Goal: Contribute content: Contribute content

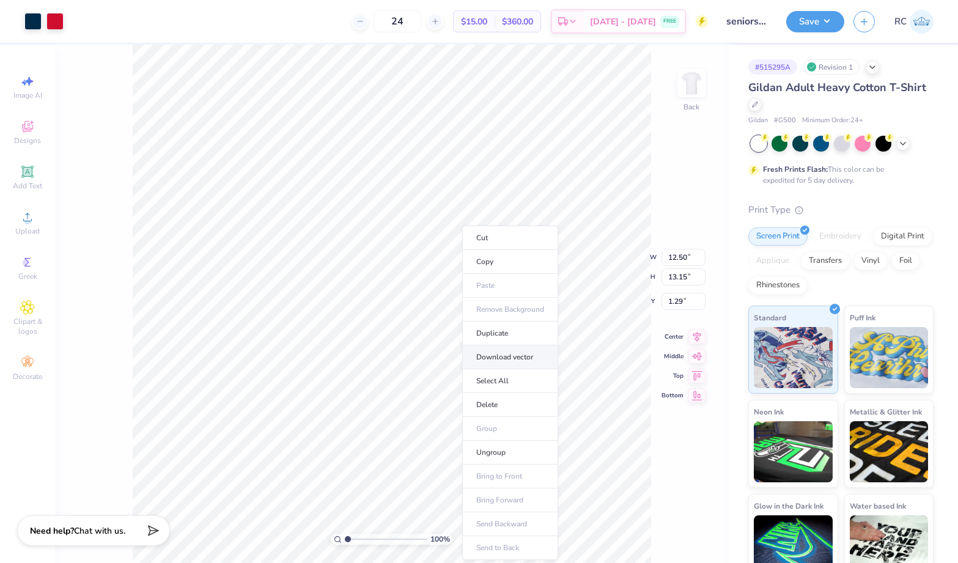
click at [518, 355] on li "Download vector" at bounding box center [510, 357] width 96 height 24
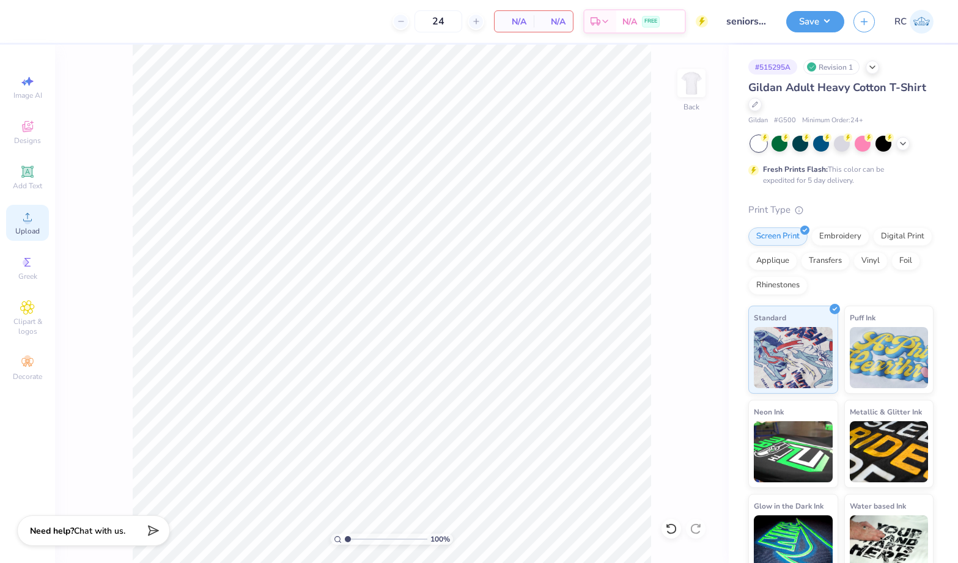
click at [36, 237] on div "Upload" at bounding box center [27, 223] width 43 height 36
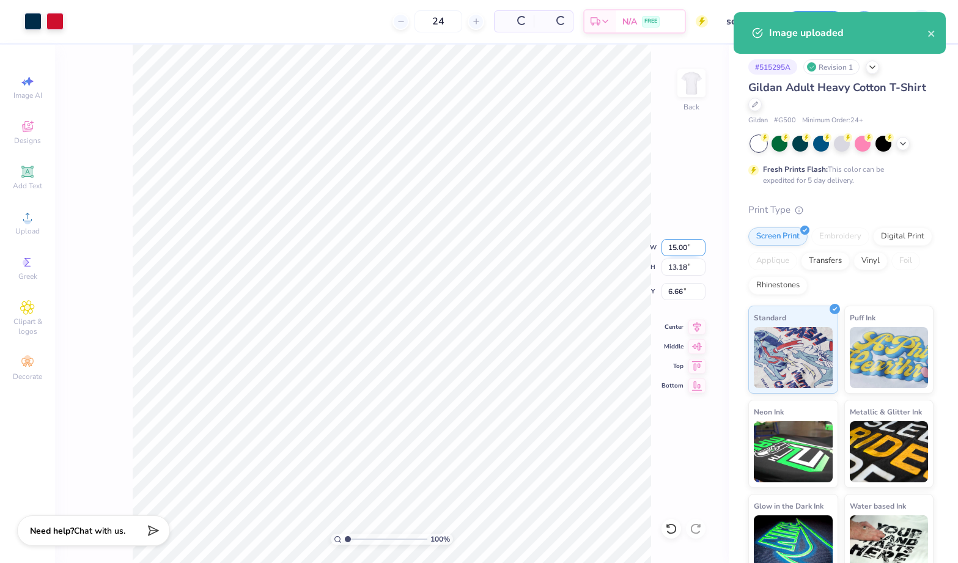
click at [694, 248] on input "15.00" at bounding box center [684, 247] width 44 height 17
type input "12.50"
type input "10.99"
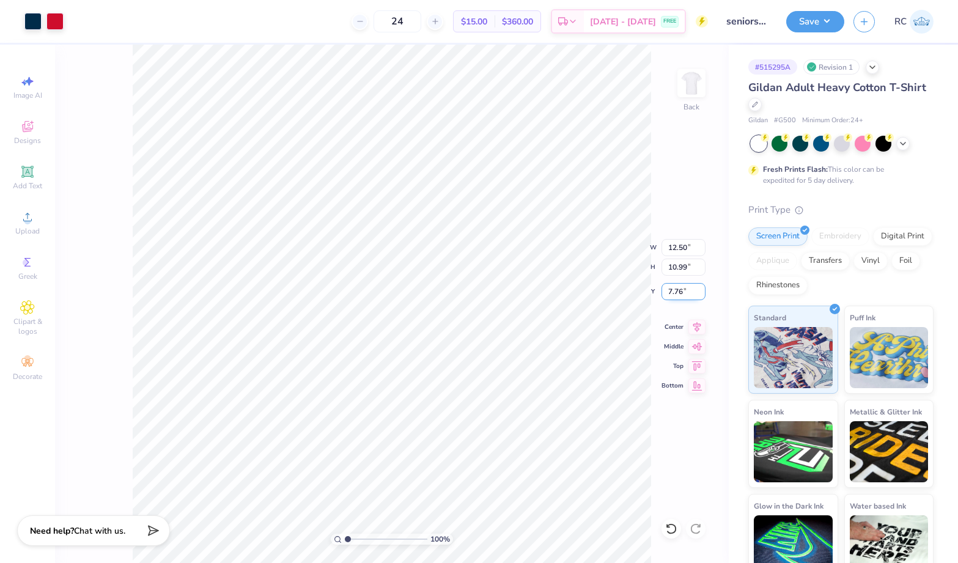
click at [687, 297] on input "7.76" at bounding box center [684, 291] width 44 height 17
type input "3.00"
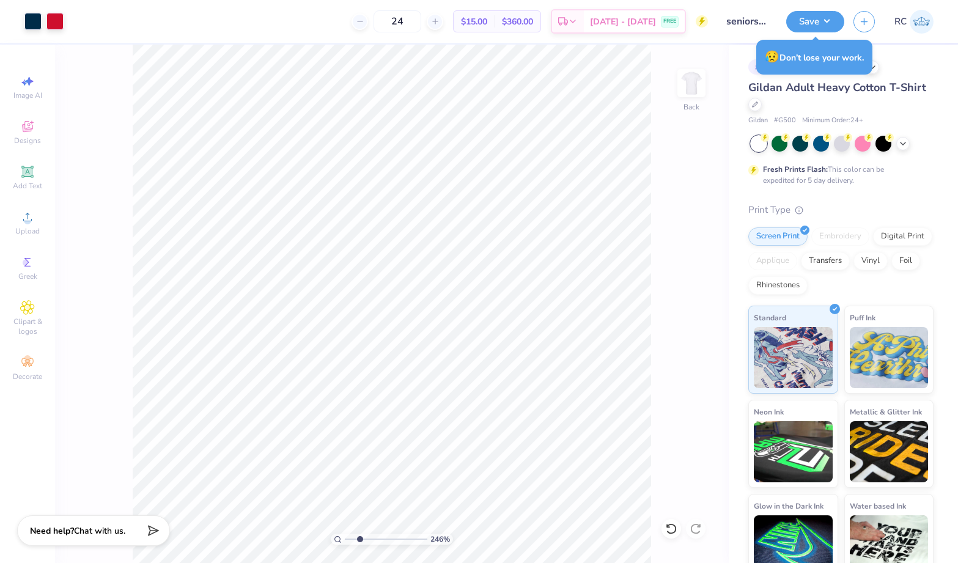
type input "2.46424291384661"
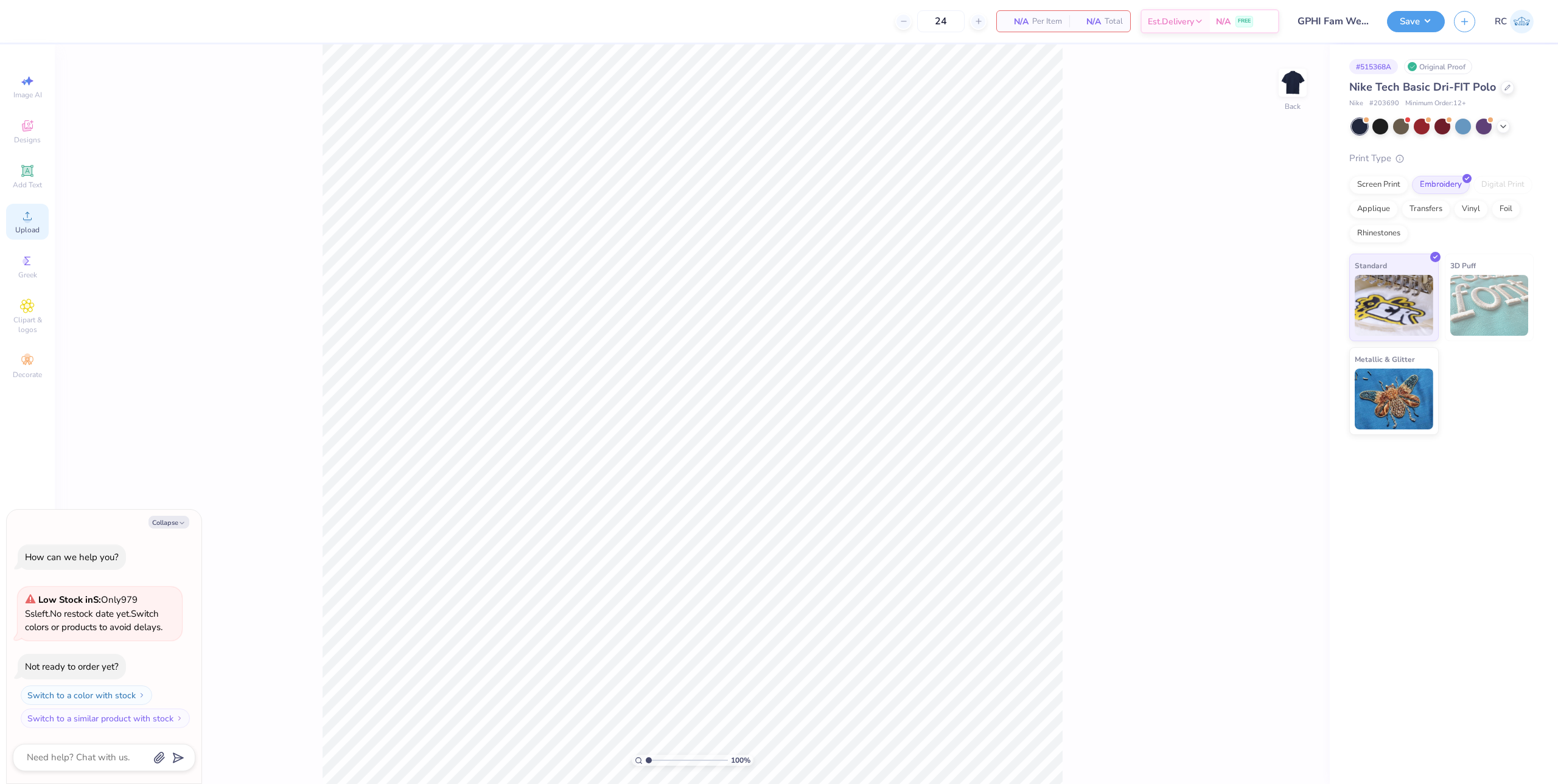
click at [21, 212] on icon at bounding box center [27, 216] width 15 height 15
click at [33, 223] on icon at bounding box center [27, 216] width 15 height 15
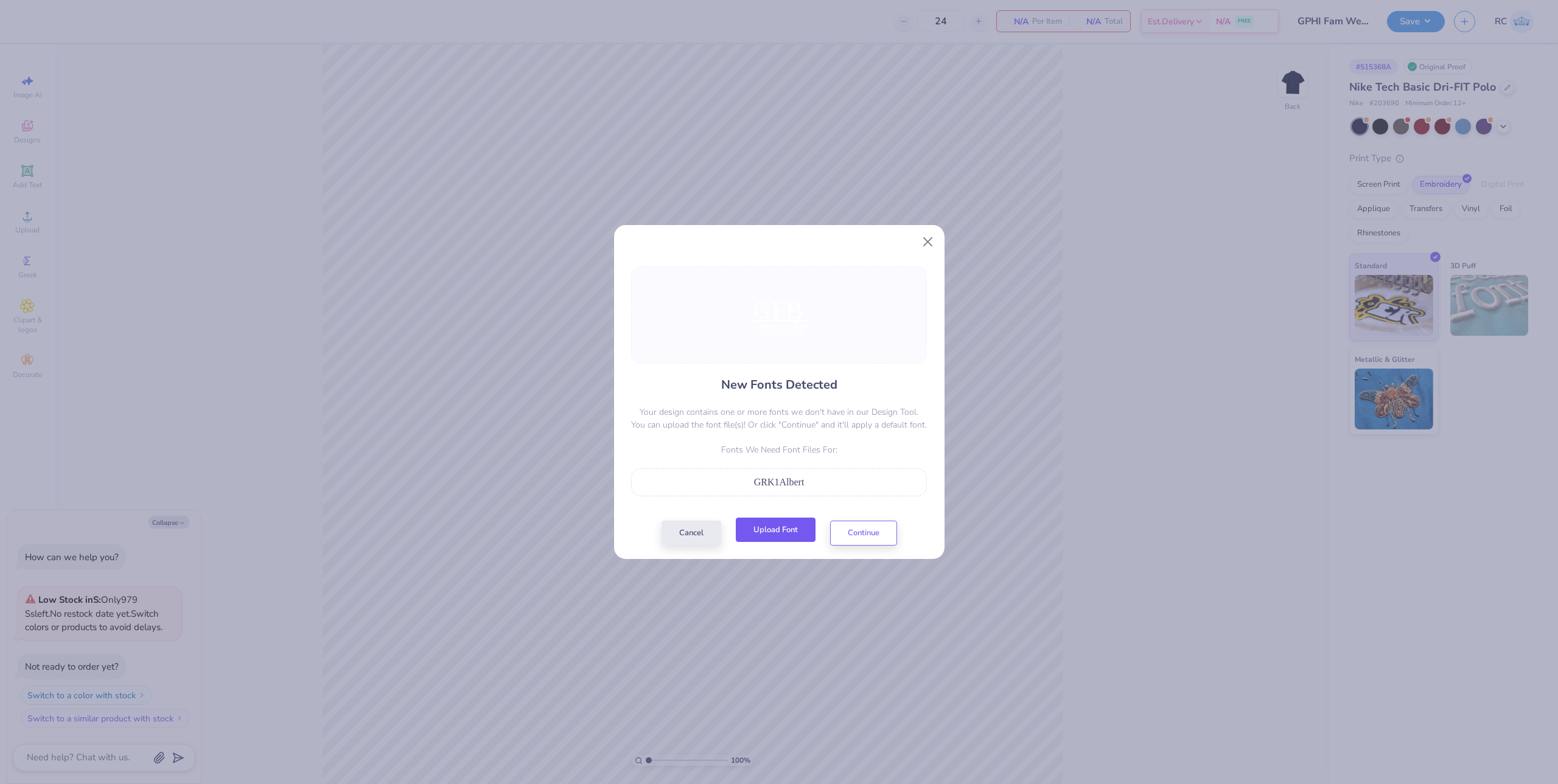
click at [786, 533] on button "Upload Font" at bounding box center [776, 529] width 80 height 25
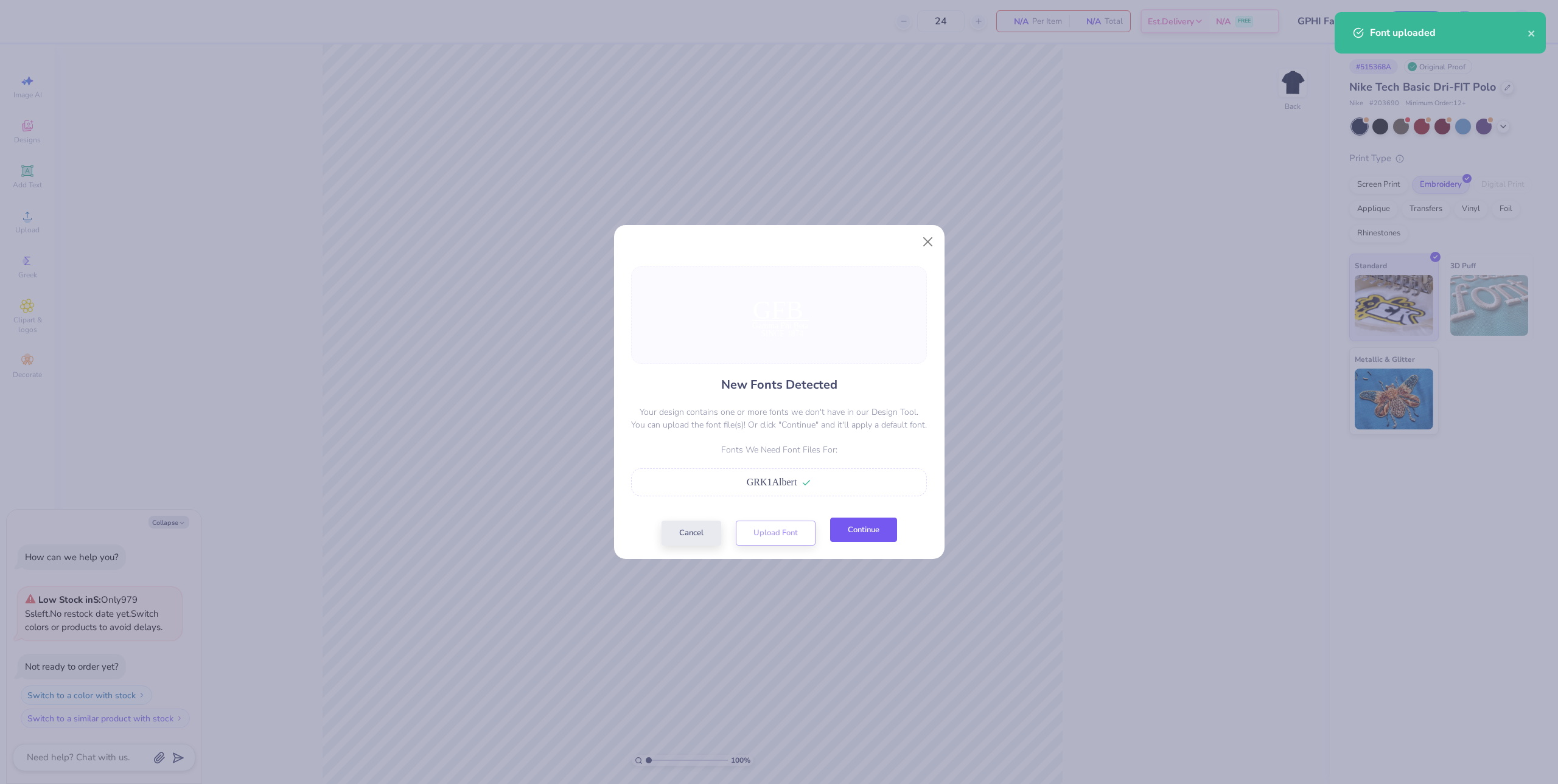
click at [849, 532] on button "Continue" at bounding box center [863, 529] width 67 height 25
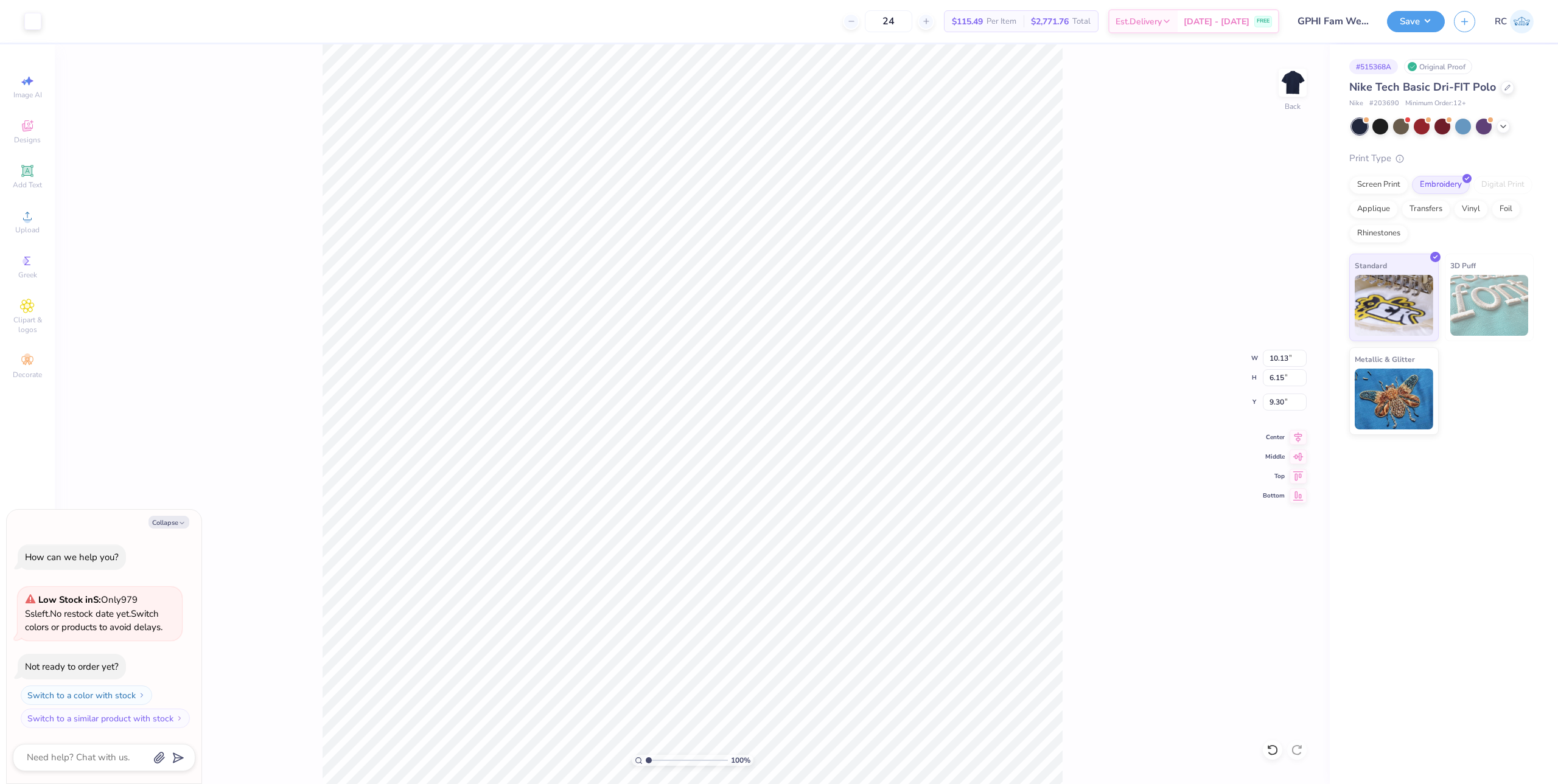
type textarea "x"
click at [1303, 435] on icon at bounding box center [1298, 435] width 17 height 15
type input "2.01445811466782"
type textarea "x"
type input "2.01445811466782"
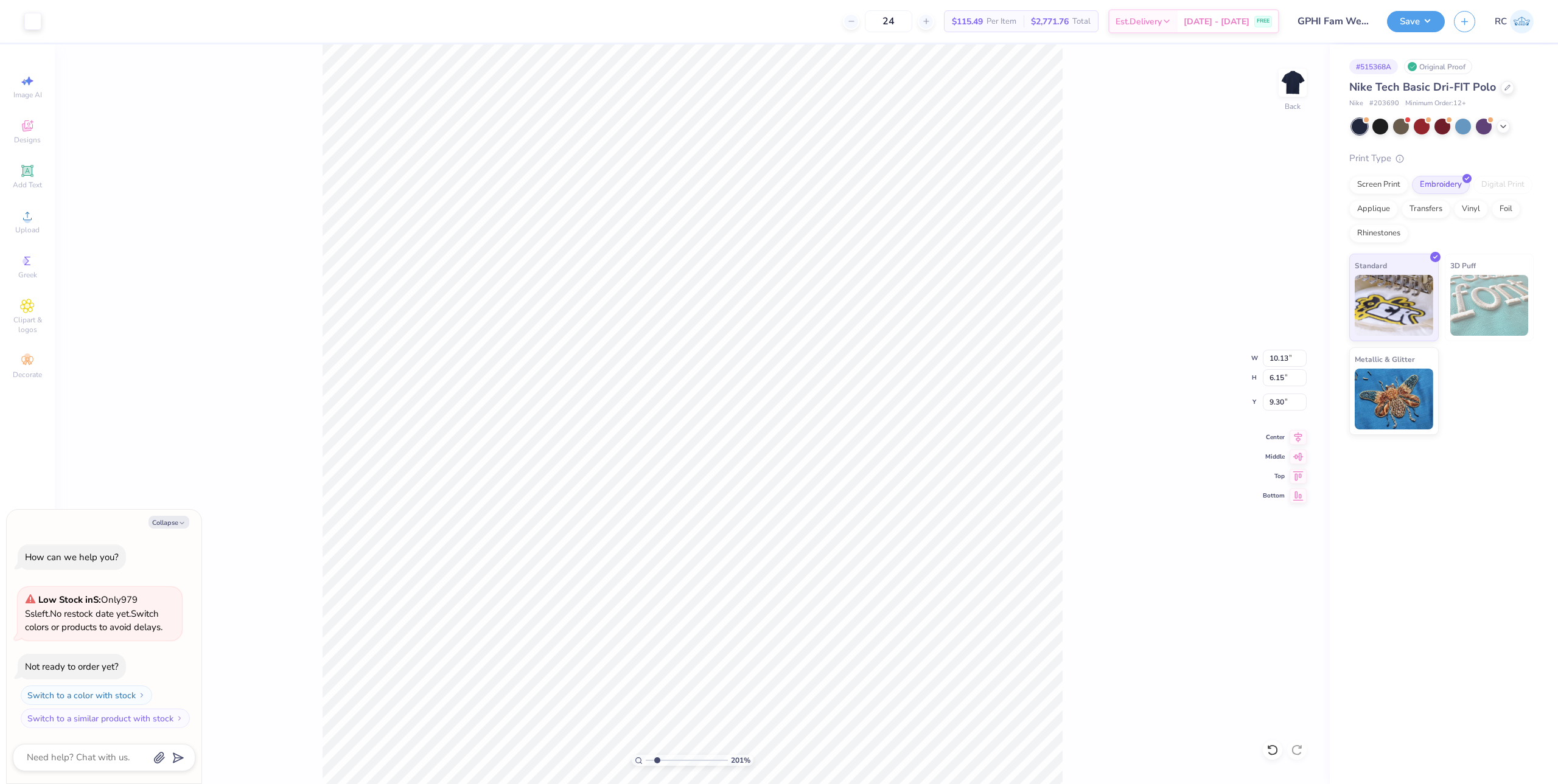
type textarea "x"
type input "2.46071092039642"
type textarea "x"
type input "2.46071092039642"
type textarea "x"
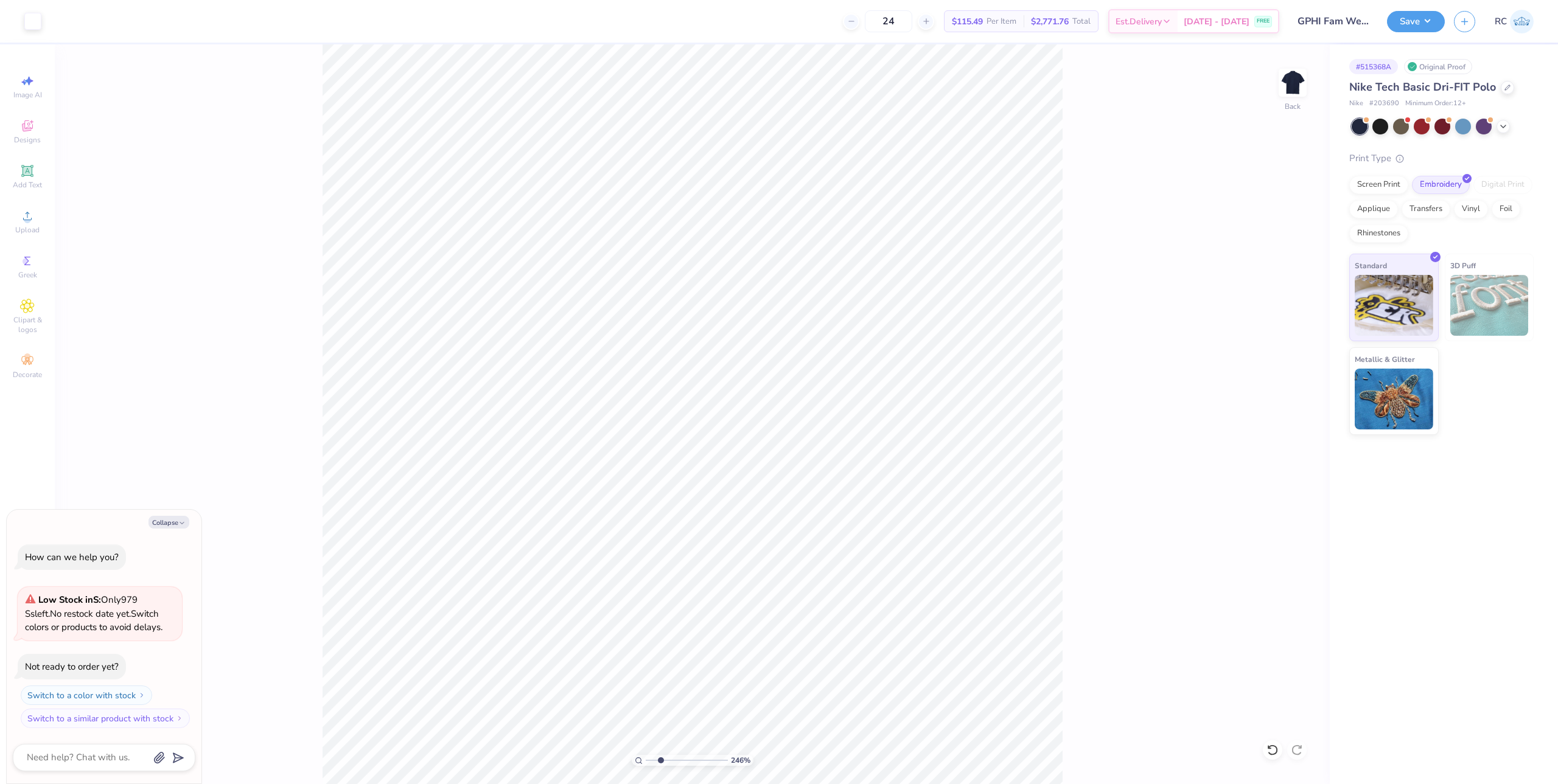
type input "2.46071092039642"
type textarea "x"
click at [1303, 433] on icon at bounding box center [1298, 435] width 17 height 15
type input "2.46071092039642"
type textarea "x"
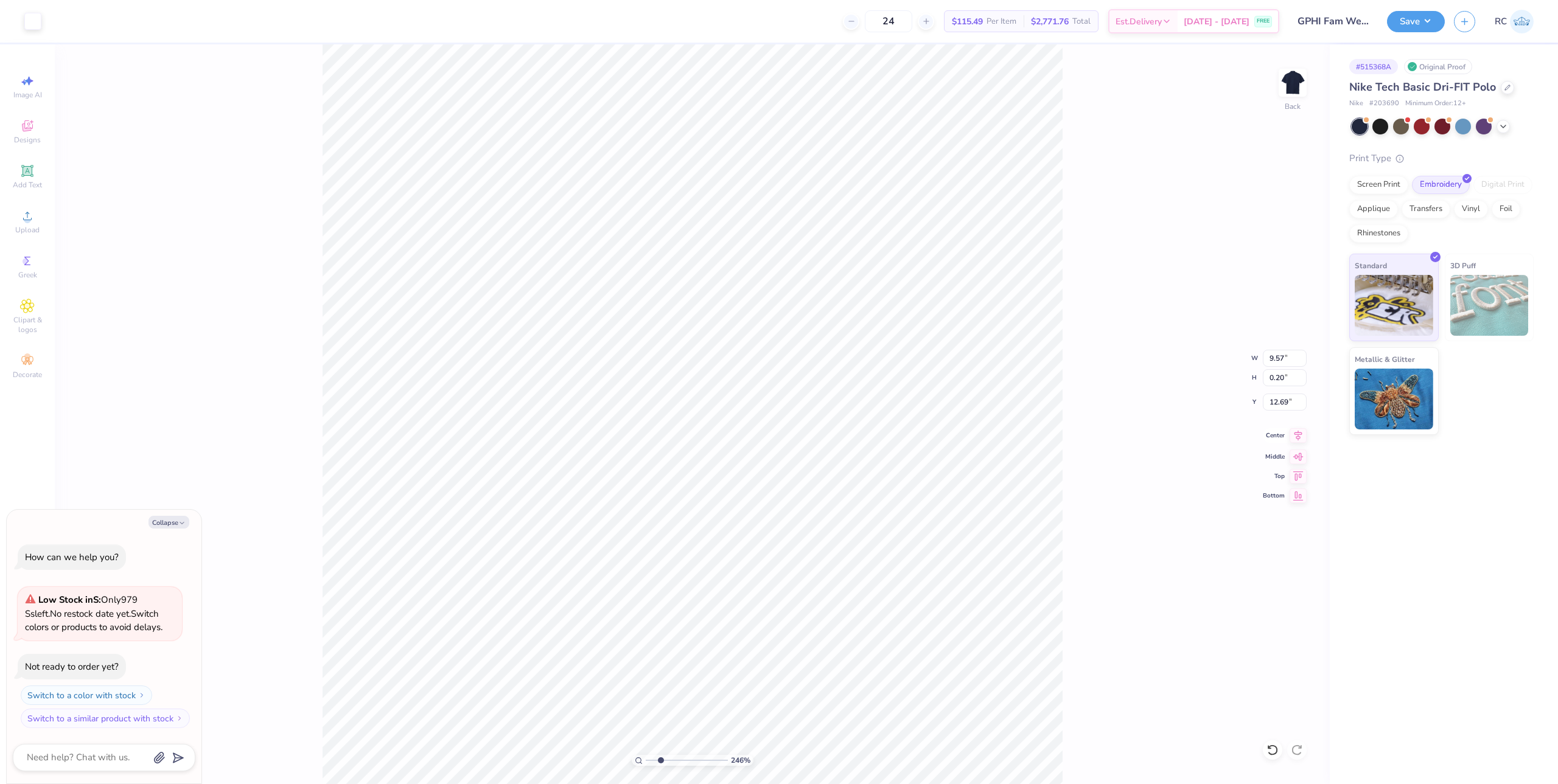
type input "2.46071092039642"
type textarea "x"
type input "2.46071092039642"
type textarea "x"
type input "10.03"
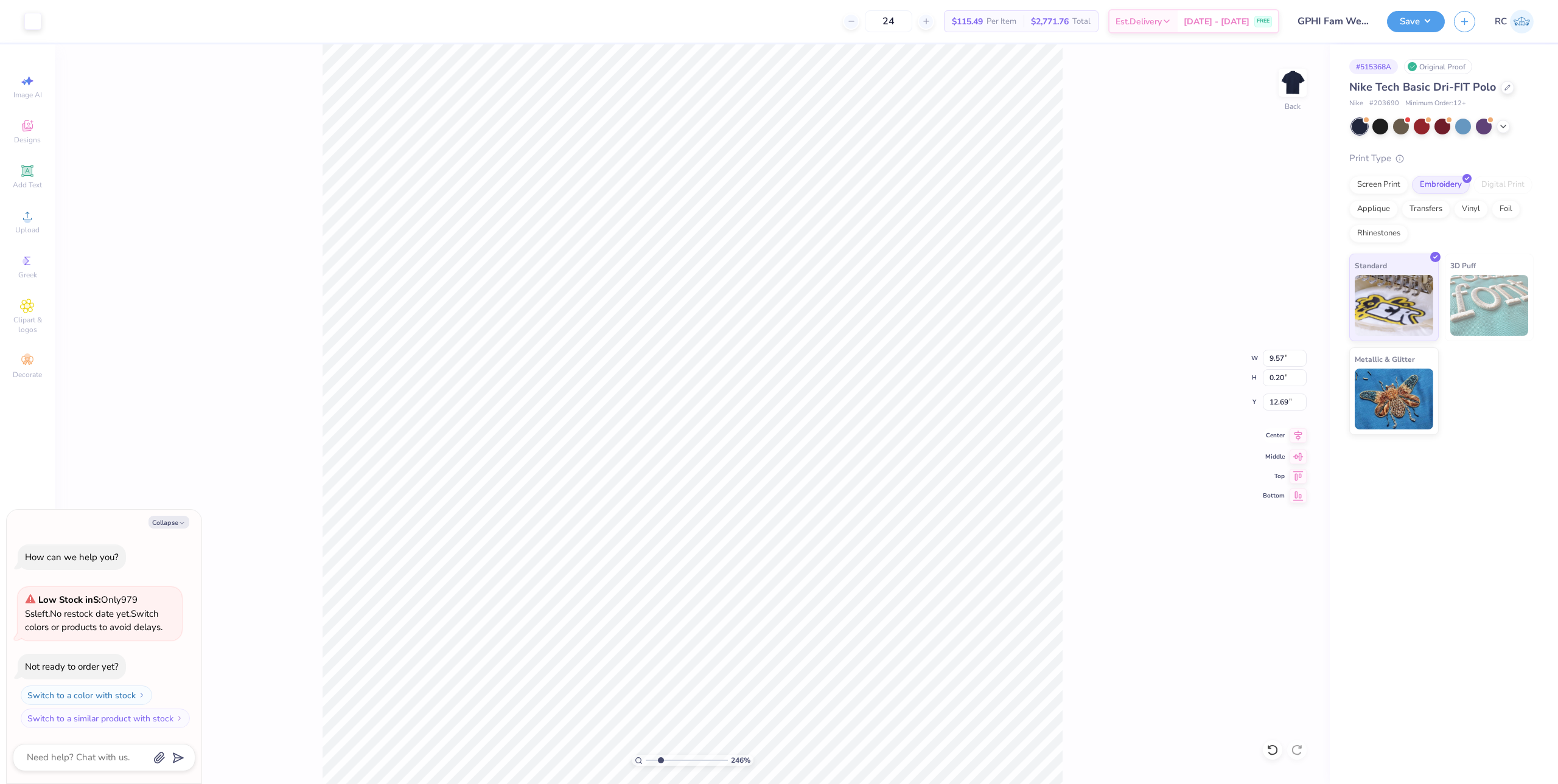
type input "1.03"
type input "13.12"
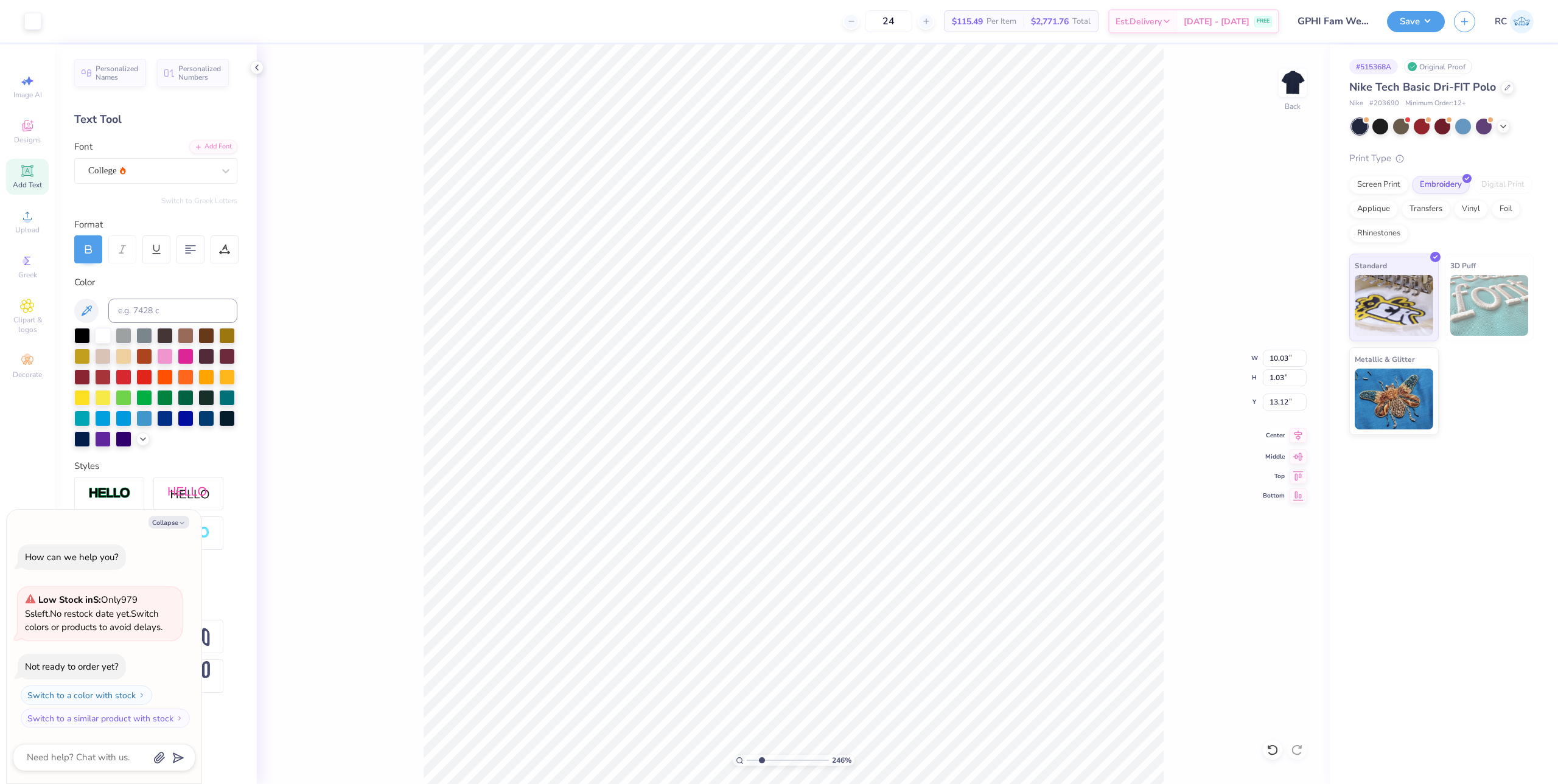
type textarea "x"
click at [1304, 439] on icon at bounding box center [1298, 435] width 17 height 15
type input "2.46071092039642"
type textarea "x"
type input "6.94"
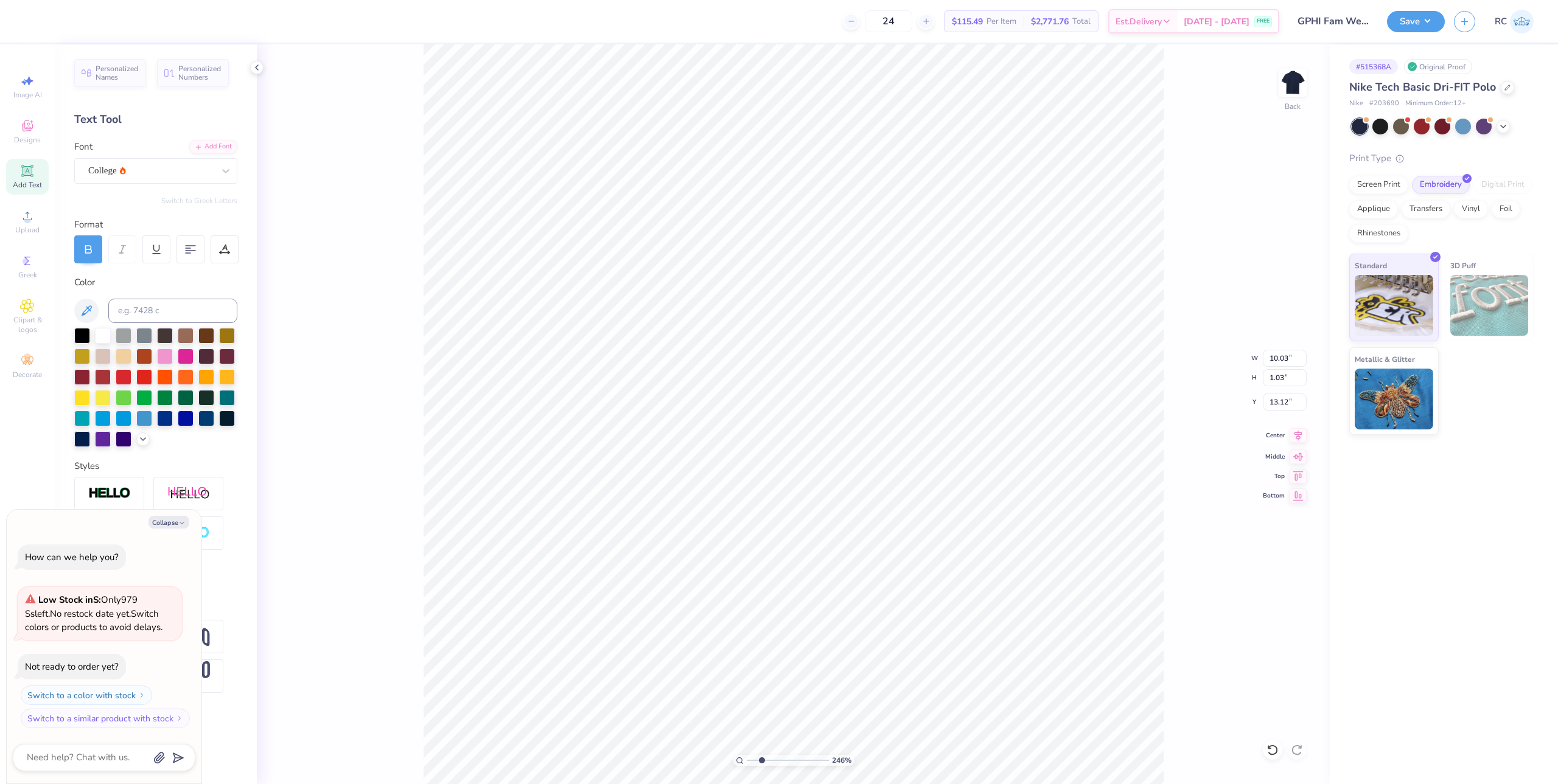
type input "14.42"
click at [1295, 438] on icon at bounding box center [1298, 435] width 17 height 15
type input "2.46071092039642"
type textarea "x"
type input "2.46071092039642"
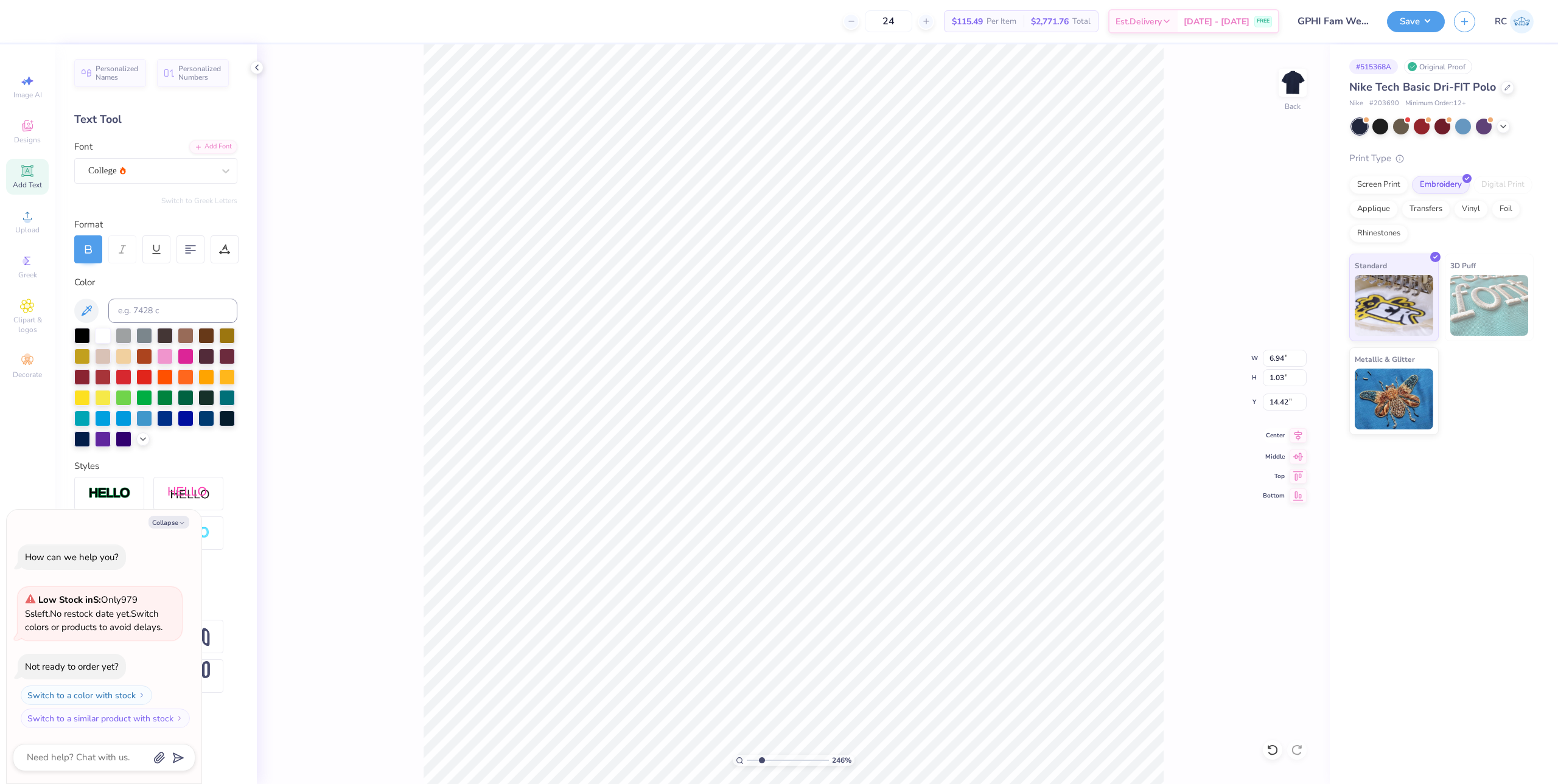
type textarea "x"
type input "8.97"
type input "3.19"
type input "9.30"
click at [1291, 439] on icon at bounding box center [1298, 435] width 17 height 15
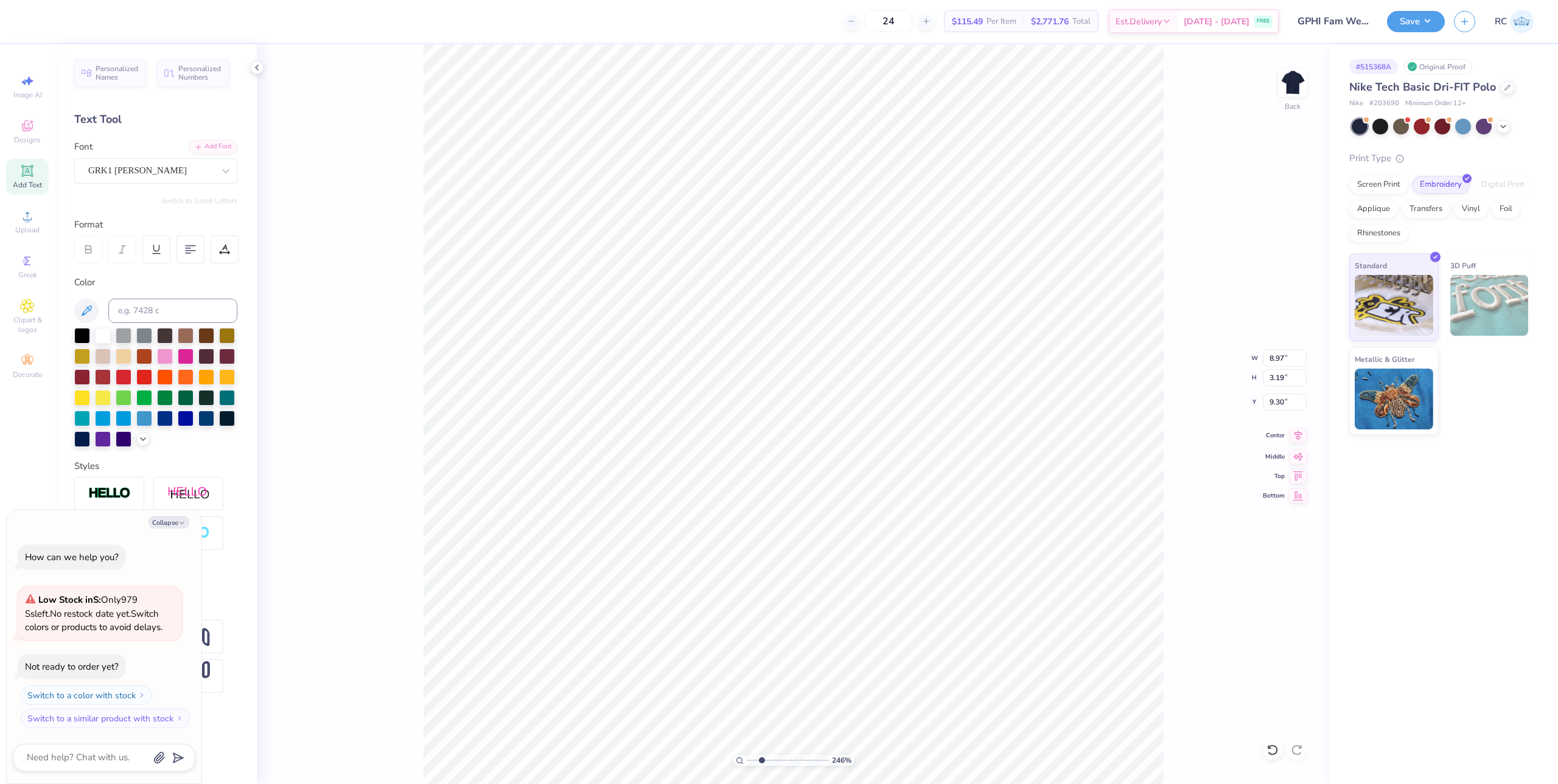
type input "2.46071092039642"
type textarea "x"
type input "2.46071092039642"
type textarea "x"
type input "2.46071092039642"
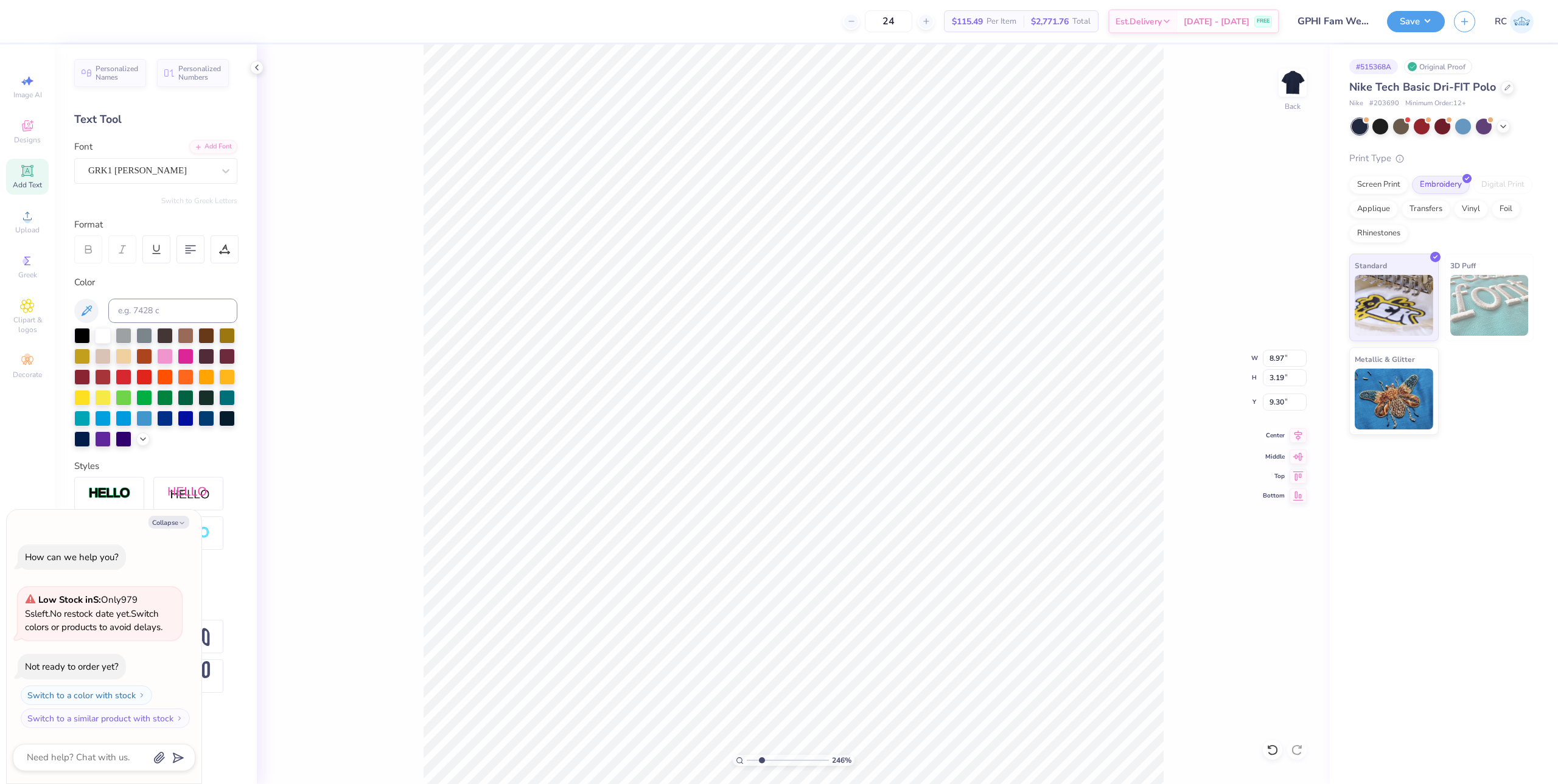
type textarea "x"
type input "2.46071092039642"
type textarea "x"
type input "2.46071092039642"
type textarea "x"
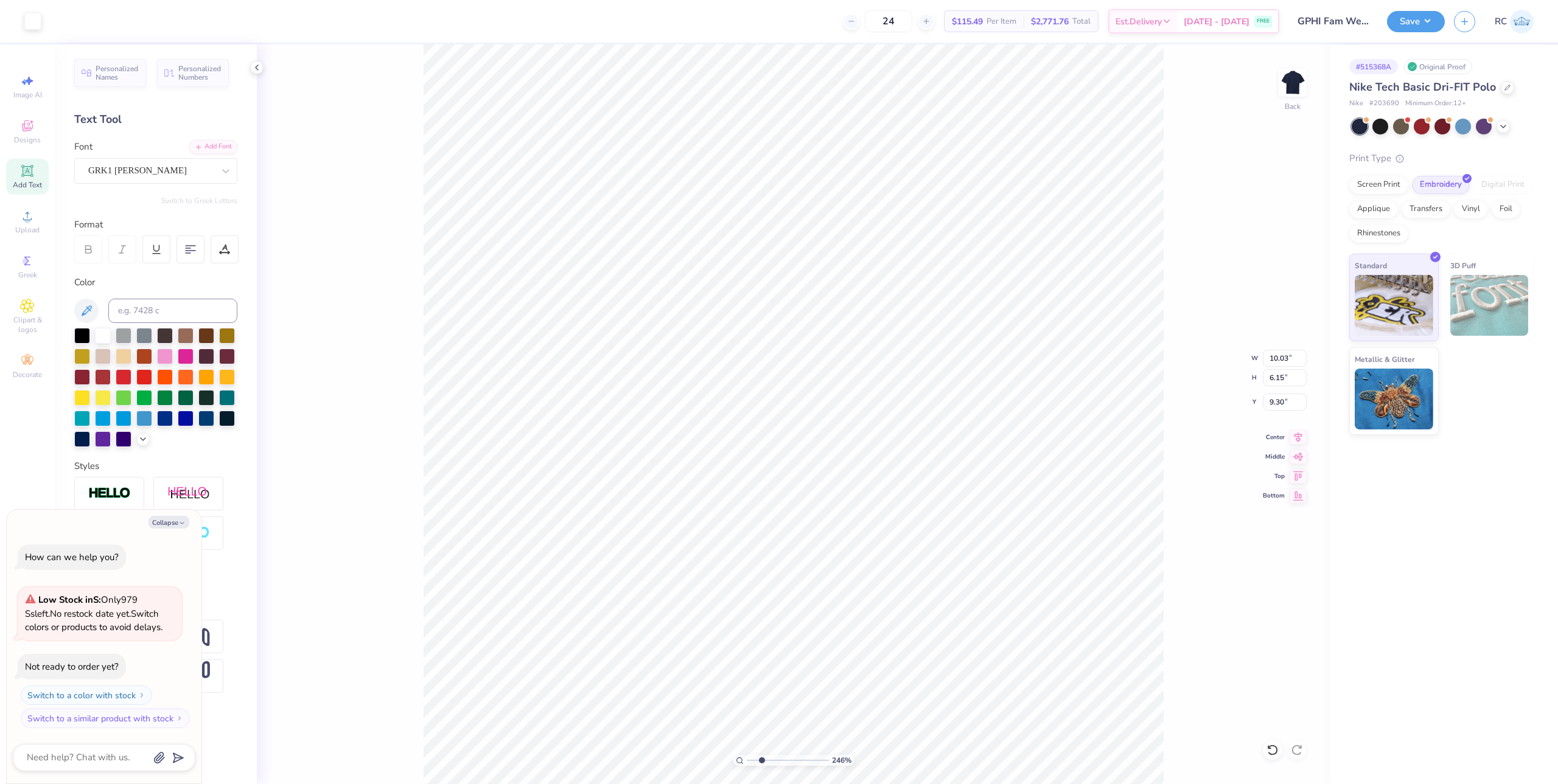
type input "2.46071092039642"
type textarea "x"
type input "2.46071092039642"
type textarea "x"
type input "2.46071092039642"
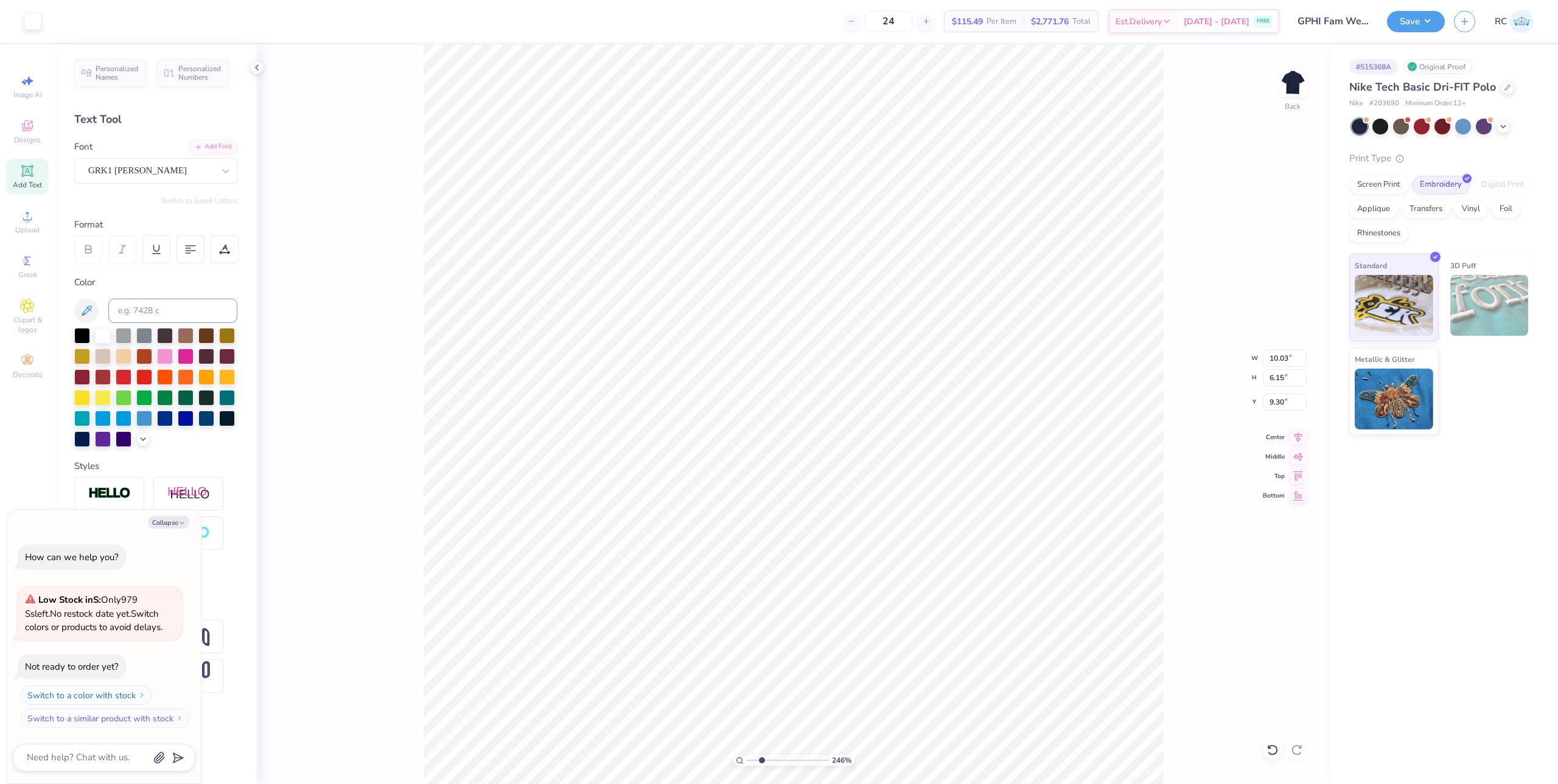
type textarea "x"
type input "2.46071092039642"
type textarea "x"
type input "2.46071092039642"
type textarea "x"
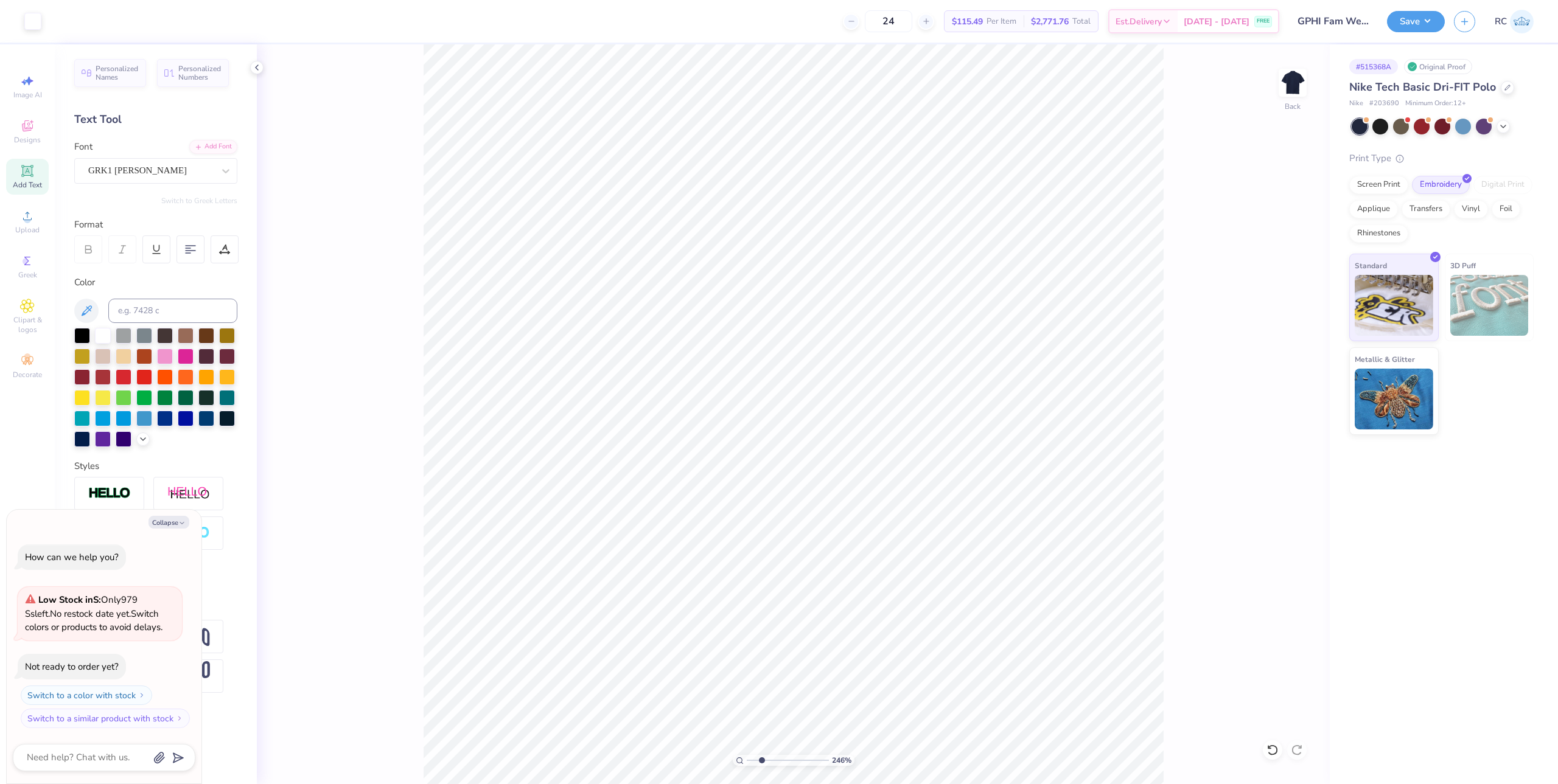
type input "2.46071092039642"
type textarea "x"
type input "2.46071092039642"
type textarea "x"
type input "2.46071092039642"
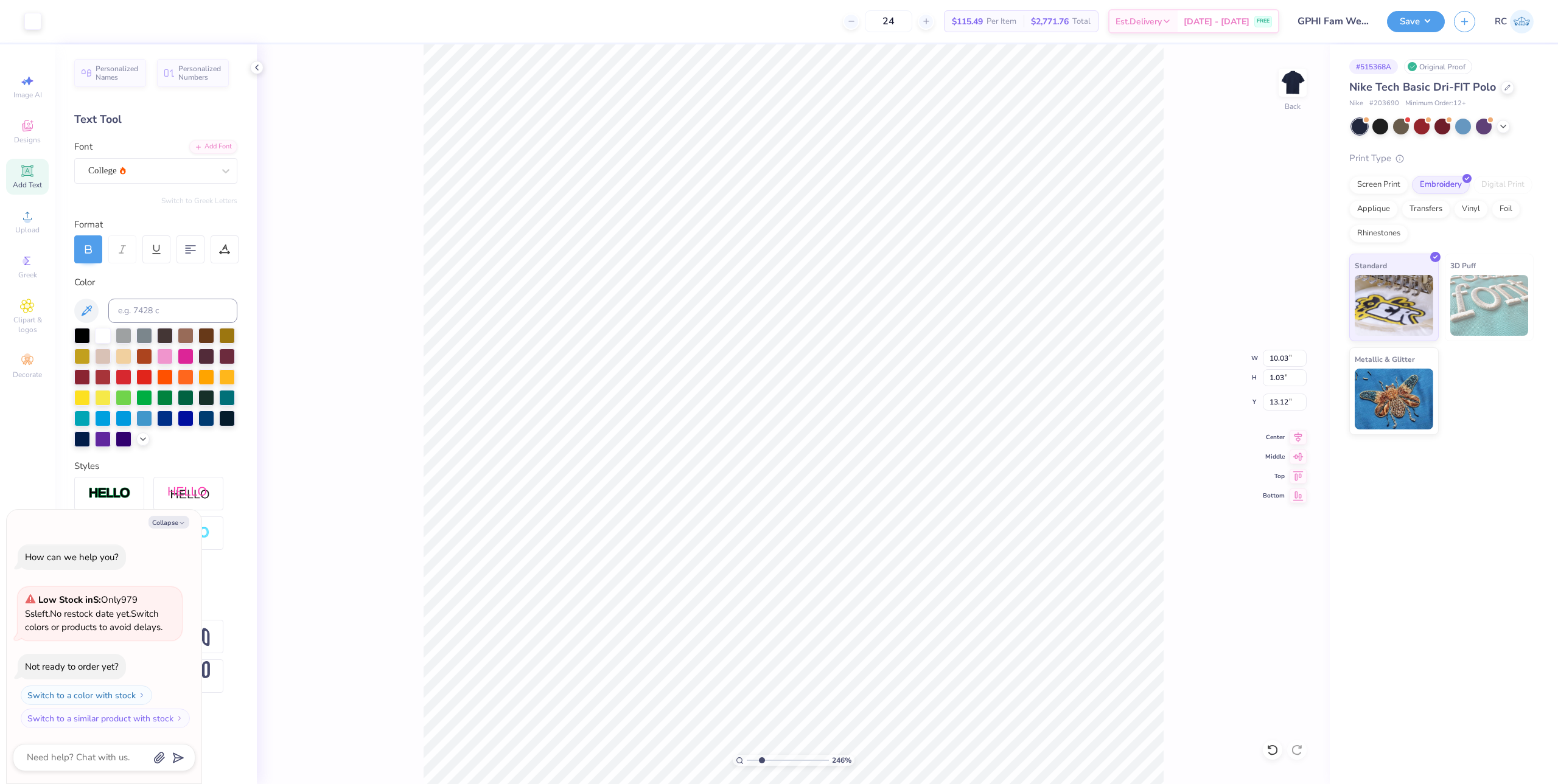
type textarea "x"
click at [88, 258] on div at bounding box center [89, 250] width 28 height 28
type input "2.46071092039642"
type textarea "x"
type input "9.33"
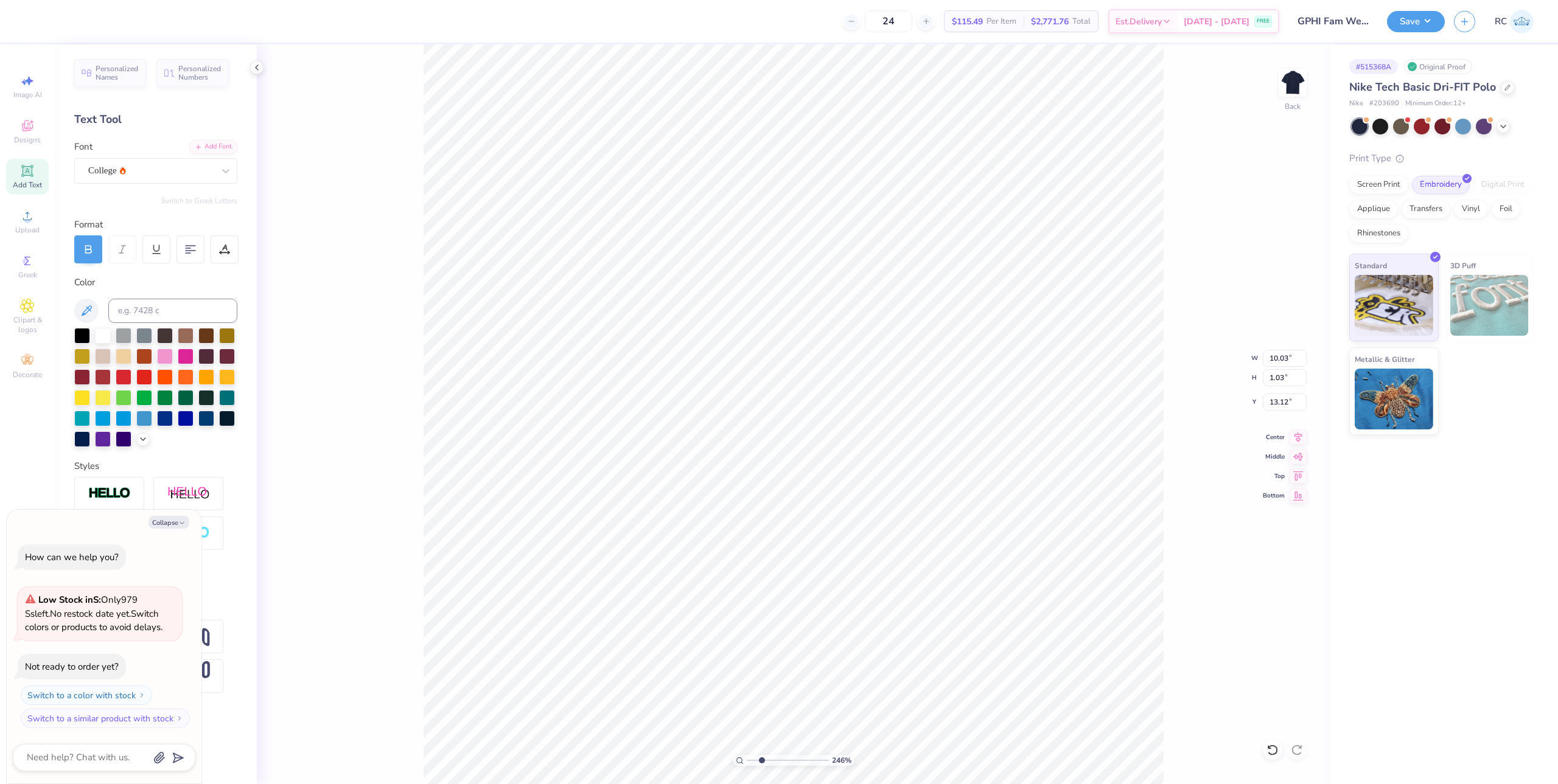
type input "0.94"
type input "13.25"
type input "2.46071092039642"
type textarea "x"
type input "6.94"
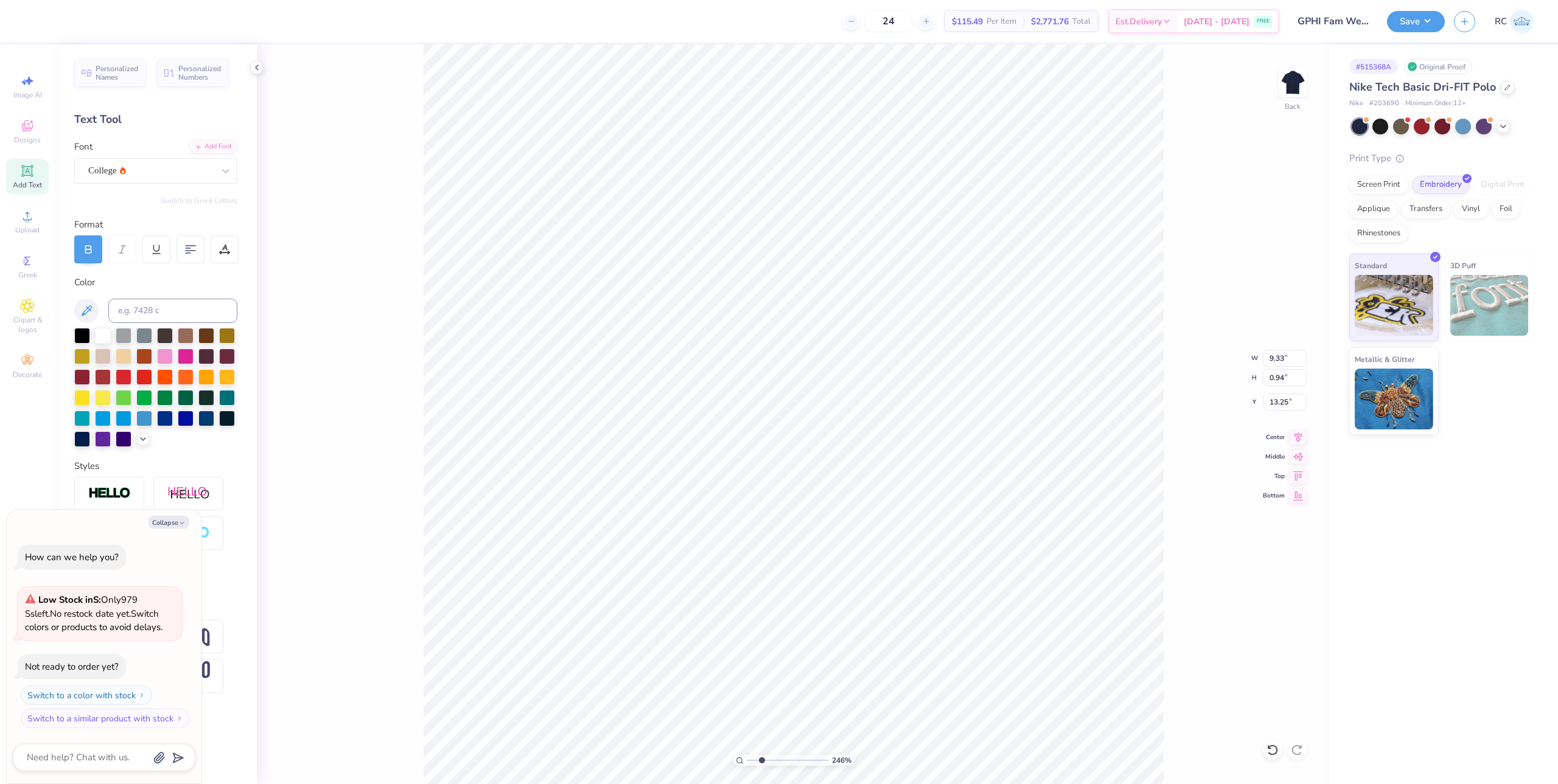
type input "1.03"
type input "14.42"
click at [92, 245] on icon at bounding box center [88, 249] width 11 height 11
type input "2.46071092039642"
type textarea "x"
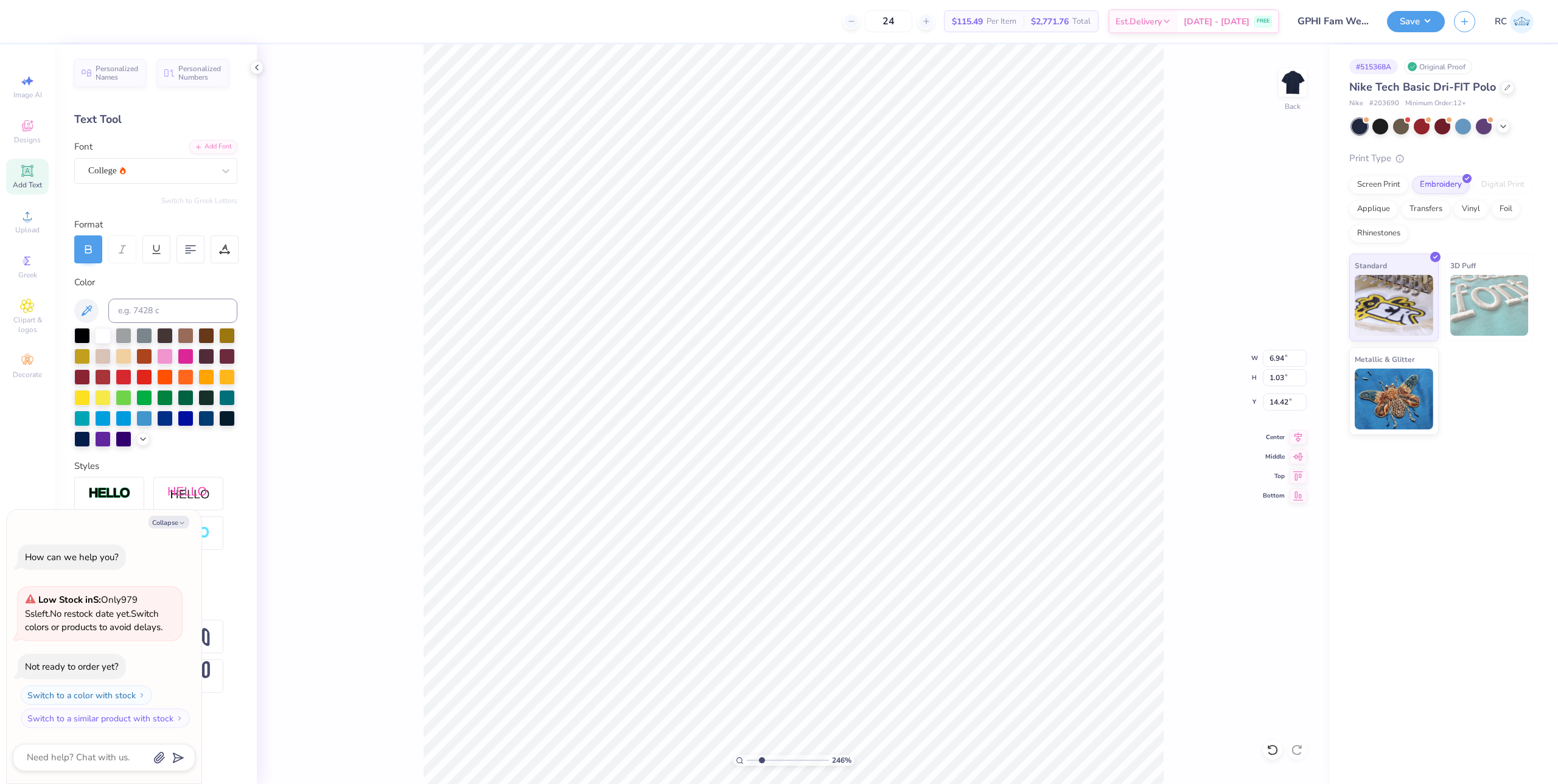
type input "6.44"
type input "0.94"
type input "14.55"
type input "2.46071092039642"
type textarea "x"
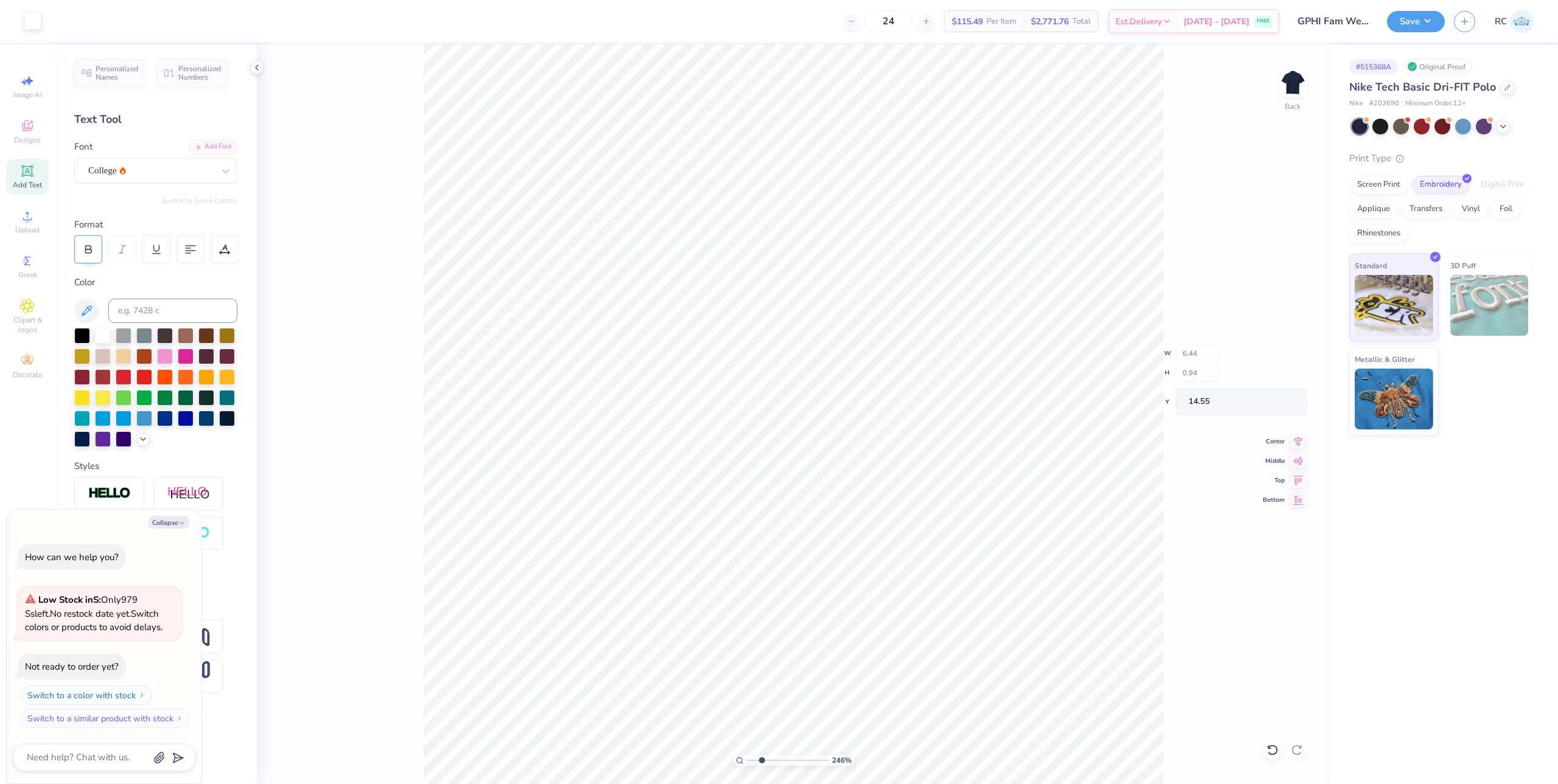
type input "2.46071092039642"
type textarea "x"
type input "2.46071092039642"
type textarea "x"
click at [1288, 363] on input "9.57" at bounding box center [1285, 358] width 44 height 17
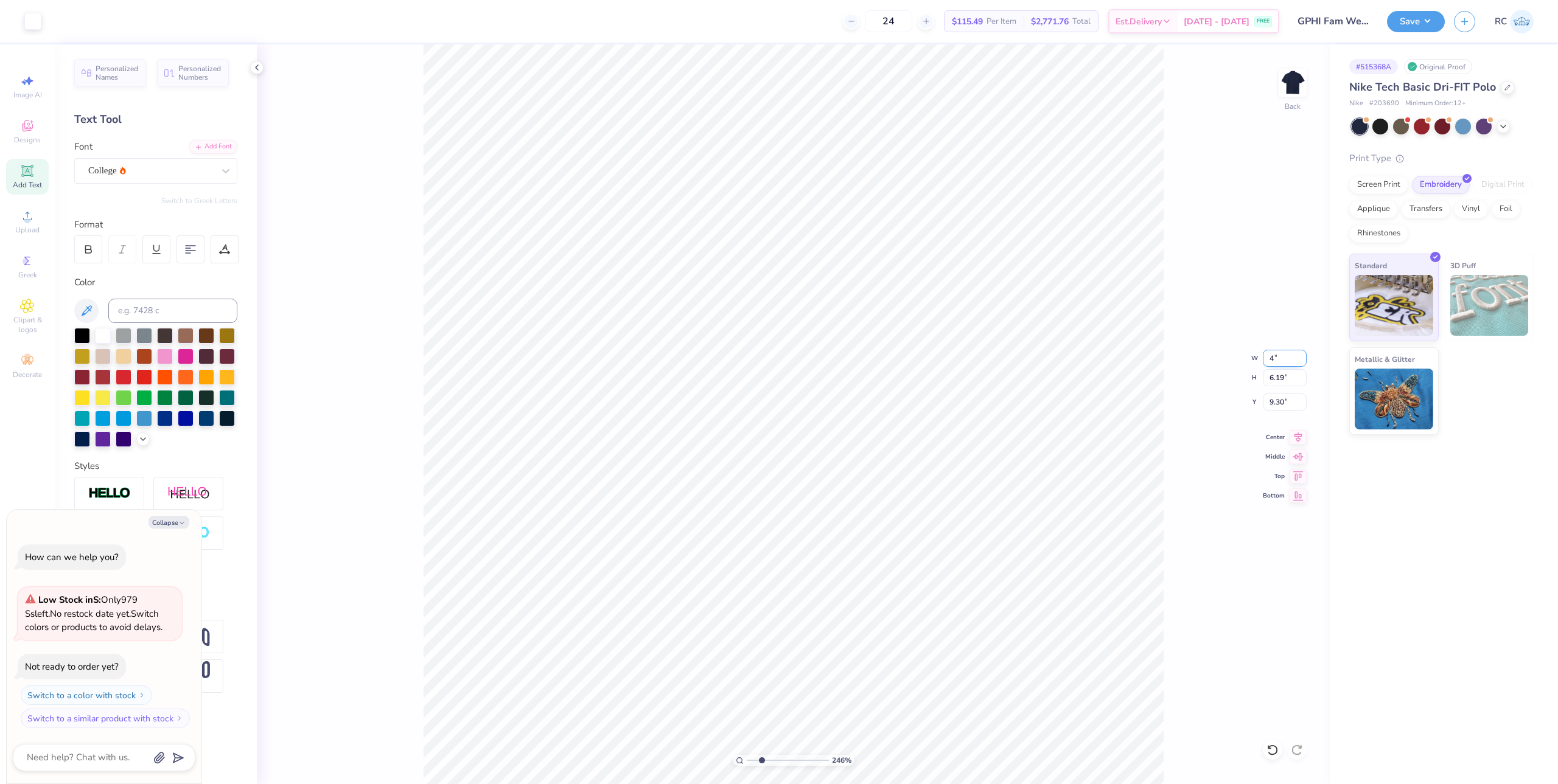
type input "4"
type input "2.46071092039642"
type textarea "x"
type input "2.46071092039642"
type textarea "x"
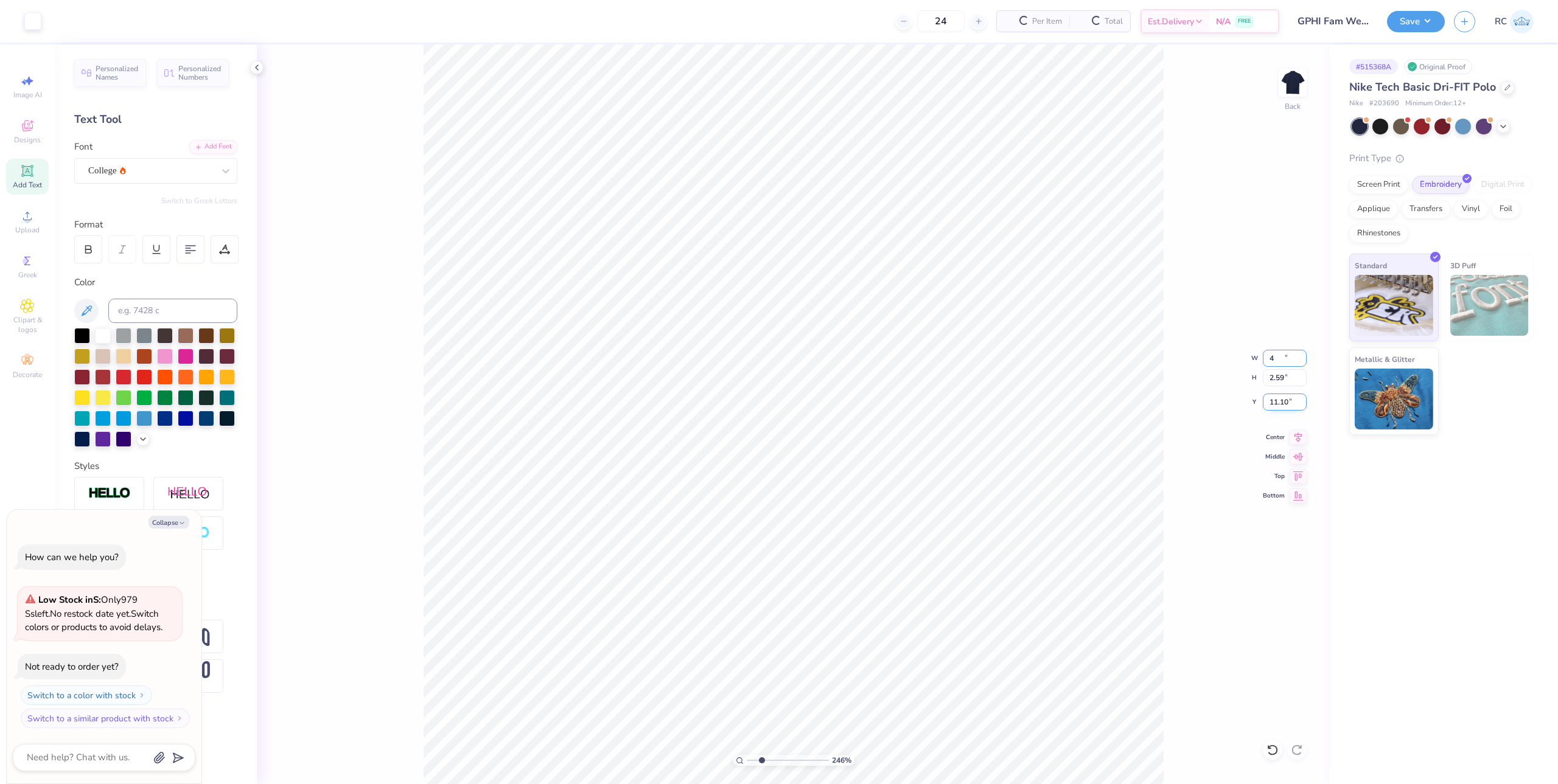
type input "4.00"
type input "2.59"
click at [1275, 408] on input "11.10" at bounding box center [1285, 402] width 44 height 17
type input "3"
type input "2.46071092039642"
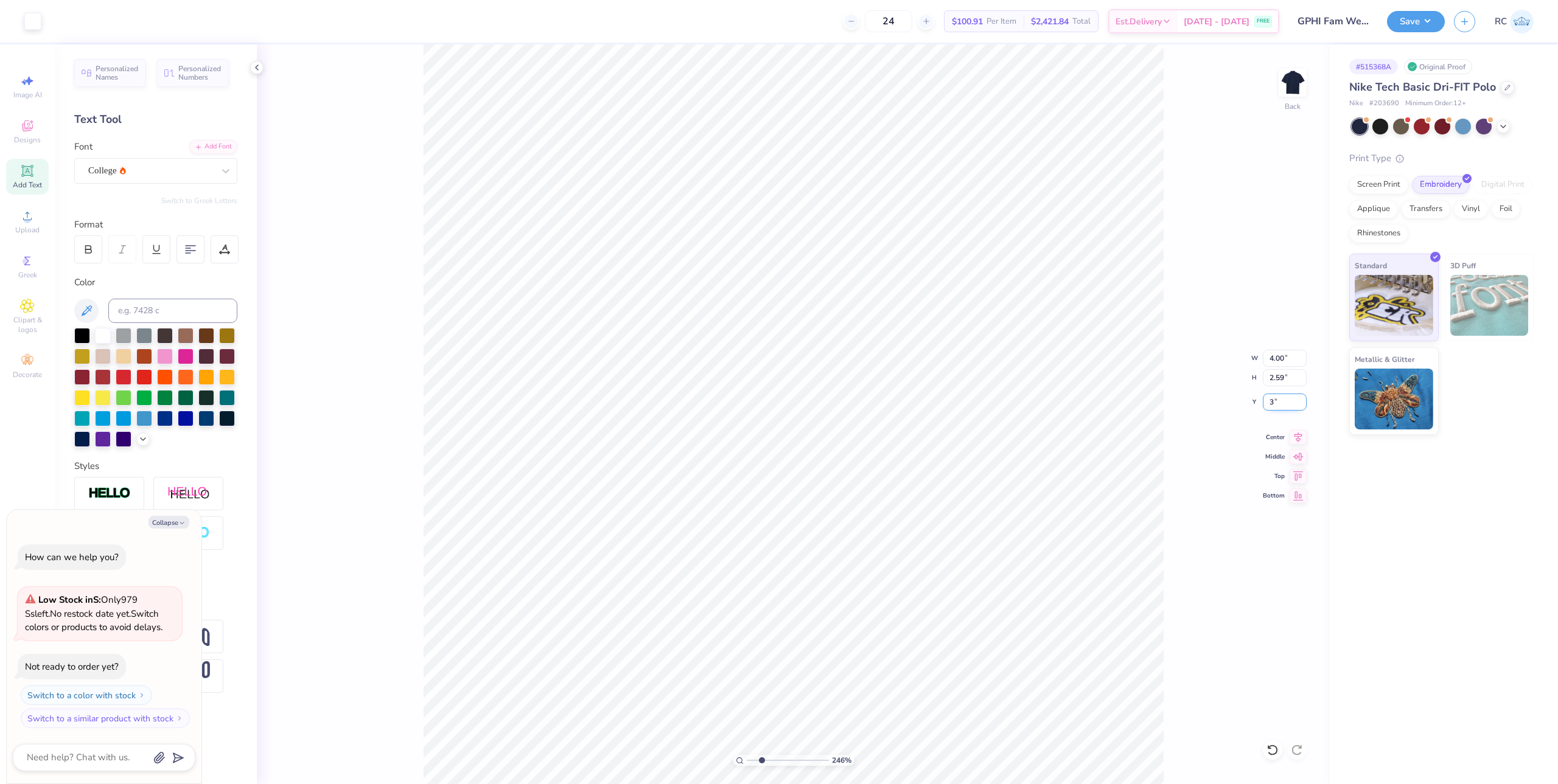
type textarea "x"
type input "2.46071092039642"
type textarea "x"
type input "3.00"
type input "1.22152498603933"
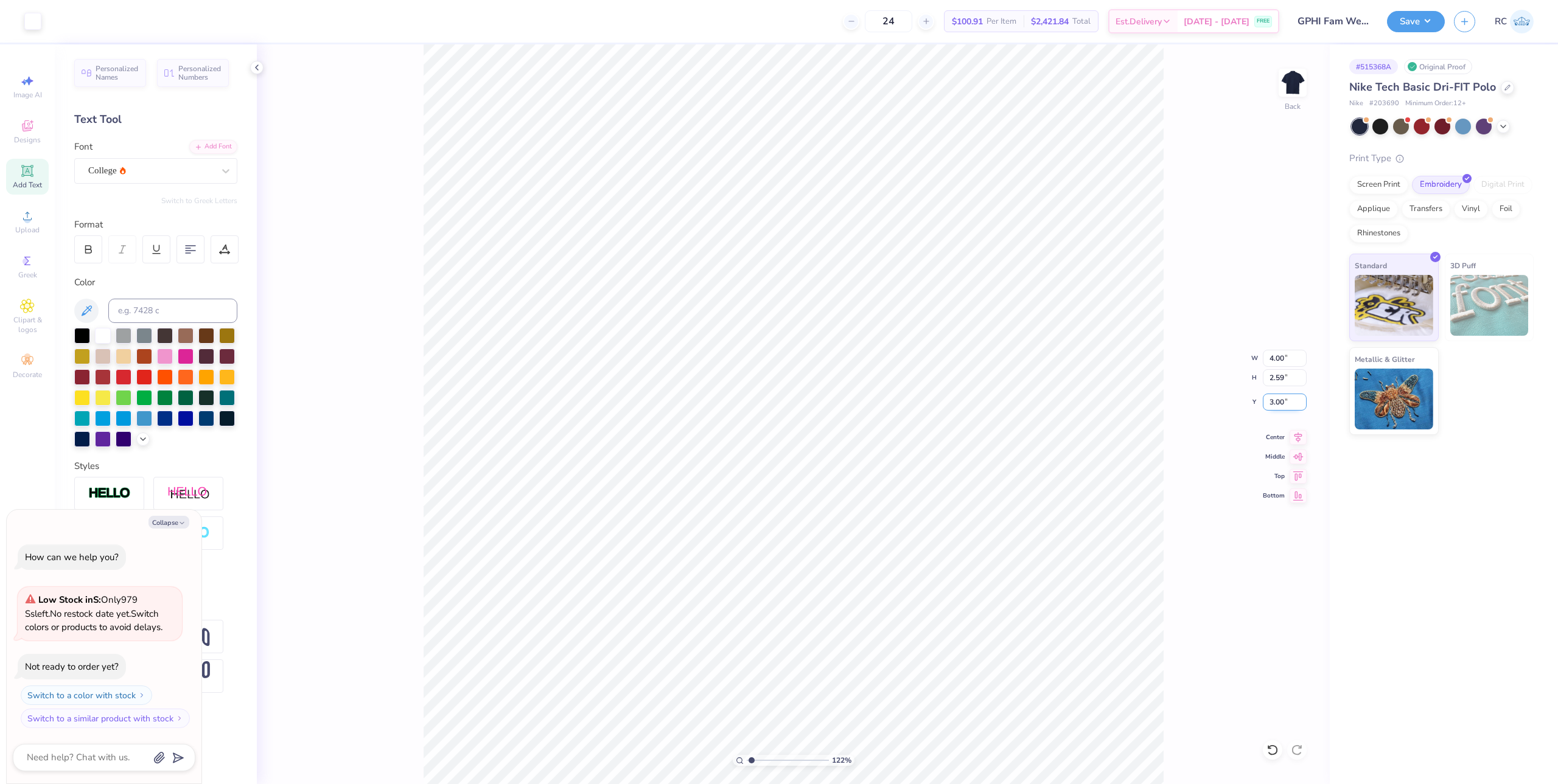
type textarea "x"
type input "1.22152498603933"
type textarea "x"
type input "1.22152498603933"
type textarea "x"
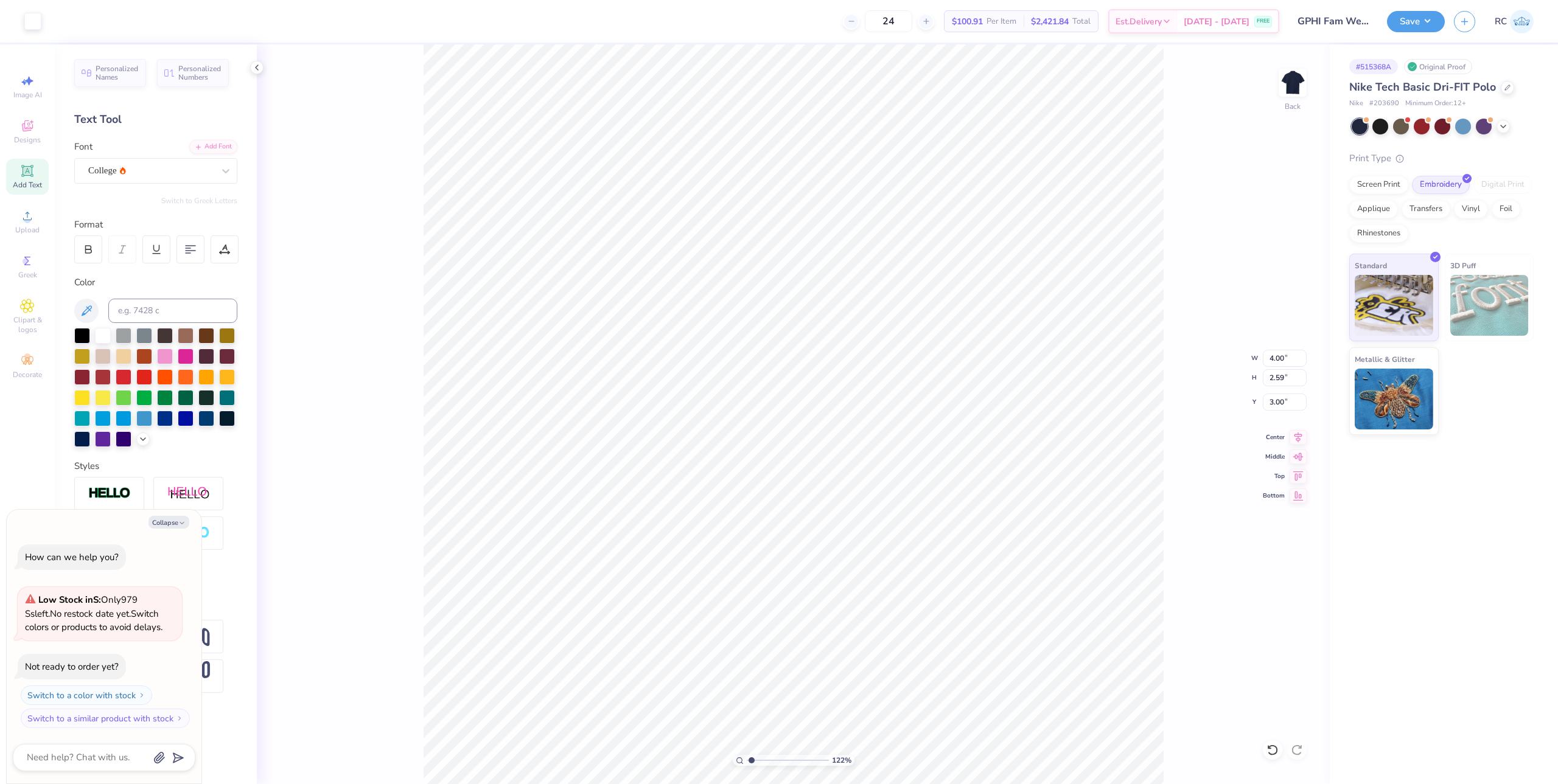
type input "1.22152498603933"
type textarea "x"
type input "1.22152498603933"
type textarea "x"
type input "1.22152498603933"
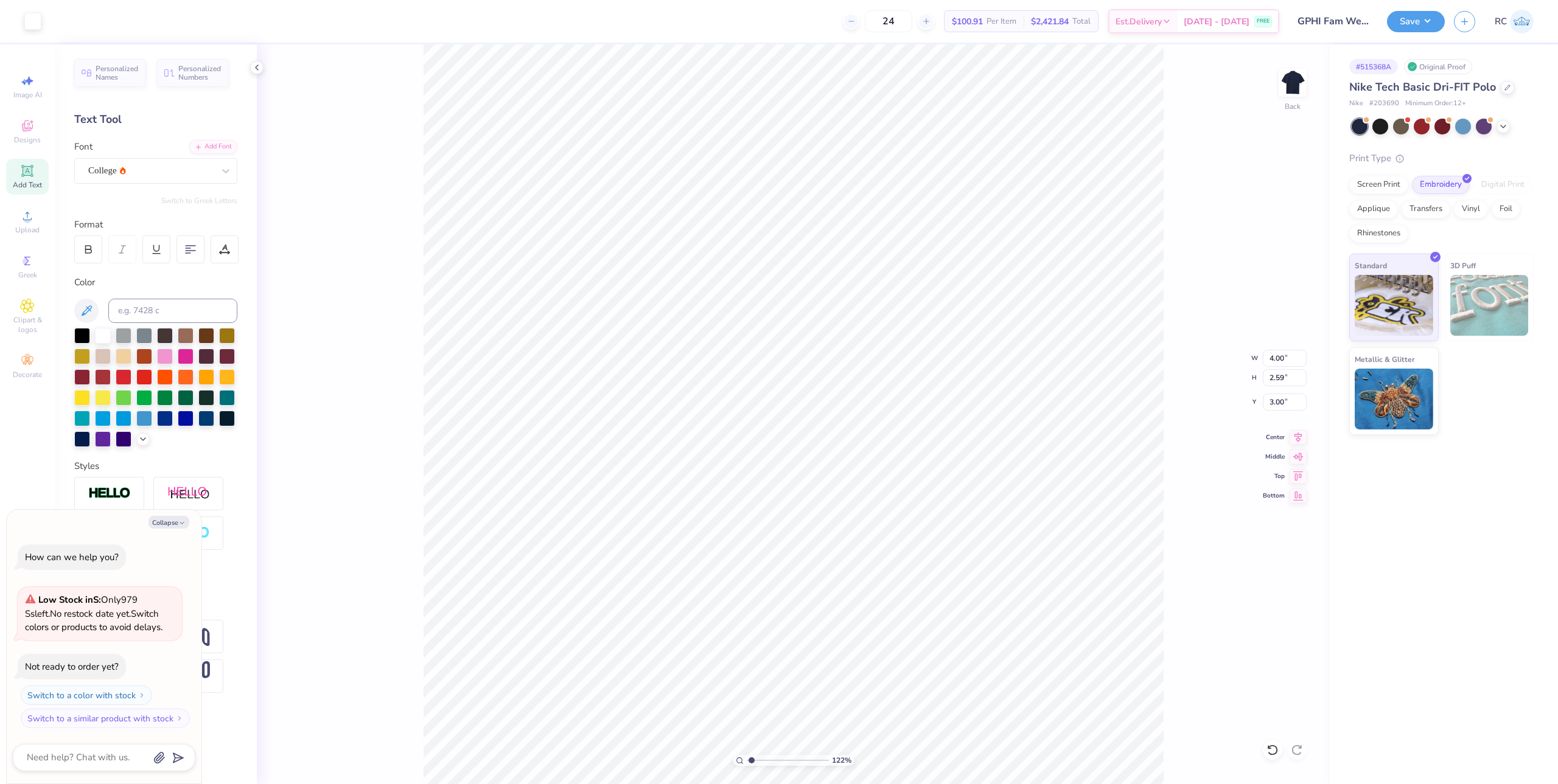
type textarea "x"
type input "1.22152498603933"
type textarea "x"
type input "1.22152498603933"
type textarea "x"
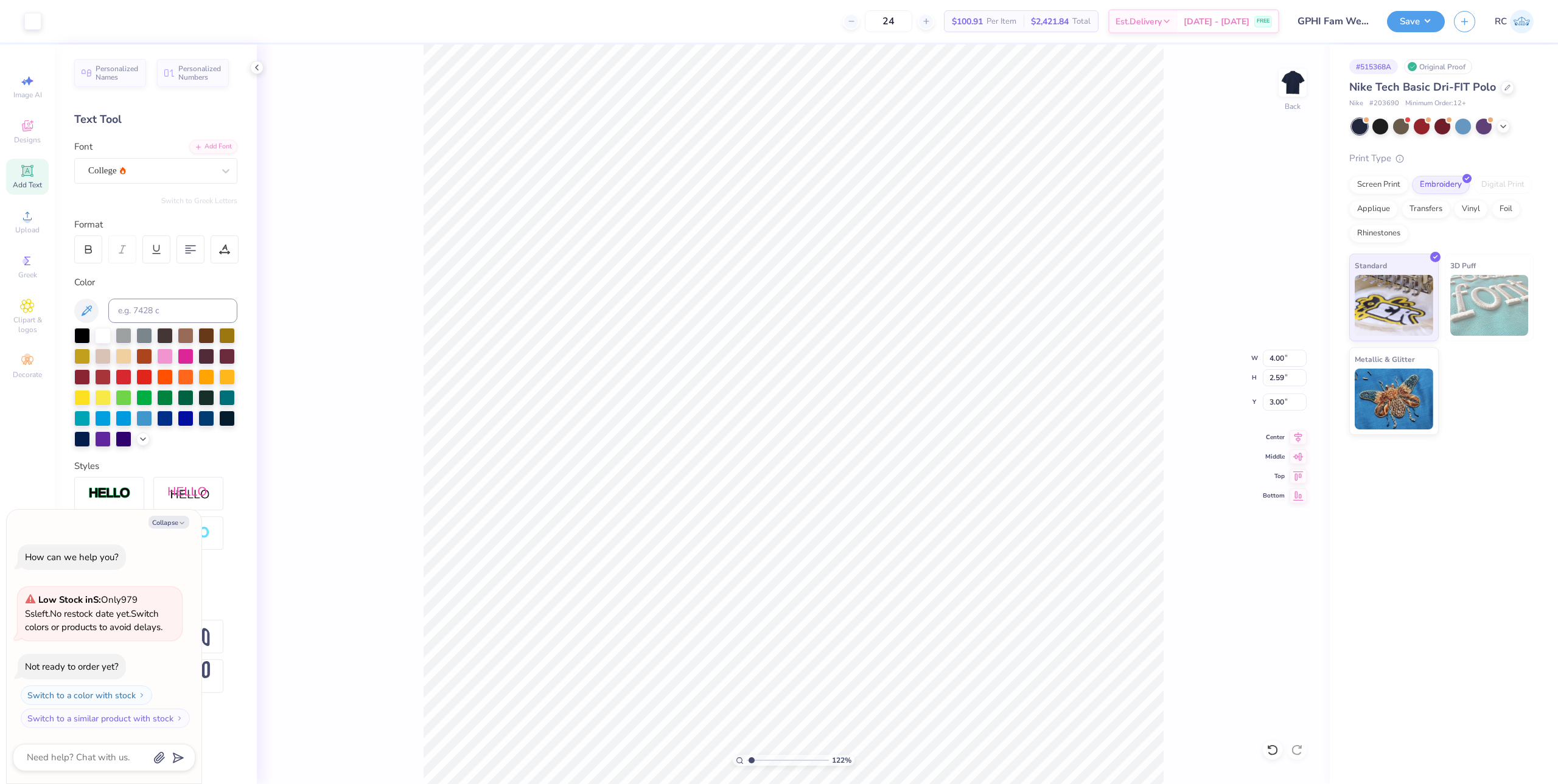
type input "1.22152498603933"
type textarea "x"
type input "1.22152498603933"
type textarea "x"
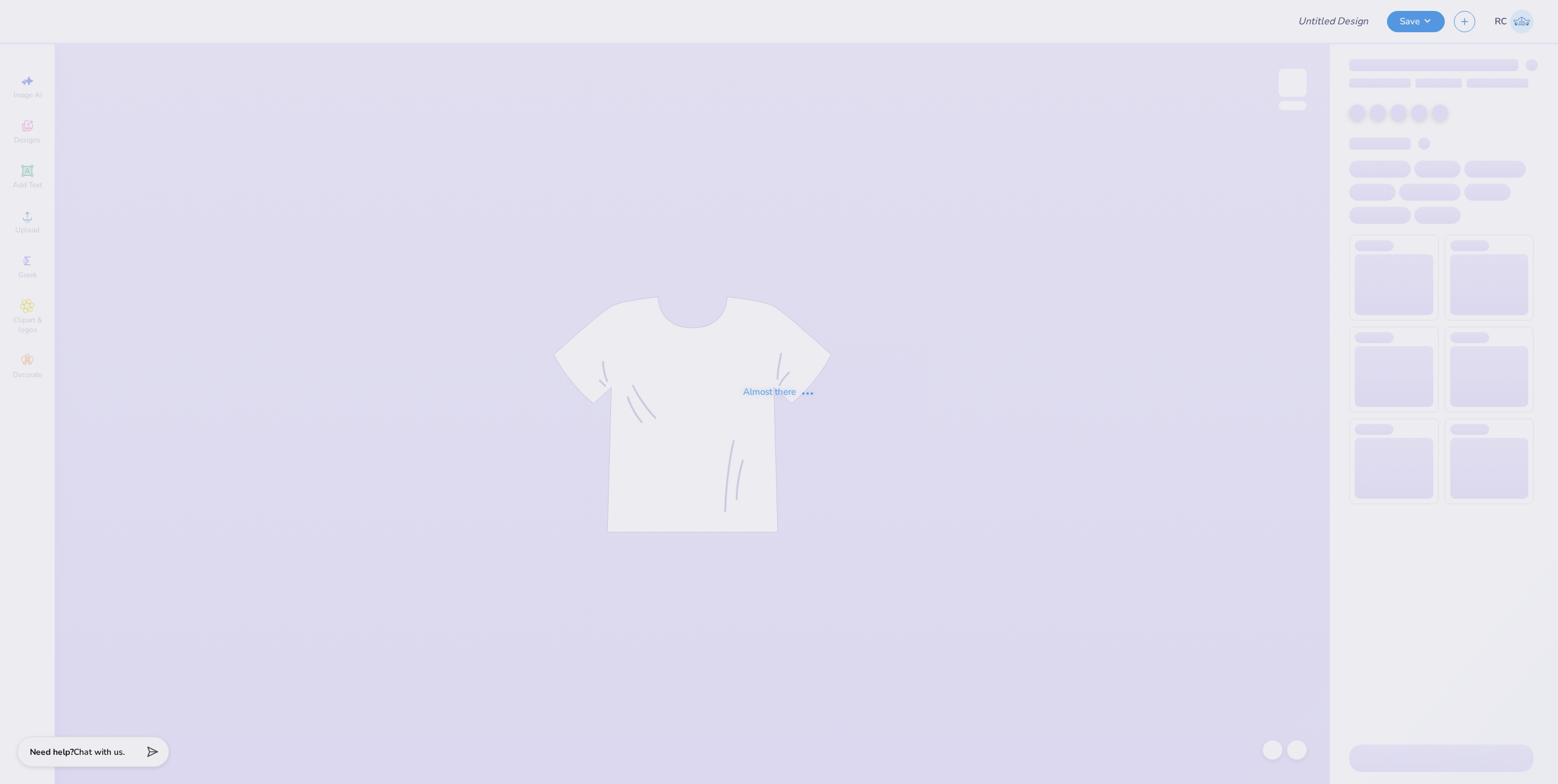
type input "Chi O Parents Wknd Henley"
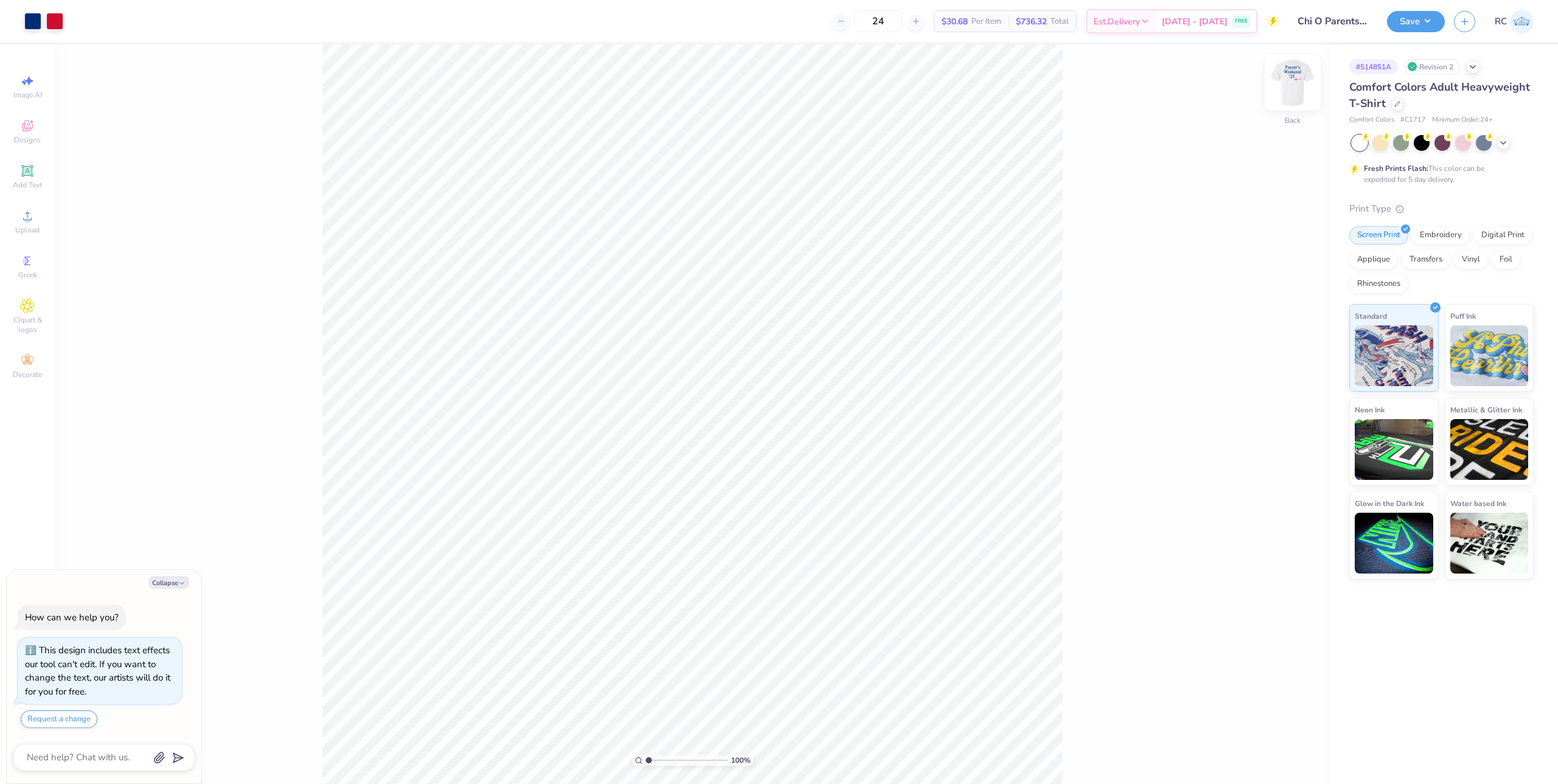
click at [1296, 93] on img at bounding box center [1292, 83] width 49 height 49
type textarea "x"
type input "2.22643191709162"
click at [35, 269] on div "Greek" at bounding box center [27, 267] width 43 height 36
type textarea "x"
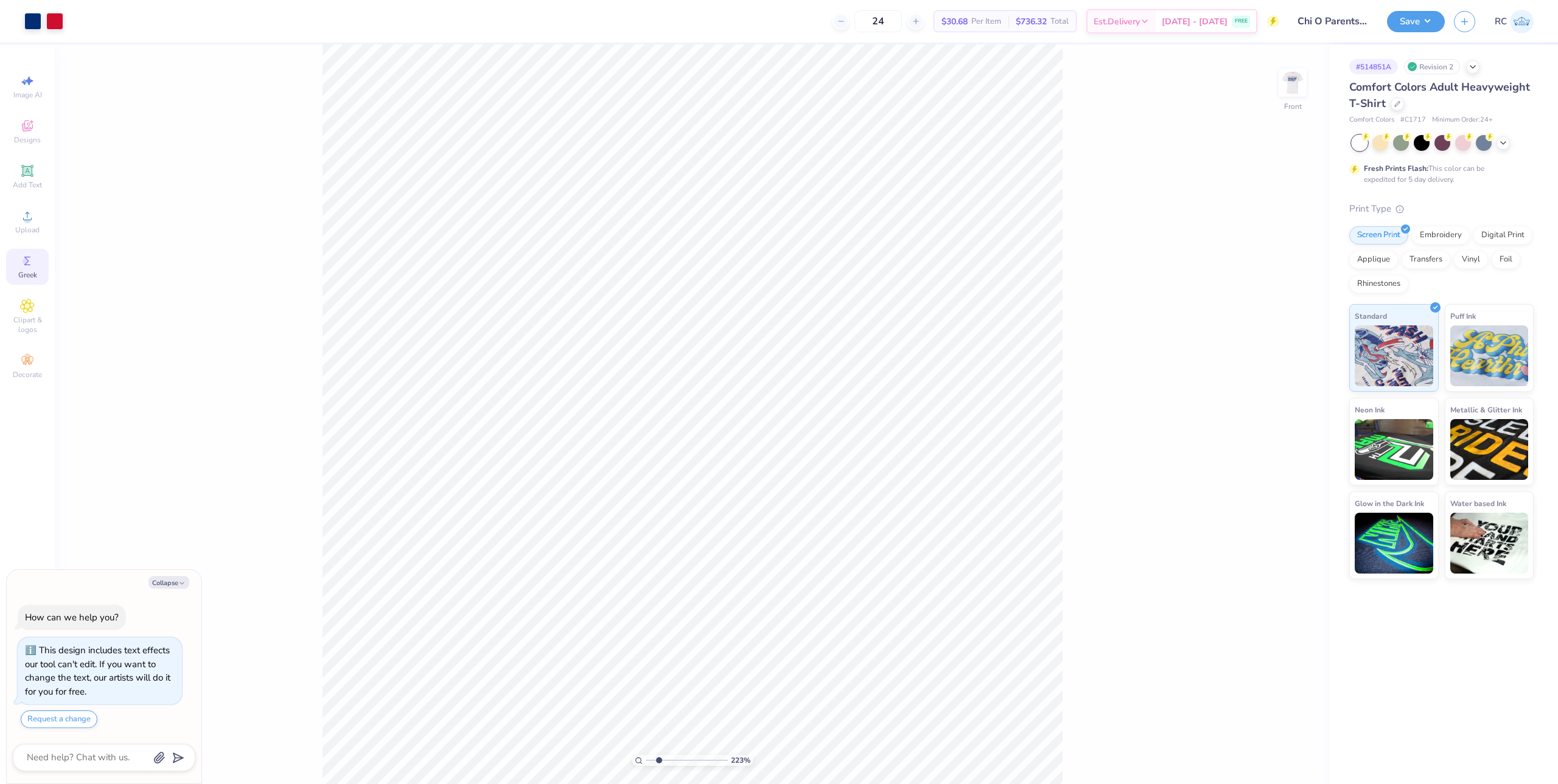
type input "2.22643191709162"
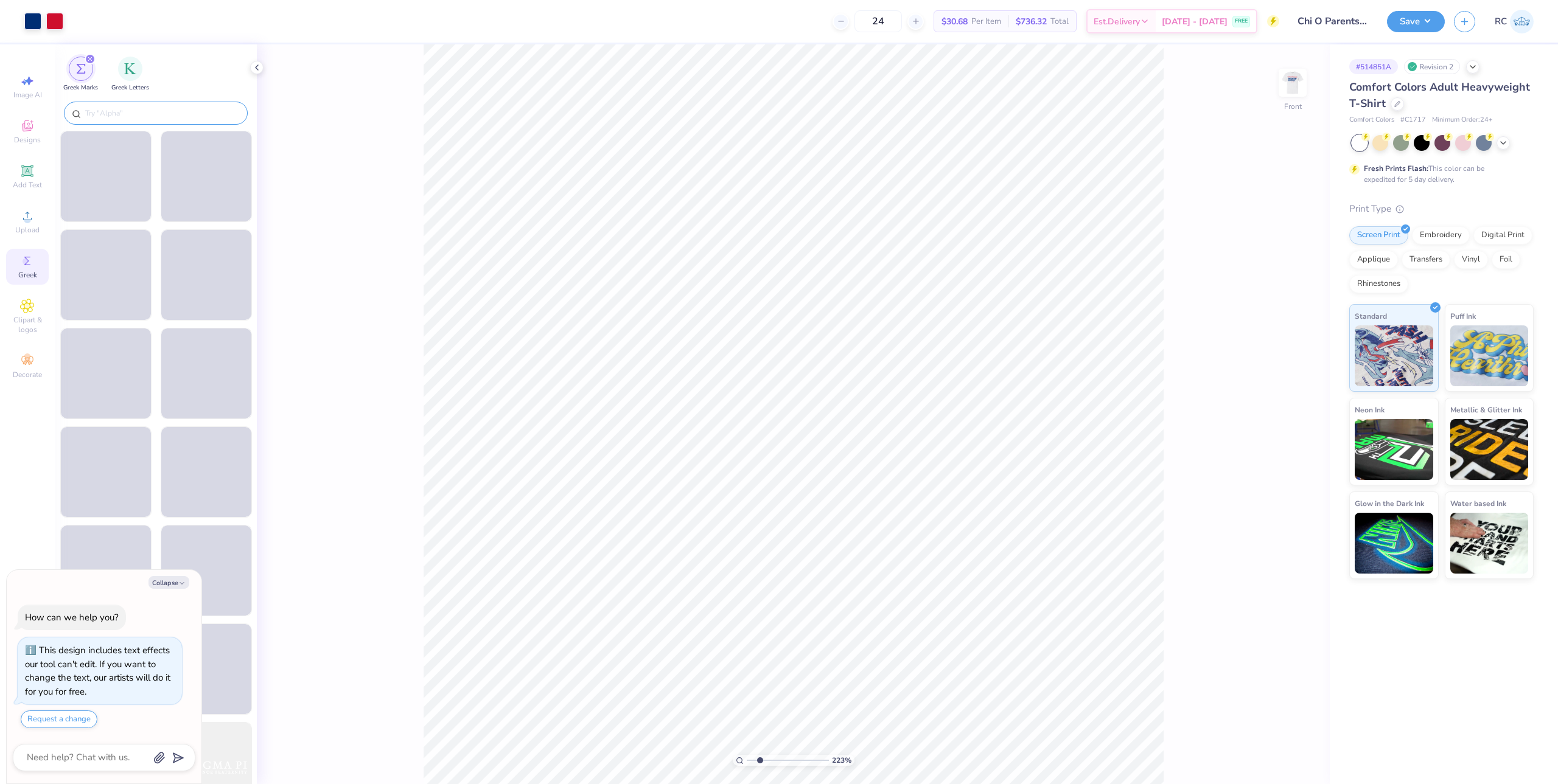
click at [141, 113] on input "text" at bounding box center [161, 113] width 156 height 12
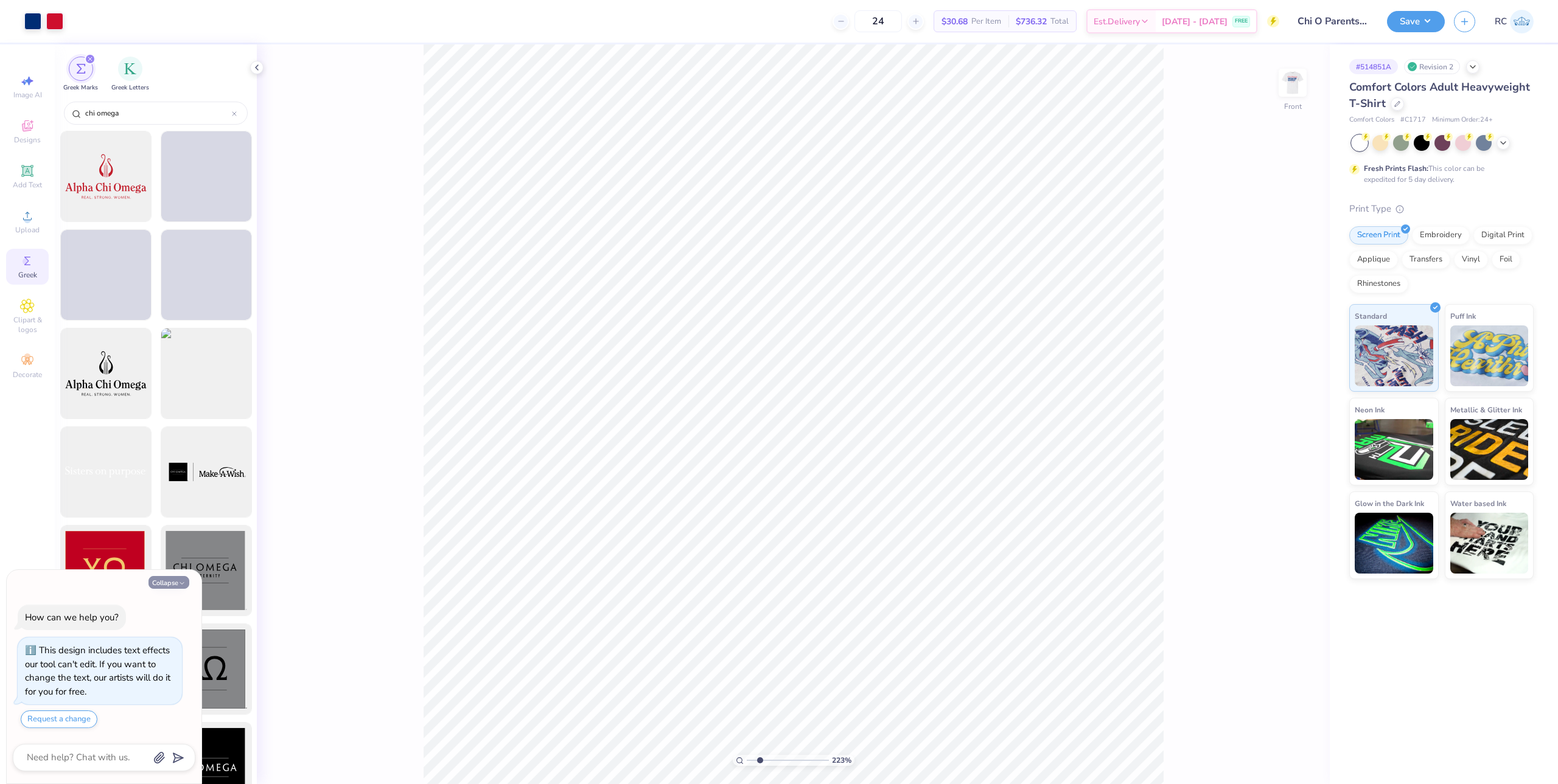
type input "chi omega"
click at [168, 580] on button "Collapse" at bounding box center [168, 582] width 41 height 13
type textarea "x"
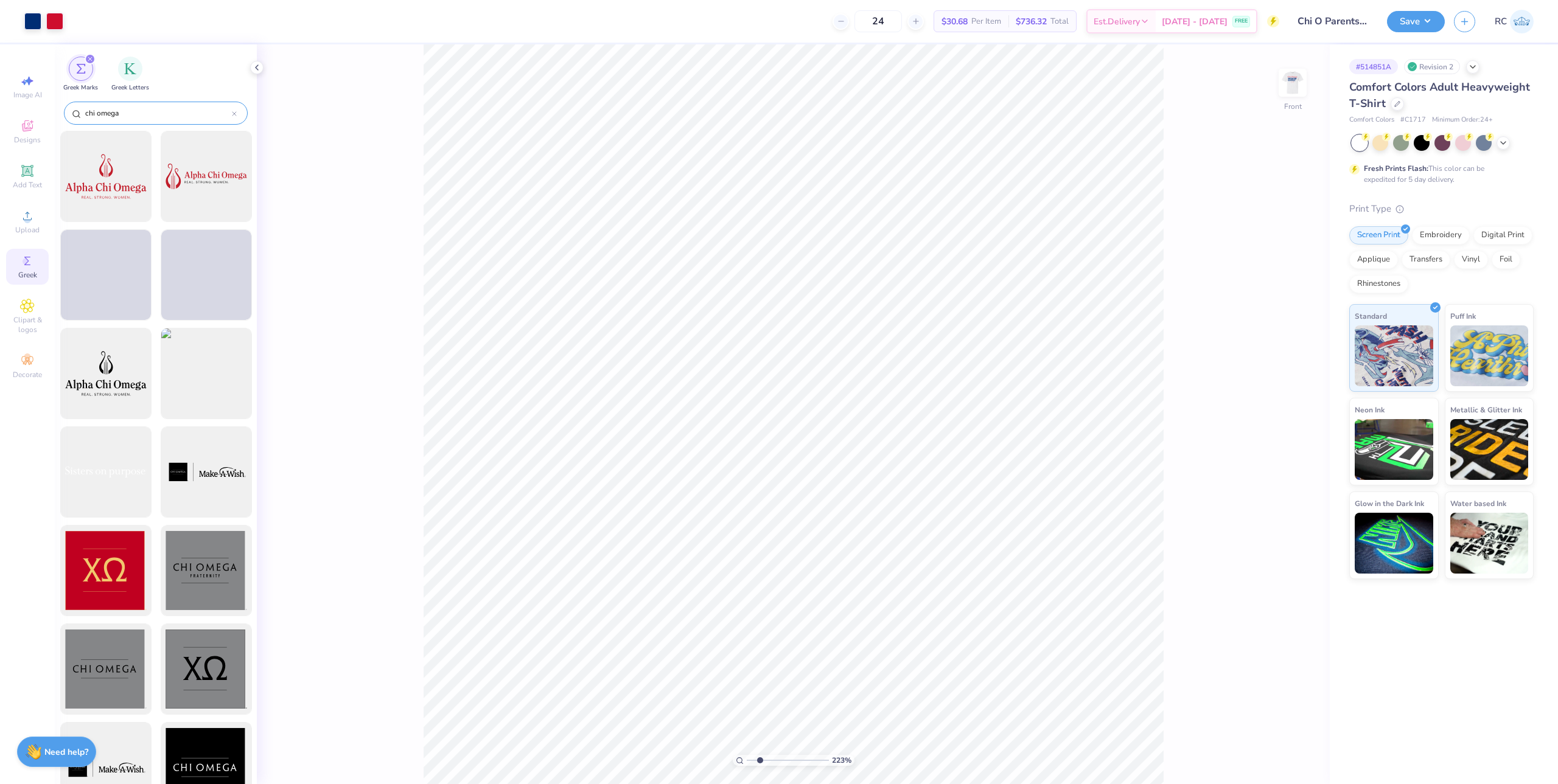
click at [235, 116] on icon at bounding box center [234, 113] width 5 height 5
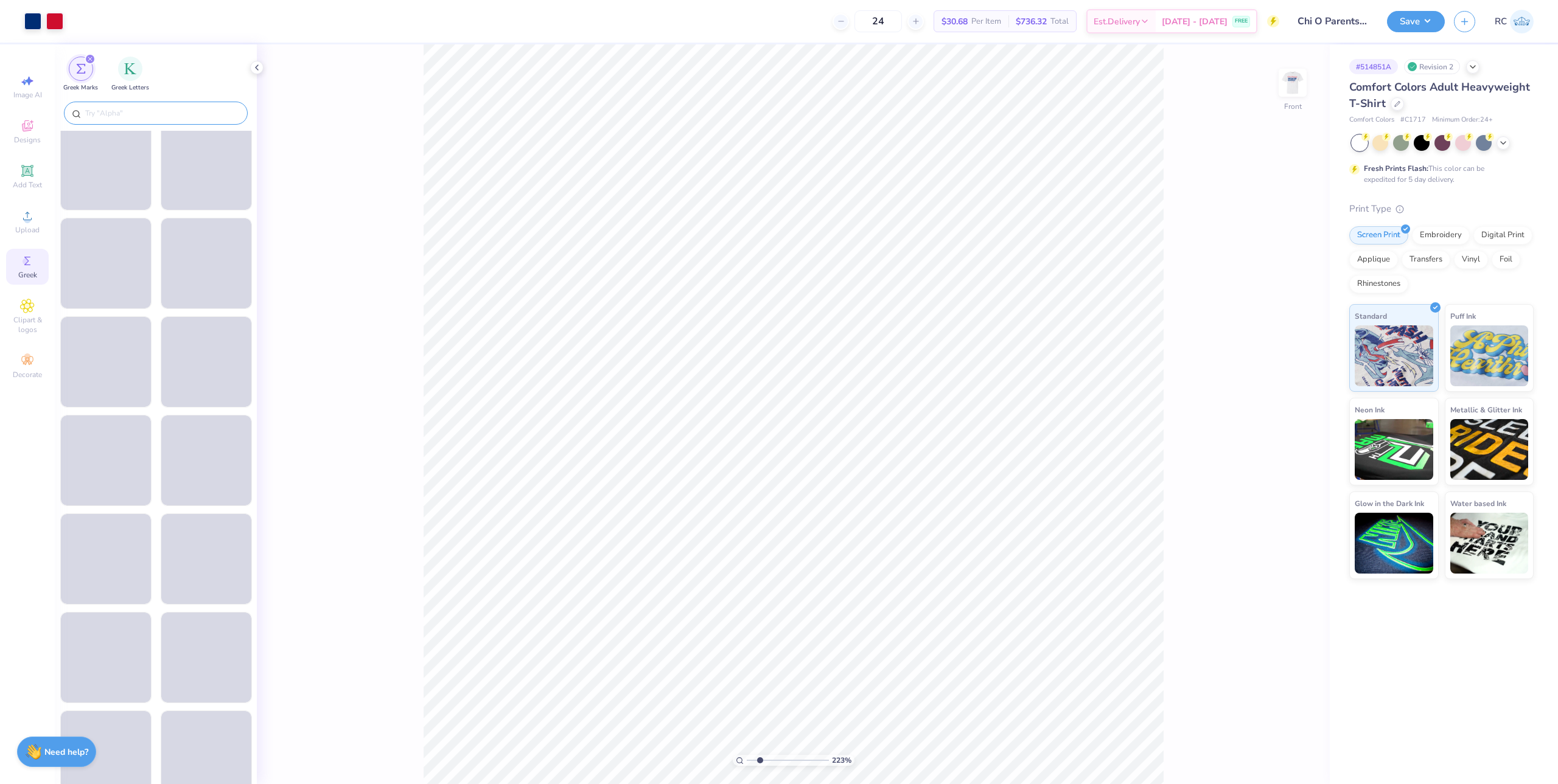
scroll to position [5207, 0]
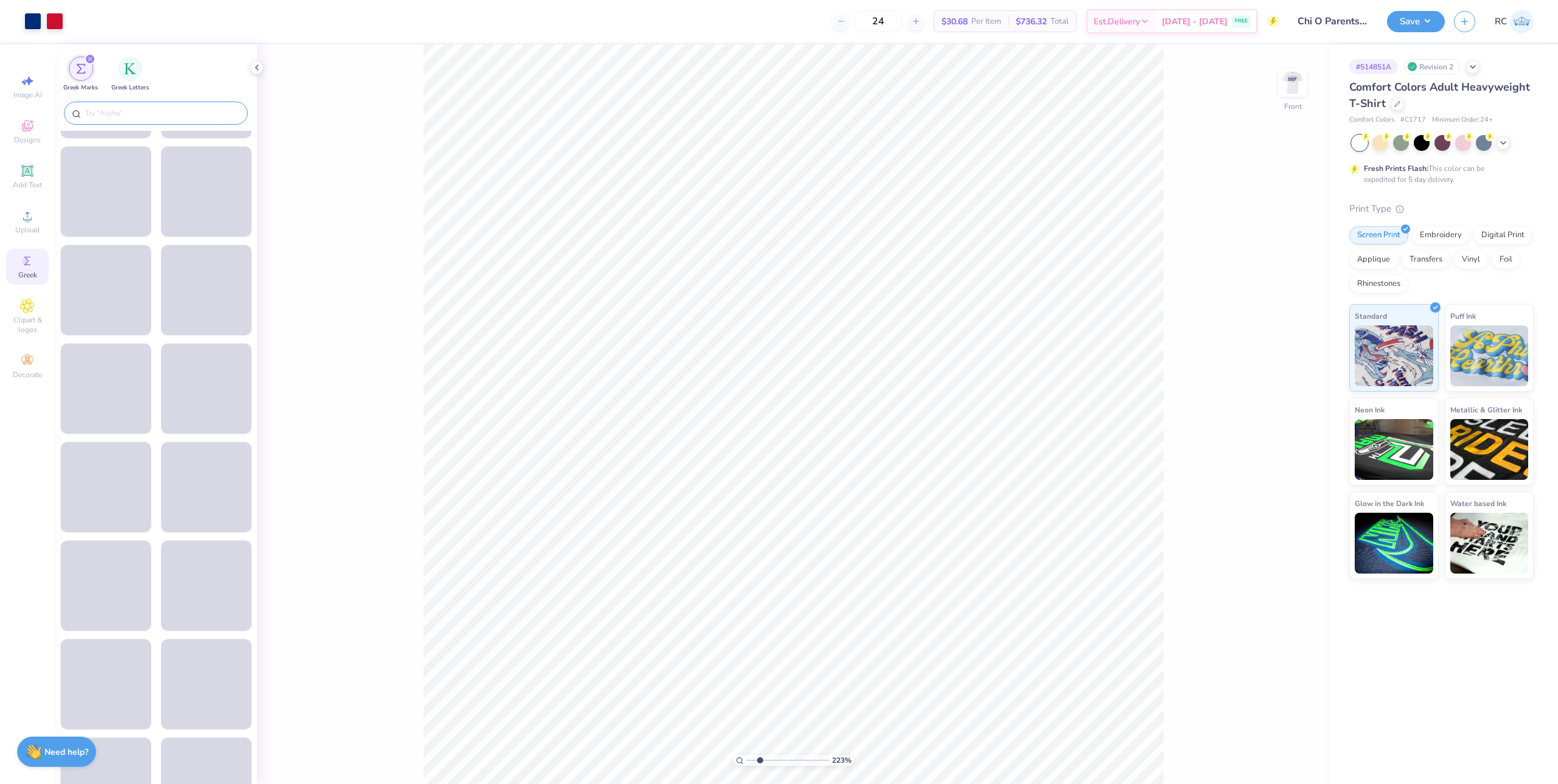
click at [118, 119] on div at bounding box center [155, 112] width 184 height 23
type input "2.22643191709162"
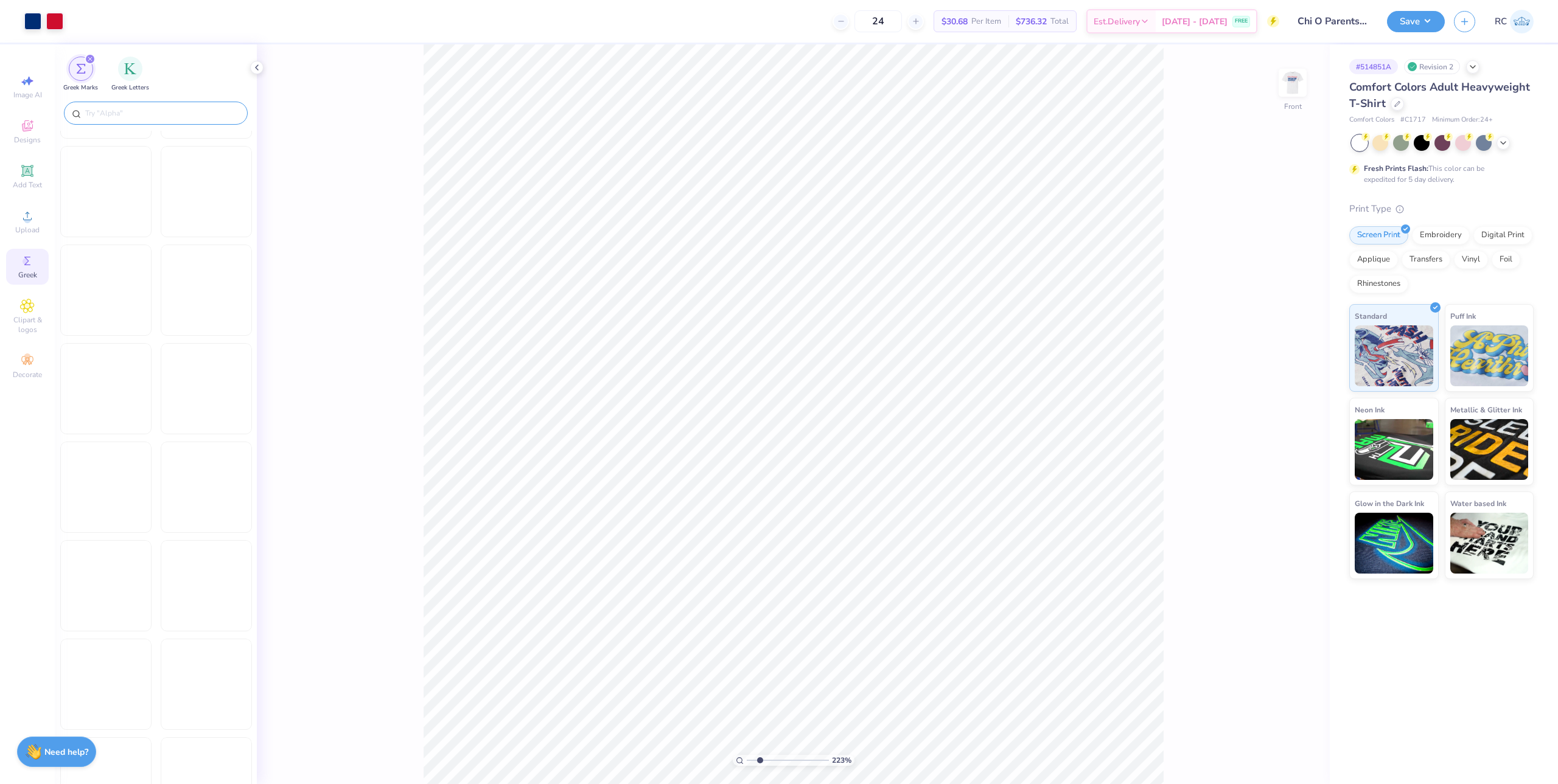
click at [118, 112] on input "text" at bounding box center [161, 113] width 156 height 12
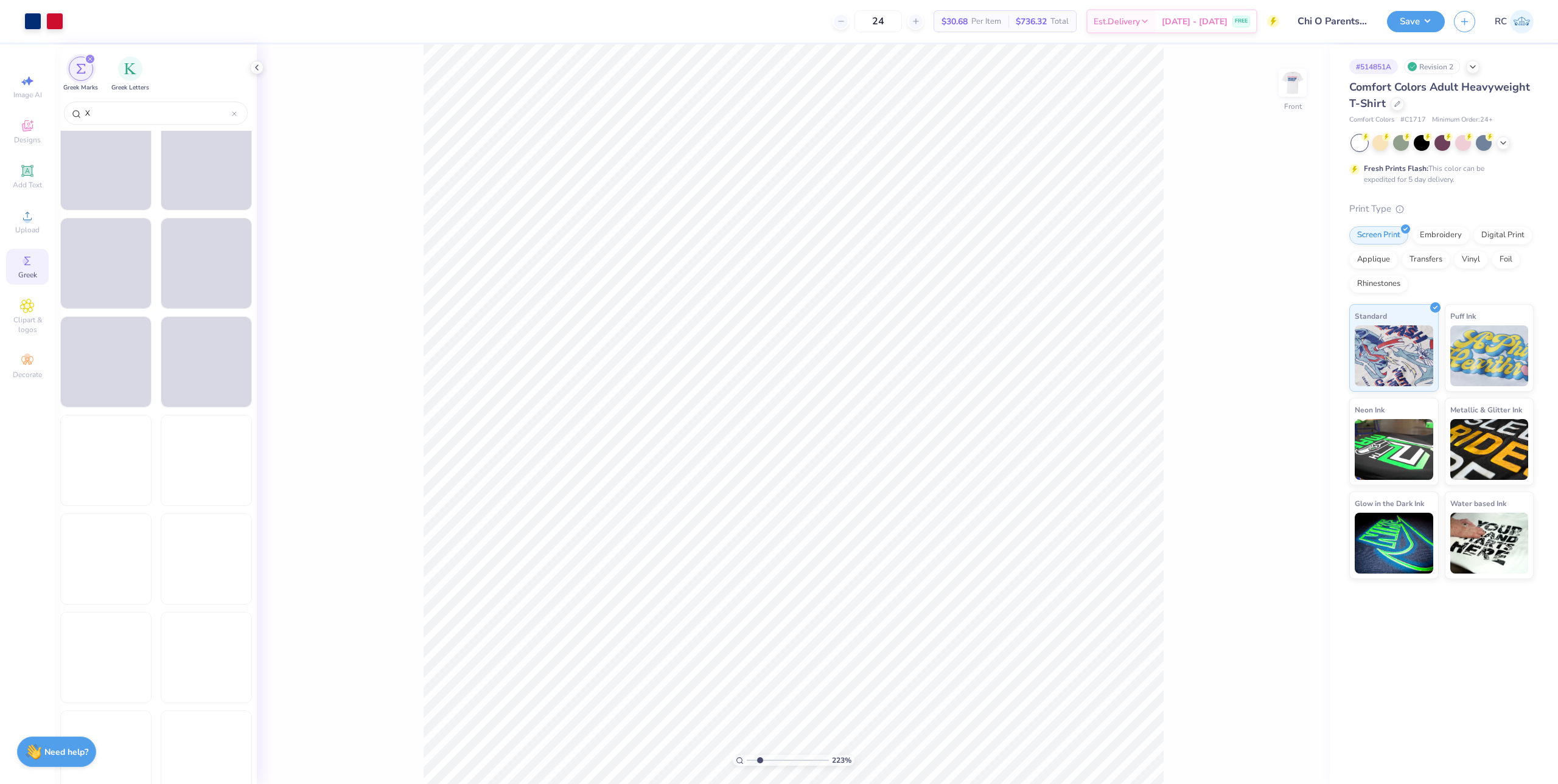
scroll to position [528, 0]
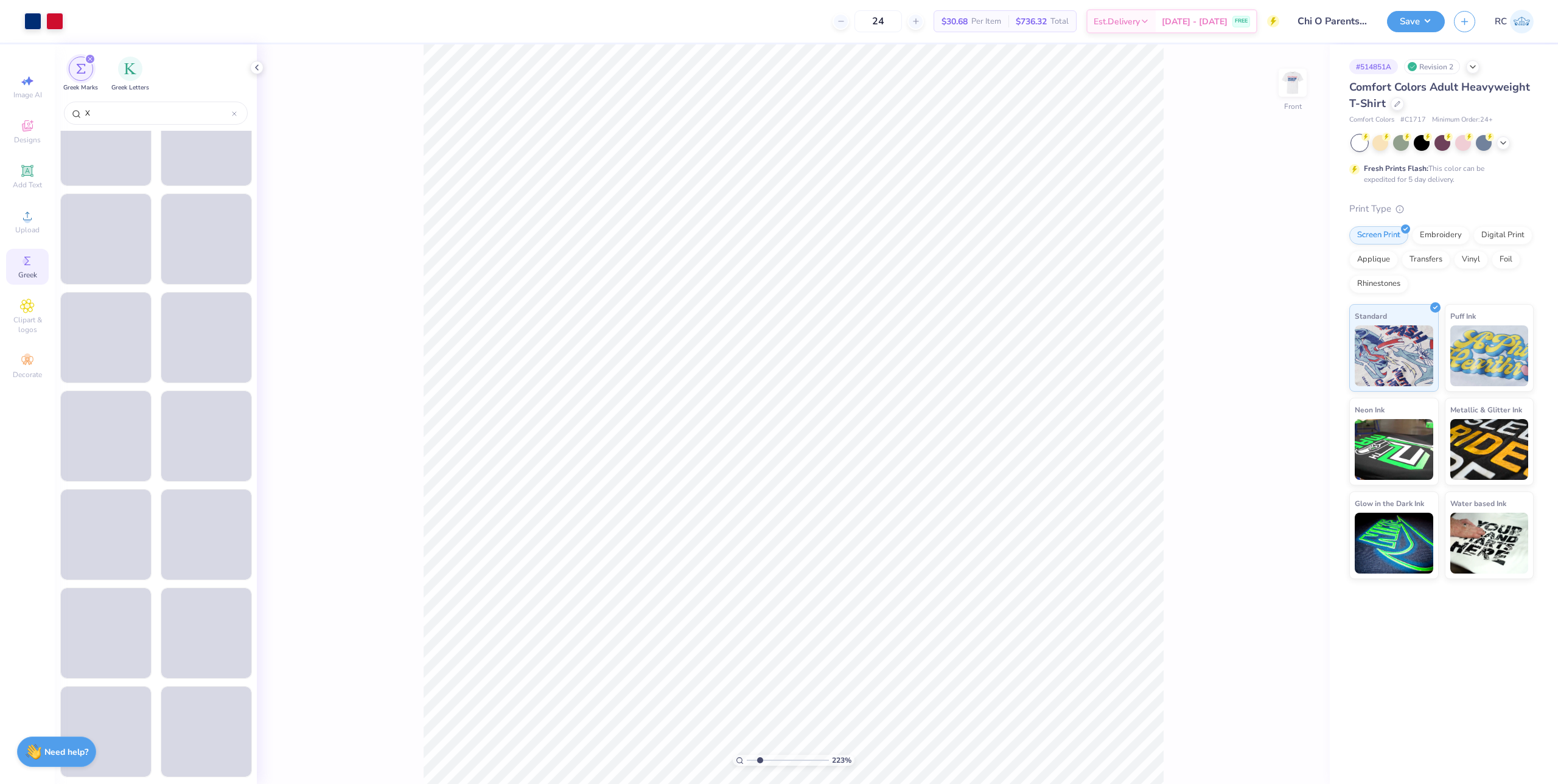
type input "X"
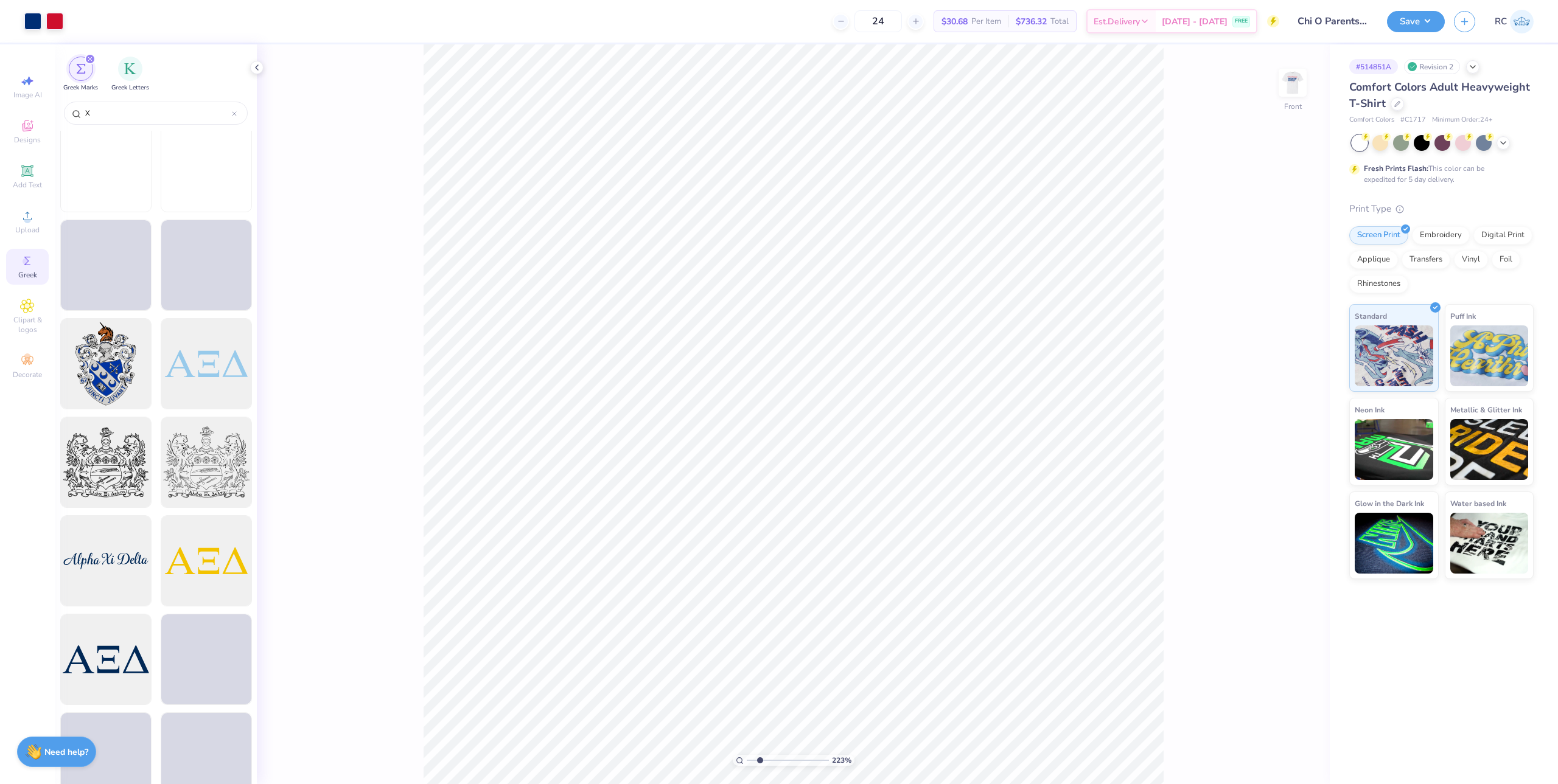
scroll to position [0, 0]
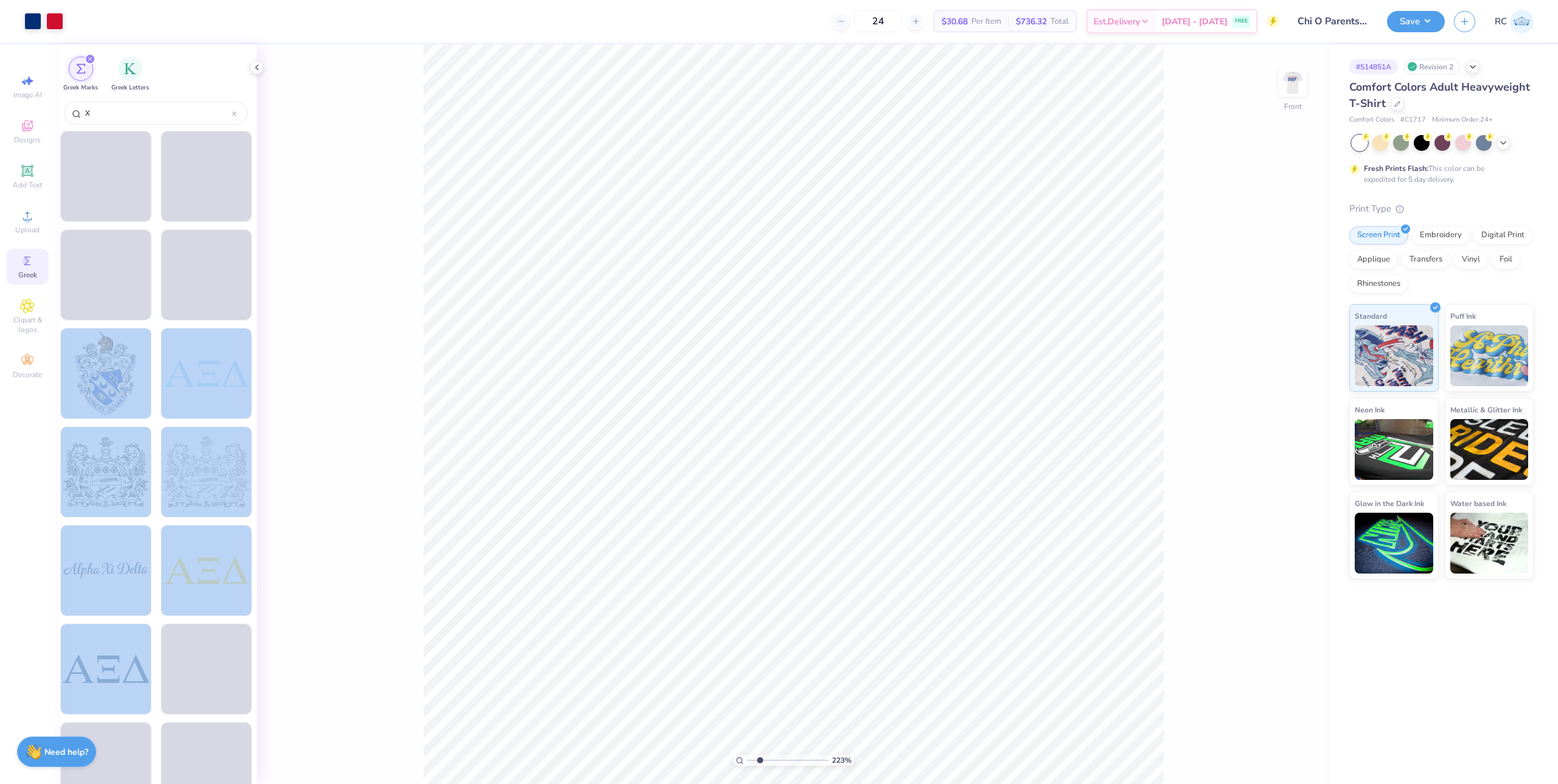
drag, startPoint x: 257, startPoint y: 245, endPoint x: 255, endPoint y: 316, distance: 71.0
click at [255, 317] on div "Art colors 24 $30.68 Per Item $736.32 Total Est. Delivery Sep 16 - 19 FREE Desi…" at bounding box center [779, 392] width 1558 height 784
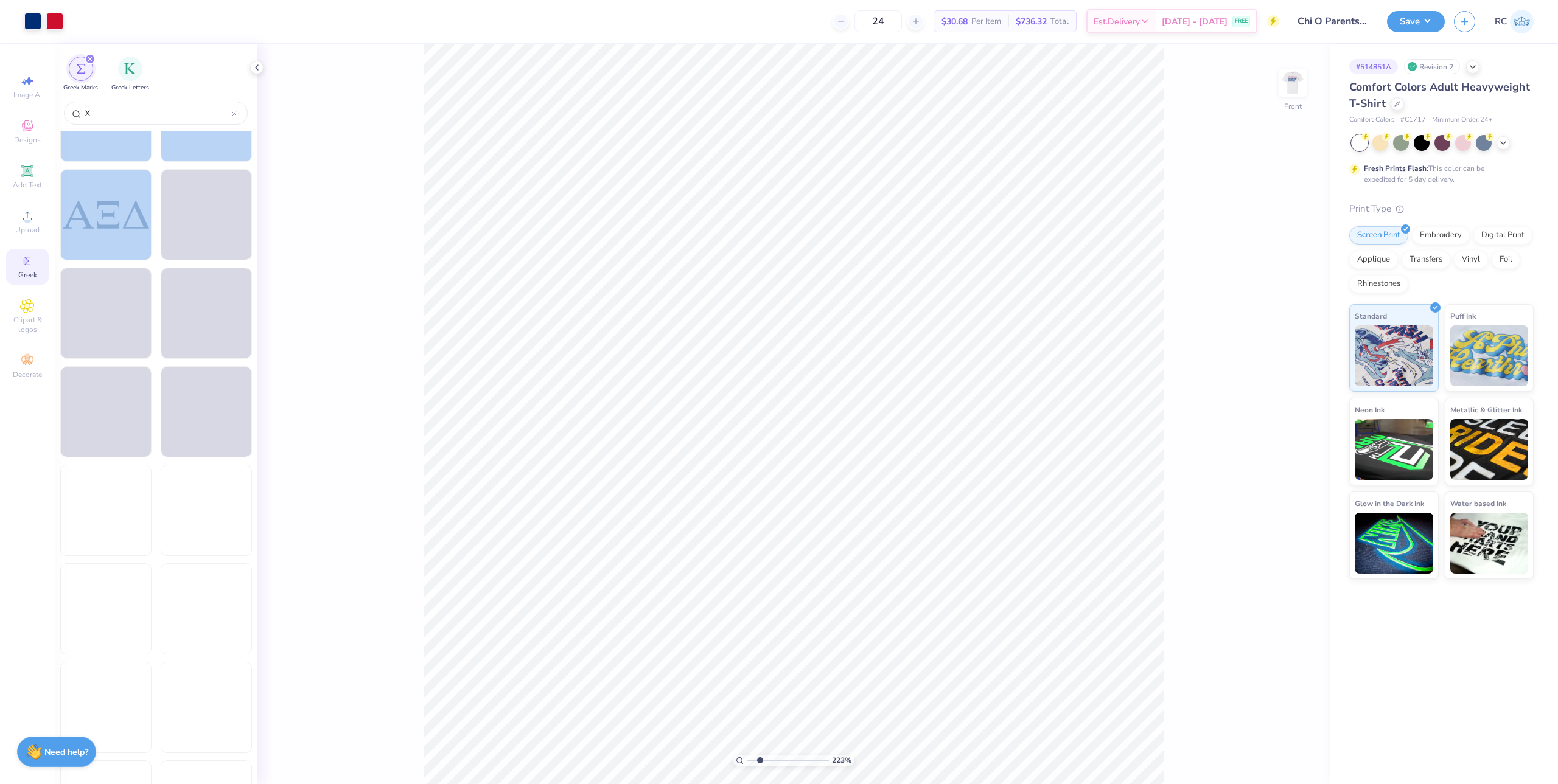
scroll to position [528, 0]
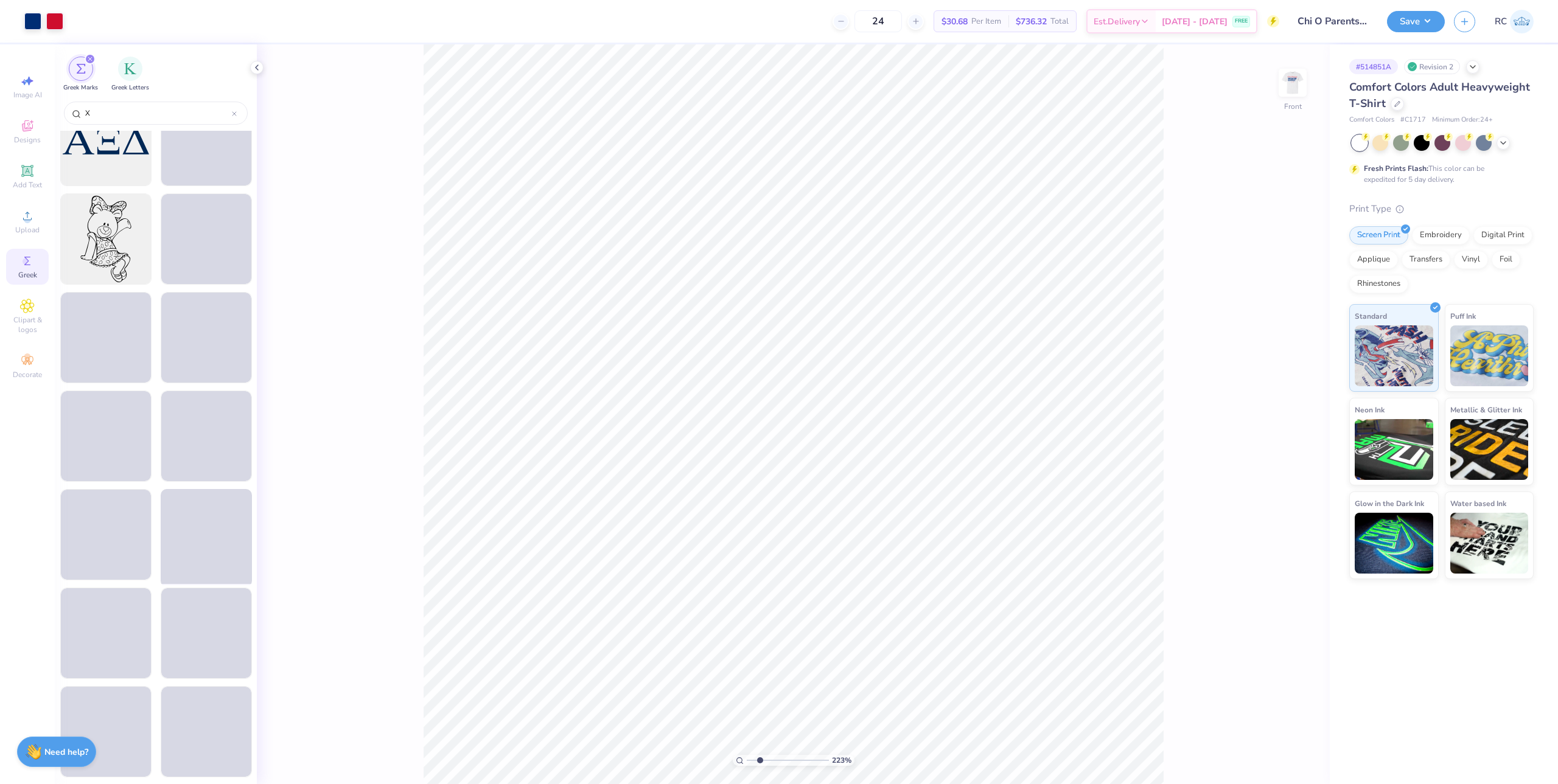
drag, startPoint x: 34, startPoint y: 593, endPoint x: 214, endPoint y: 539, distance: 187.9
click at [34, 591] on div "Image AI Designs Add Text Upload Greek Clipart & logos Decorate" at bounding box center [27, 414] width 55 height 739
type input "2.22643191709162"
type input "0.86"
type input "11.39"
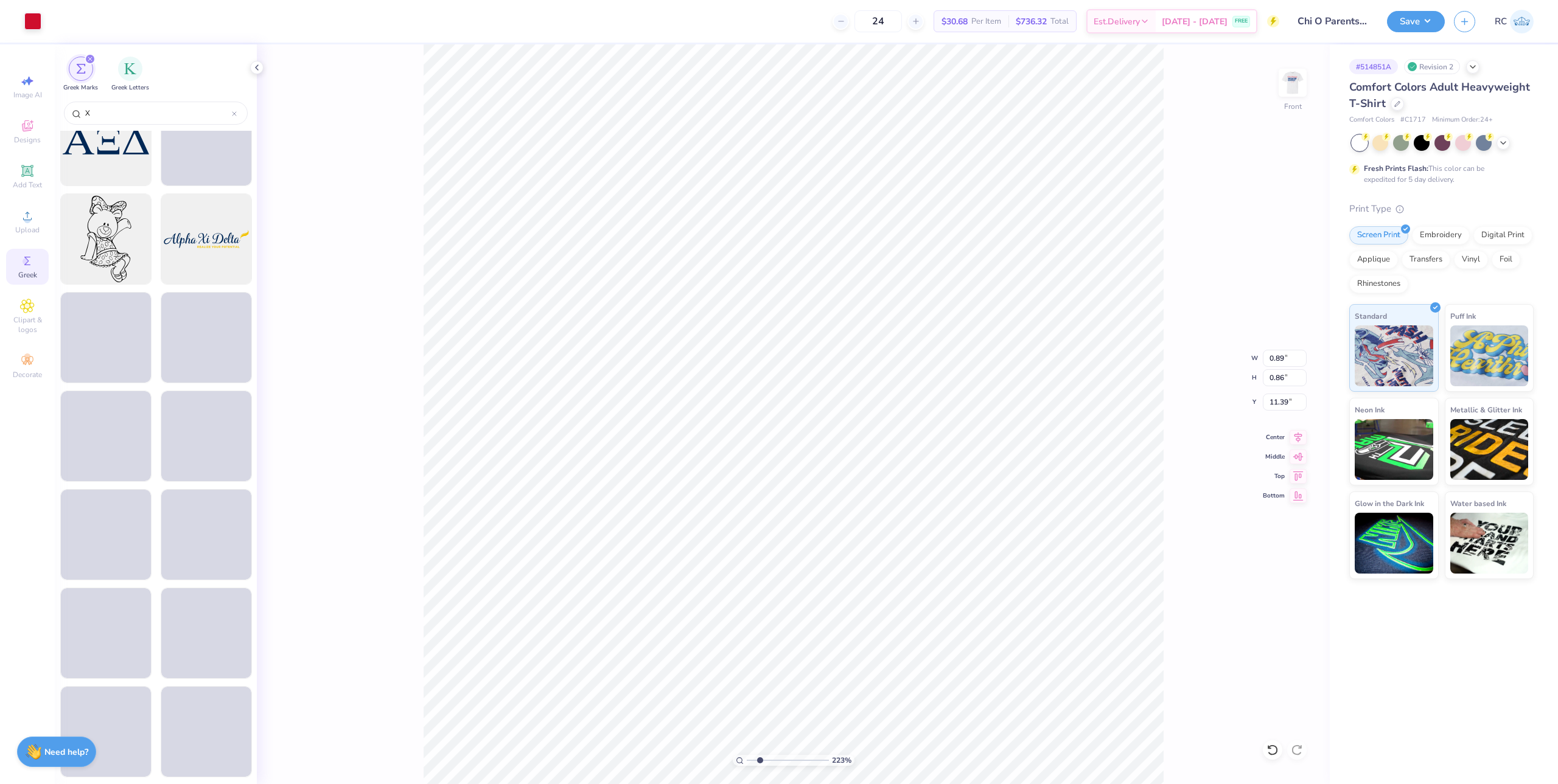
type input "2.22643191709162"
click at [112, 108] on input "X" at bounding box center [157, 113] width 148 height 12
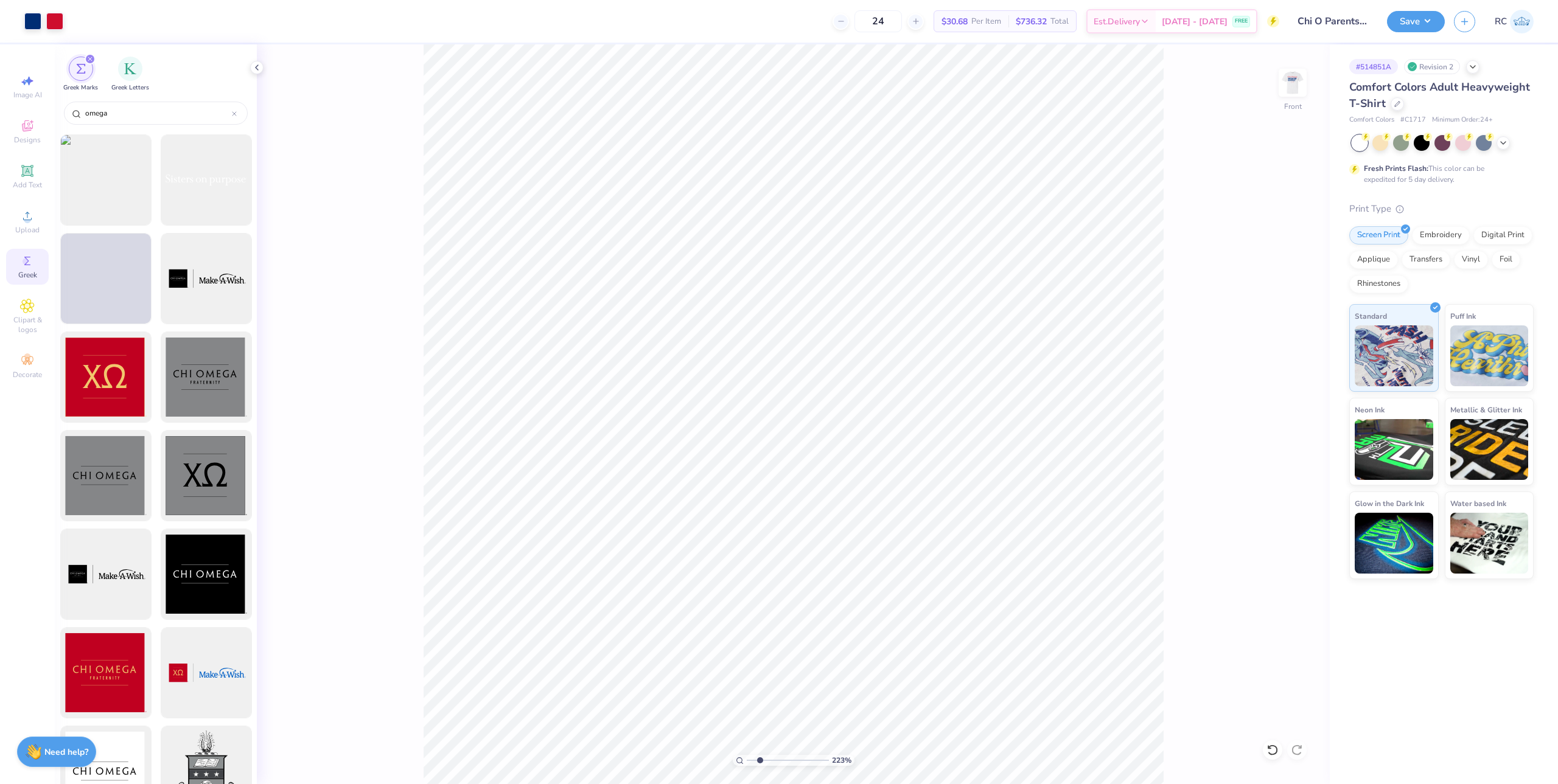
scroll to position [1173, 0]
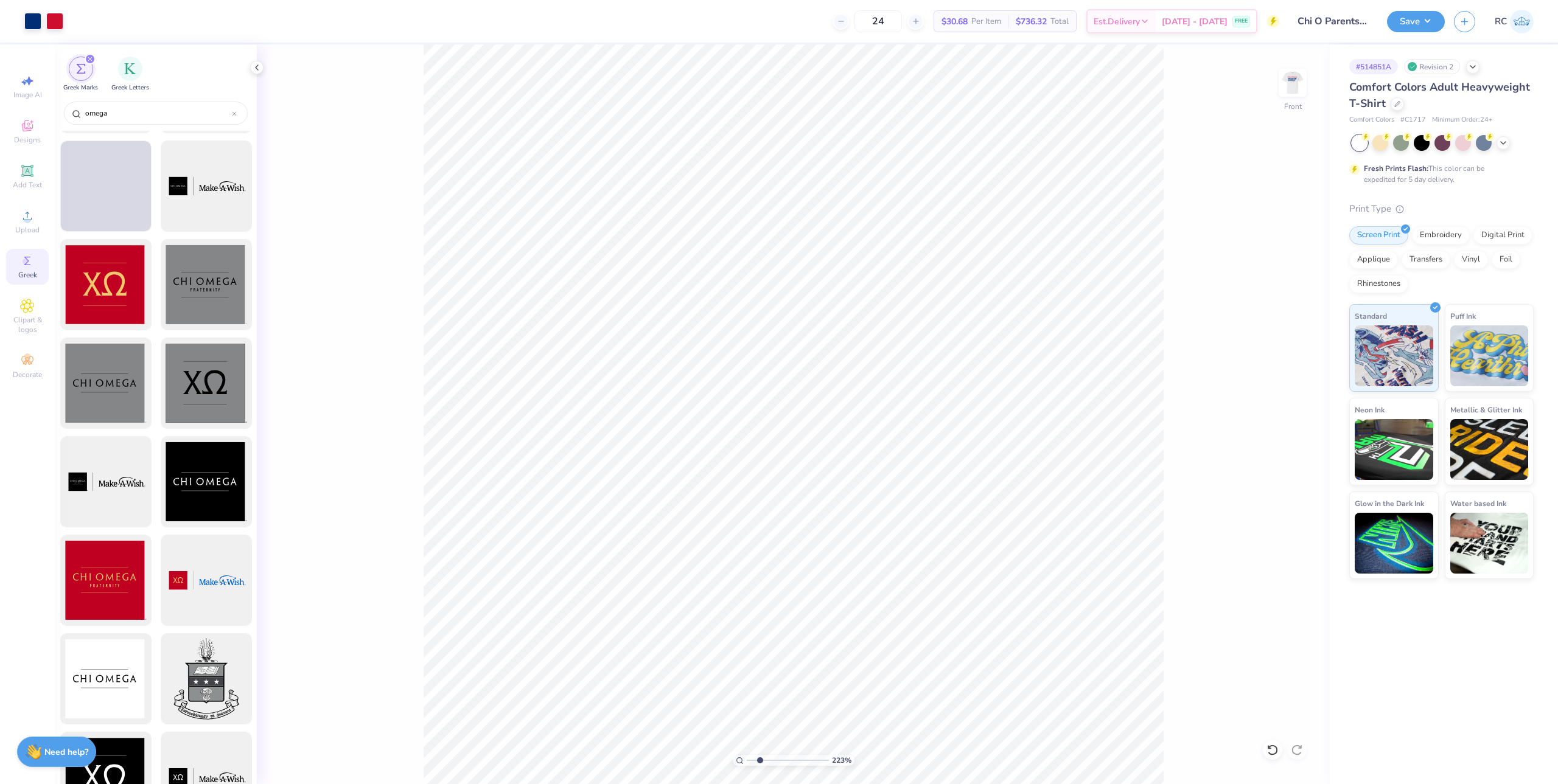
type input "omega"
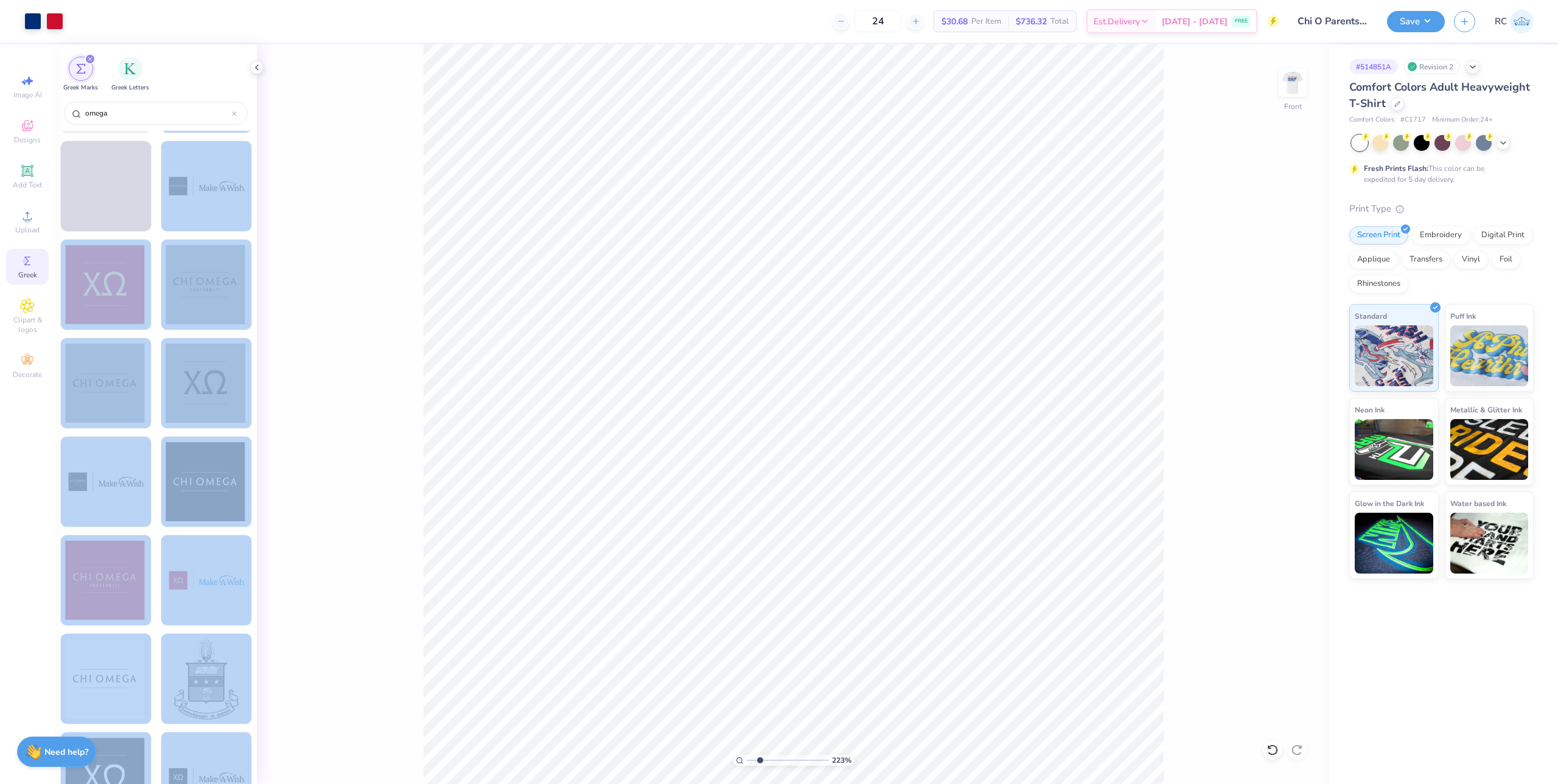
drag, startPoint x: 257, startPoint y: 436, endPoint x: 254, endPoint y: 511, distance: 75.1
click at [254, 511] on div "Art colors 24 $30.68 Per Item $736.32 Total Est. Delivery Sep 16 - 19 FREE Desi…" at bounding box center [779, 392] width 1558 height 784
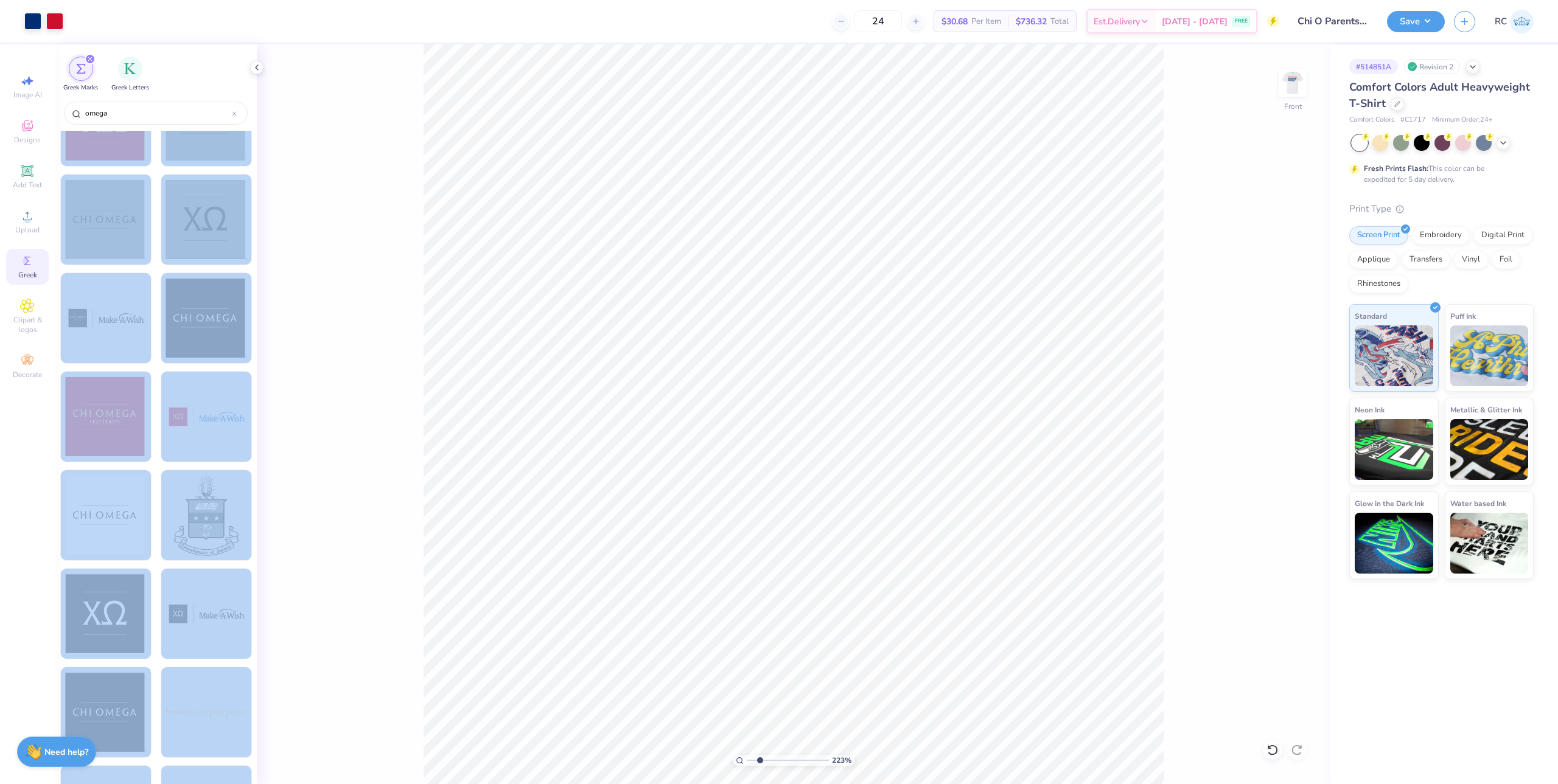
scroll to position [1796, 0]
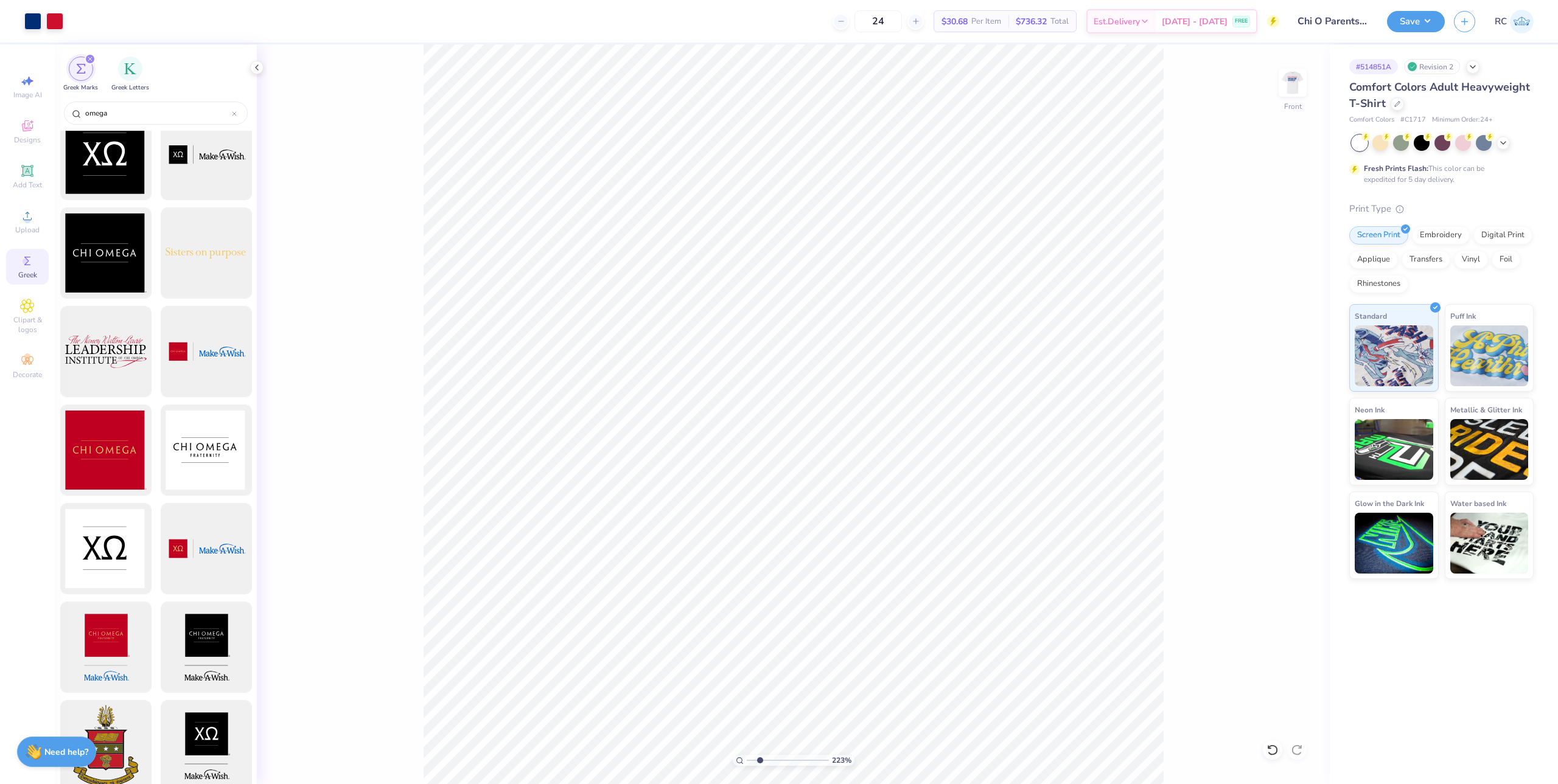
click at [46, 561] on div "Image AI Designs Add Text Upload Greek Clipart & logos Decorate" at bounding box center [27, 414] width 55 height 739
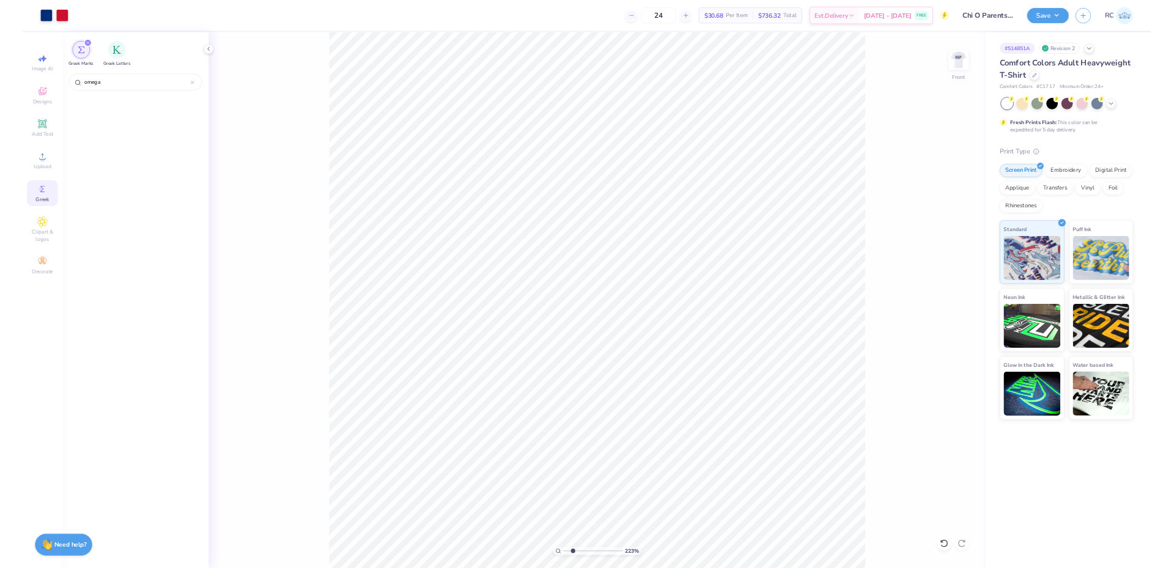
scroll to position [0, 0]
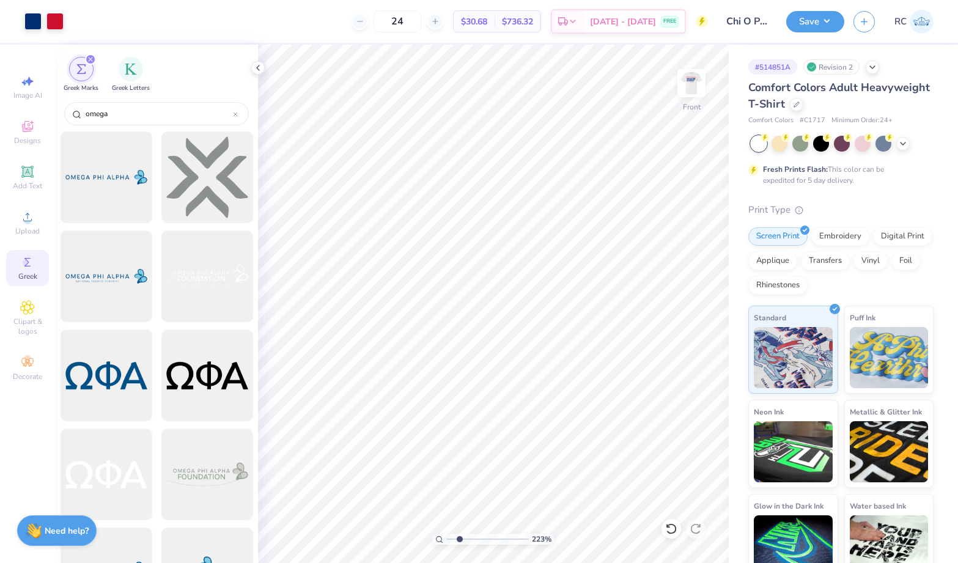
type input "1"
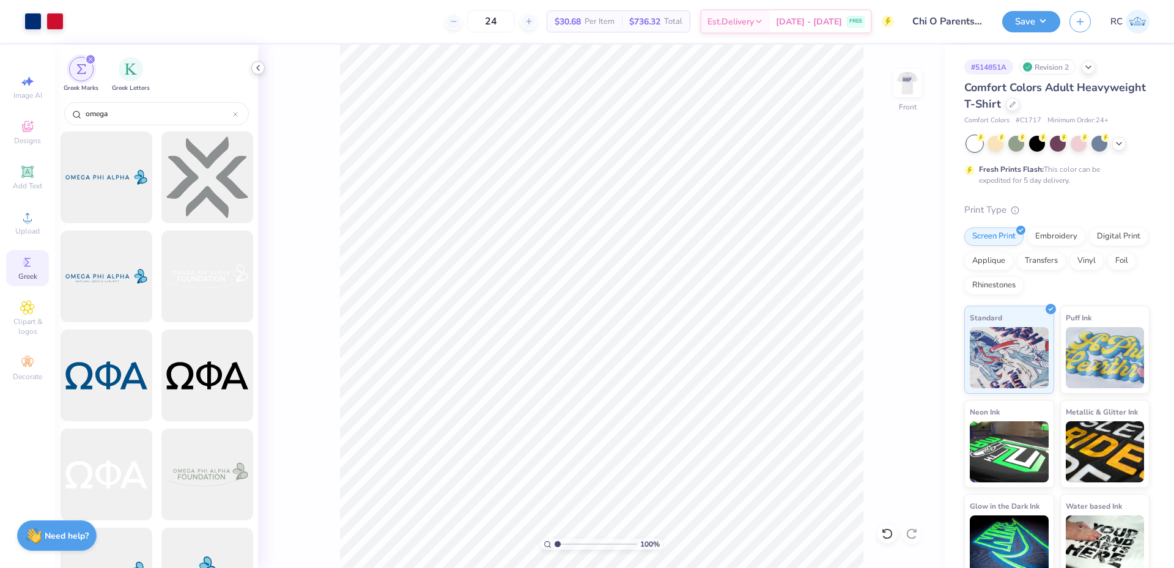
click at [260, 67] on icon at bounding box center [258, 68] width 10 height 10
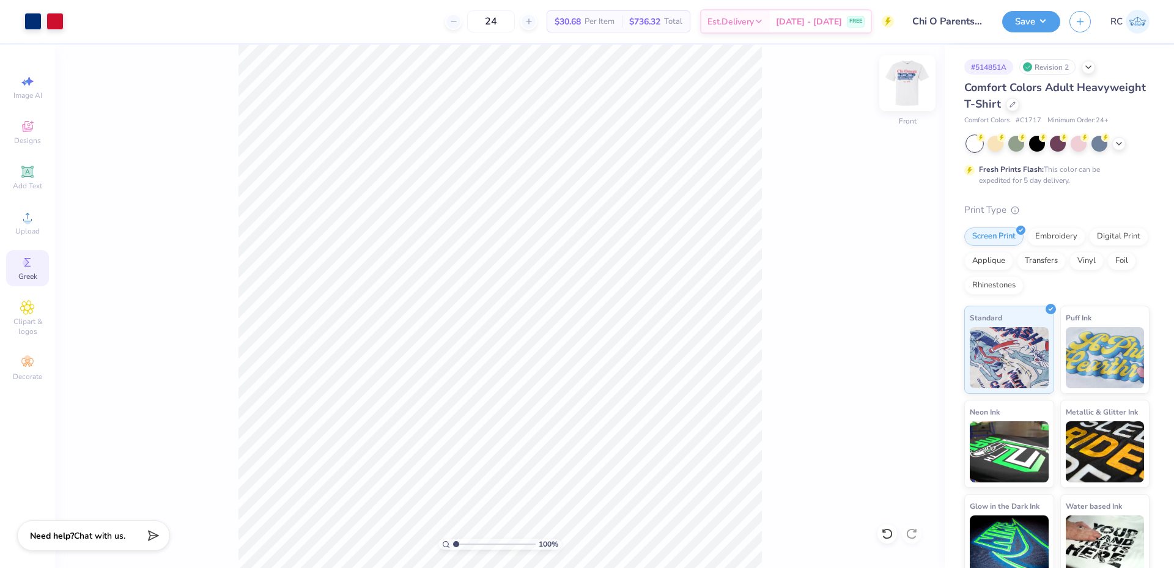
click at [904, 90] on img at bounding box center [907, 83] width 49 height 49
click at [909, 79] on img at bounding box center [907, 83] width 49 height 49
type input "11.00"
type input "9.26"
type input "3.00"
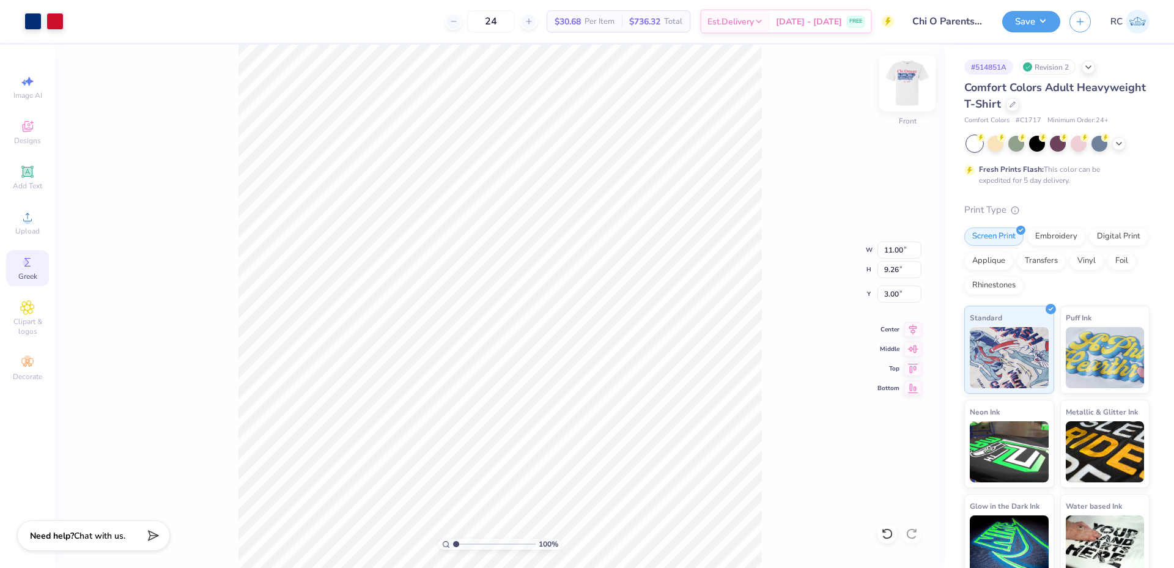
click at [904, 90] on img at bounding box center [907, 83] width 49 height 49
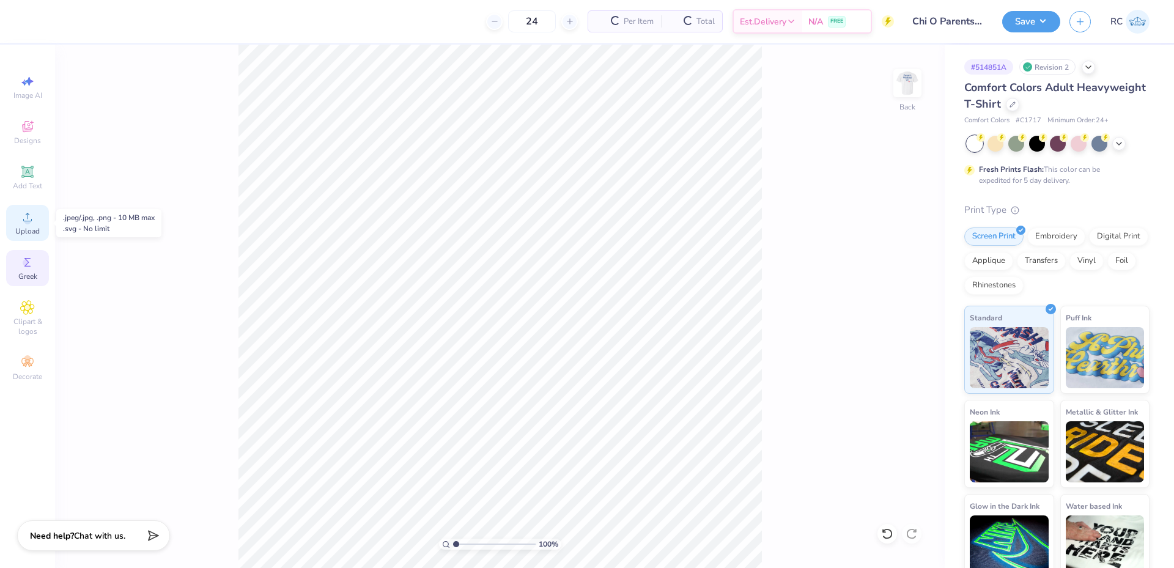
click at [27, 221] on icon at bounding box center [27, 217] width 9 height 9
click at [34, 224] on div "Upload" at bounding box center [27, 223] width 43 height 36
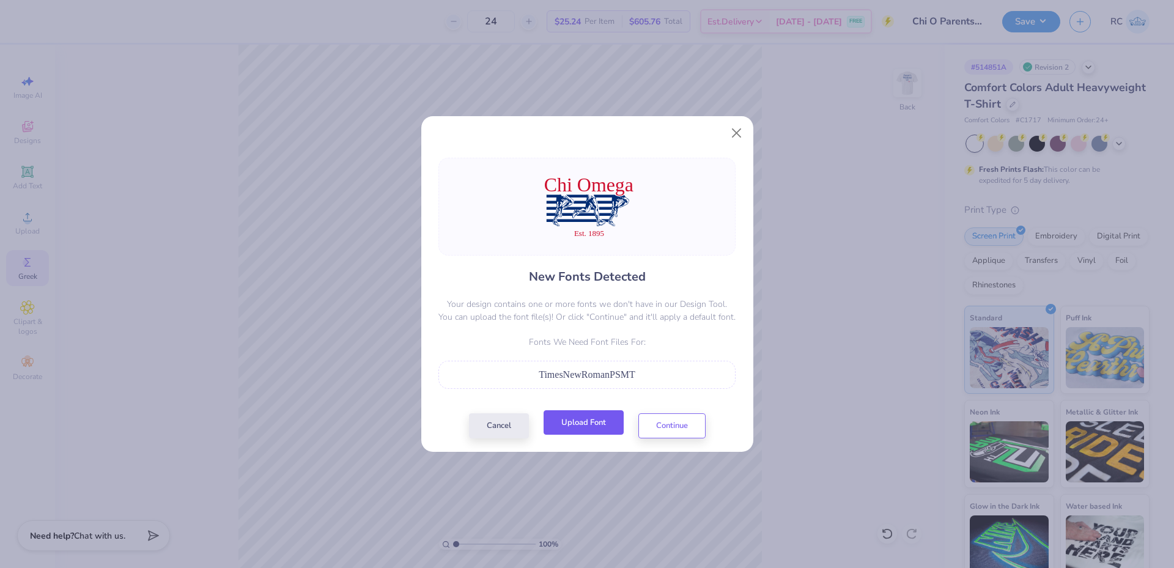
click at [592, 426] on button "Upload Font" at bounding box center [584, 422] width 80 height 25
click at [680, 427] on button "Continue" at bounding box center [671, 422] width 67 height 25
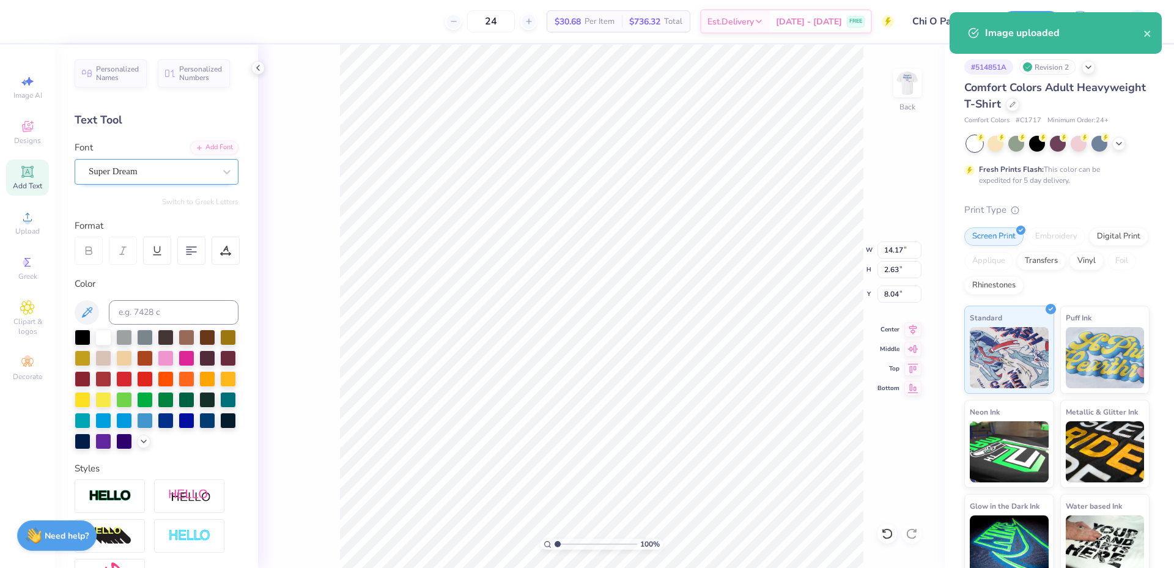
click at [137, 168] on div "Super Dream" at bounding box center [151, 171] width 128 height 19
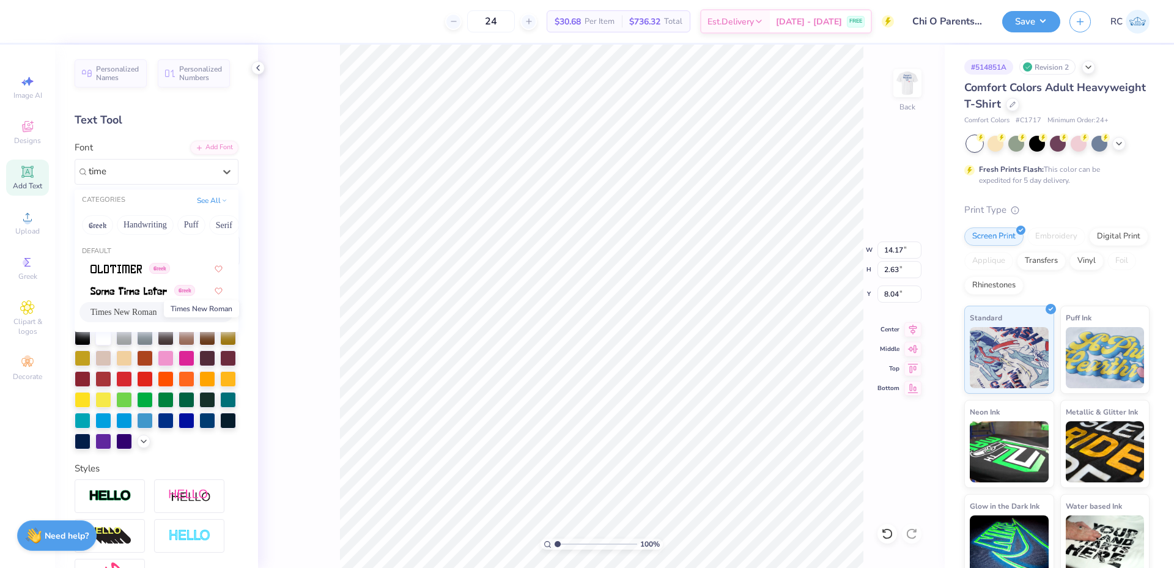
click at [147, 313] on span "Times New Roman" at bounding box center [123, 312] width 66 height 13
type input "time"
type input "13.54"
type input "2.71"
type input "7.94"
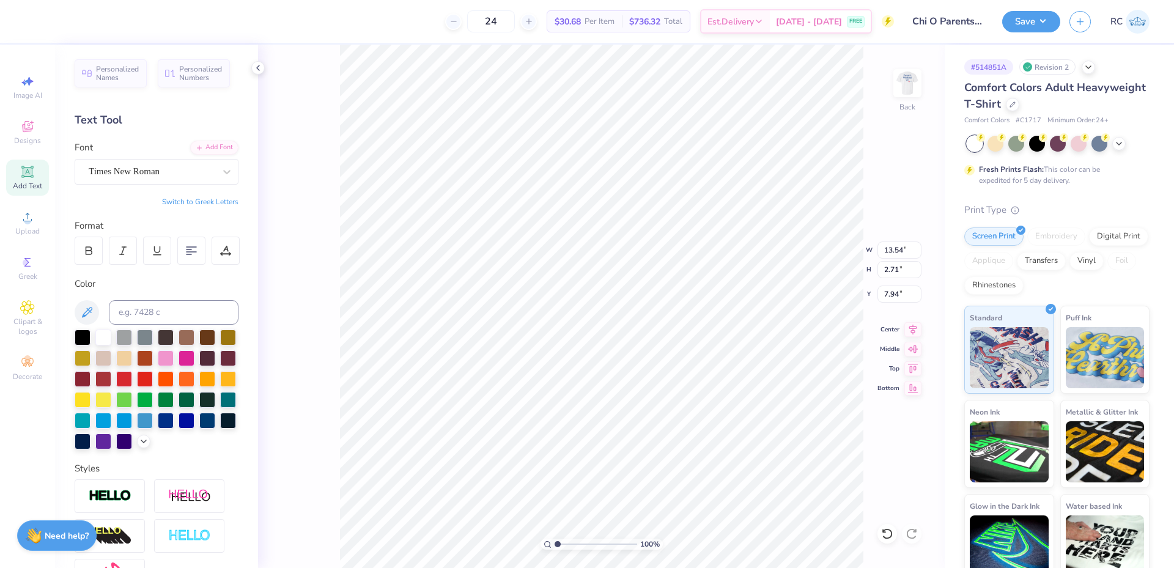
type input "5.19"
type input "0.90"
type input "16.08"
click at [134, 172] on div "Super Dream" at bounding box center [151, 171] width 128 height 19
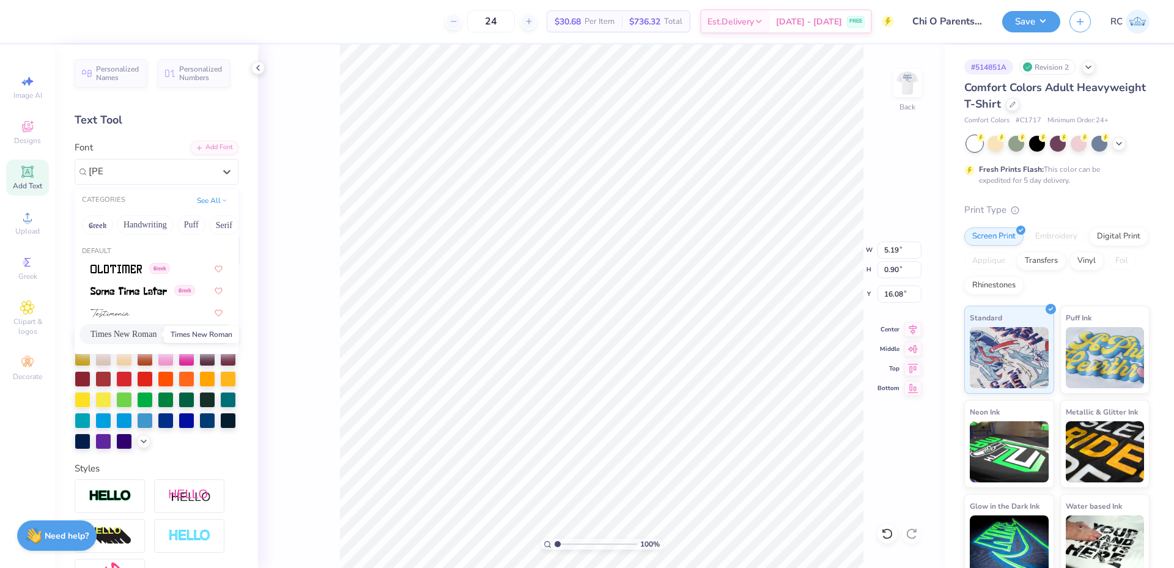
click at [127, 331] on span "Times New Roman" at bounding box center [123, 334] width 66 height 13
type input "tim"
type input "4.47"
type input "0.83"
type input "16.19"
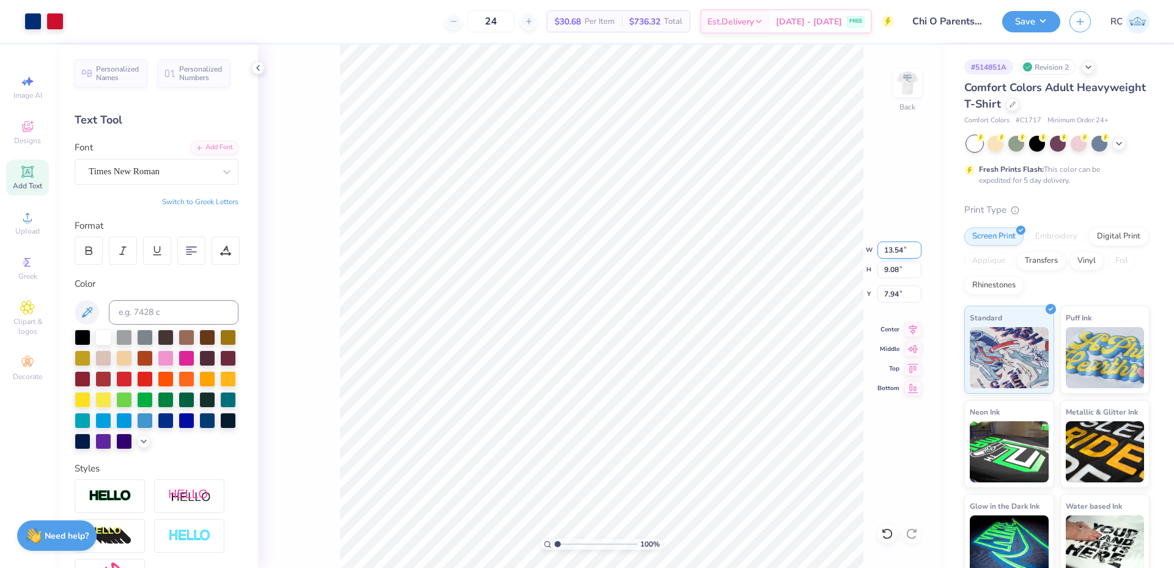
click at [911, 254] on input "13.54" at bounding box center [899, 250] width 44 height 17
type input "12.00"
type input "8.05"
type input "8.46"
type input "2.15"
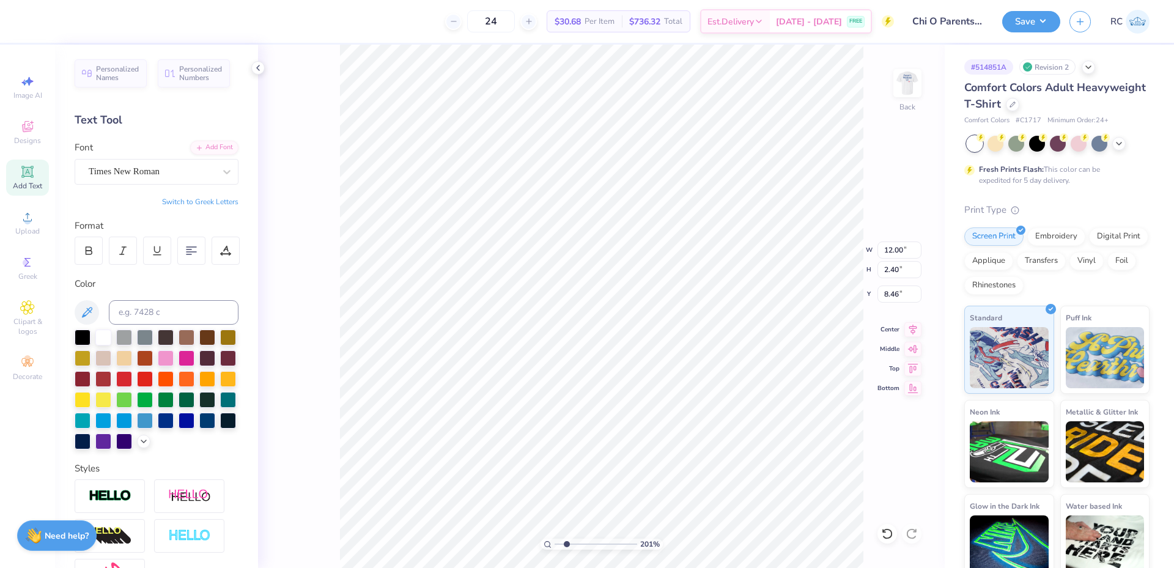
click at [567, 543] on input "range" at bounding box center [596, 544] width 83 height 11
type input "11.70"
type input "2.34"
type input "8.52"
type input "8.58"
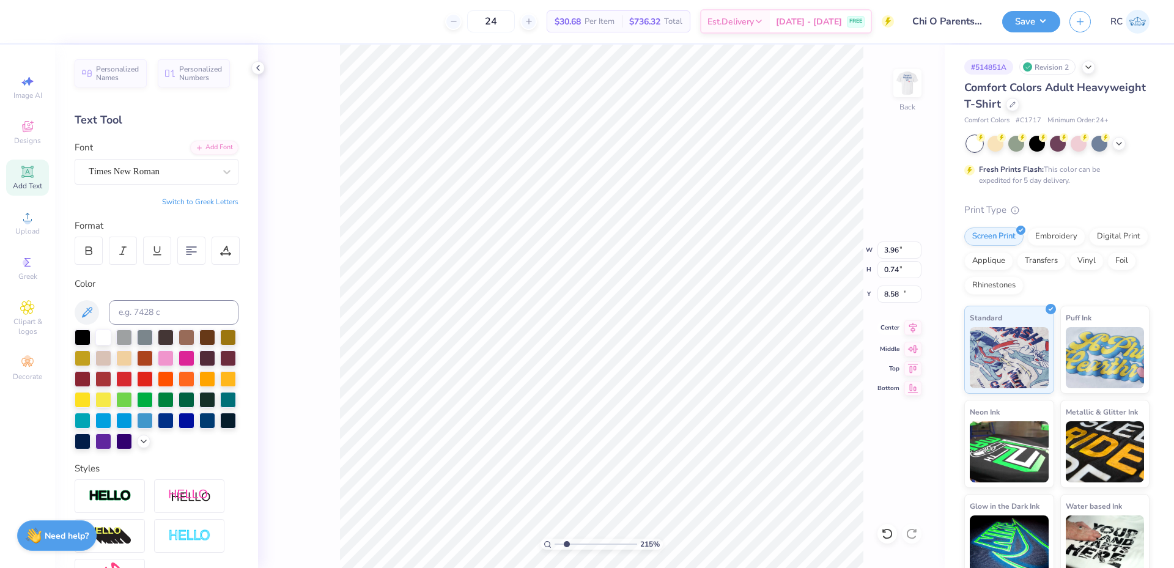
type input "3.96"
type input "0.74"
type input "15.77"
click at [915, 331] on icon at bounding box center [912, 327] width 17 height 15
type input "1.59252011913561"
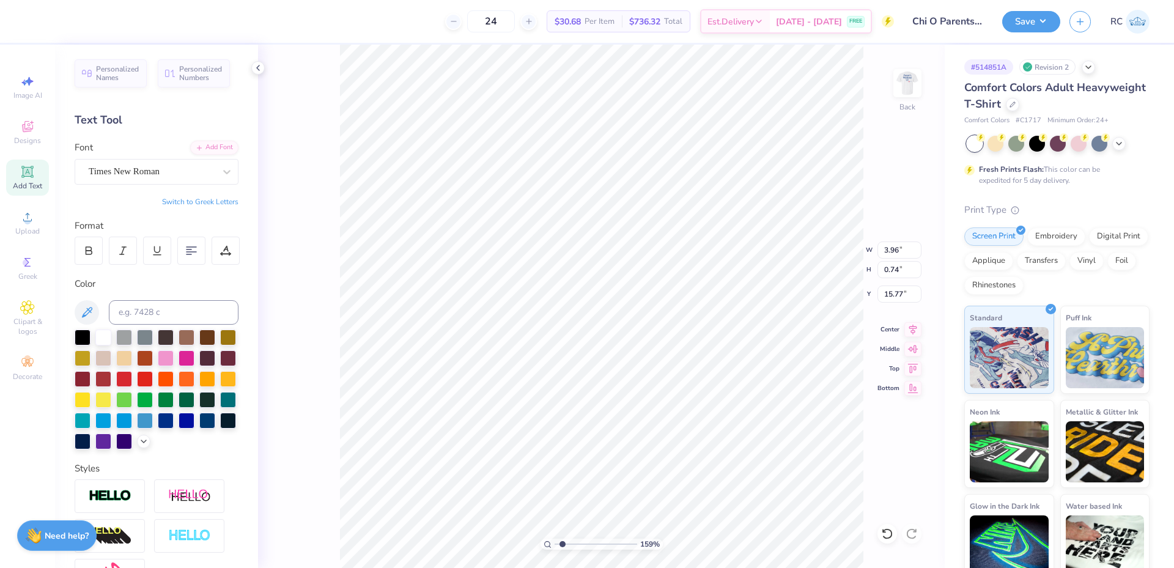
type input "11.19"
type input "4.28"
type input "10.83"
click at [915, 330] on icon at bounding box center [913, 327] width 8 height 10
type input "1.59252011913561"
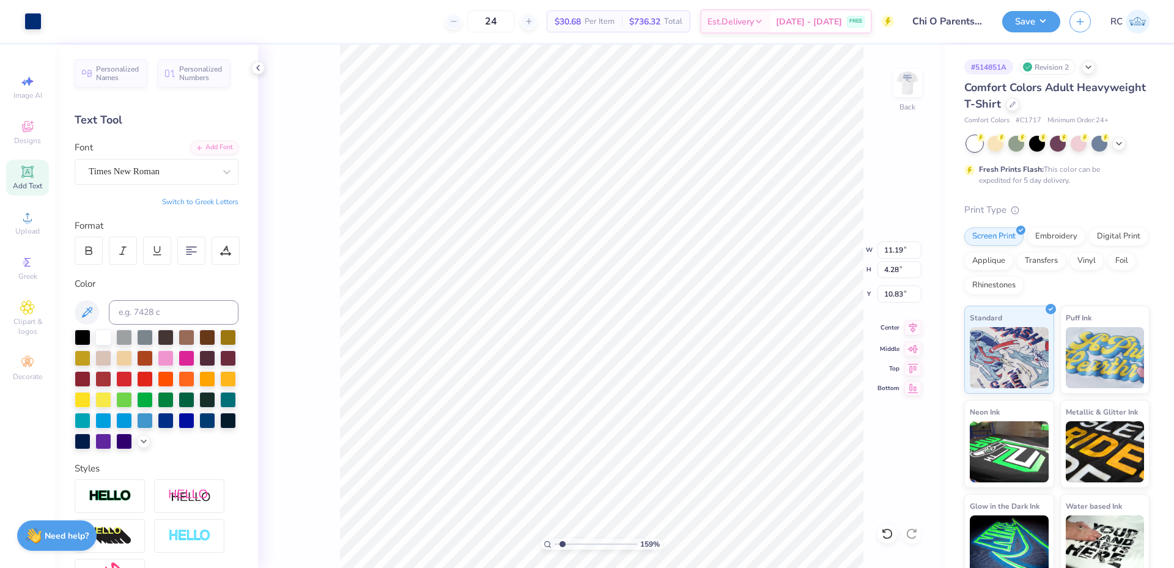
type input "12.00"
type input "2.40"
type input "8.58"
click at [914, 331] on icon at bounding box center [912, 327] width 17 height 15
type input "1.17959085109382"
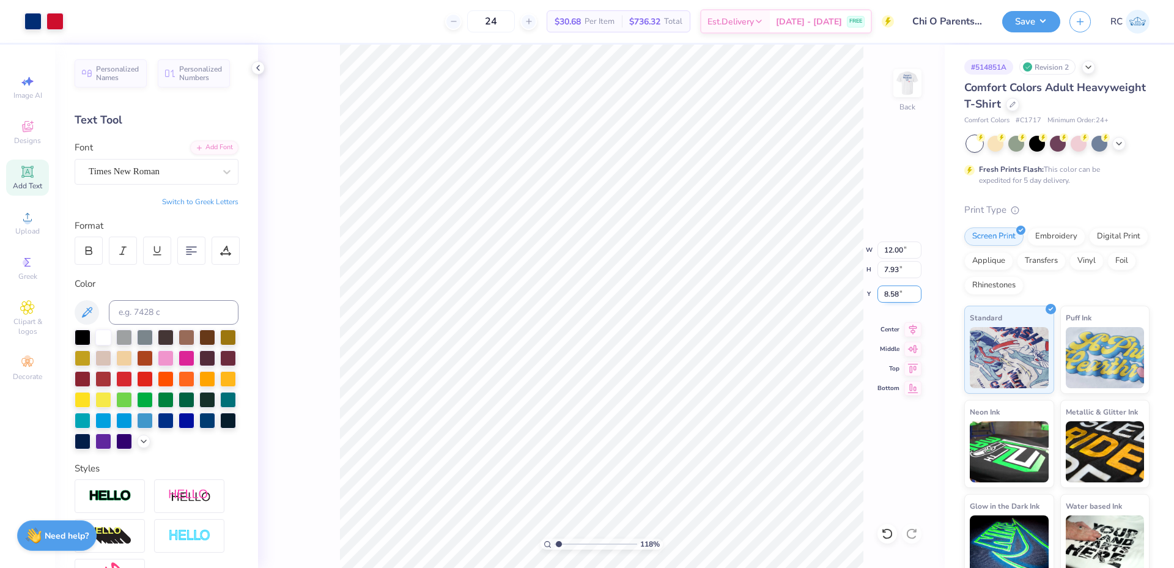
click at [896, 289] on input "8.58" at bounding box center [899, 294] width 44 height 17
type input "3"
type input "1.17959085109382"
type input "3.00"
click at [256, 68] on icon at bounding box center [258, 68] width 10 height 10
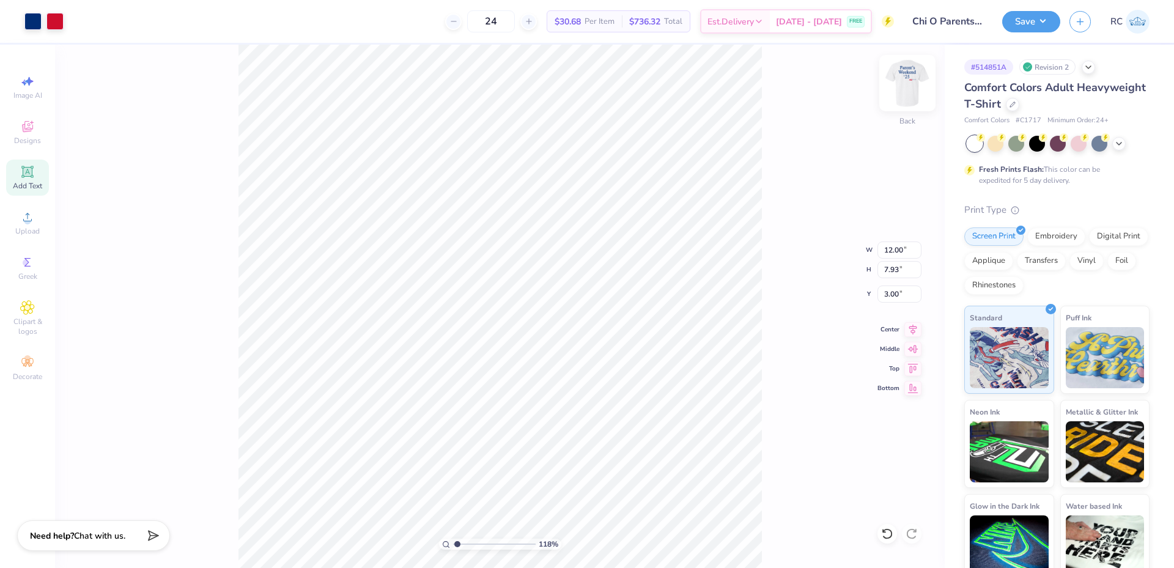
click at [907, 87] on img at bounding box center [907, 83] width 49 height 49
click at [37, 227] on span "Upload" at bounding box center [27, 231] width 24 height 10
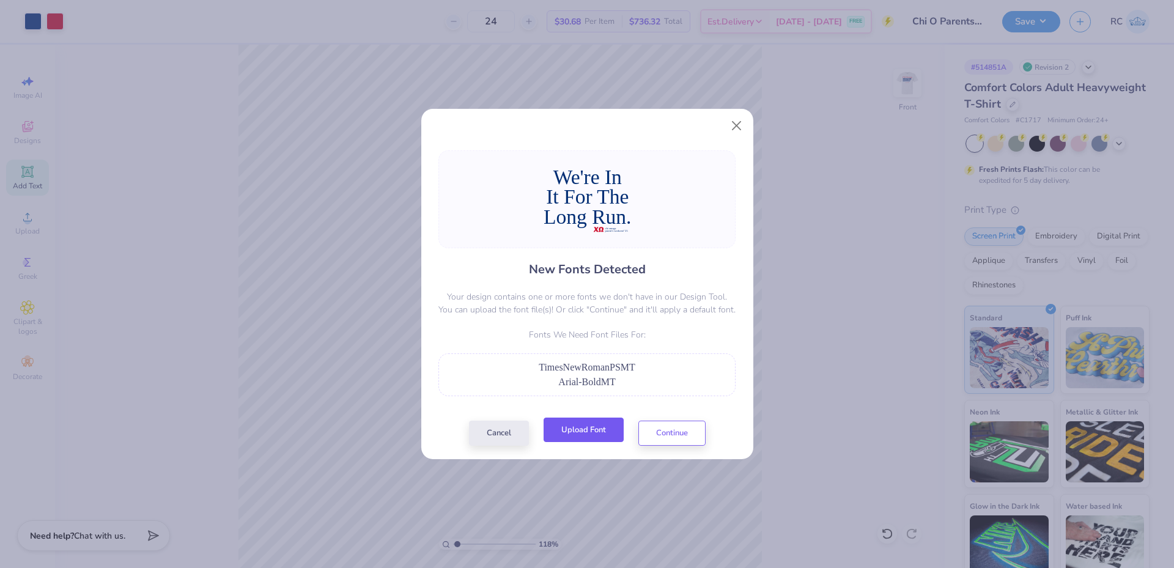
click at [594, 430] on button "Upload Font" at bounding box center [584, 430] width 80 height 25
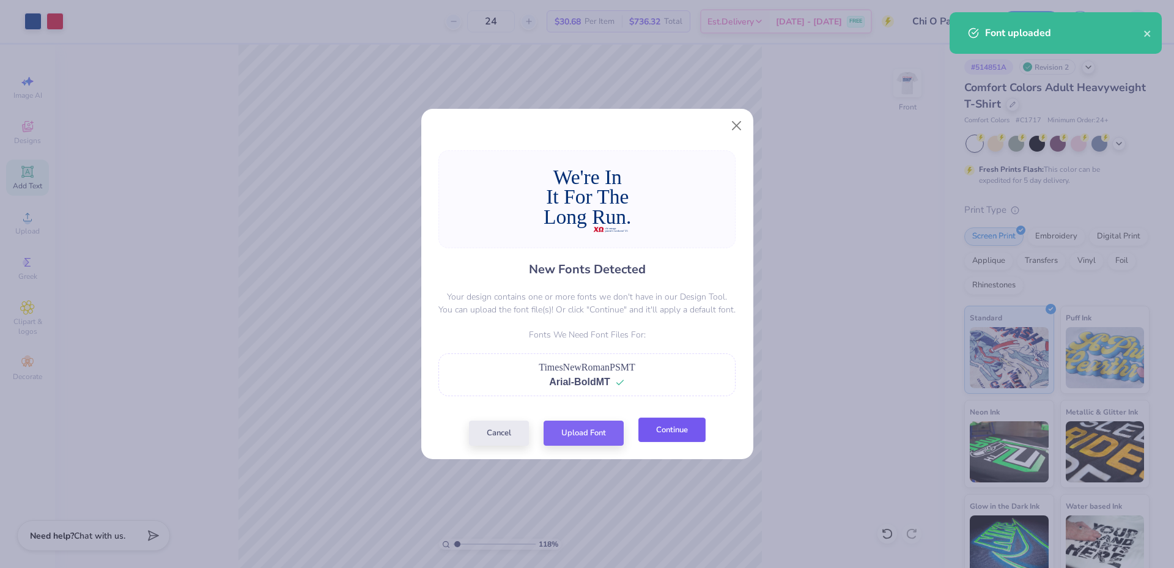
click at [668, 434] on button "Continue" at bounding box center [671, 430] width 67 height 25
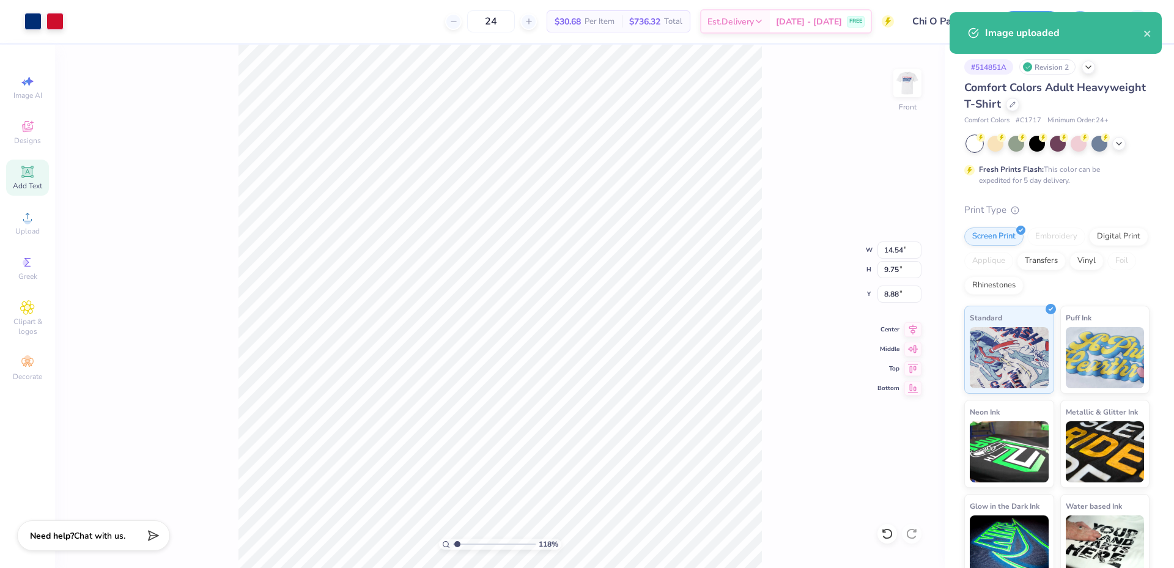
type input "1.17959085109382"
type input "15.03"
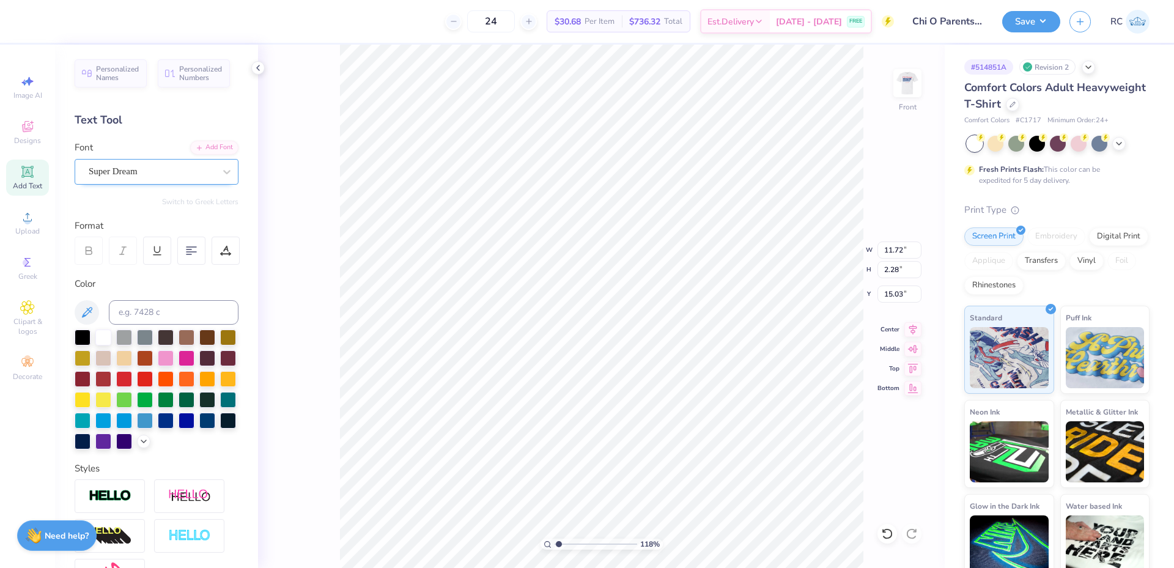
click at [158, 174] on div "Super Dream" at bounding box center [151, 171] width 128 height 19
type input "1.17959085109382"
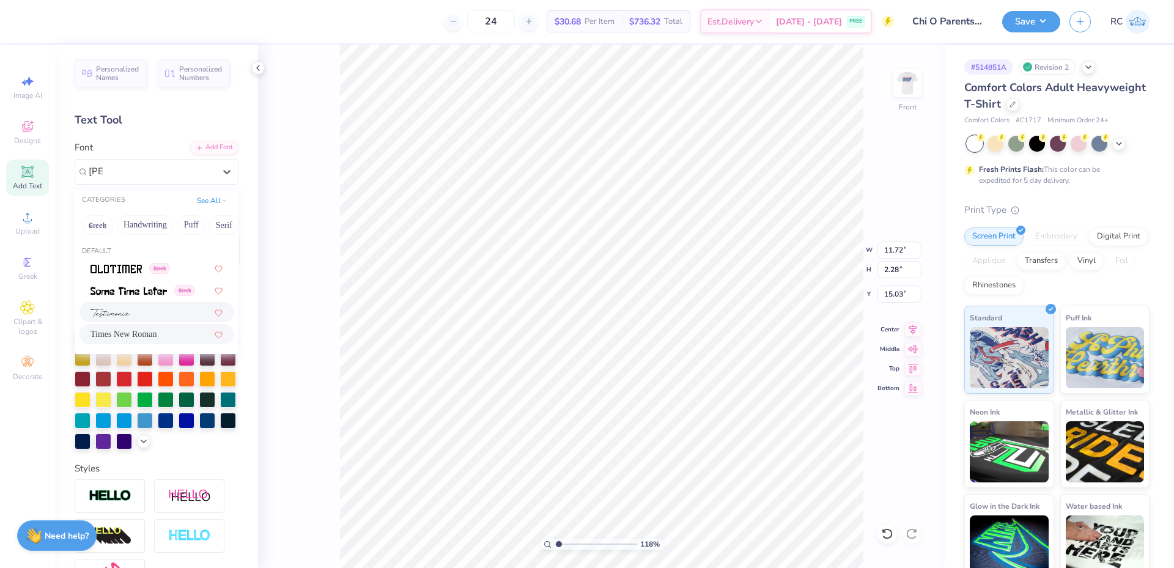
click at [137, 332] on span "Times New Roman" at bounding box center [123, 334] width 66 height 13
type input "tim"
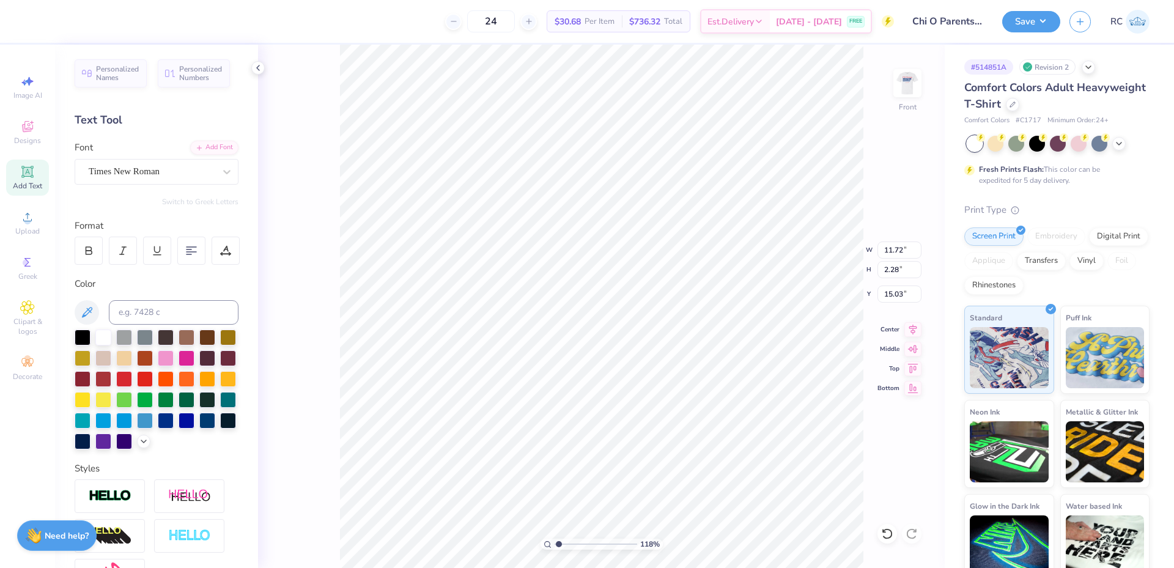
type input "1.17959085109382"
type input "10.79"
type input "2.19"
type input "15.29"
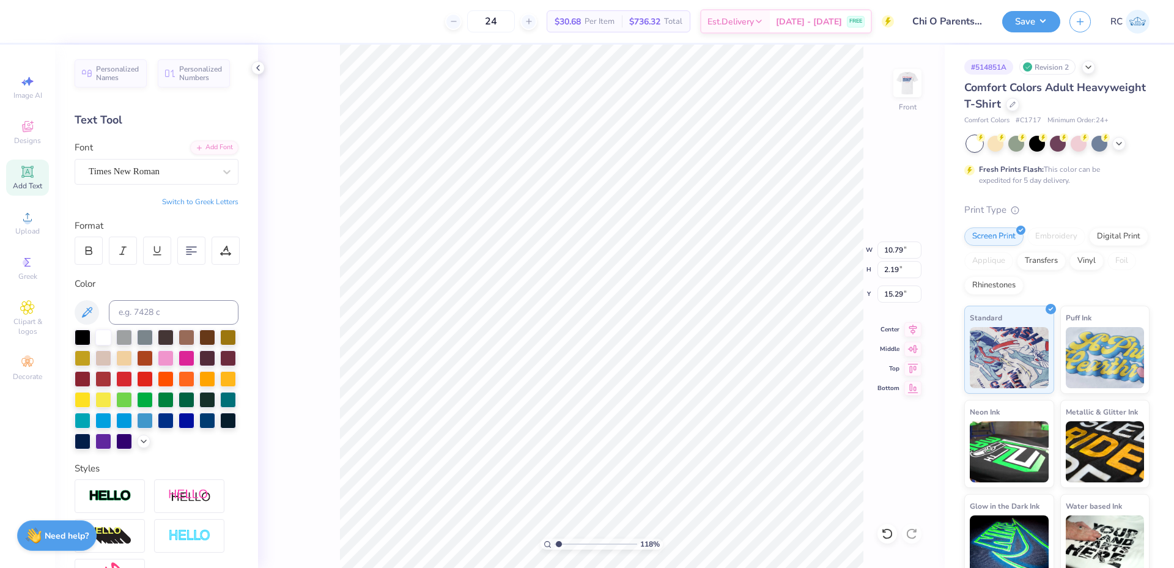
type input "1.17959085109382"
type input "14.15"
type input "2.28"
type input "18.06"
click at [143, 180] on div "Super Dream" at bounding box center [151, 171] width 128 height 19
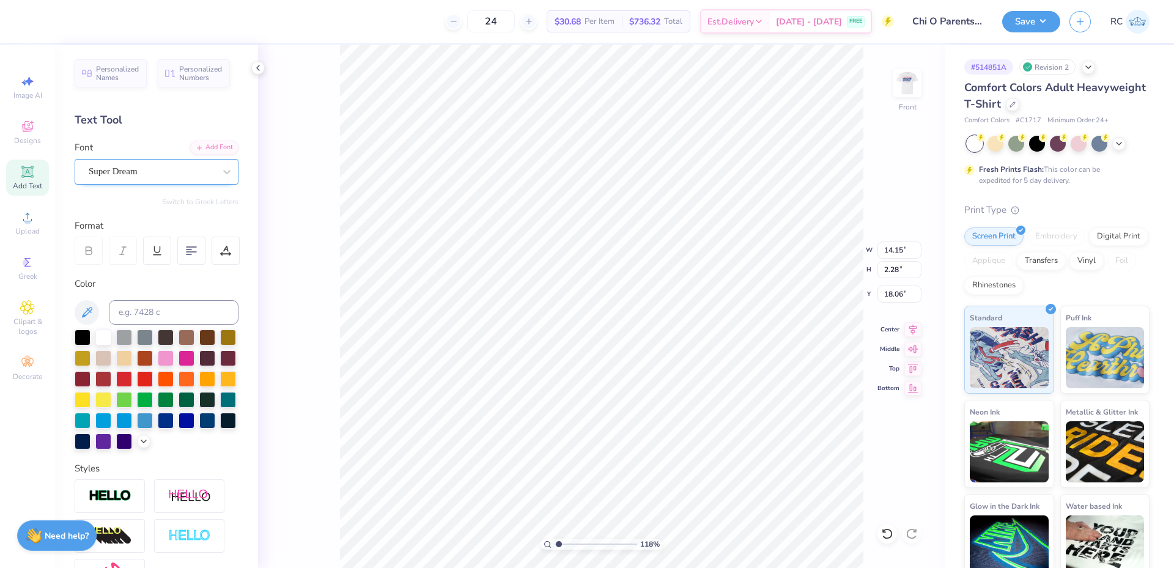
type input "1.17959085109382"
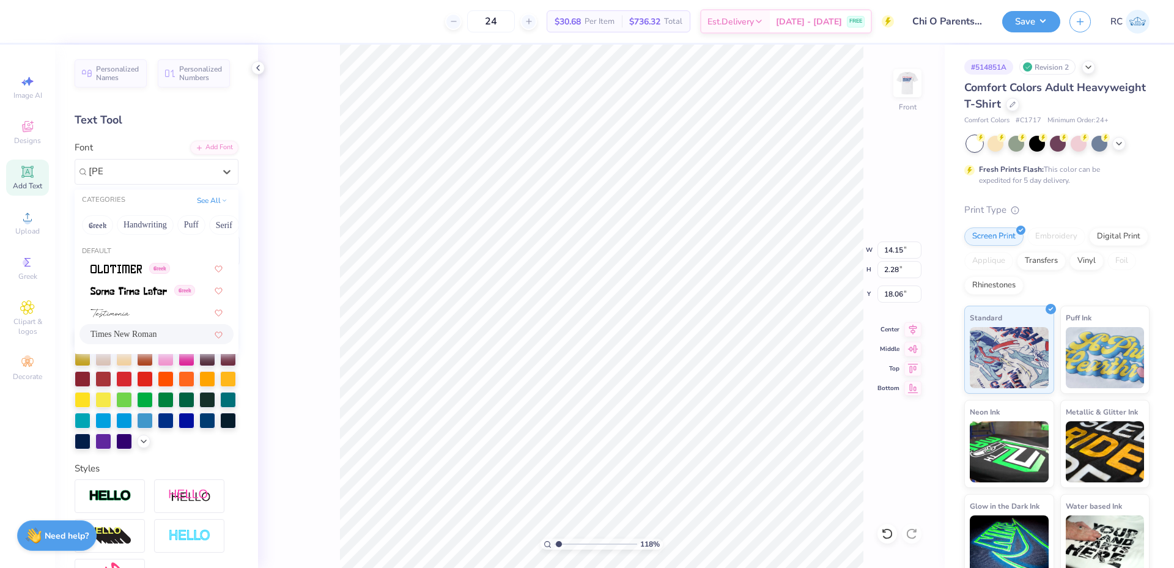
click at [128, 330] on span "Times New Roman" at bounding box center [123, 334] width 66 height 13
type input "tim"
type input "1.17959085109382"
type input "12.66"
type input "2.24"
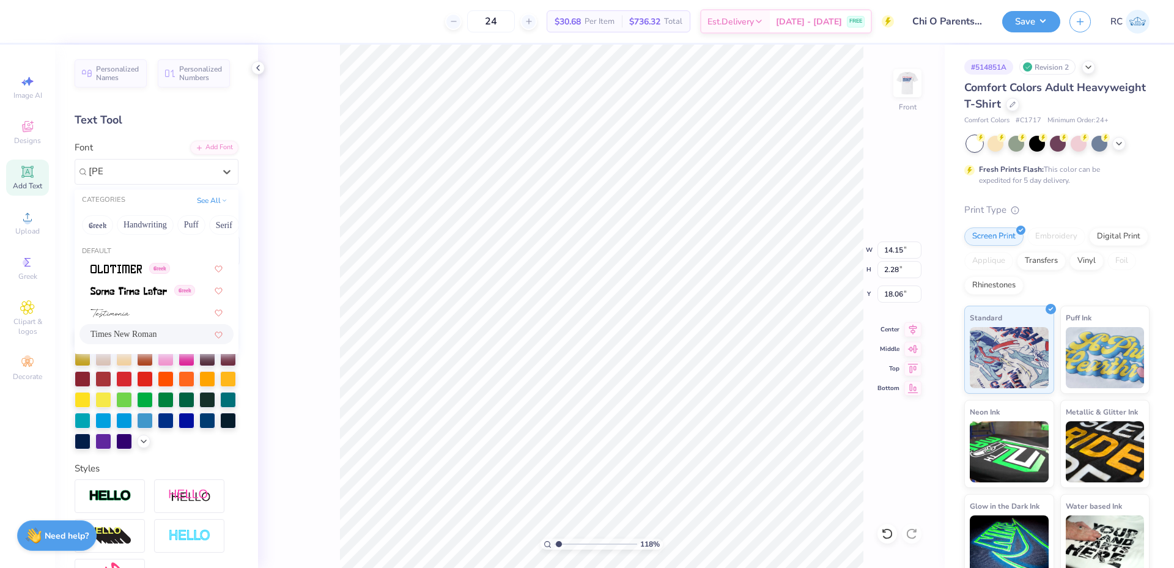
type input "18.30"
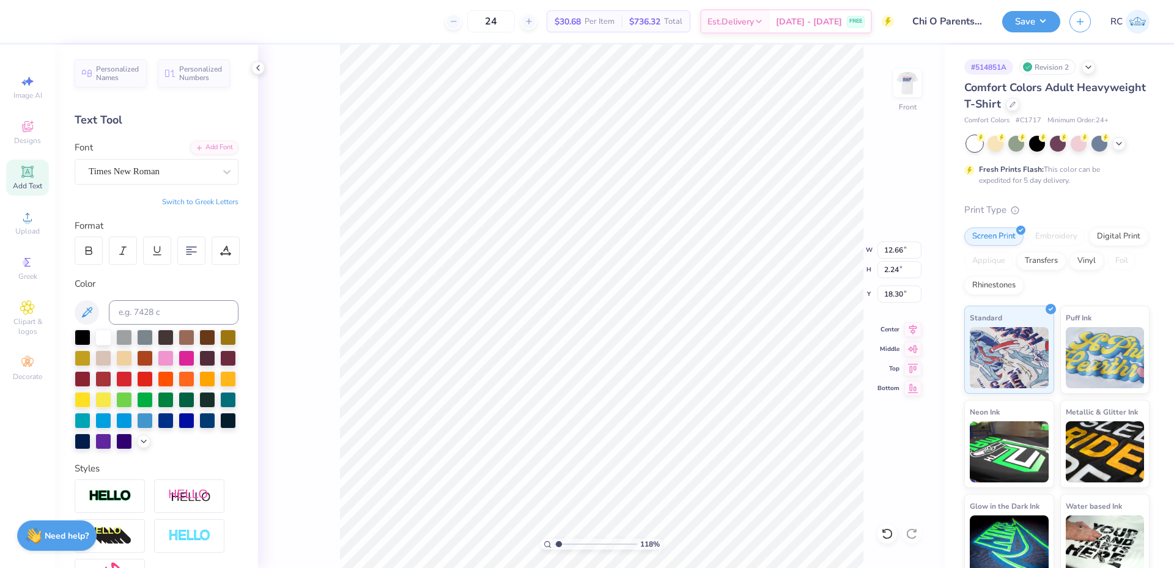
type input "1.17959085109382"
type input "14.08"
type input "2.82"
type input "21.17"
click at [138, 179] on div at bounding box center [152, 171] width 126 height 17
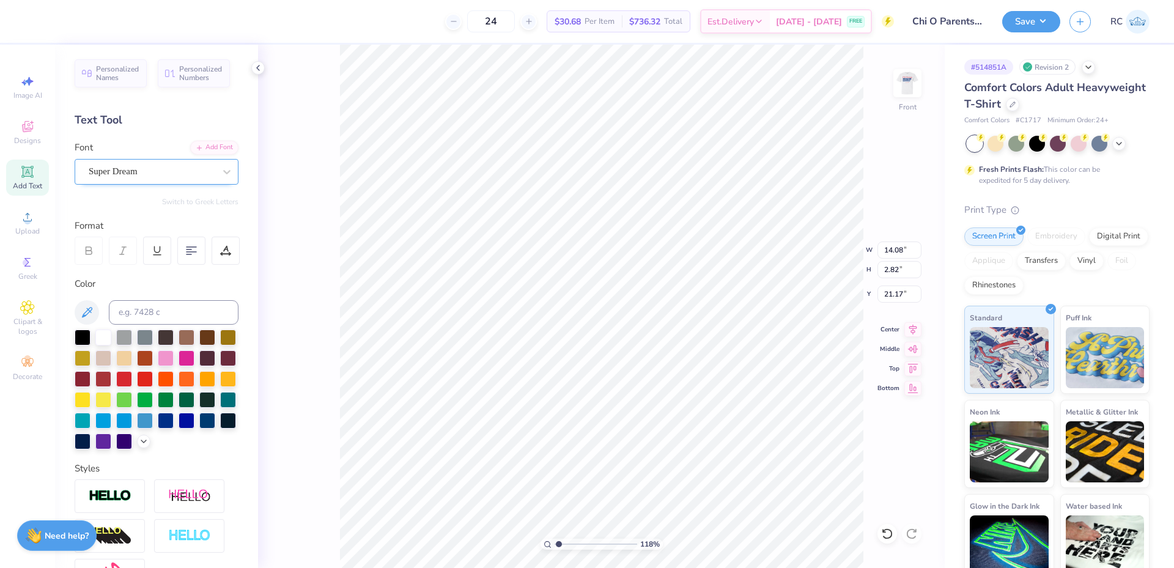
type input "ti"
type input "1.17959085109382"
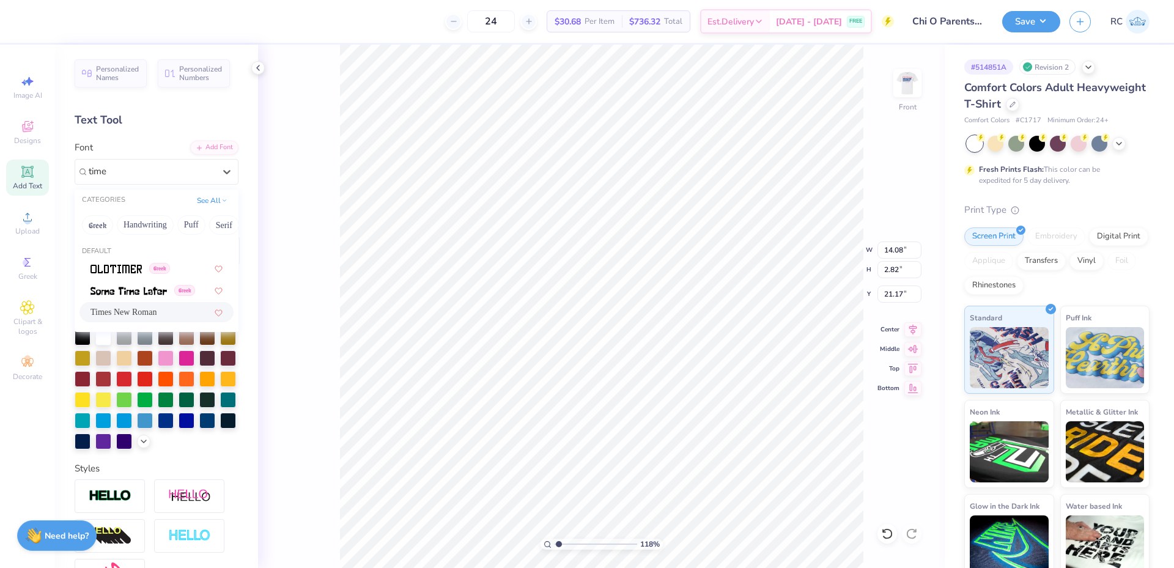
click at [147, 313] on span "Times New Roman" at bounding box center [123, 312] width 66 height 13
type input "time"
type input "1.17959085109382"
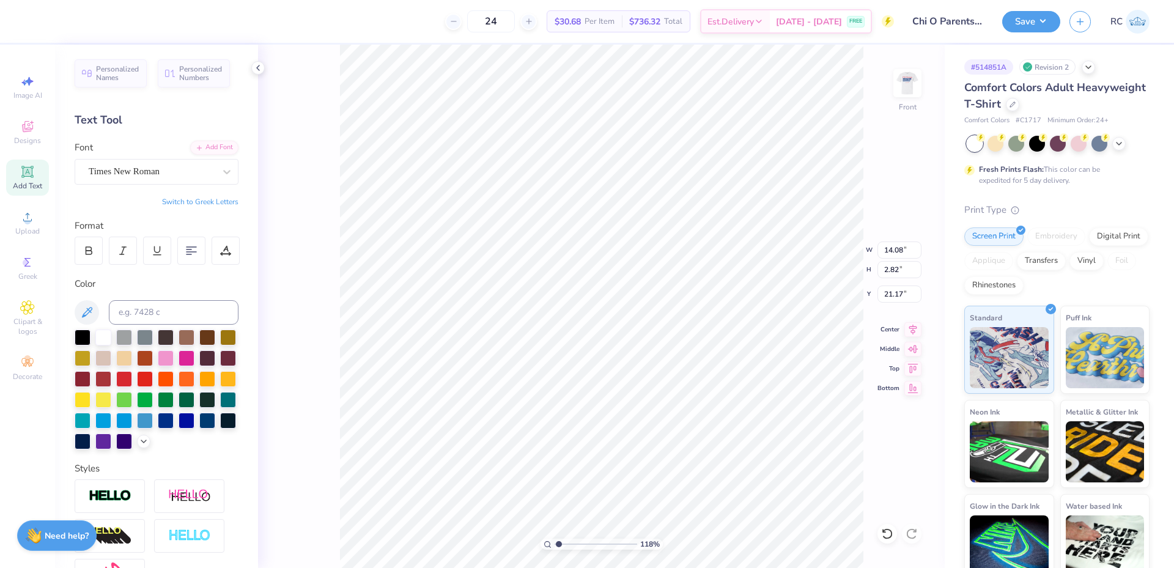
type input "1.17959085109382"
type input "13.24"
type input "2.78"
type input "21.14"
click at [839, 568] on html "Art colors 24 $30.68 Per Item $736.32 Total Est. Delivery Sep 16 - 19 FREE Desi…" at bounding box center [587, 284] width 1174 height 568
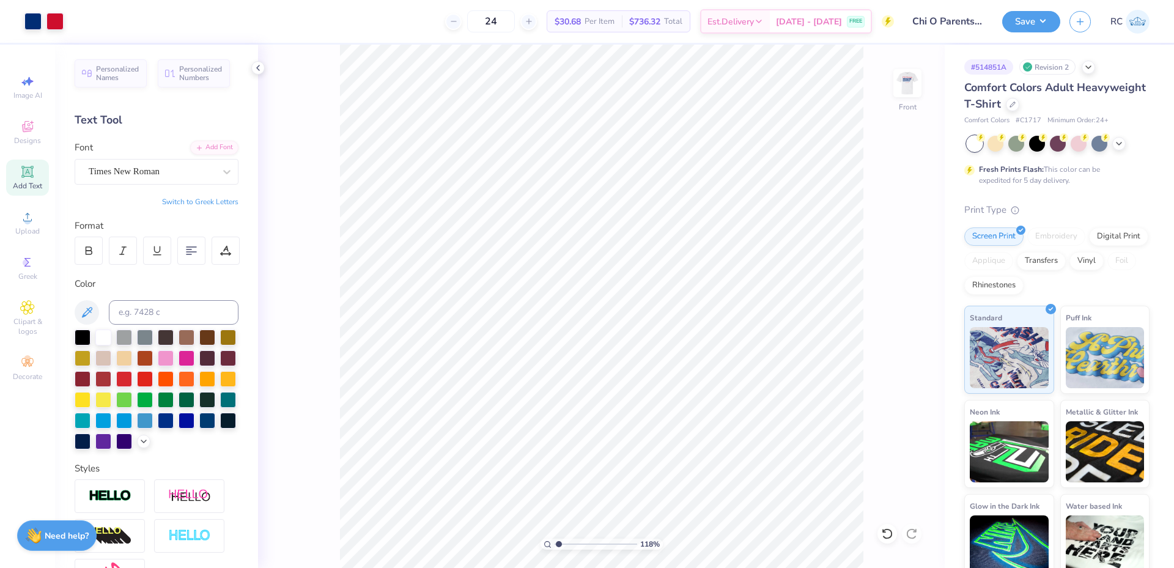
type input "1.17959085109382"
click at [898, 249] on input "13.35" at bounding box center [899, 250] width 44 height 17
type input "11"
type input "1.17959085109382"
type input "11.00"
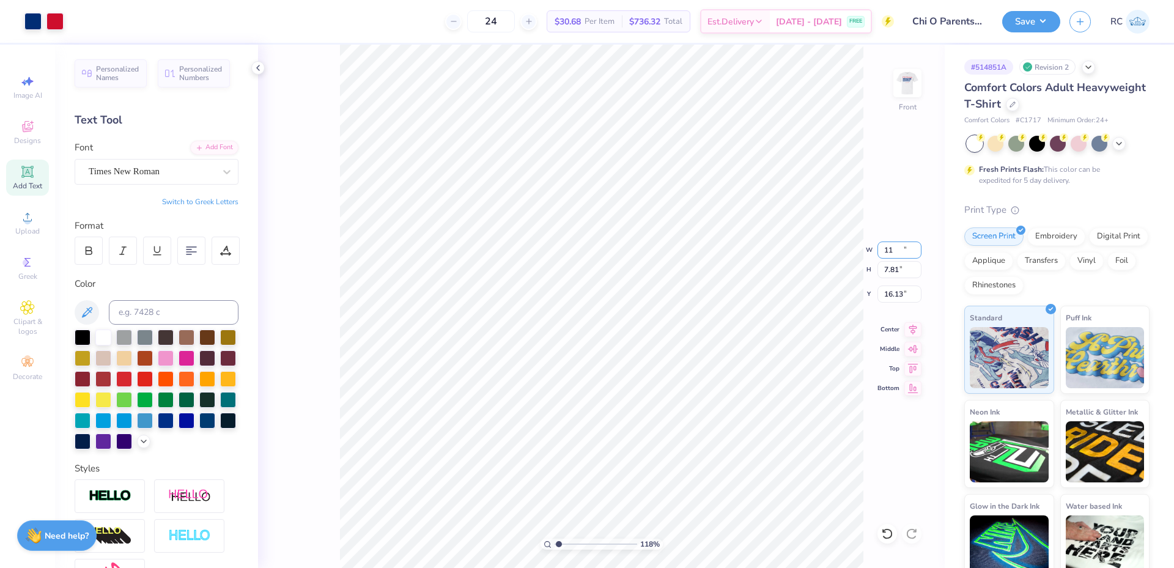
type input "7.81"
type input "16.13"
type input "1.17959085109382"
type input "4.06"
click at [915, 334] on icon at bounding box center [912, 327] width 17 height 15
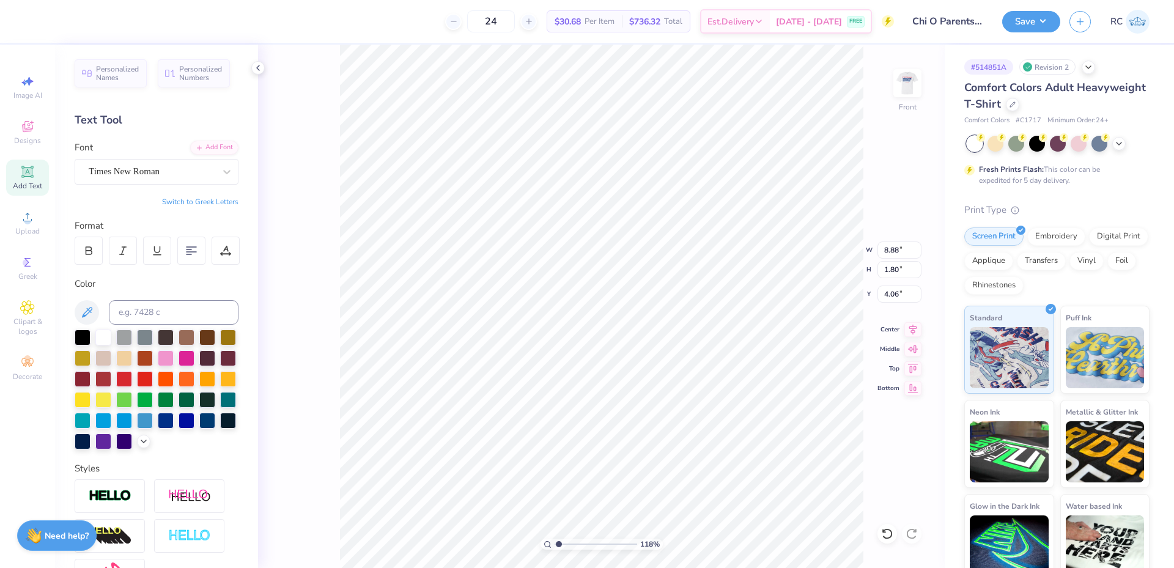
type input "1.17959085109382"
type input "10.43"
type input "1.84"
type input "6.54"
click at [914, 330] on icon at bounding box center [913, 327] width 8 height 10
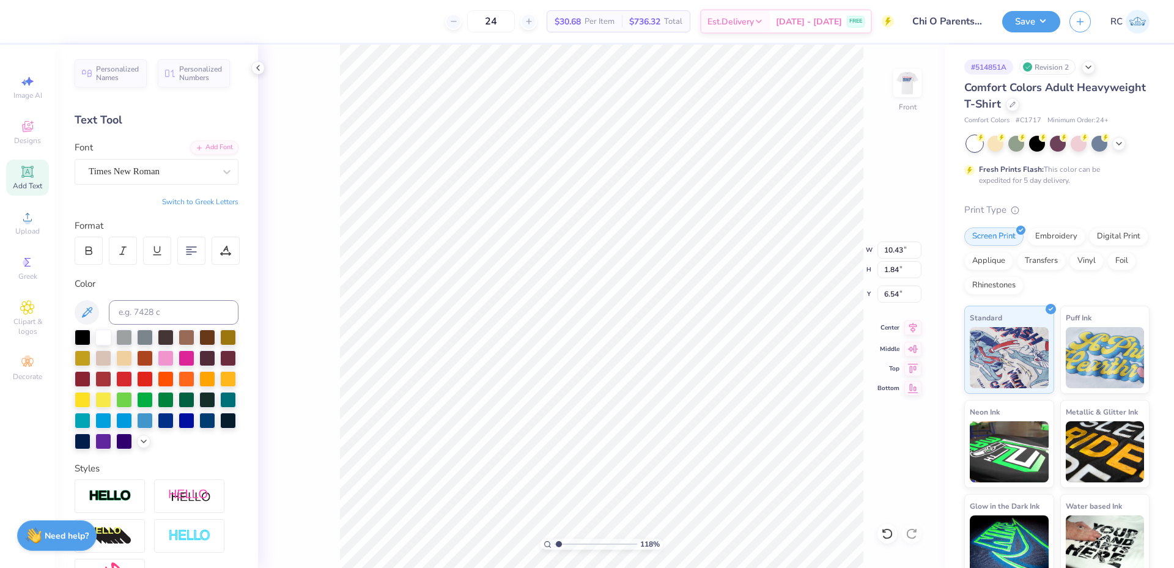
type input "1.17959085109382"
type input "10.91"
type input "2.29"
type input "8.88"
click at [913, 331] on icon at bounding box center [913, 327] width 8 height 10
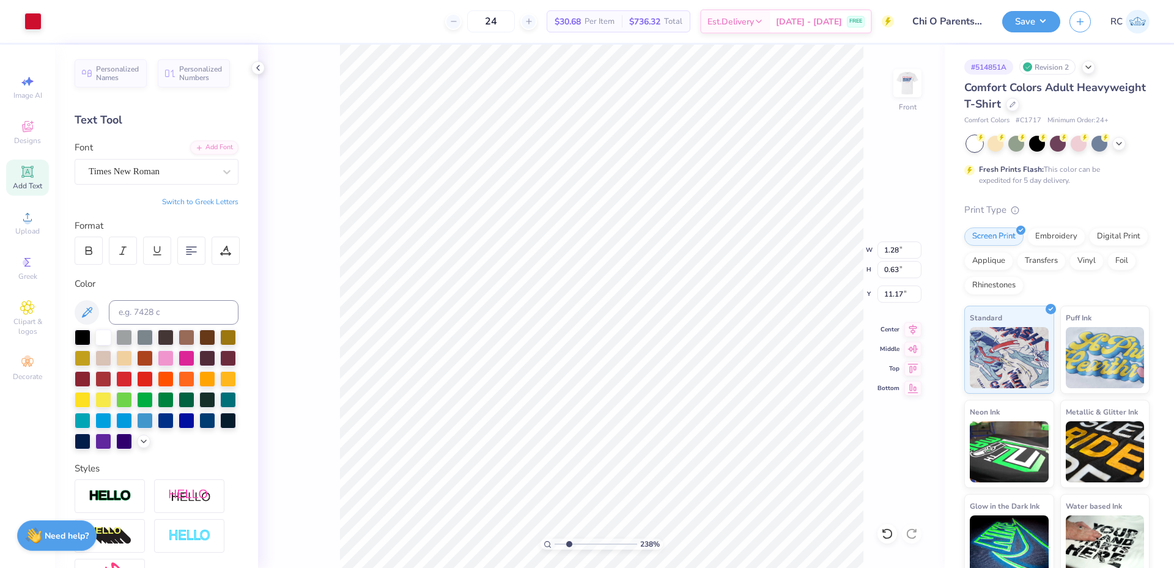
type input "2.37623636197386"
type input "4.87"
type input "0.70"
type input "1.17959085109382"
click at [889, 251] on input "10.91" at bounding box center [899, 250] width 44 height 17
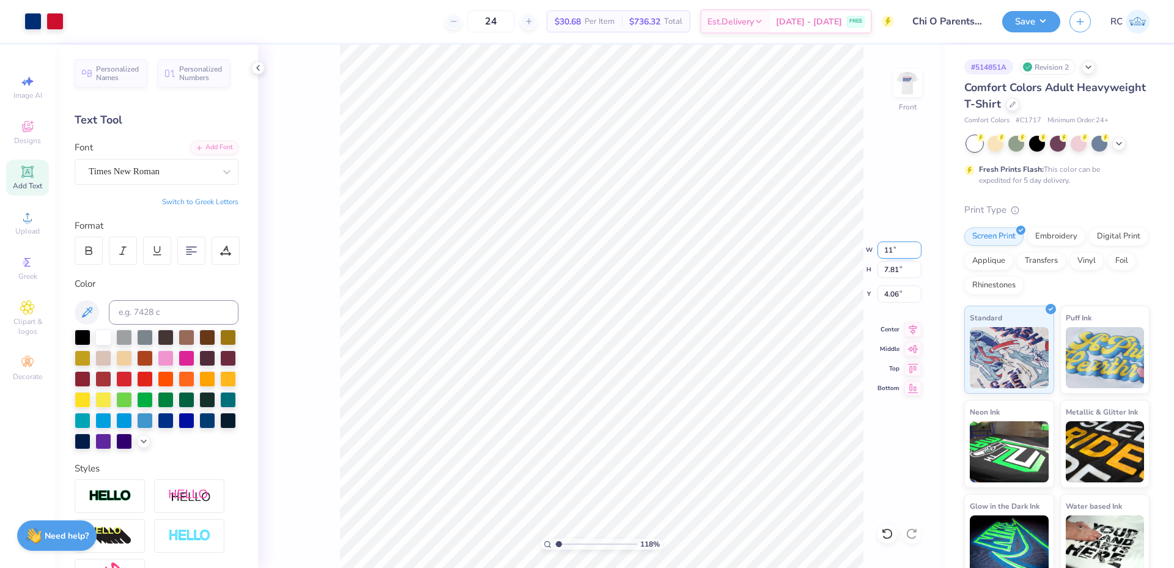
type input "11"
type input "1.17959085109382"
type input "11.00"
type input "7.87"
click at [903, 293] on input "4.03" at bounding box center [899, 294] width 44 height 17
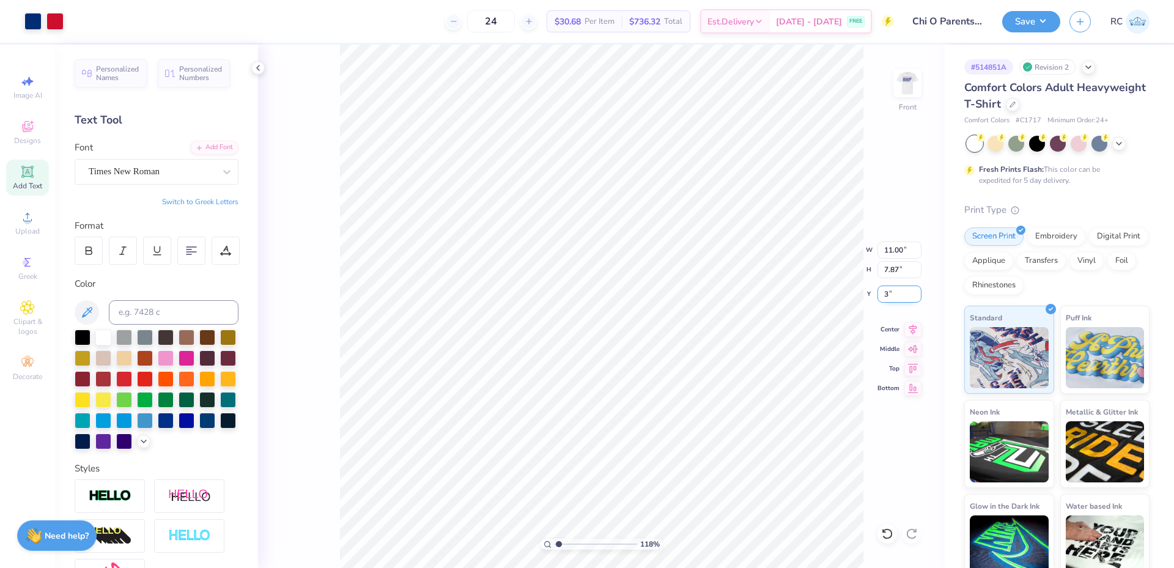
type input "3"
type input "1.17959085109382"
type input "3.00"
click at [905, 91] on img at bounding box center [907, 83] width 49 height 49
type input "1.17959085109382"
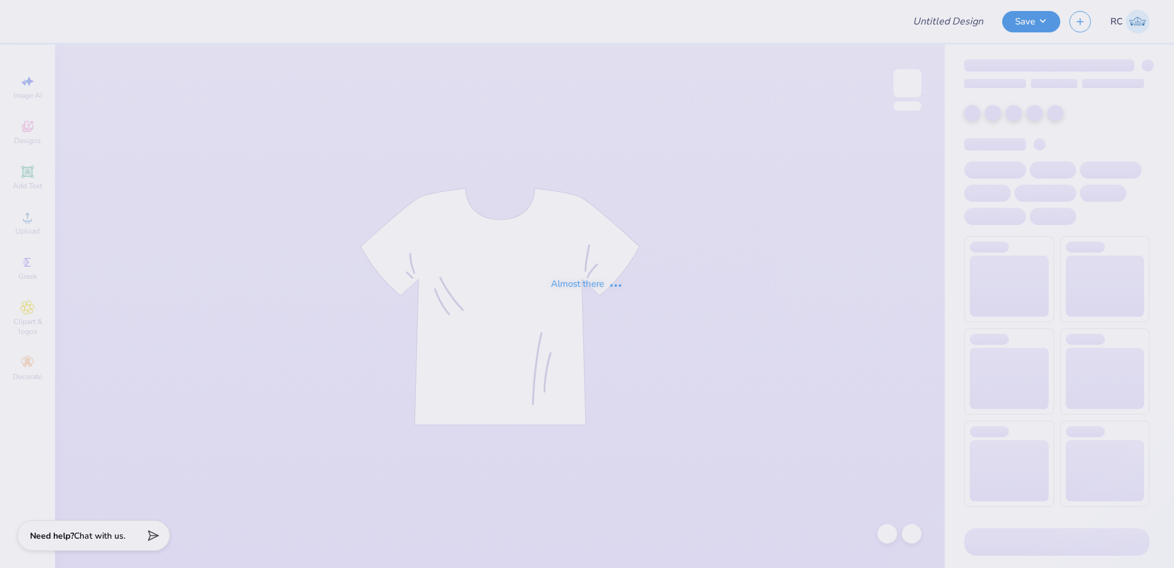
type input "Chi O Parents Wknd Henley"
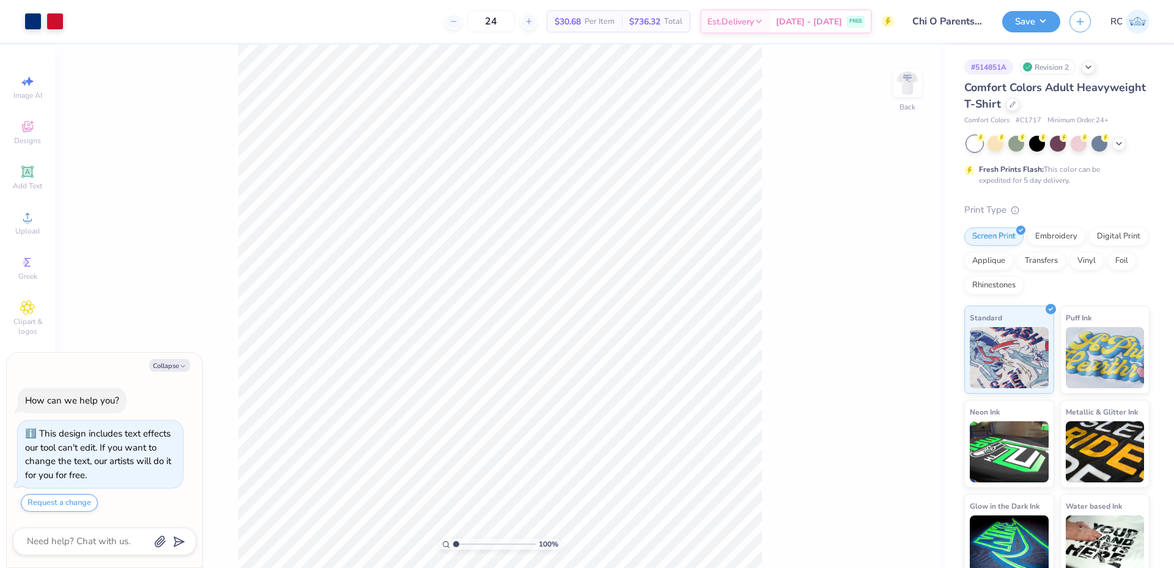
type textarea "x"
type input "1.82266588284093"
type textarea "x"
type input "1.82266588284093"
type textarea "x"
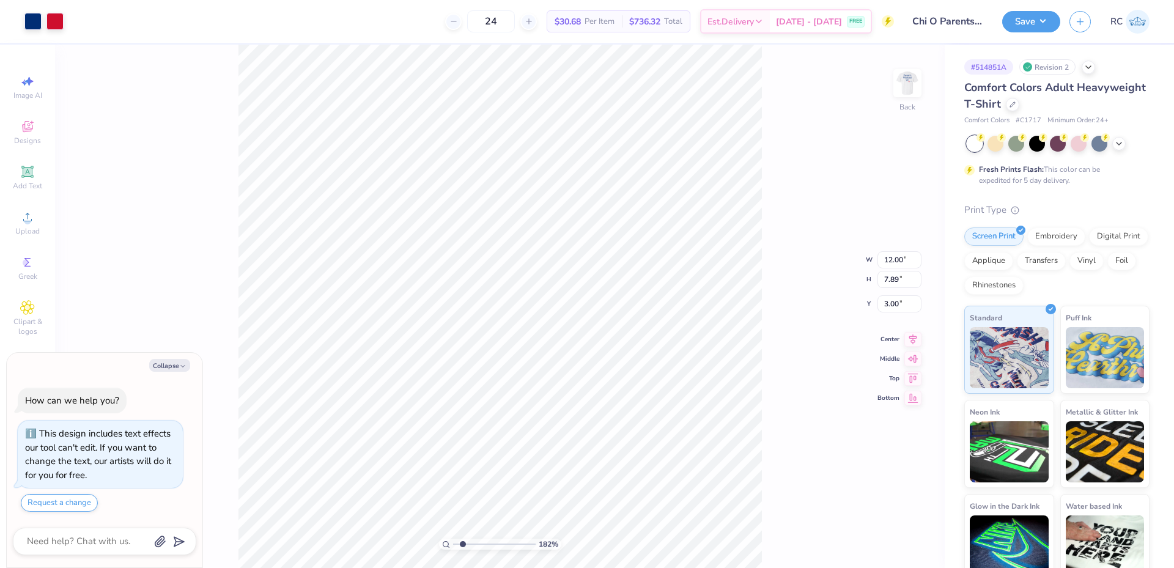
type input "1.82266588284093"
type textarea "x"
type input "1.82266588284093"
type textarea "x"
type input "1.82266588284093"
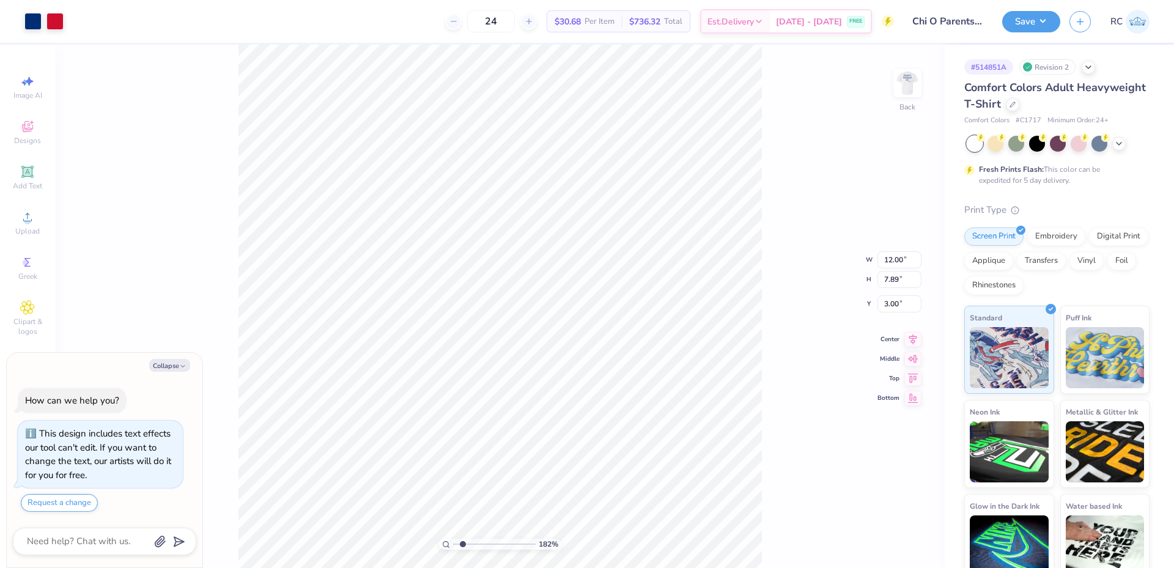
type textarea "x"
type input "1.82266588284093"
type textarea "x"
type input "1.82266588284093"
type textarea "x"
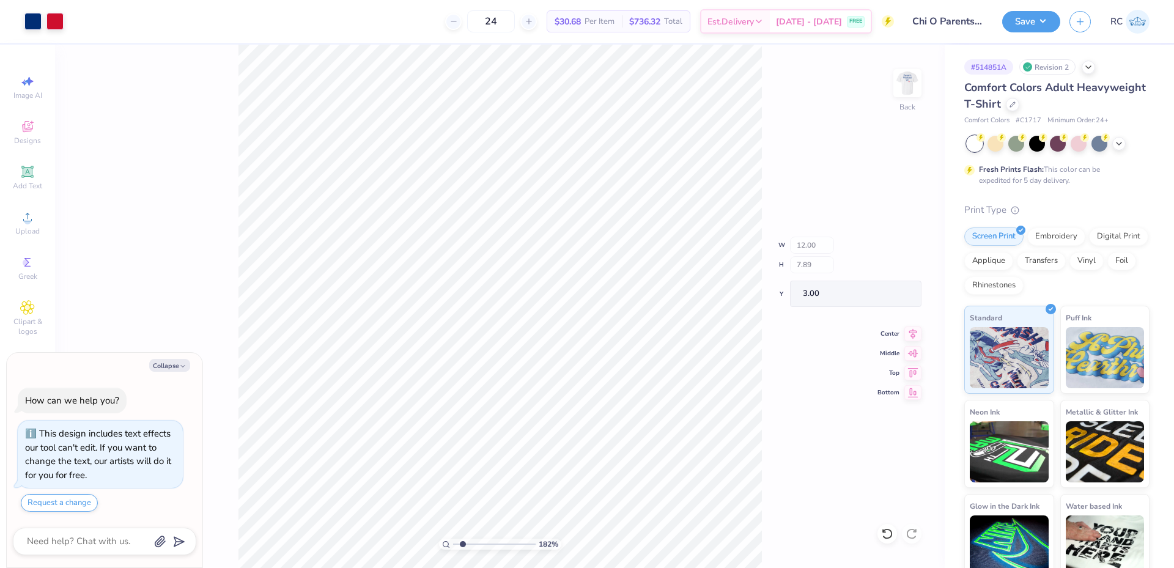
type input "1.82266588284093"
type input "1.57"
type input "1.83"
type input "3.05"
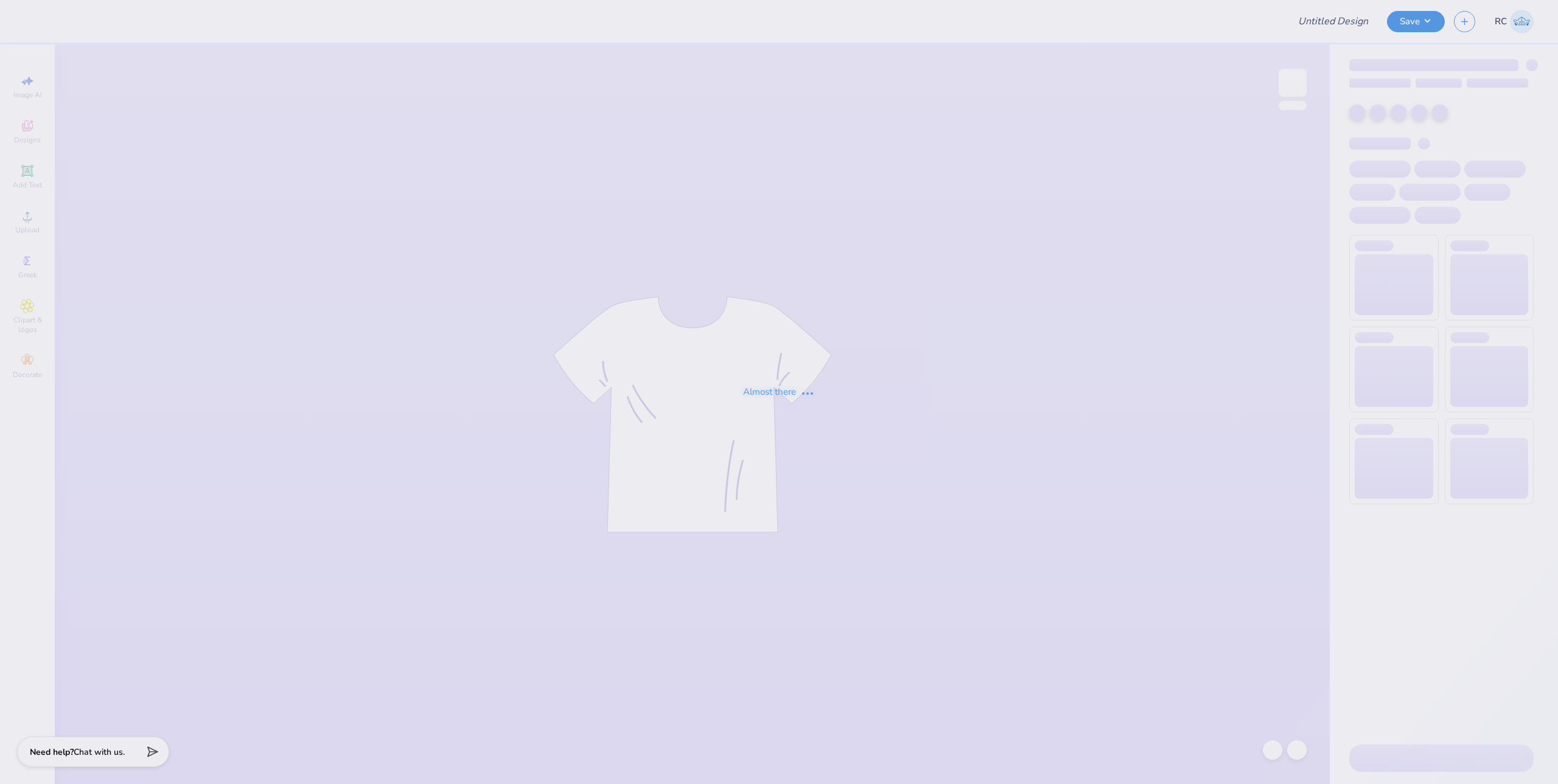
type input "State Fair Boy Tee"
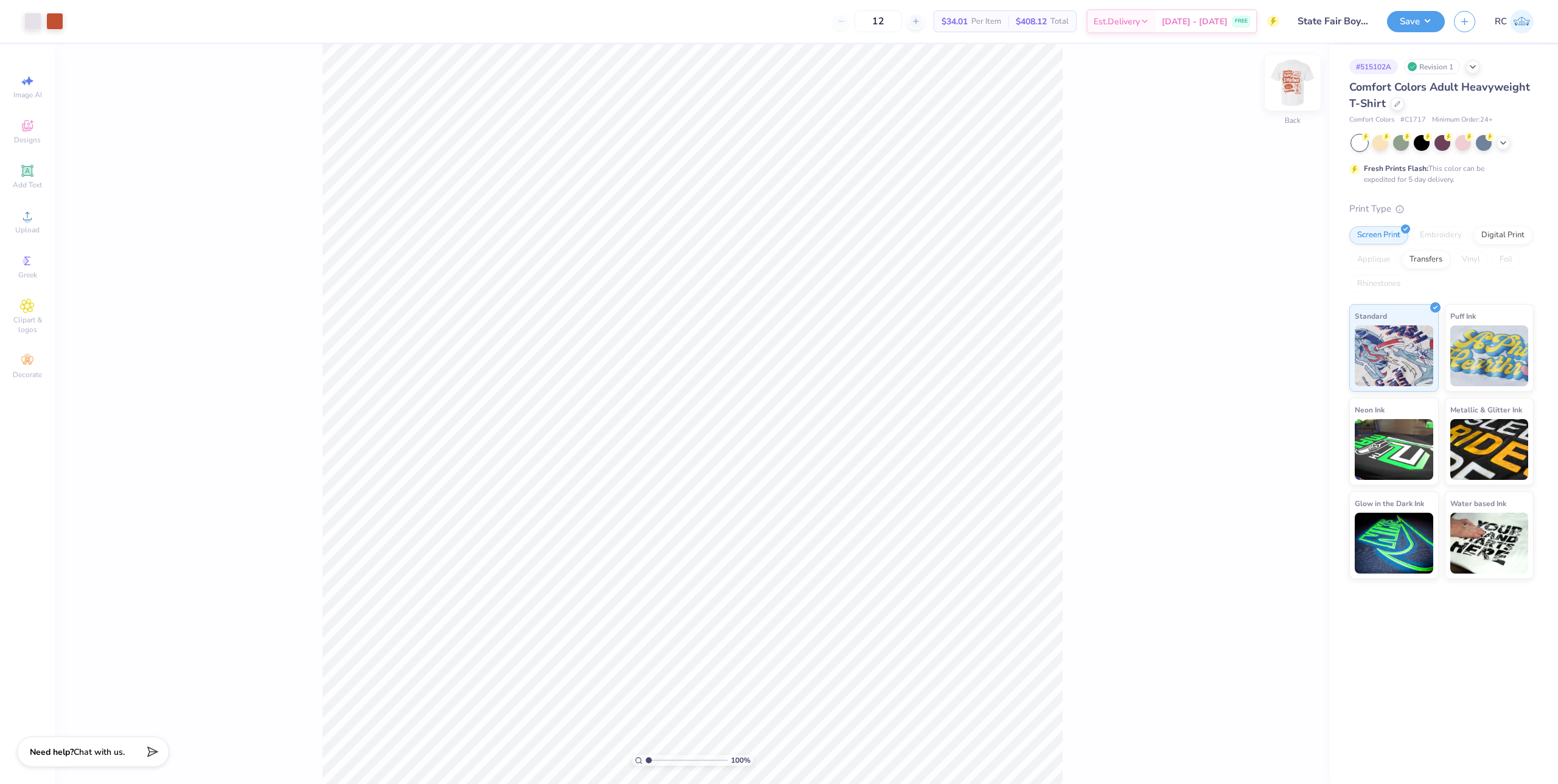
click at [1296, 82] on img at bounding box center [1292, 83] width 49 height 49
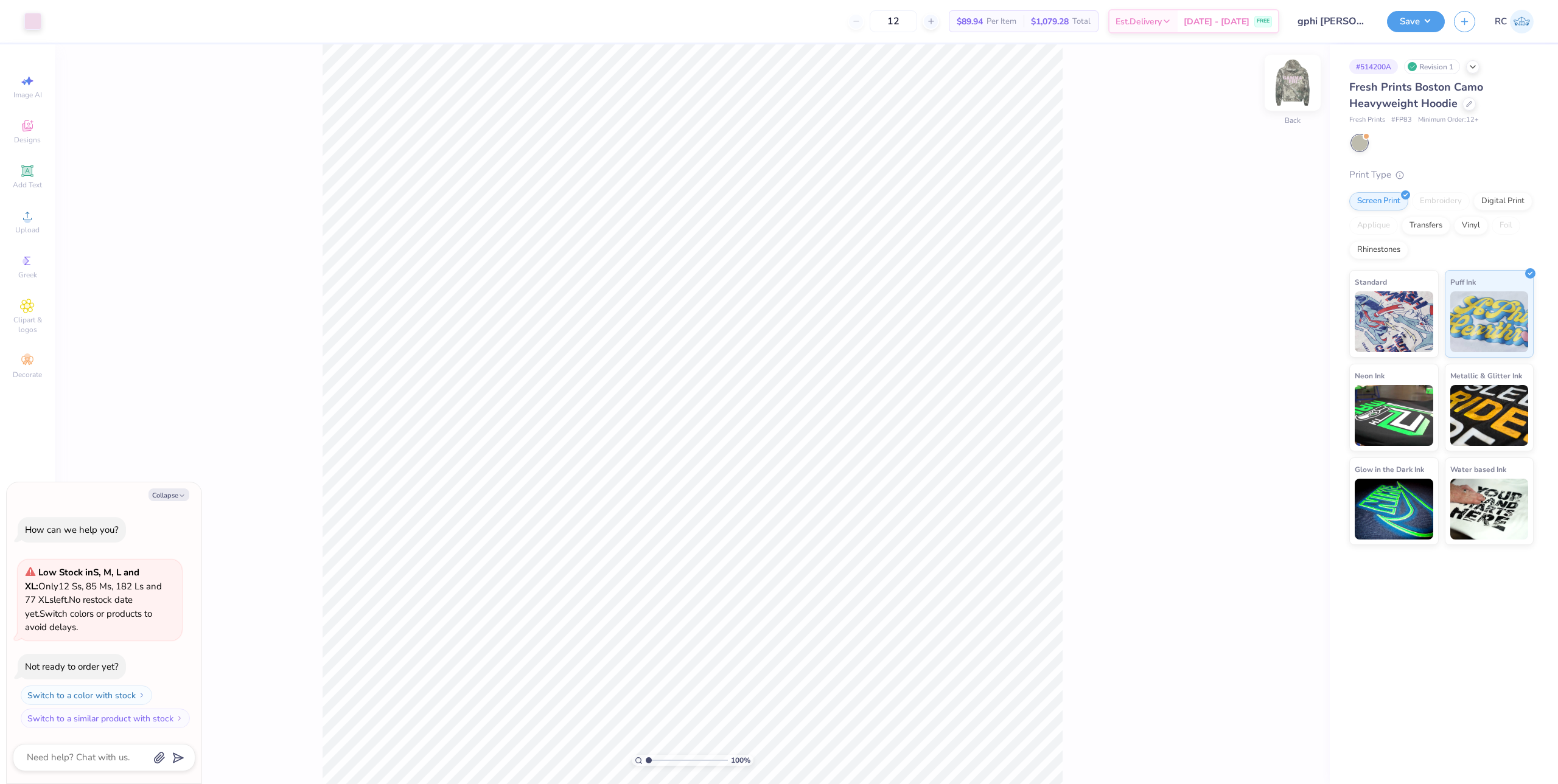
click at [1293, 85] on img at bounding box center [1292, 83] width 49 height 49
click at [1284, 89] on img at bounding box center [1292, 83] width 49 height 49
click at [758, 454] on li "Download vector" at bounding box center [767, 453] width 96 height 24
click at [1289, 94] on img at bounding box center [1292, 83] width 49 height 49
click at [1286, 94] on img at bounding box center [1292, 83] width 49 height 49
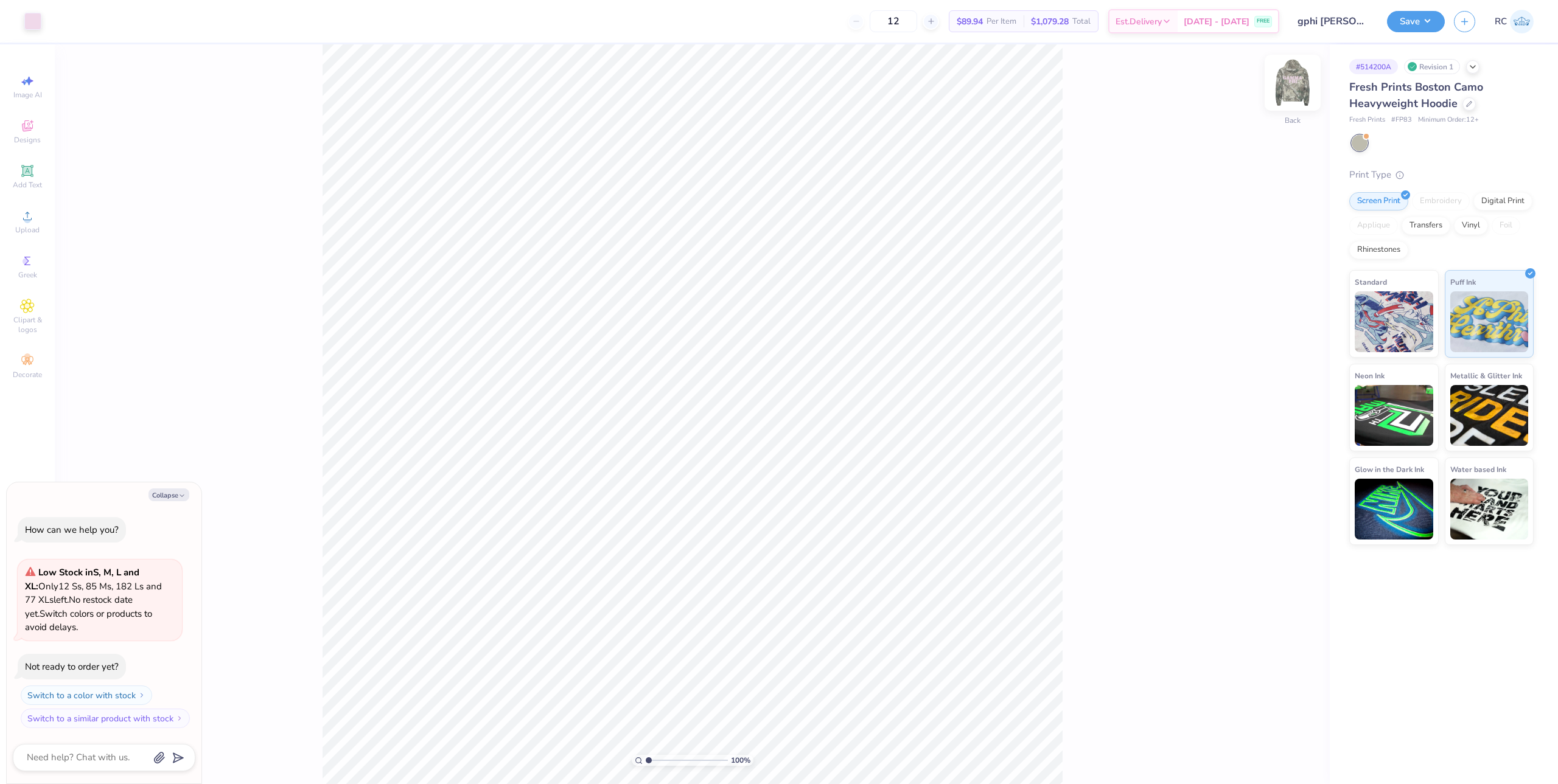
click at [1306, 90] on img at bounding box center [1292, 83] width 49 height 49
click at [791, 495] on li "Download vector" at bounding box center [784, 491] width 96 height 24
click at [1285, 90] on img at bounding box center [1292, 83] width 49 height 49
click at [1299, 88] on img at bounding box center [1292, 83] width 49 height 49
click at [31, 224] on div "Upload" at bounding box center [27, 222] width 43 height 36
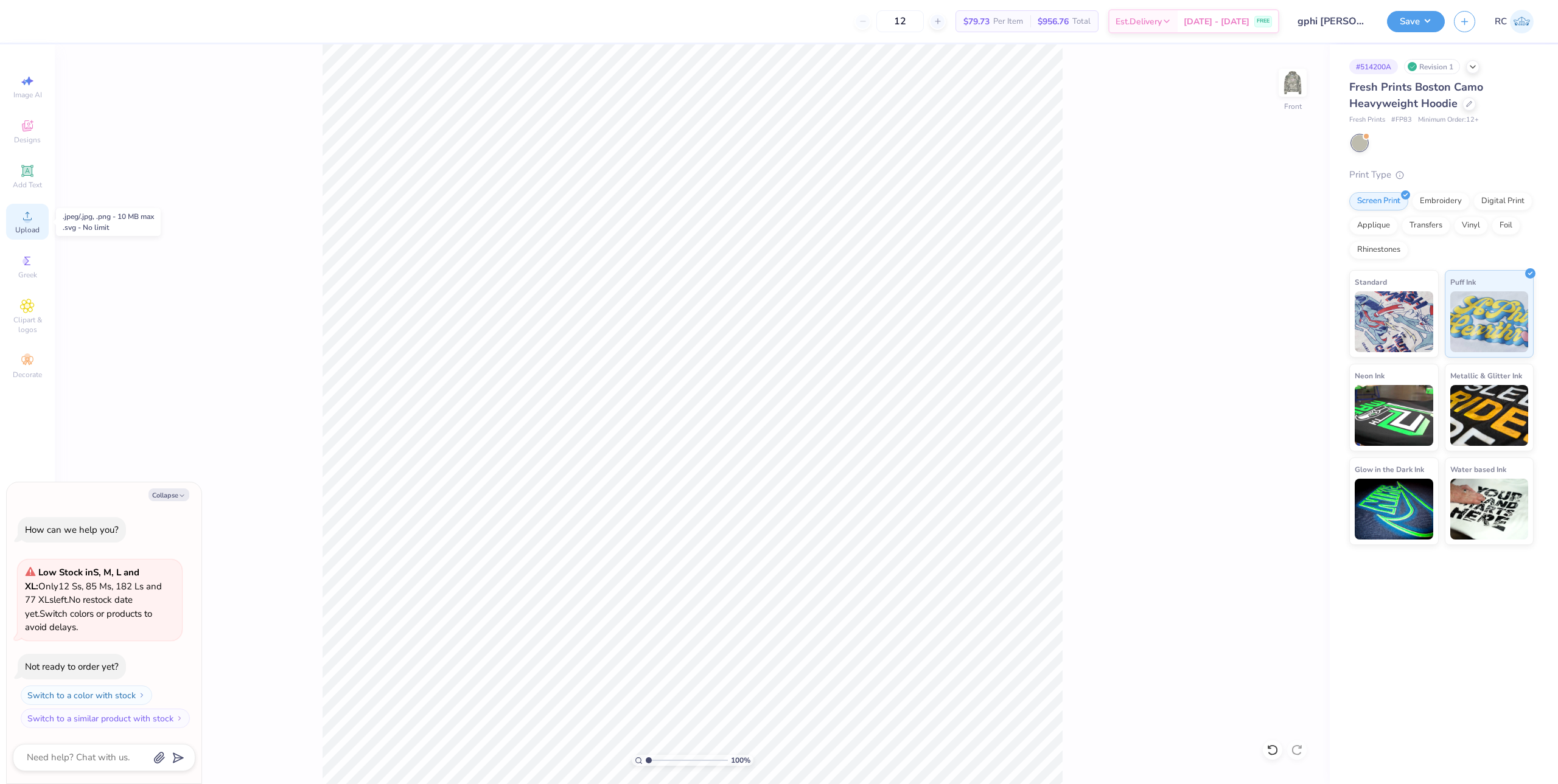
type textarea "x"
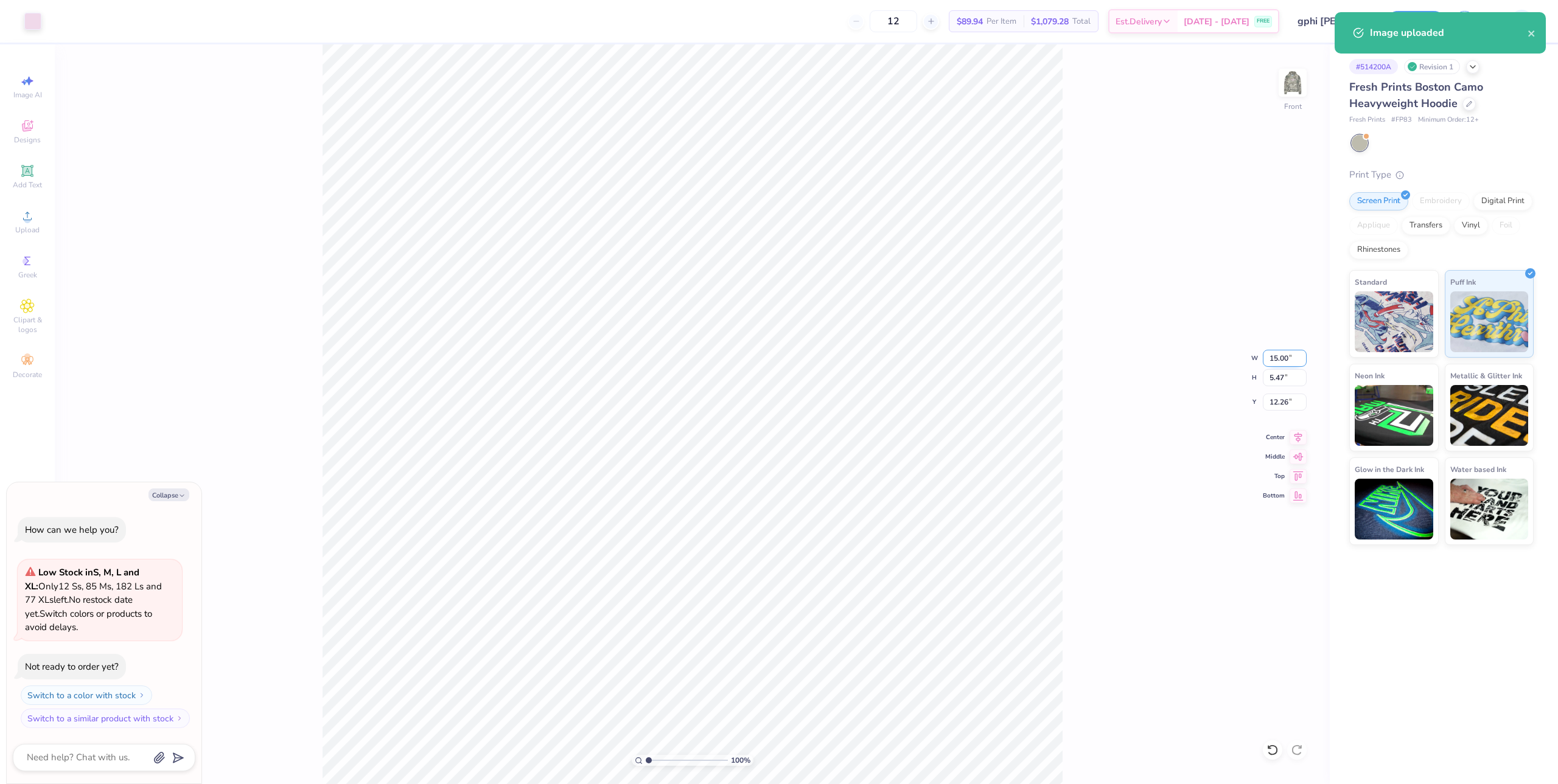
click at [1287, 360] on input "15.00" at bounding box center [1285, 358] width 44 height 17
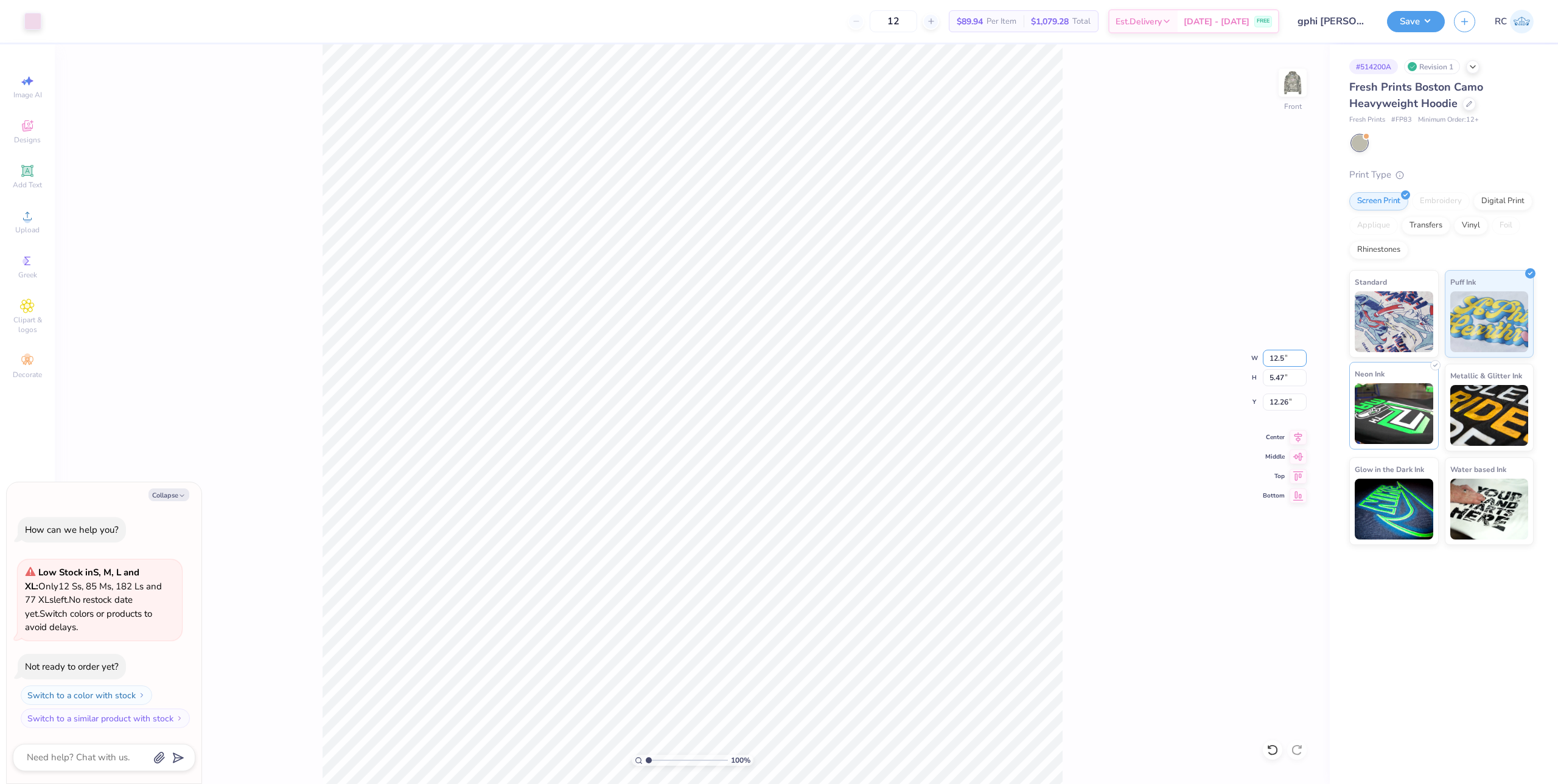
type input "12.5"
type textarea "x"
type input "12.50"
type input "4.56"
click at [1284, 397] on input "12.72" at bounding box center [1285, 402] width 44 height 17
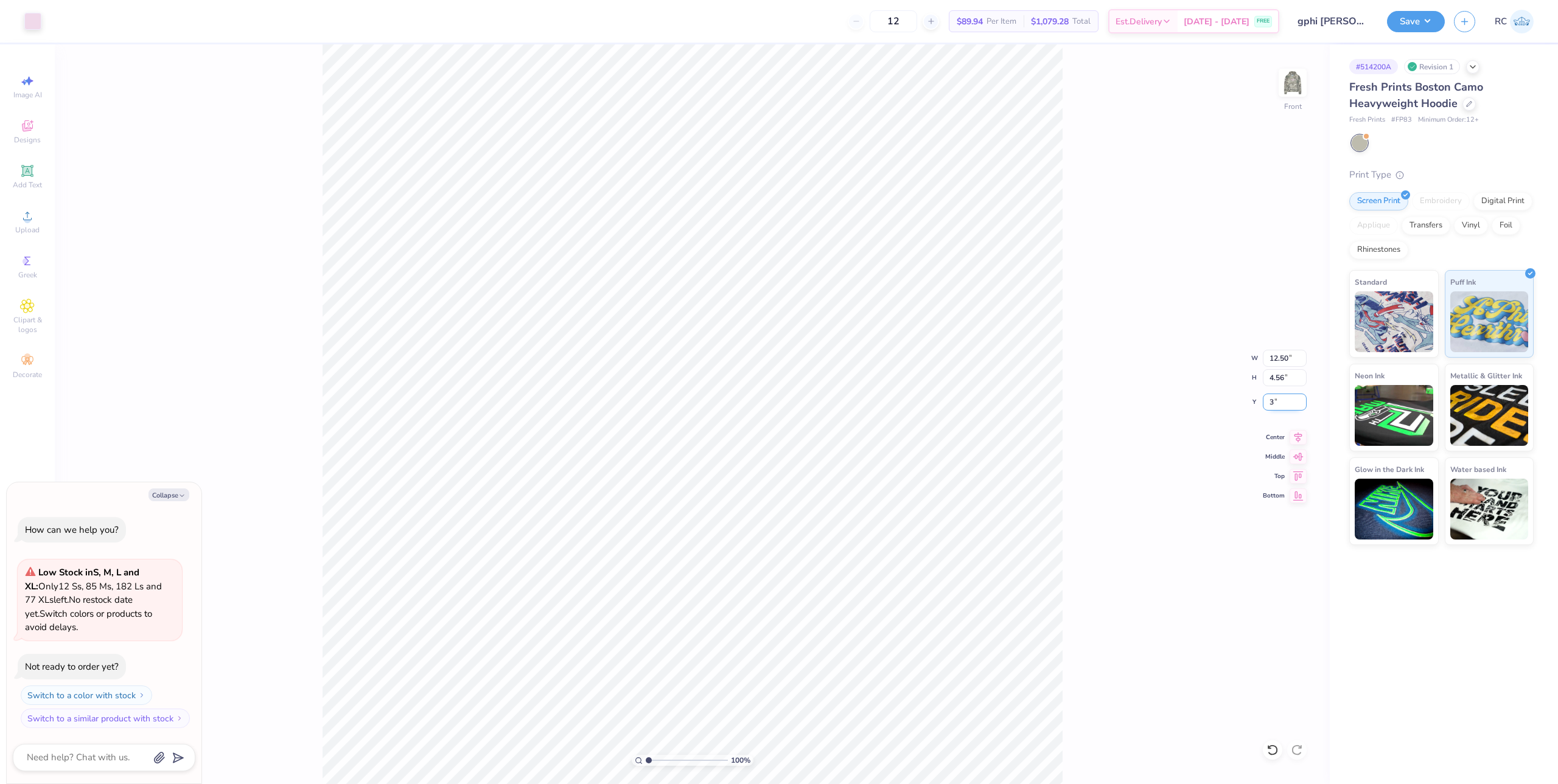
type input "3"
type textarea "x"
type input "5.00"
type textarea "x"
type input "1.82266588284093"
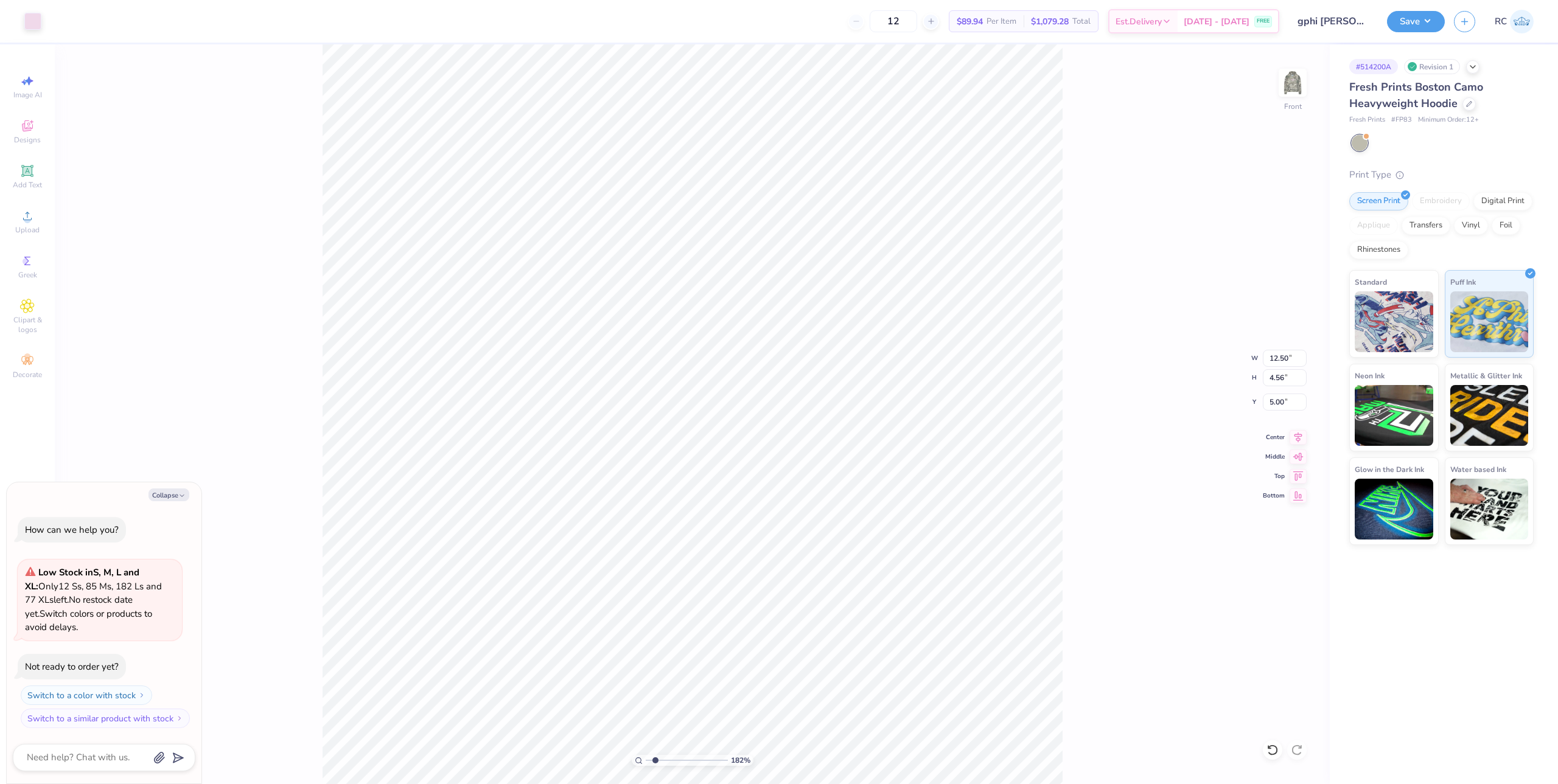
type textarea "x"
type input "1"
type textarea "x"
type input "12.72"
type textarea "x"
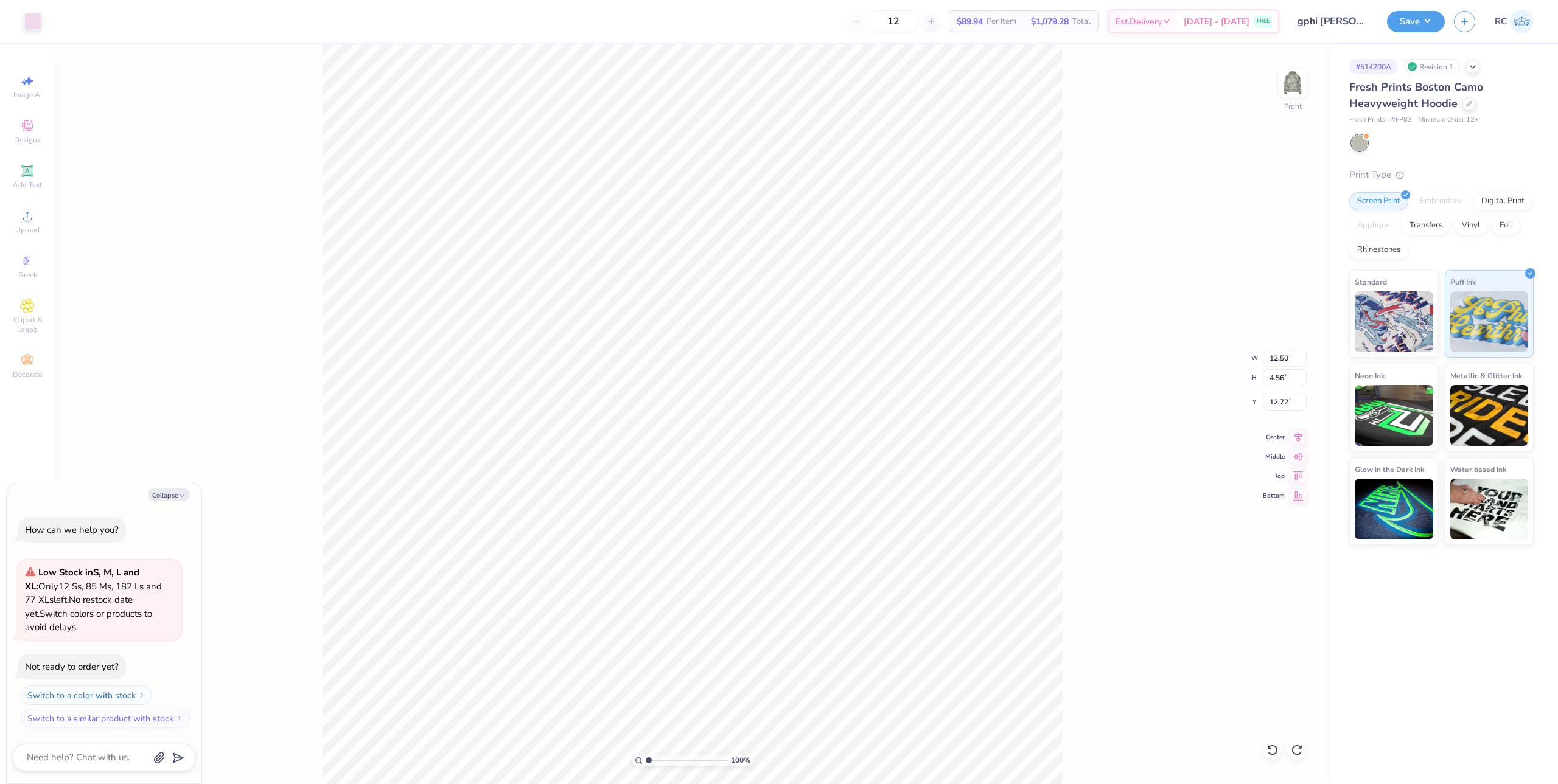
type input "15.00"
type input "5.47"
type input "12.26"
click at [29, 225] on div "Upload" at bounding box center [27, 222] width 43 height 36
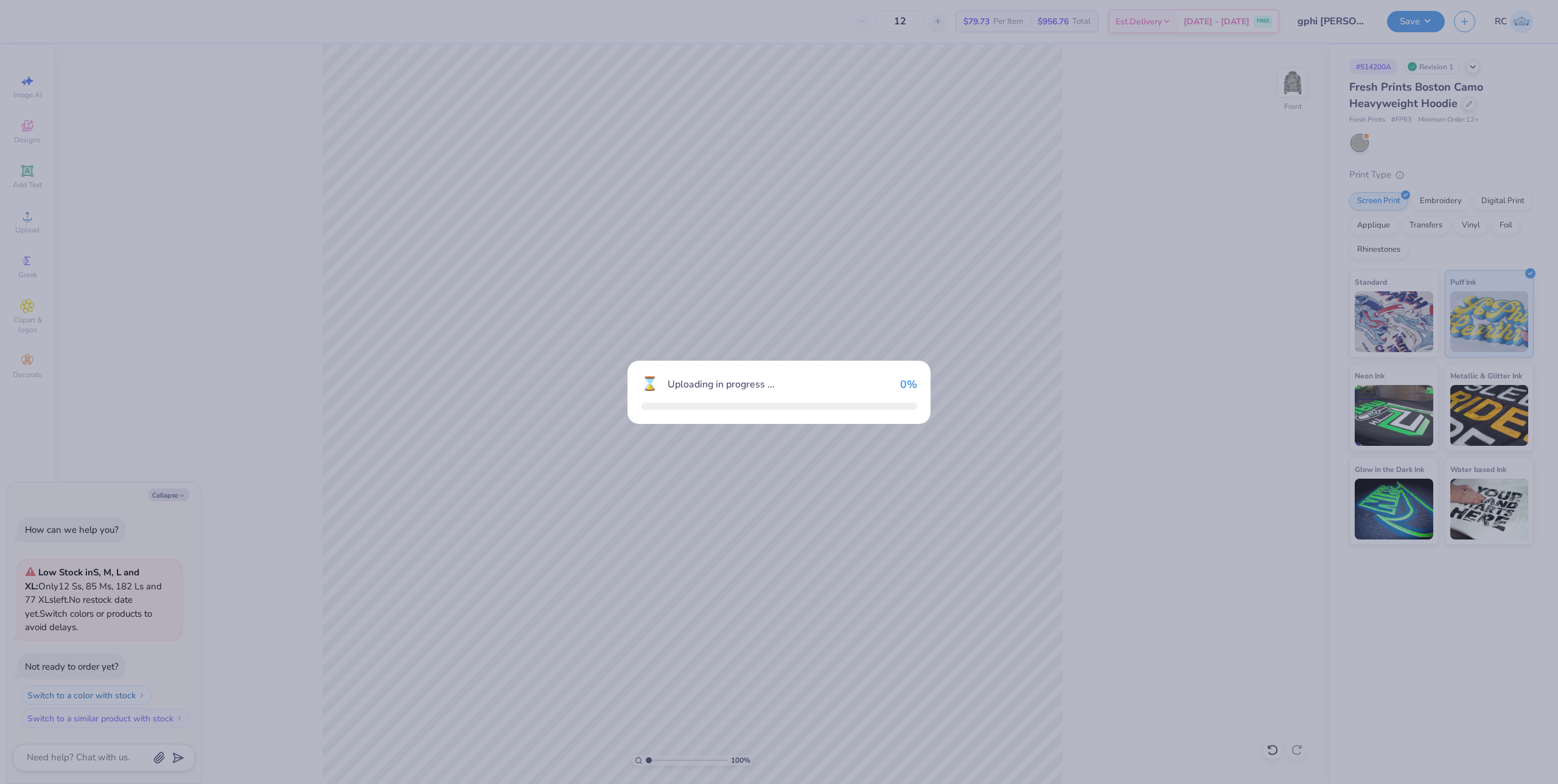
type textarea "x"
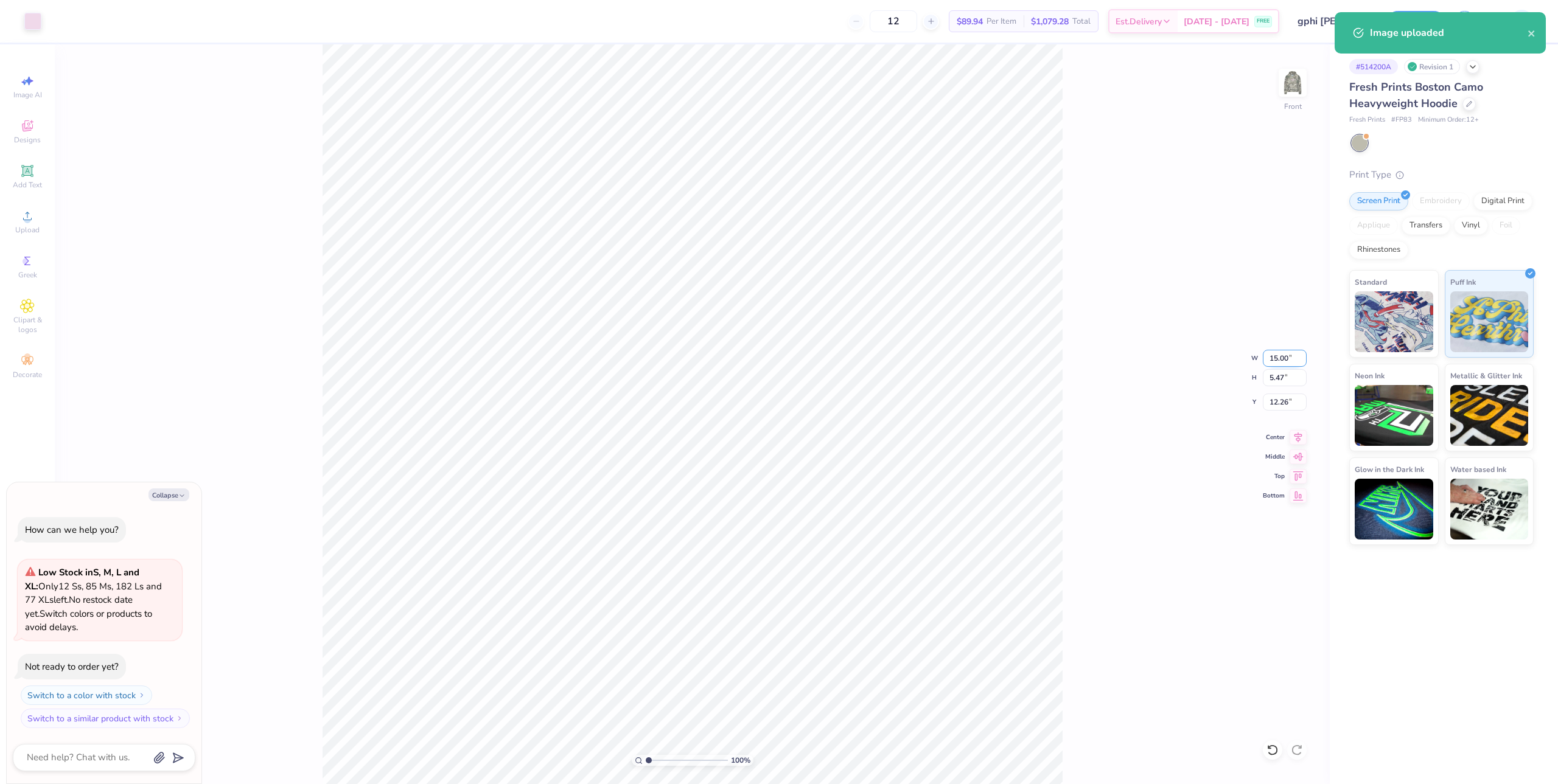
click at [1287, 360] on input "15.00" at bounding box center [1285, 358] width 44 height 17
type input "12.5"
type textarea "x"
type input "12.50"
type input "4.56"
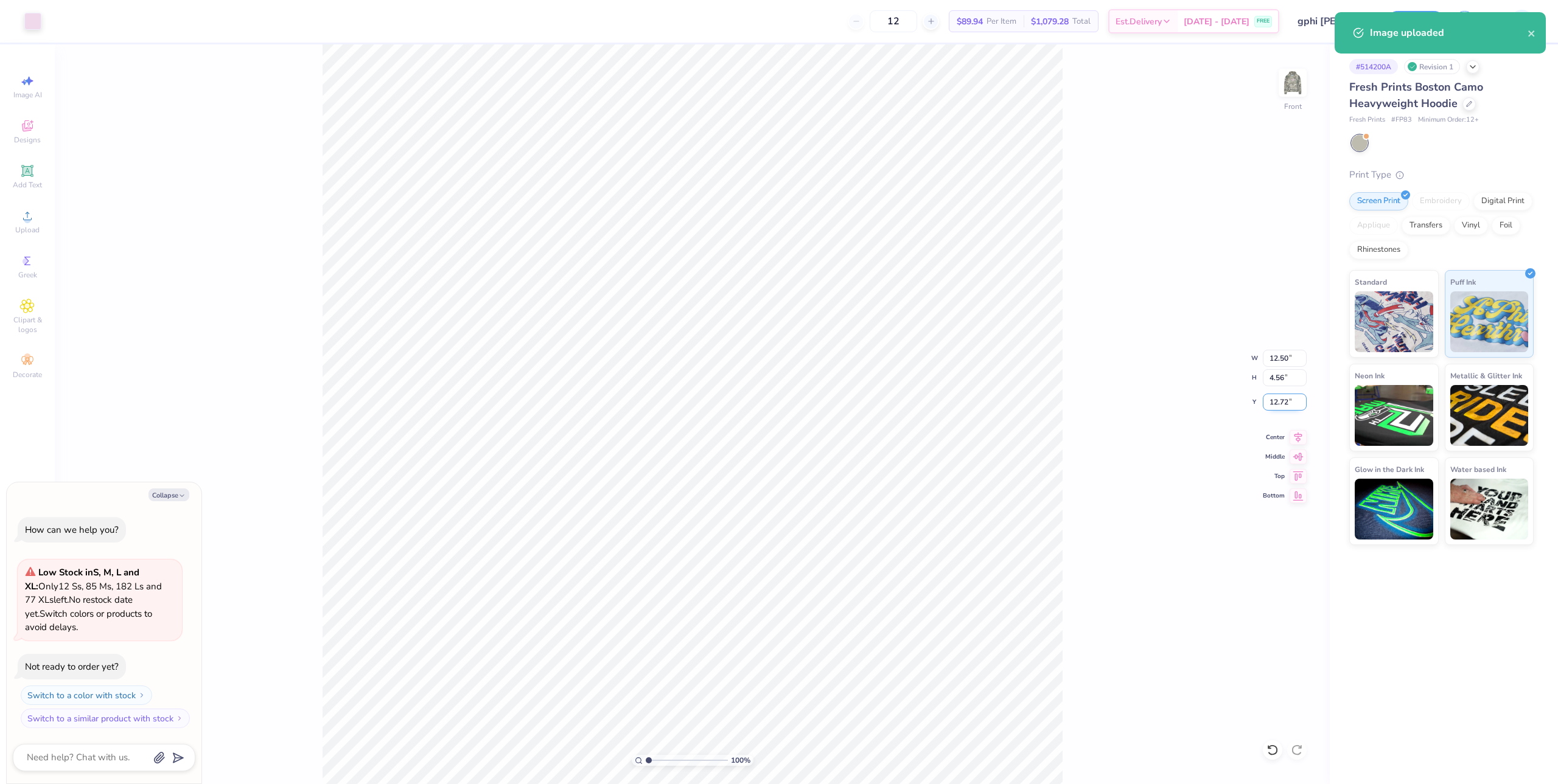
click at [1291, 405] on input "12.72" at bounding box center [1285, 402] width 44 height 17
type input "6.00"
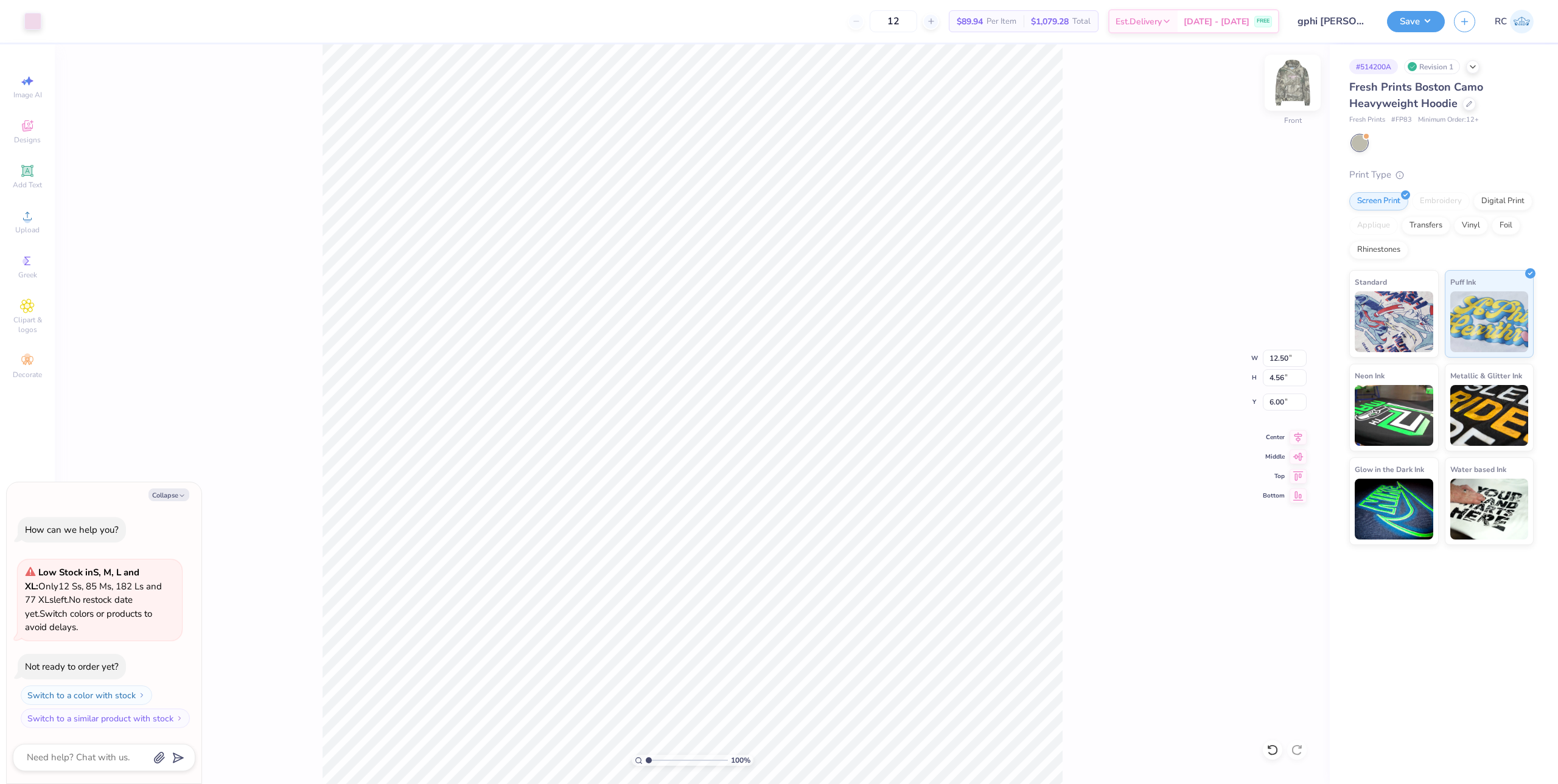
click at [1291, 79] on img at bounding box center [1292, 83] width 49 height 49
click at [23, 220] on icon at bounding box center [27, 216] width 15 height 15
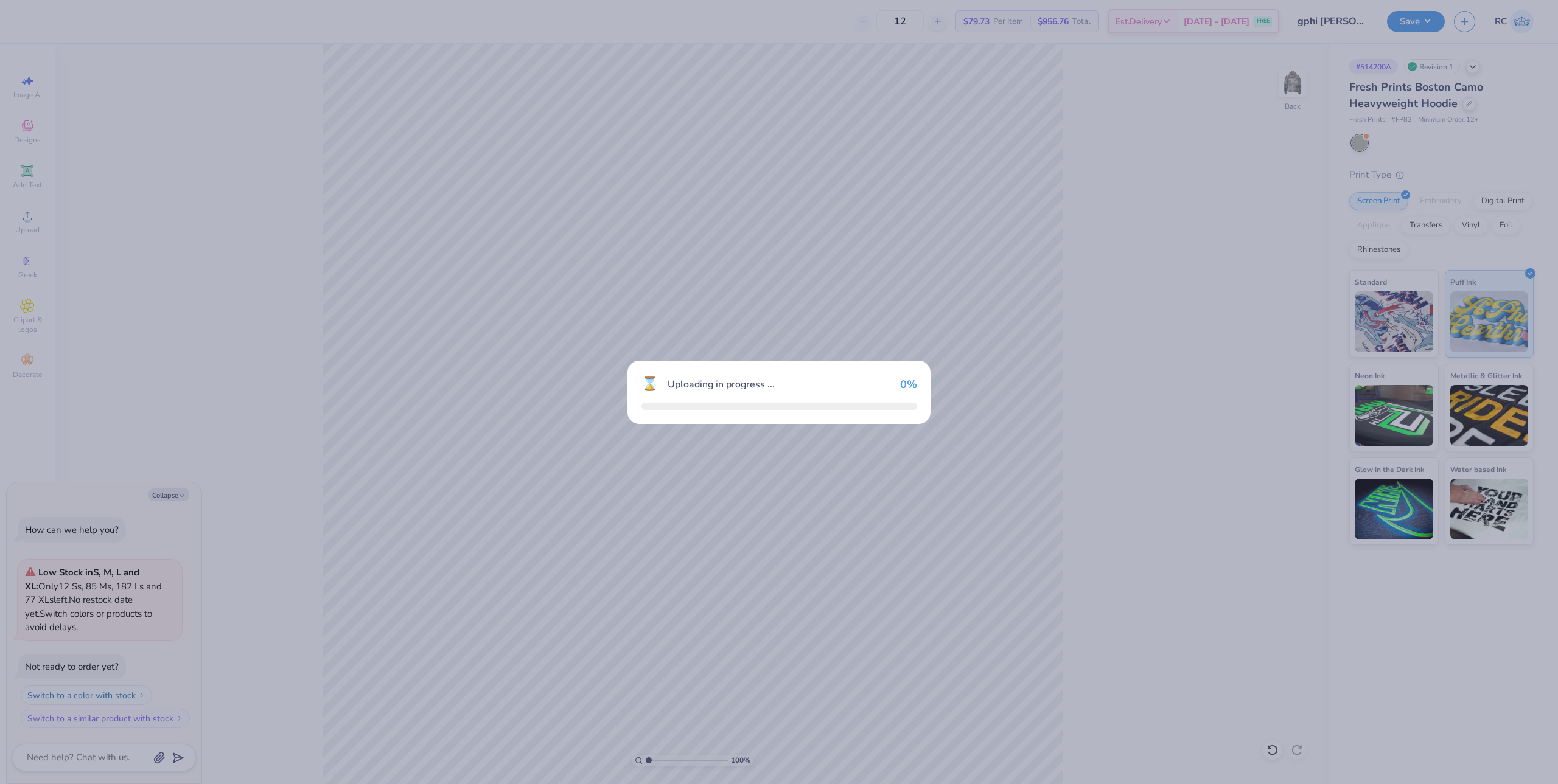
type textarea "x"
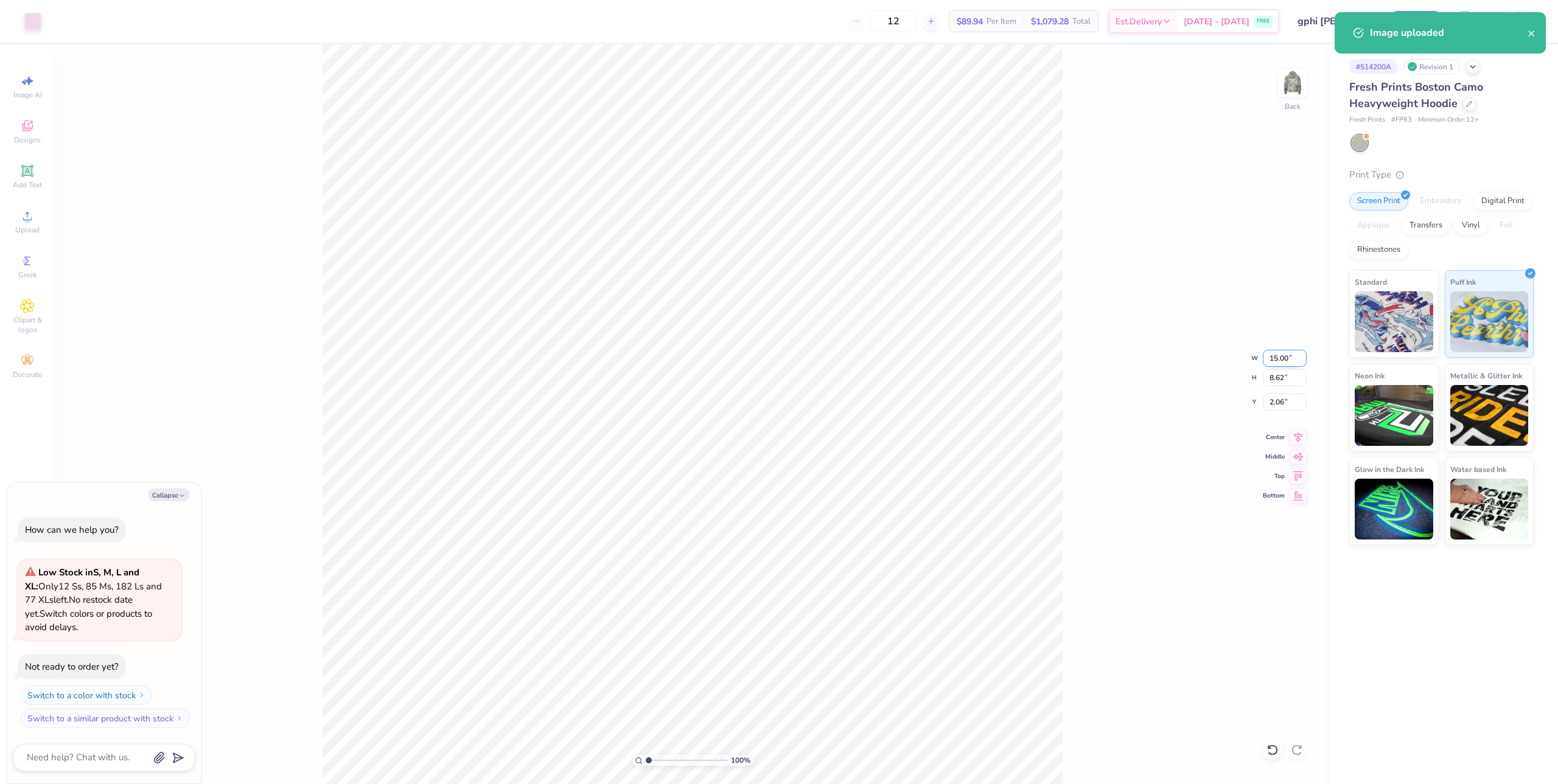
click at [1285, 358] on input "15.00" at bounding box center [1285, 358] width 44 height 17
type input "8"
type textarea "x"
type input "8.00"
type input "4.60"
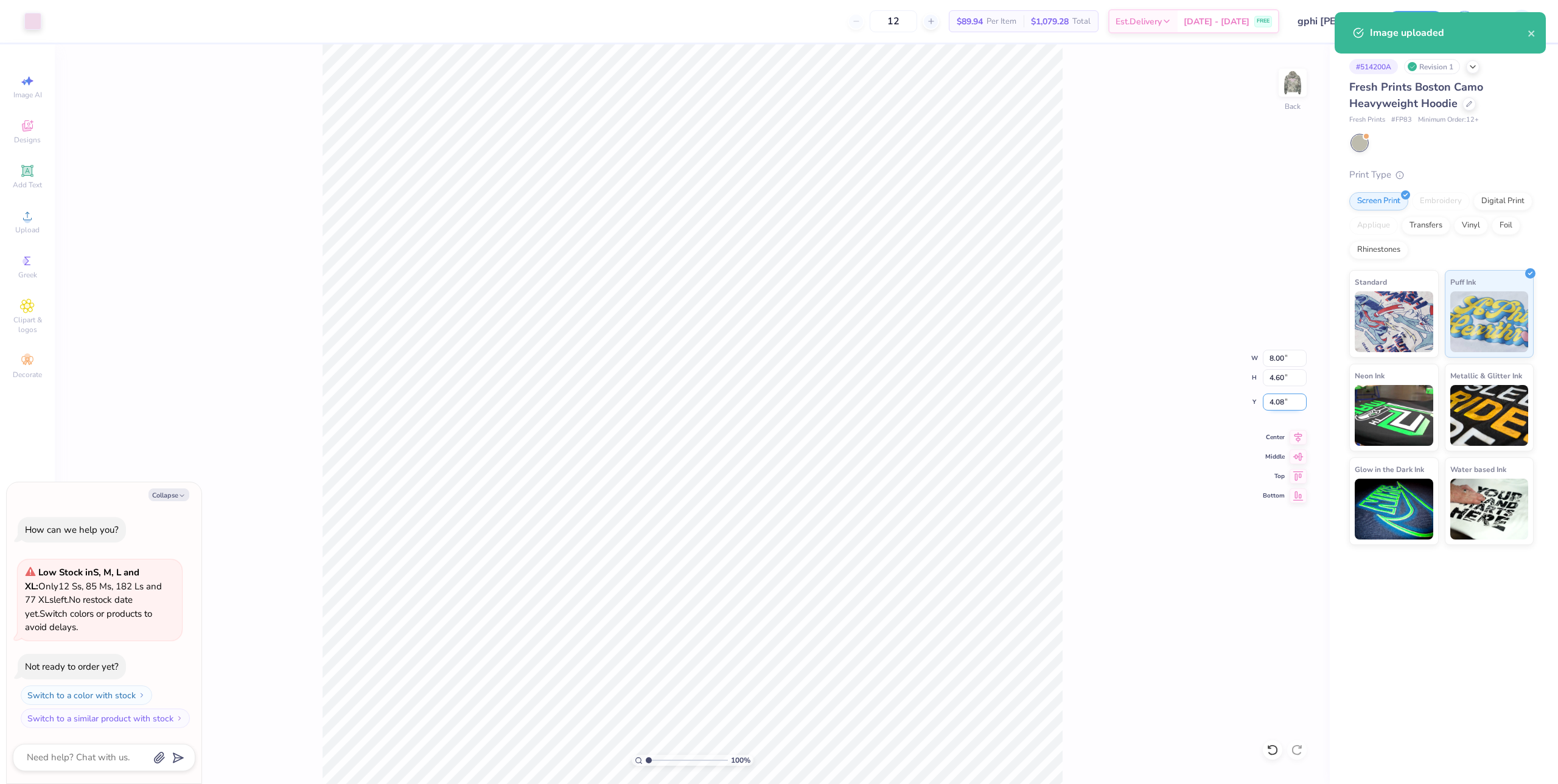
click at [1289, 399] on input "4.08" at bounding box center [1285, 402] width 44 height 17
type input "3"
type textarea "x"
type input "3.00"
type textarea "x"
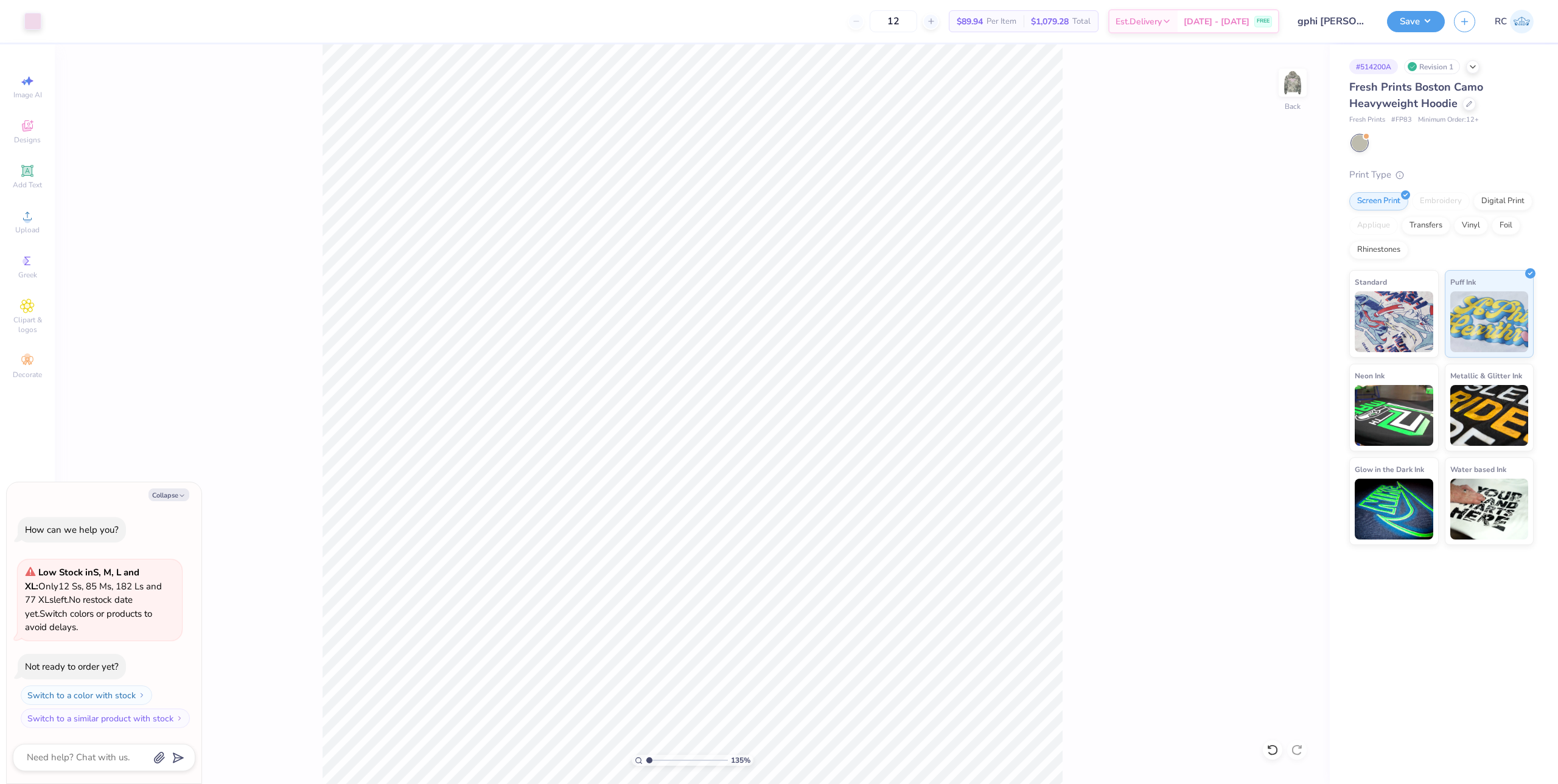
type input "1"
click at [1282, 100] on div "Back" at bounding box center [1293, 90] width 28 height 43
click at [1078, 255] on div "100 % Front" at bounding box center [692, 414] width 1275 height 739
click at [1425, 29] on button "Save" at bounding box center [1416, 19] width 58 height 21
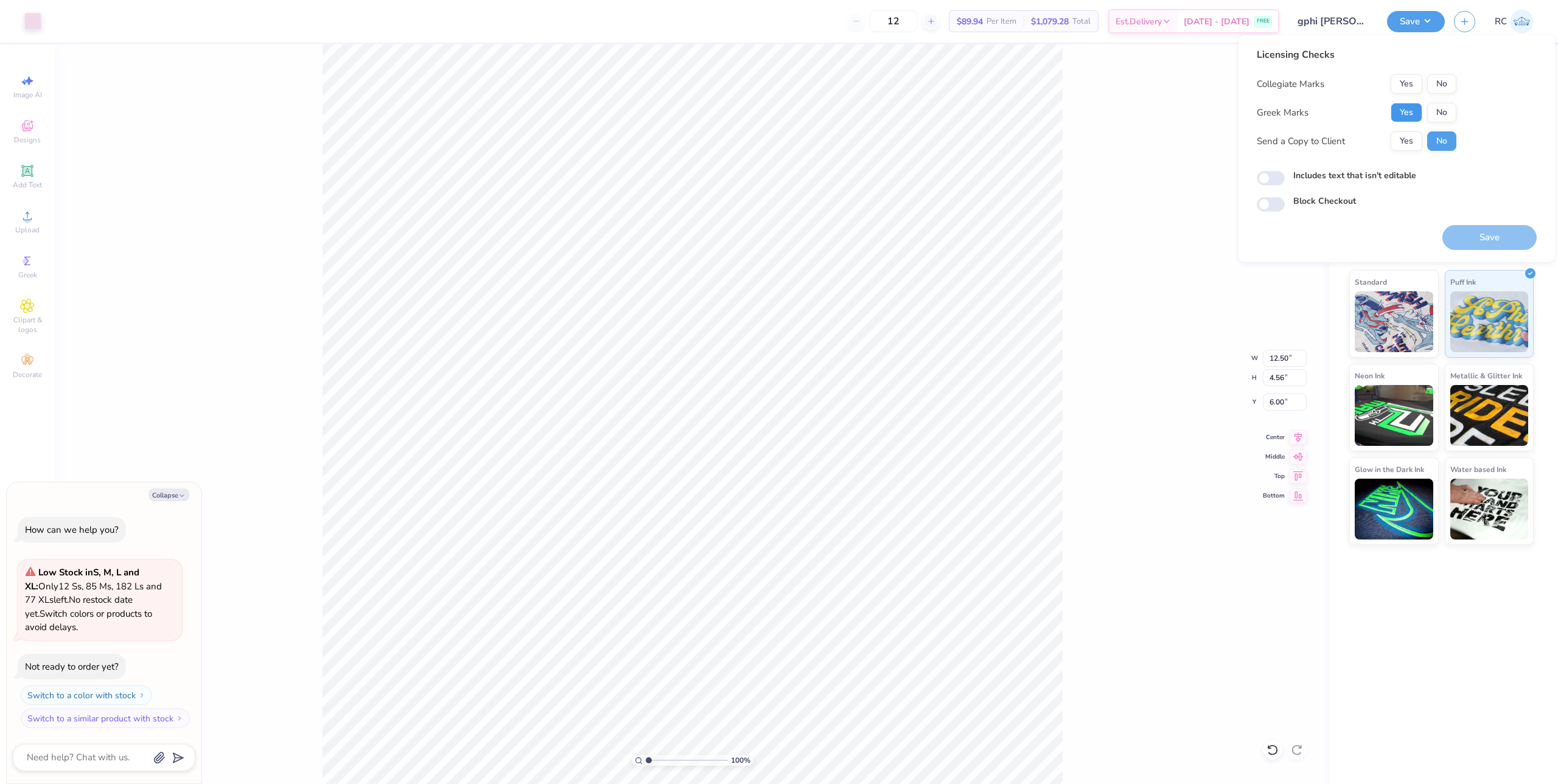
click at [1395, 109] on button "Yes" at bounding box center [1407, 112] width 32 height 20
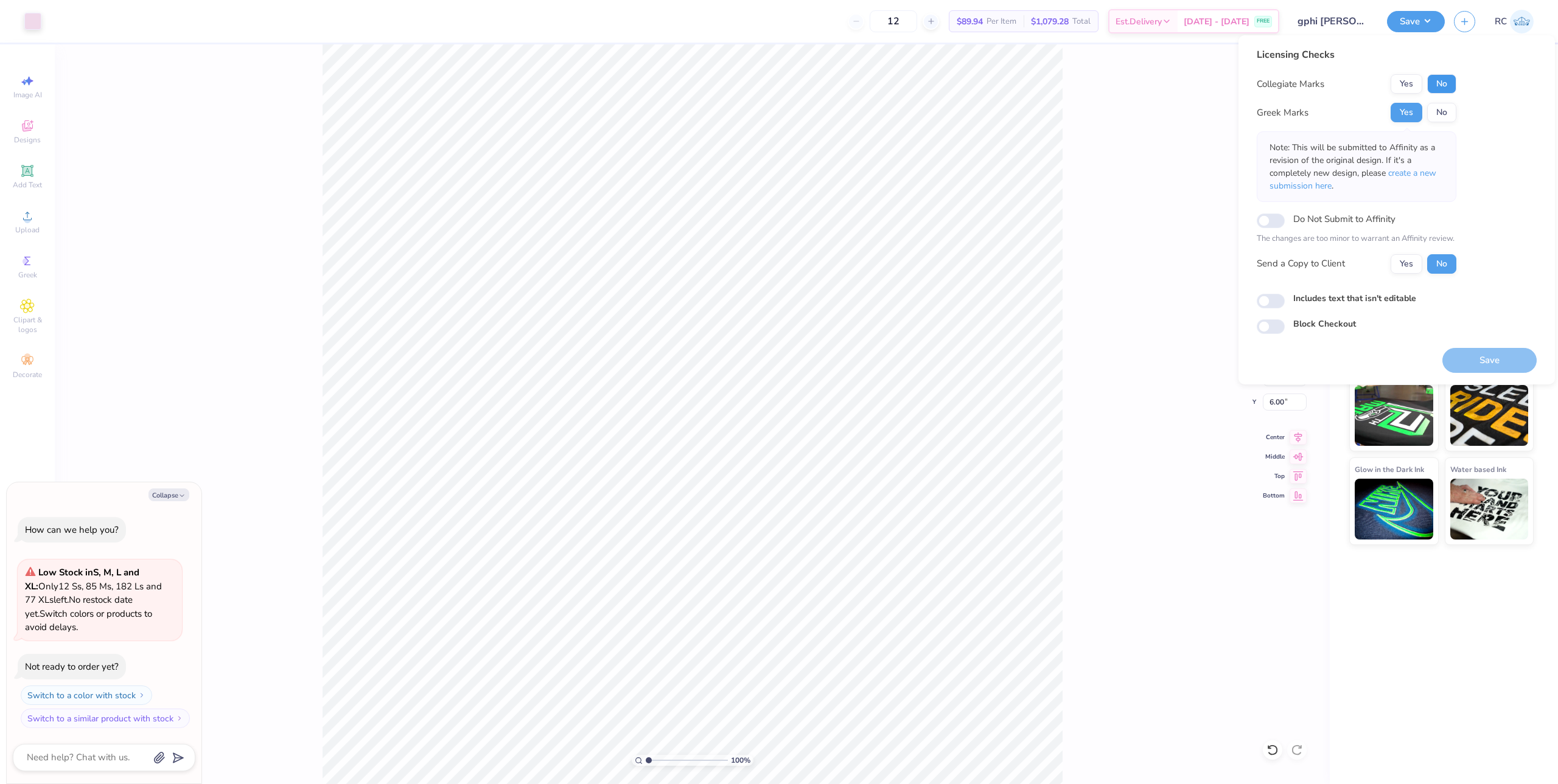
click at [1435, 82] on button "No" at bounding box center [1442, 85] width 29 height 20
click at [1400, 267] on button "Yes" at bounding box center [1407, 265] width 32 height 20
type textarea "x"
click at [1272, 298] on input "Includes text that isn't editable" at bounding box center [1271, 300] width 28 height 15
checkbox input "true"
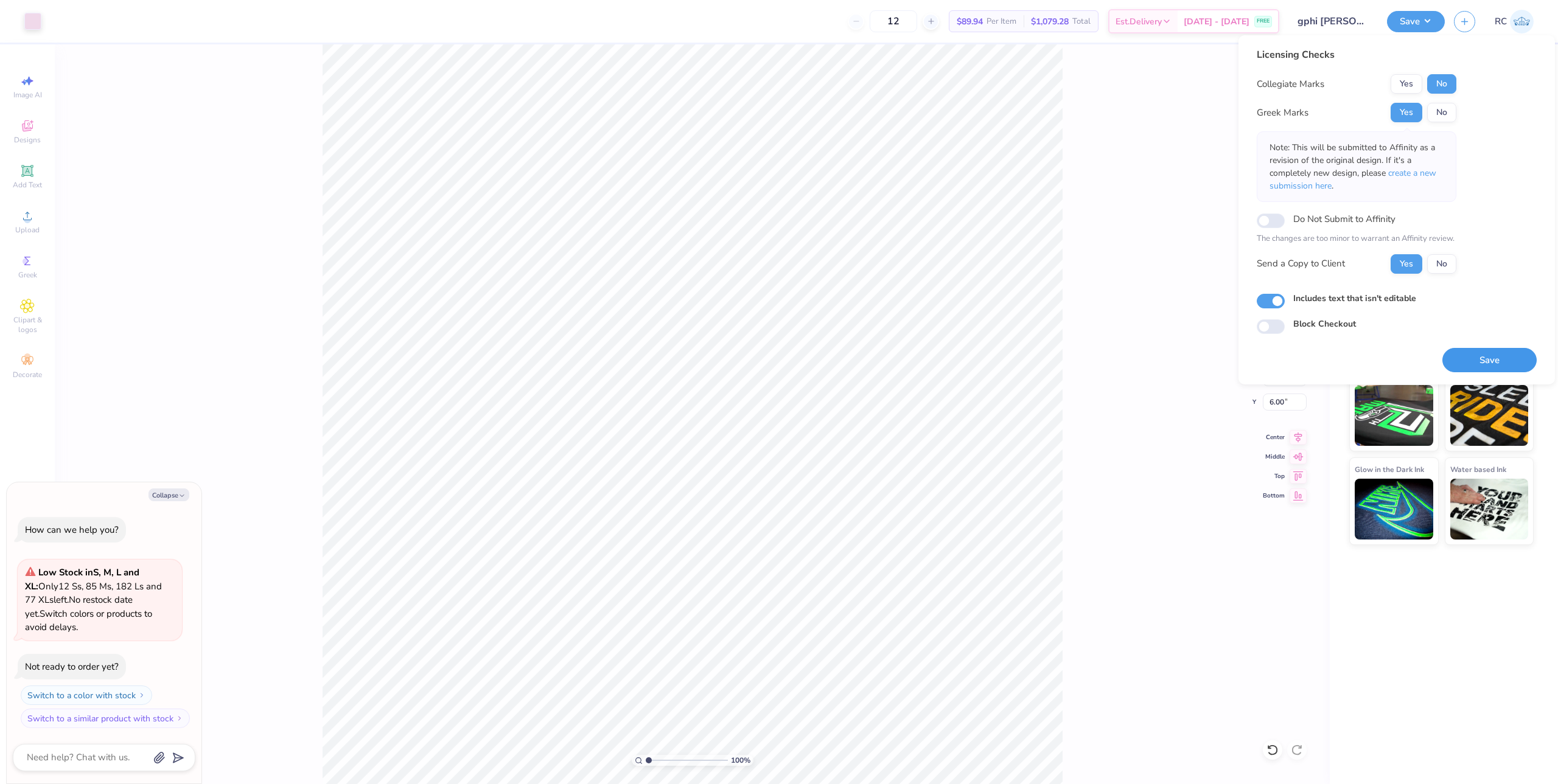
click at [1494, 361] on button "Save" at bounding box center [1489, 360] width 95 height 25
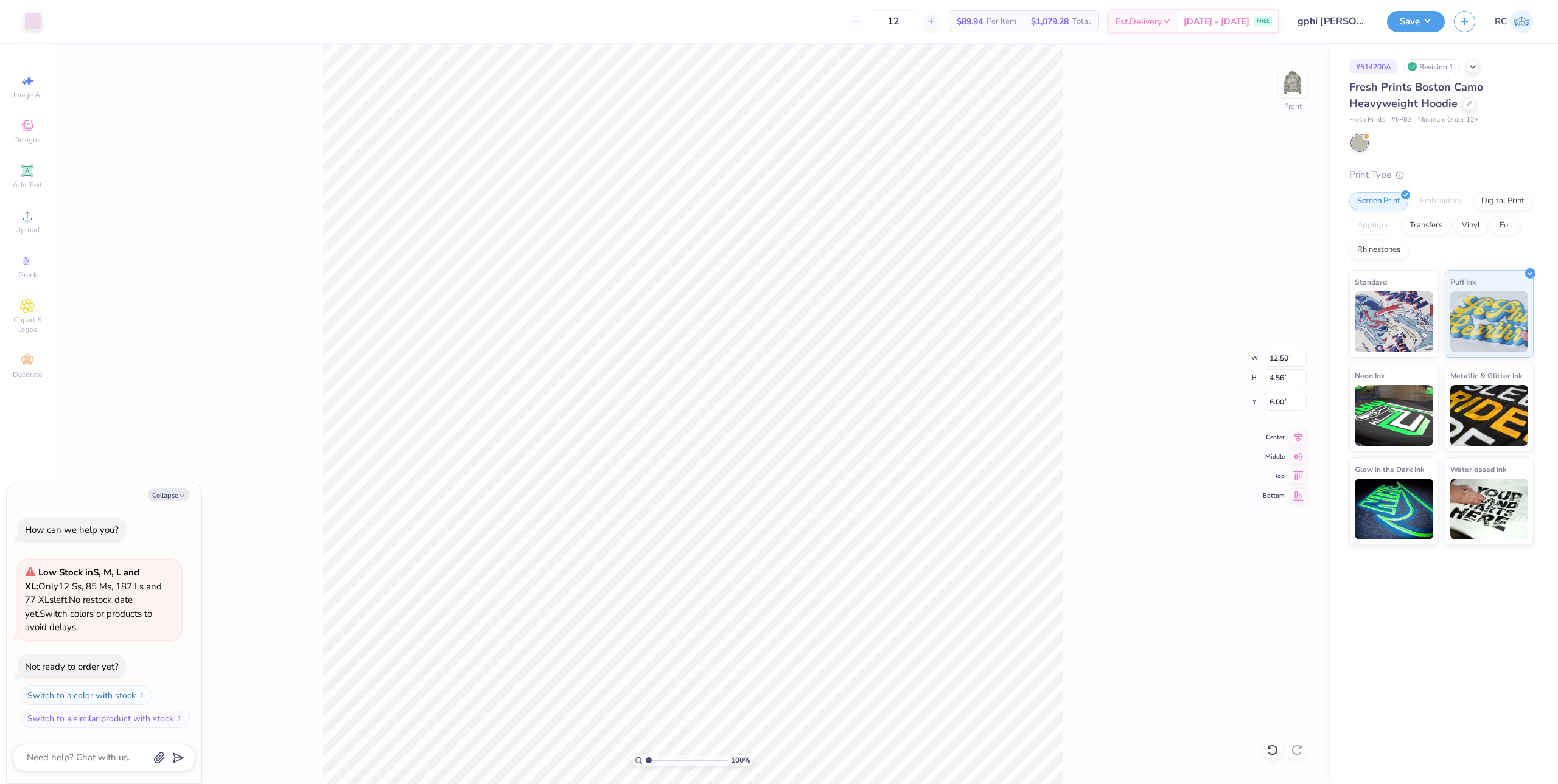
type textarea "x"
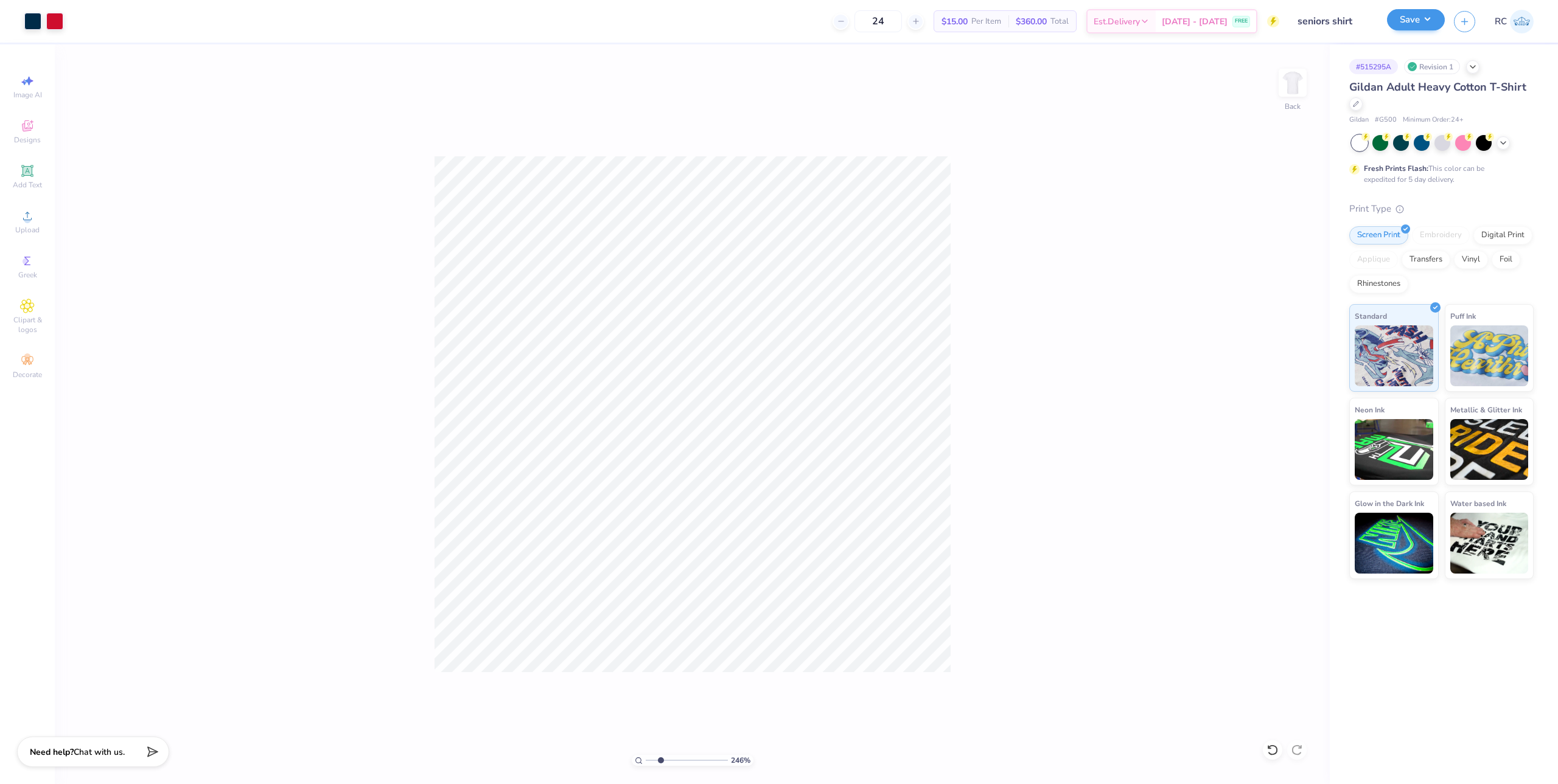
type input "1"
click at [1414, 29] on button "Save" at bounding box center [1416, 19] width 58 height 21
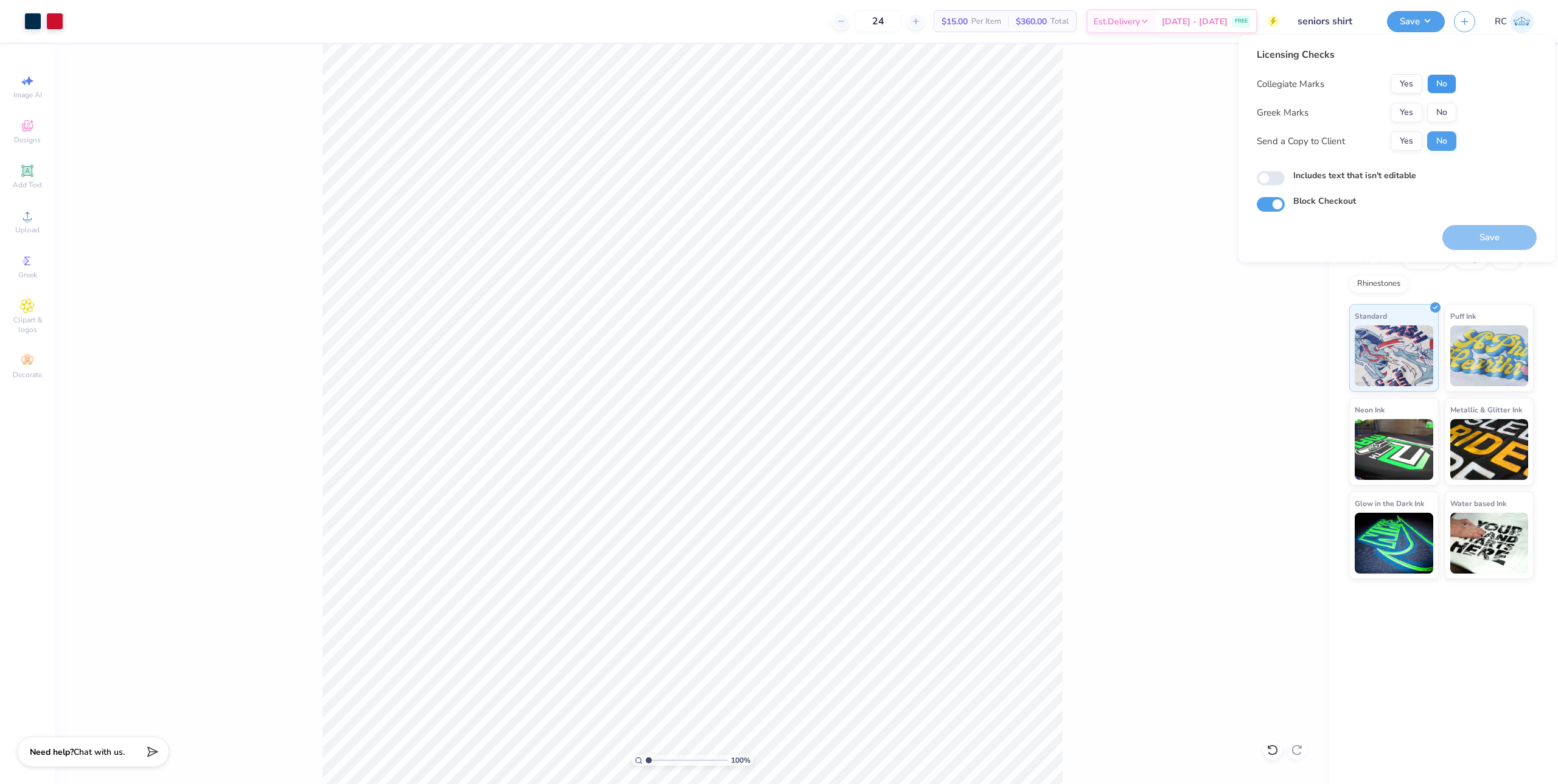
click at [1439, 86] on button "No" at bounding box center [1442, 85] width 29 height 20
click at [1445, 108] on button "No" at bounding box center [1442, 112] width 29 height 20
click at [1416, 139] on button "Yes" at bounding box center [1407, 141] width 32 height 20
click at [1273, 179] on input "Includes text that isn't editable" at bounding box center [1271, 178] width 28 height 15
checkbox input "true"
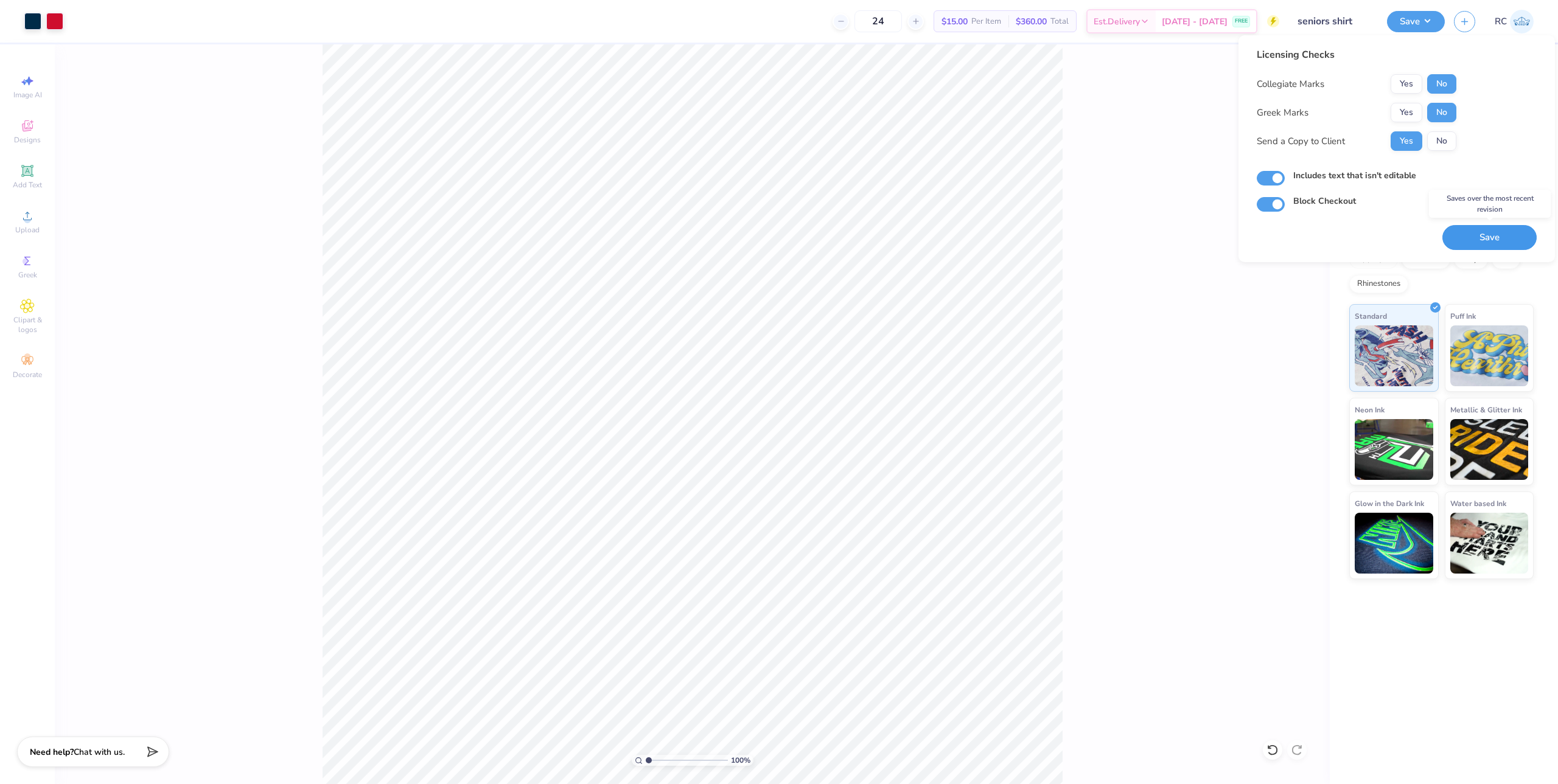
click at [1482, 243] on button "Save" at bounding box center [1489, 237] width 95 height 25
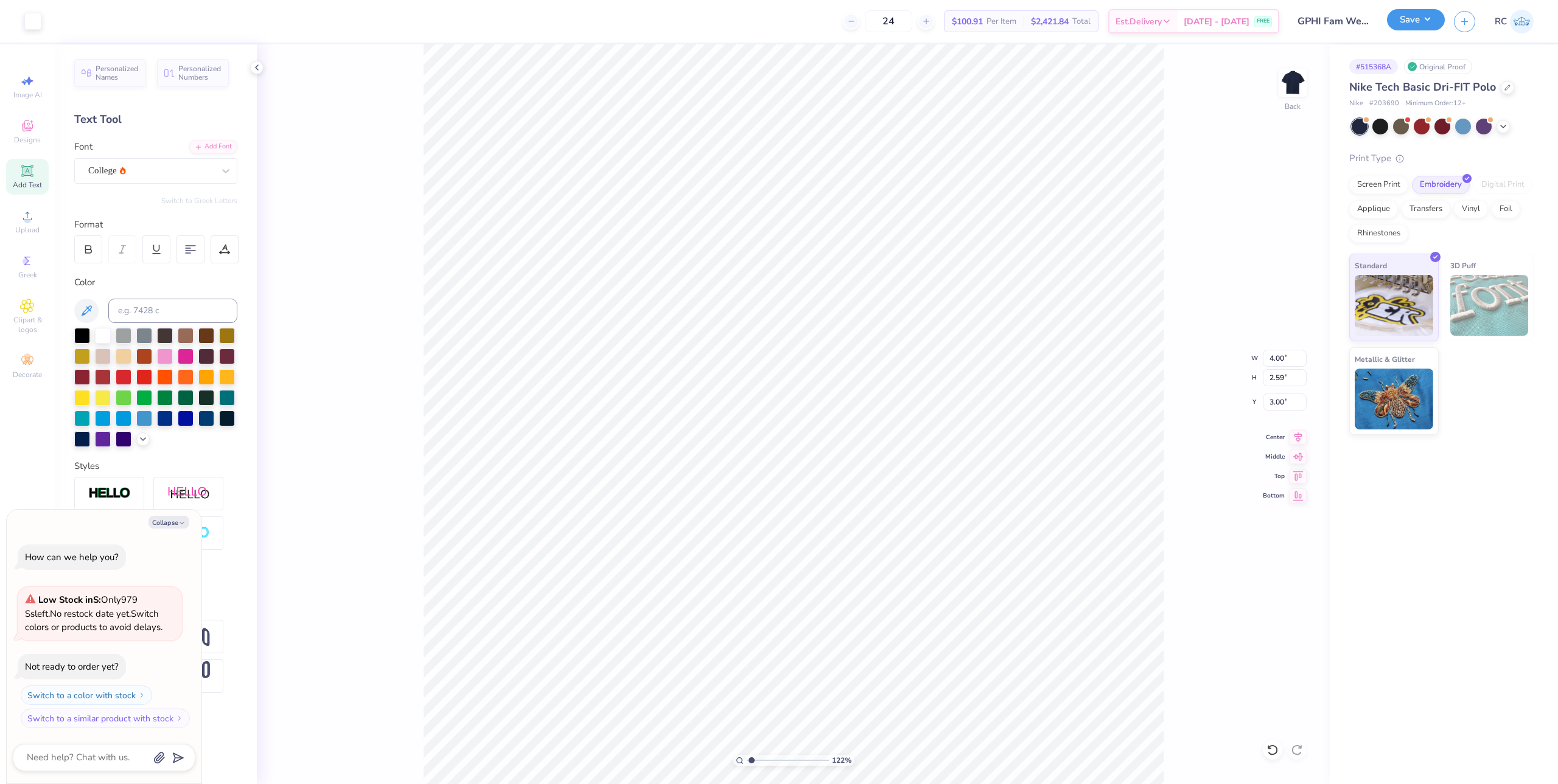
click at [1414, 24] on button "Save" at bounding box center [1416, 19] width 58 height 21
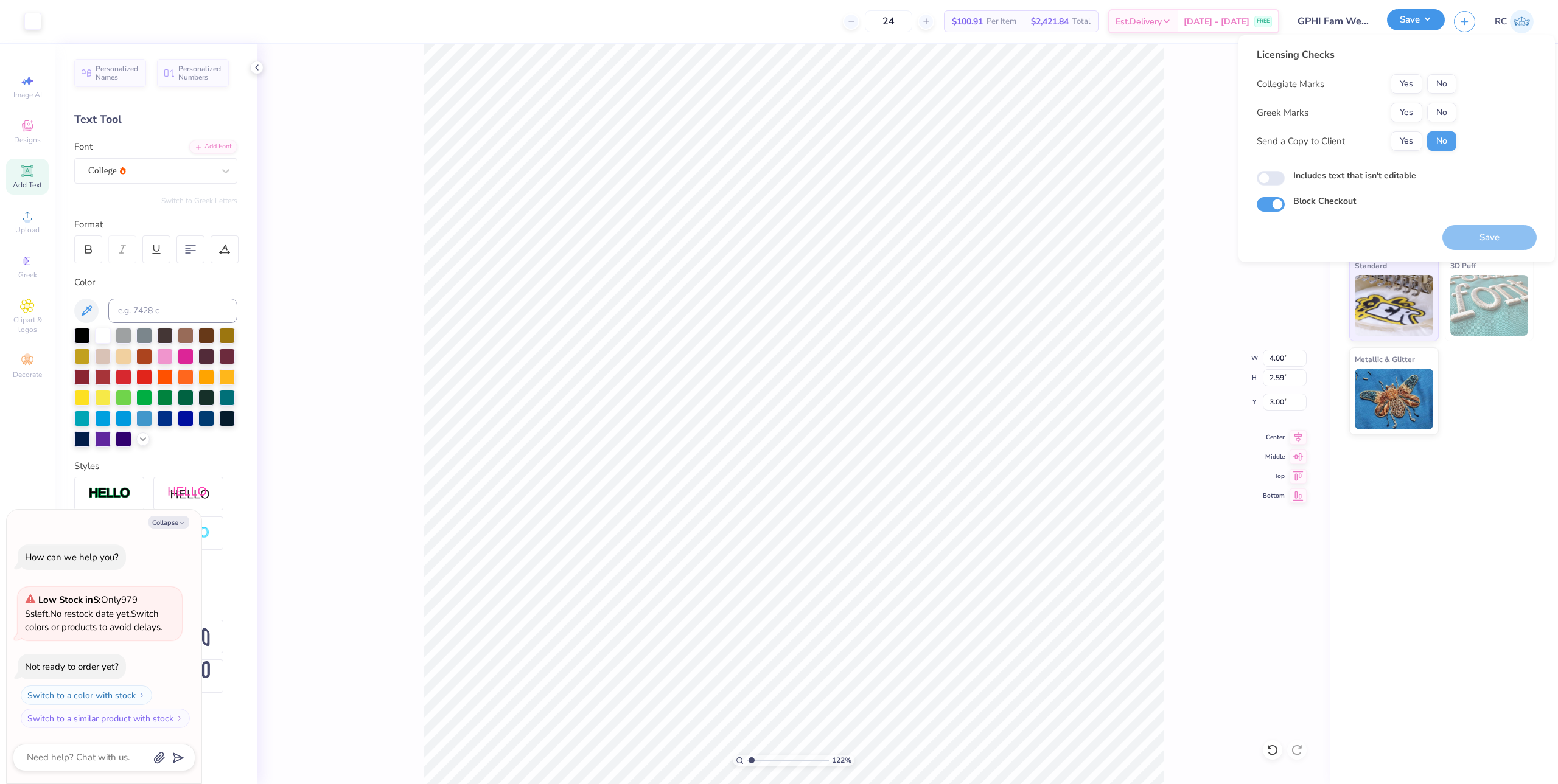
type input "1.22152498603933"
type textarea "x"
click at [1397, 114] on button "Yes" at bounding box center [1407, 112] width 32 height 20
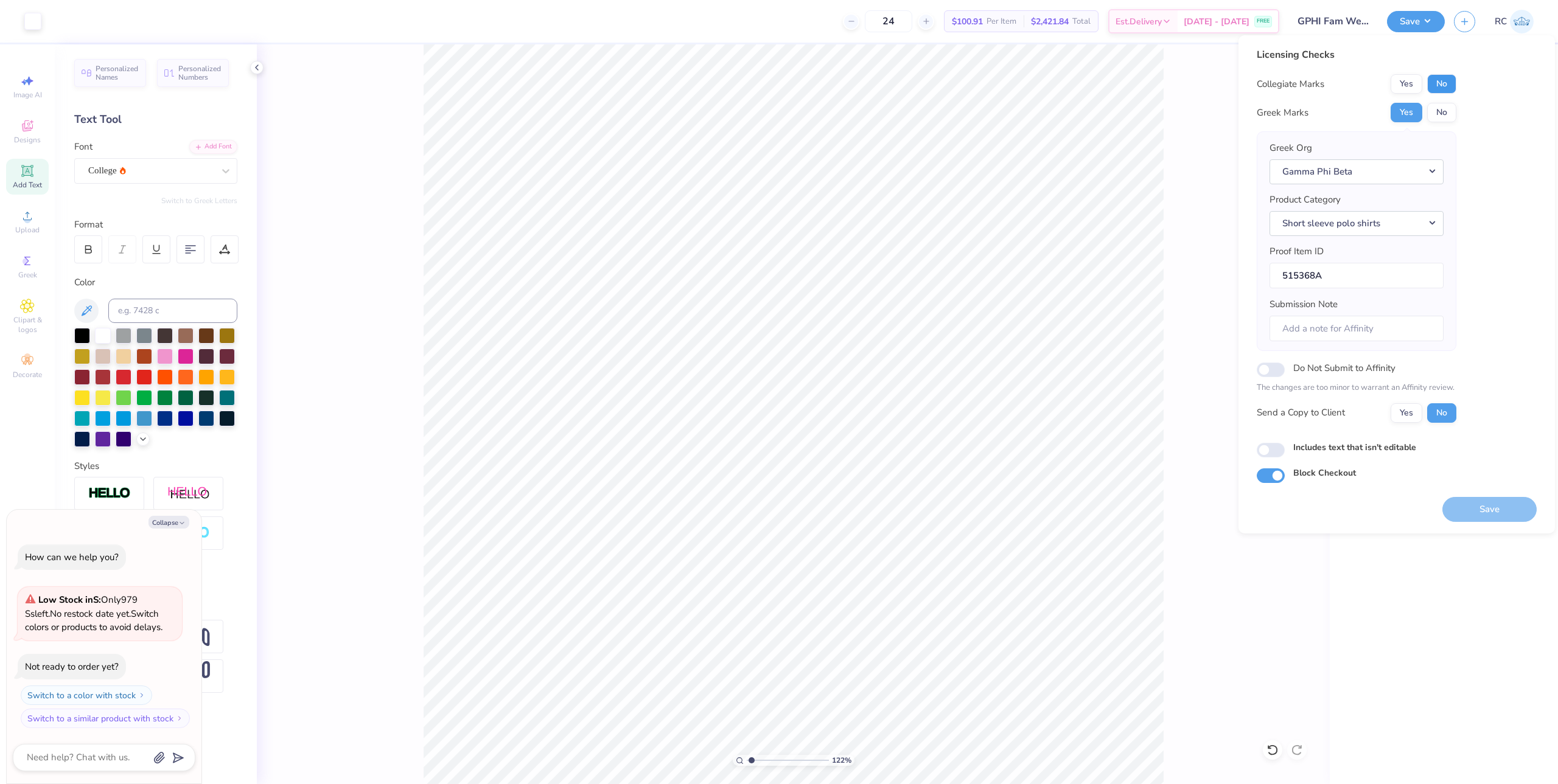
click at [1445, 91] on button "No" at bounding box center [1442, 85] width 29 height 20
type input "1.22152498603933"
type textarea "x"
click at [1420, 417] on button "Yes" at bounding box center [1407, 413] width 32 height 20
type input "1.22152498603933"
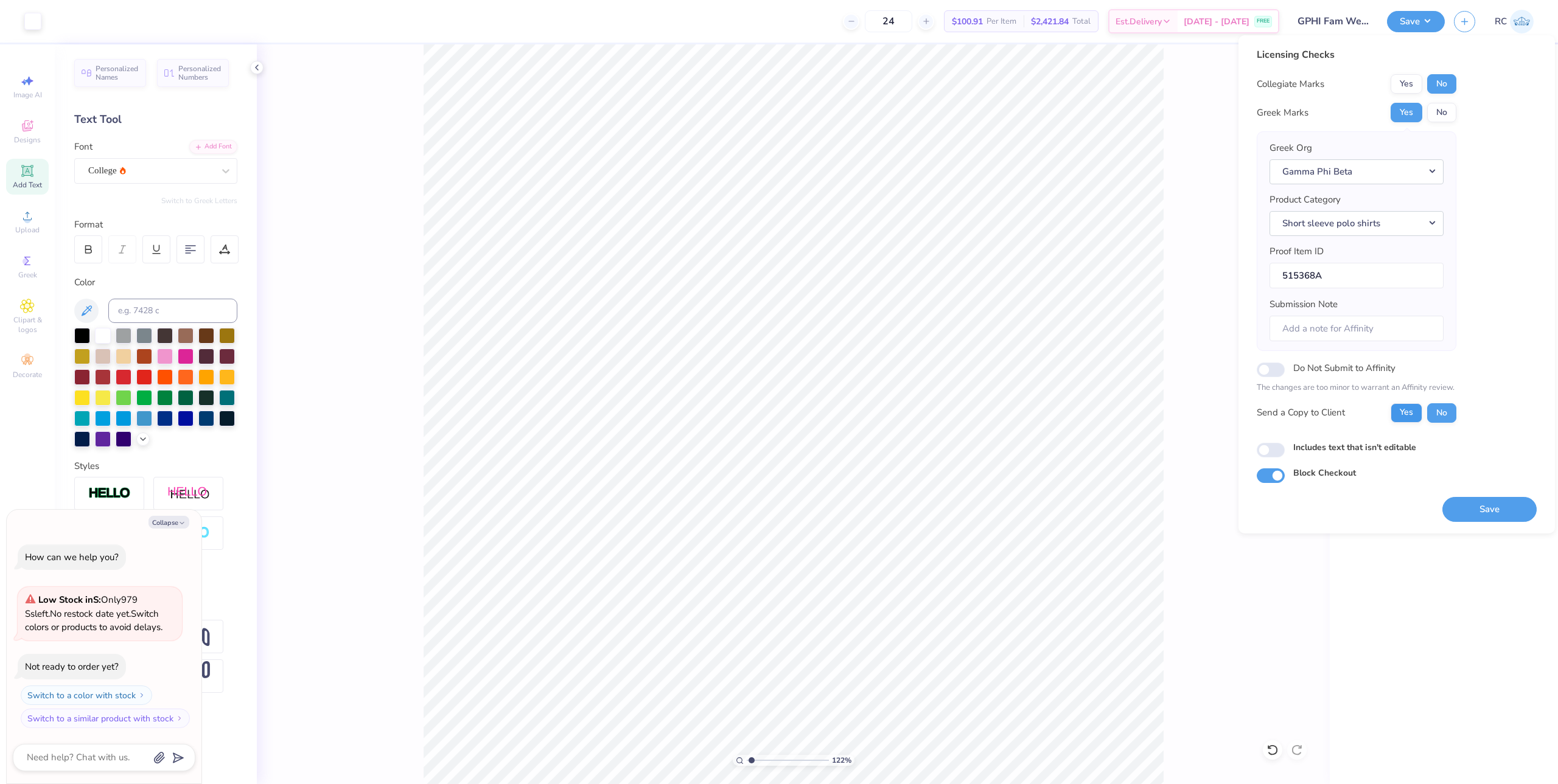
type textarea "x"
click at [1488, 512] on button "Save" at bounding box center [1489, 509] width 95 height 25
type input "1.22152498603933"
type textarea "x"
type input "1.22152498603933"
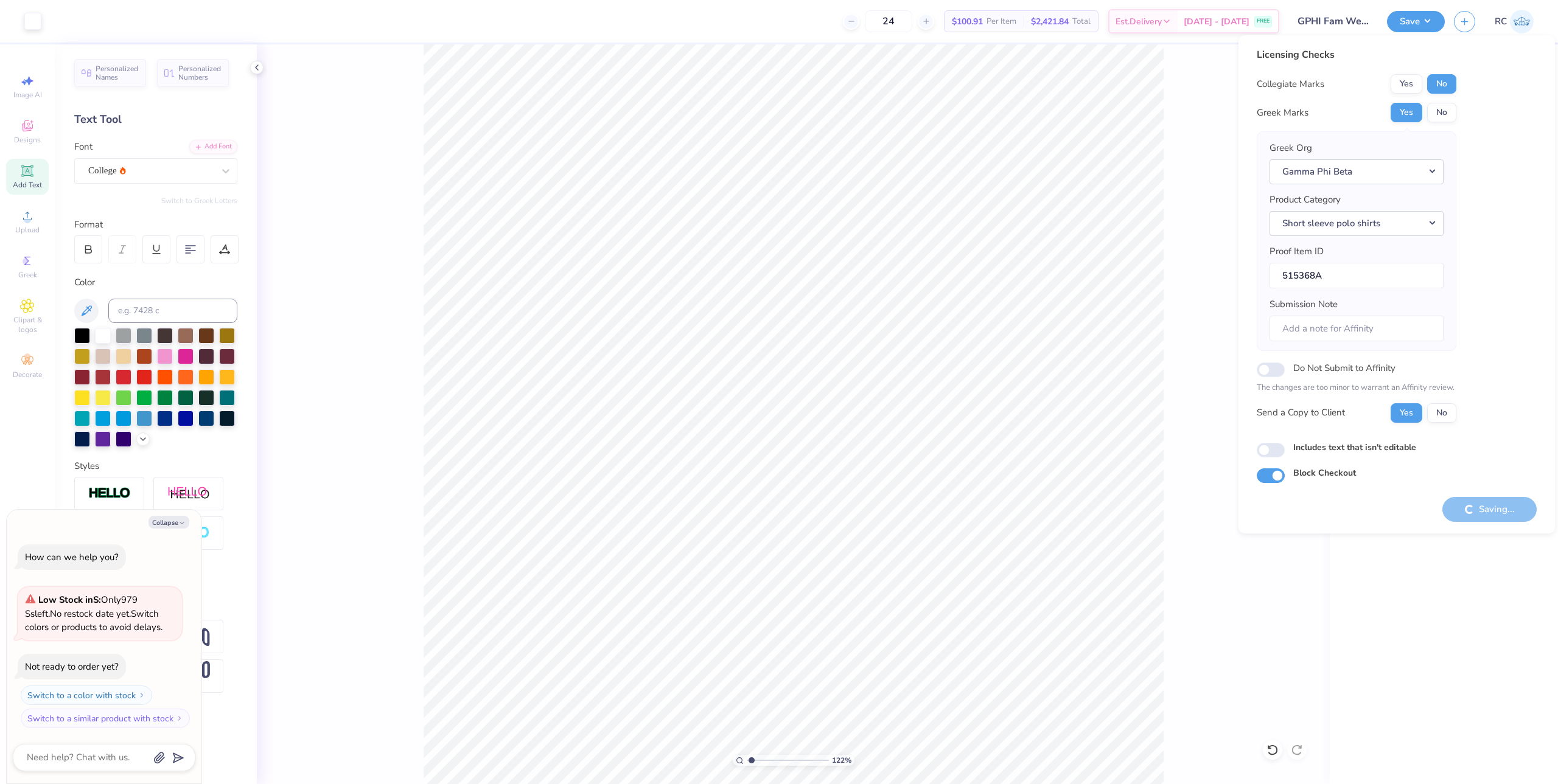
type textarea "x"
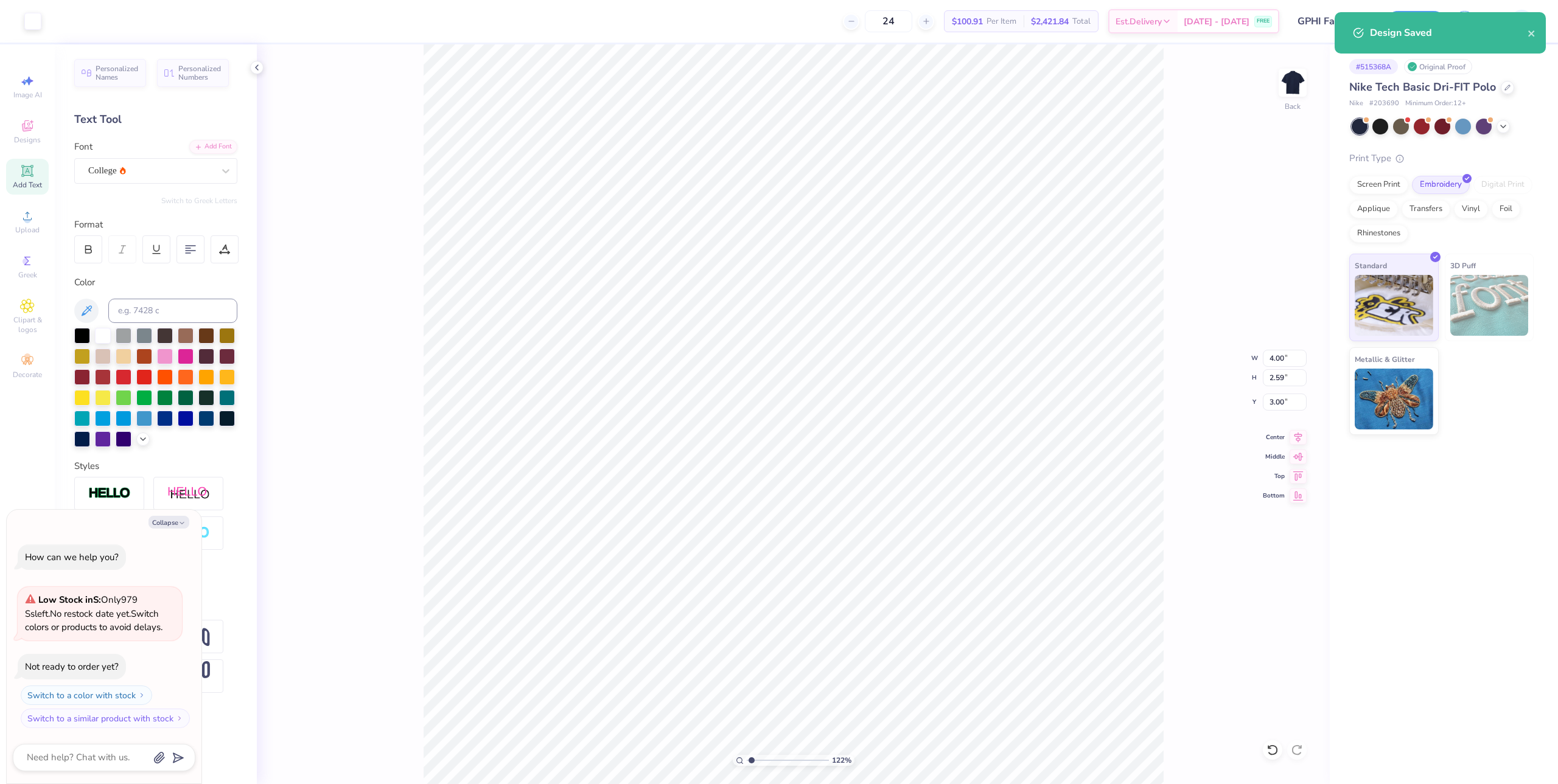
type input "1.22152498603933"
type textarea "x"
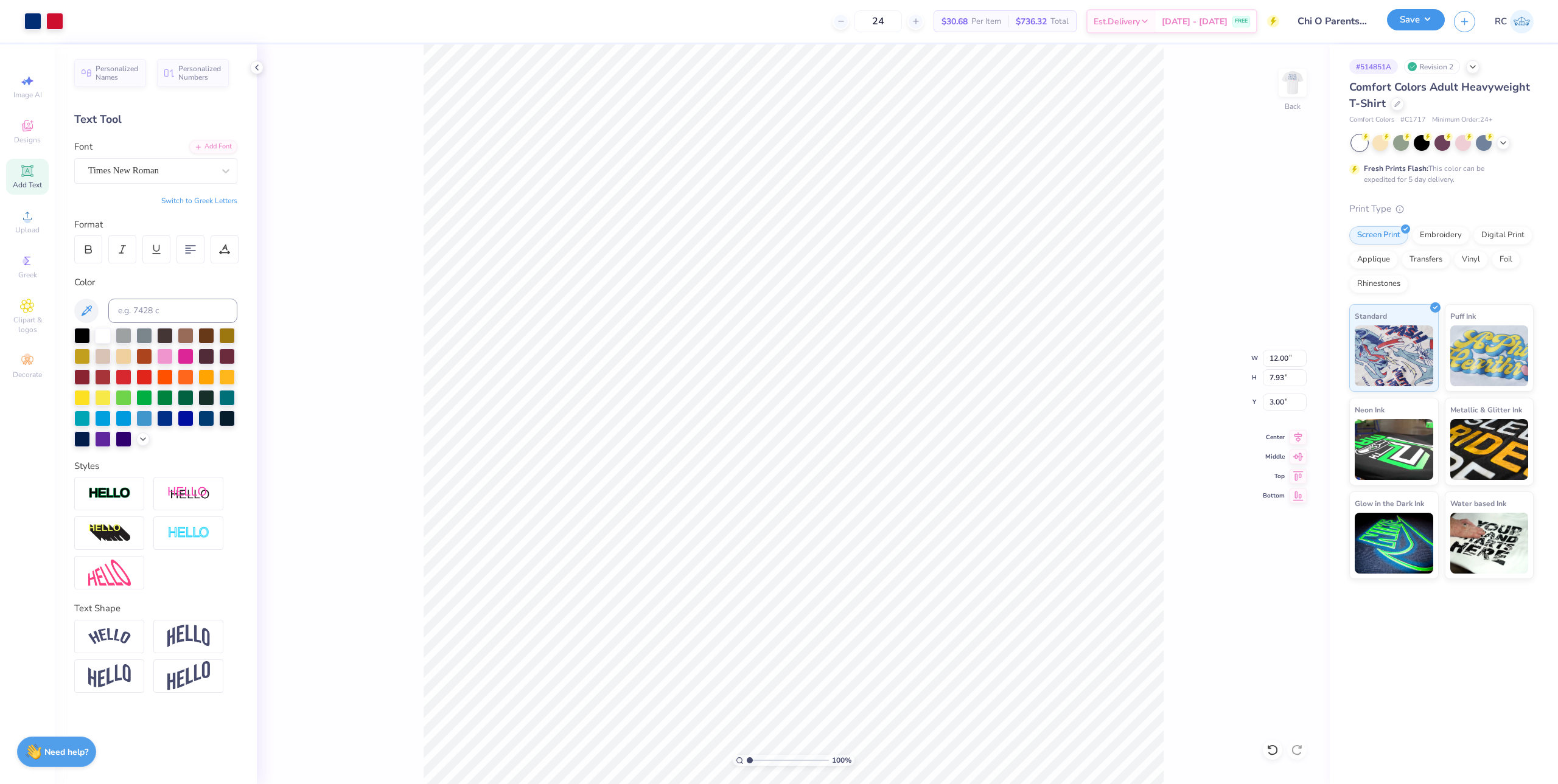
click at [1431, 24] on button "Save" at bounding box center [1416, 19] width 58 height 21
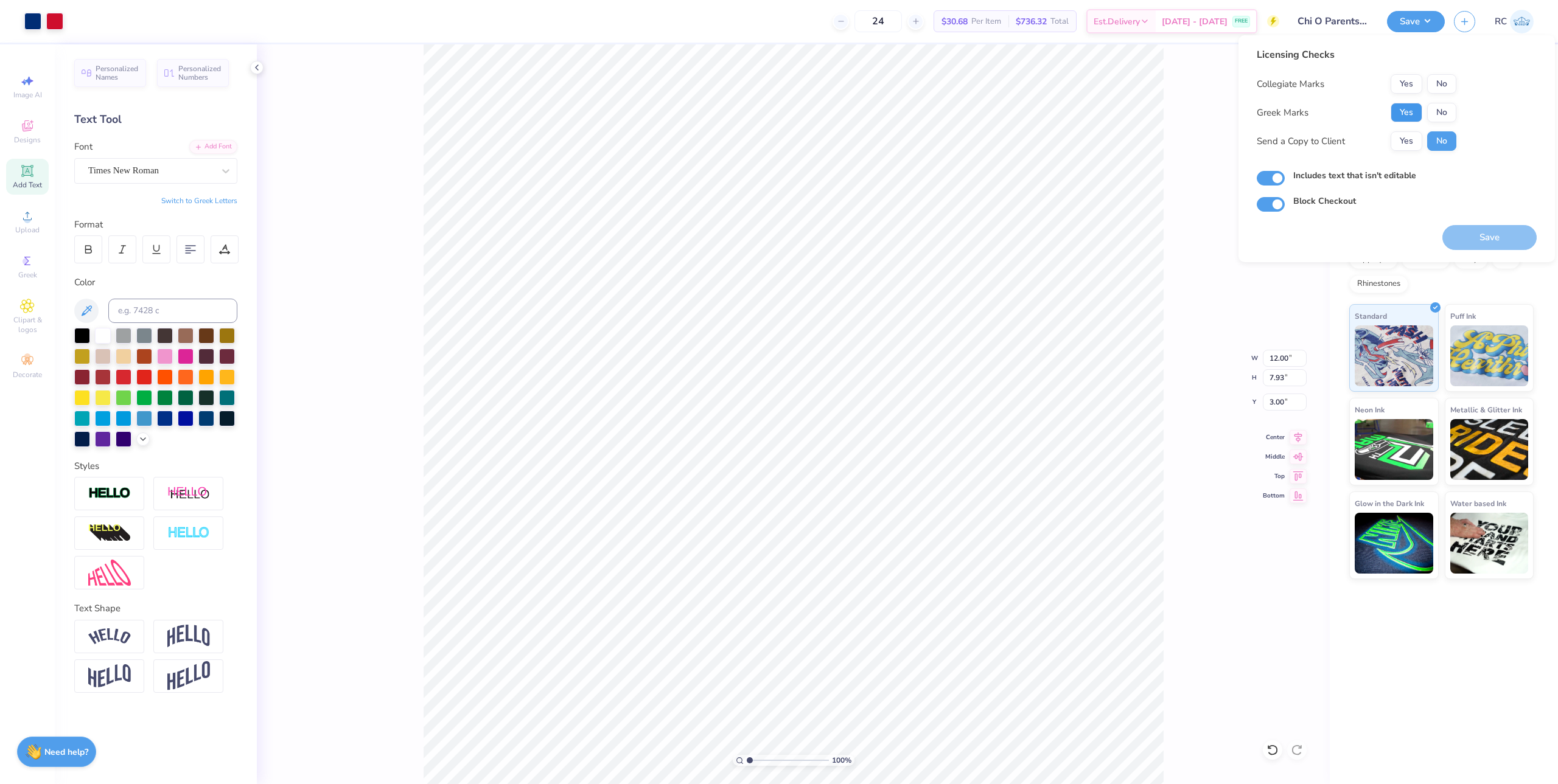
click at [1414, 104] on button "Yes" at bounding box center [1407, 112] width 32 height 20
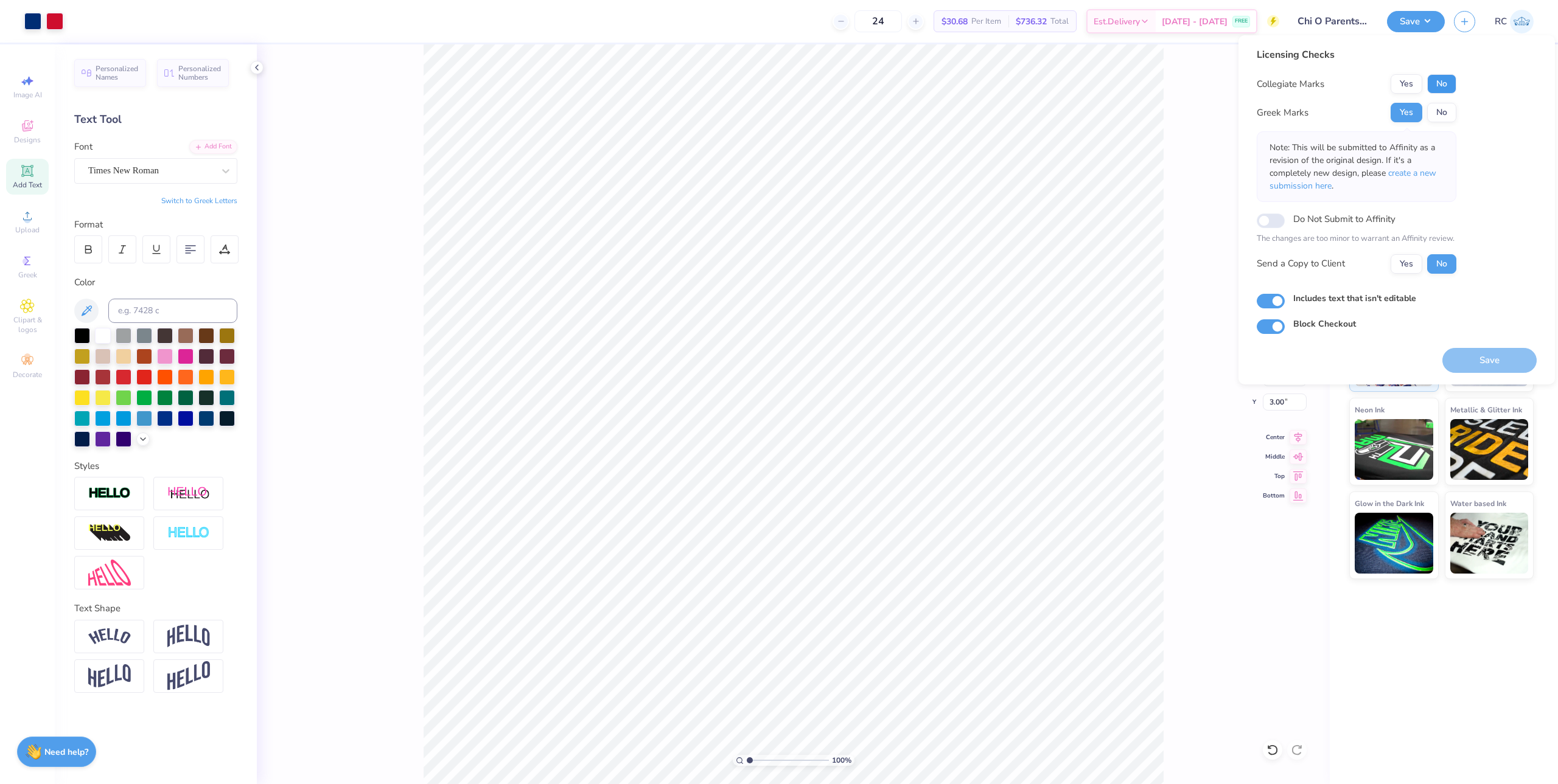
click at [1445, 89] on button "No" at bounding box center [1442, 85] width 29 height 20
click at [1414, 266] on button "Yes" at bounding box center [1407, 265] width 32 height 20
click at [1486, 359] on button "Save" at bounding box center [1489, 360] width 95 height 25
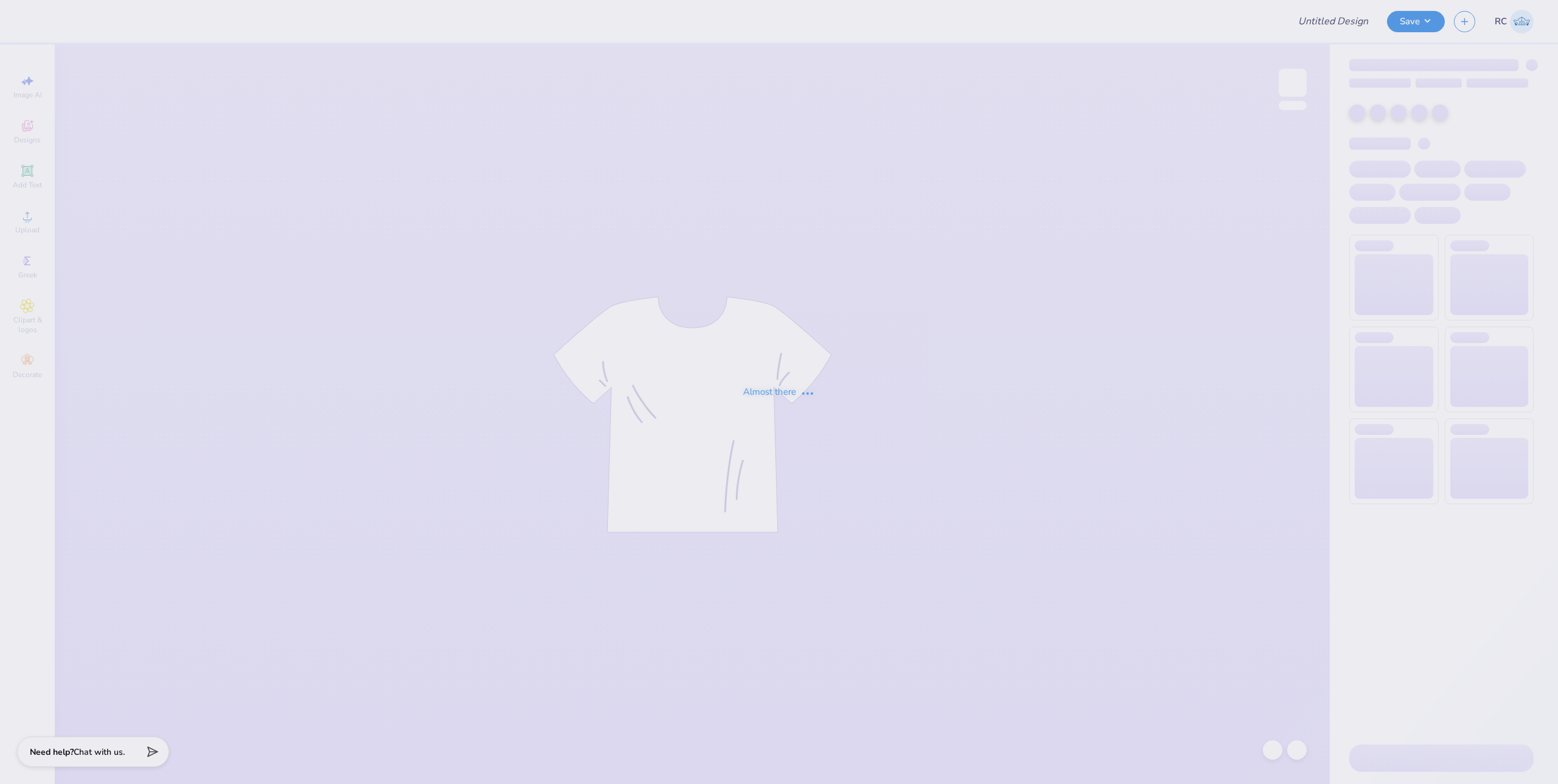
type input "APHI Merch"
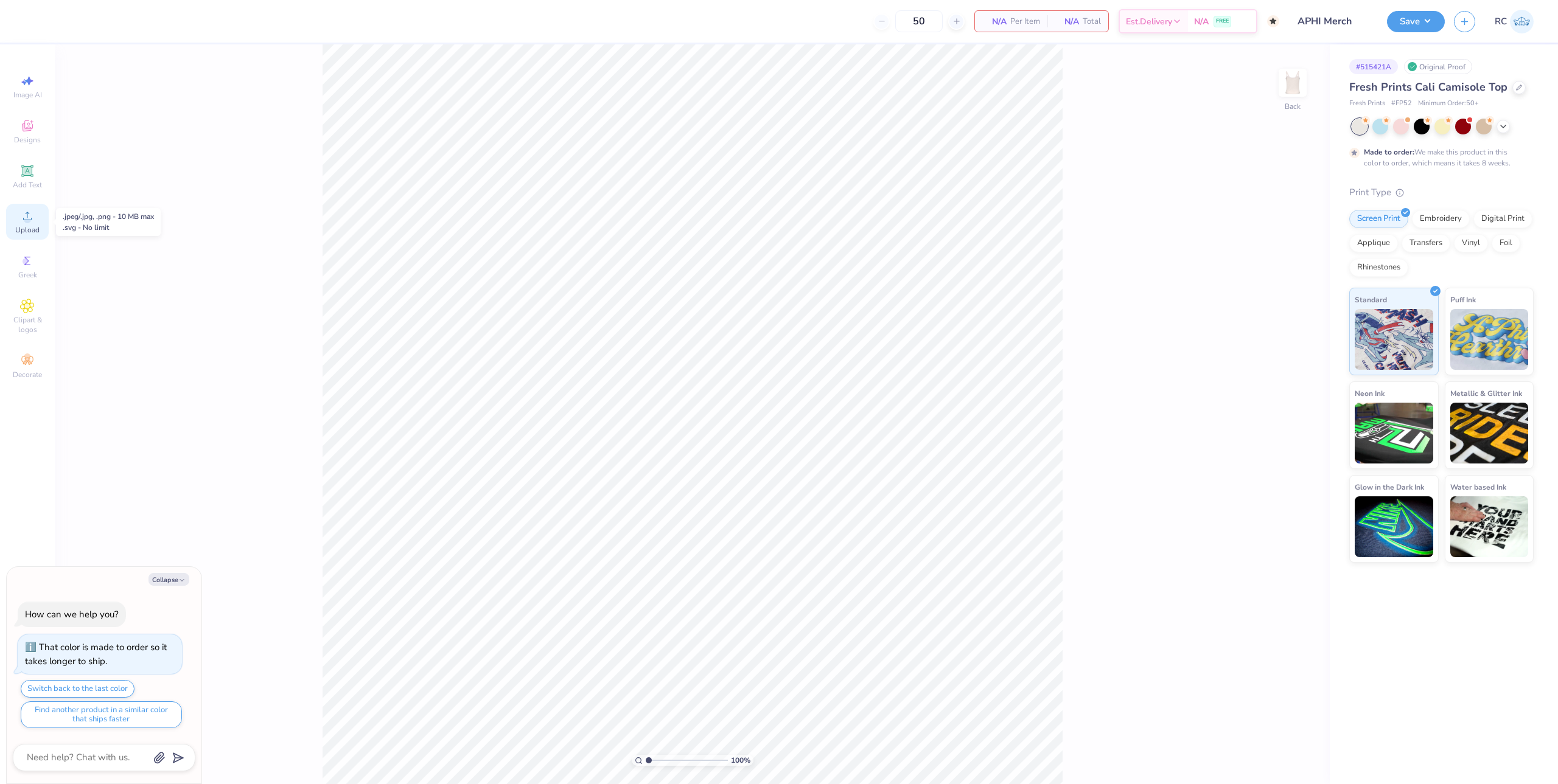
click at [14, 225] on div "Upload" at bounding box center [27, 222] width 43 height 36
click at [26, 224] on div "Upload" at bounding box center [27, 222] width 43 height 36
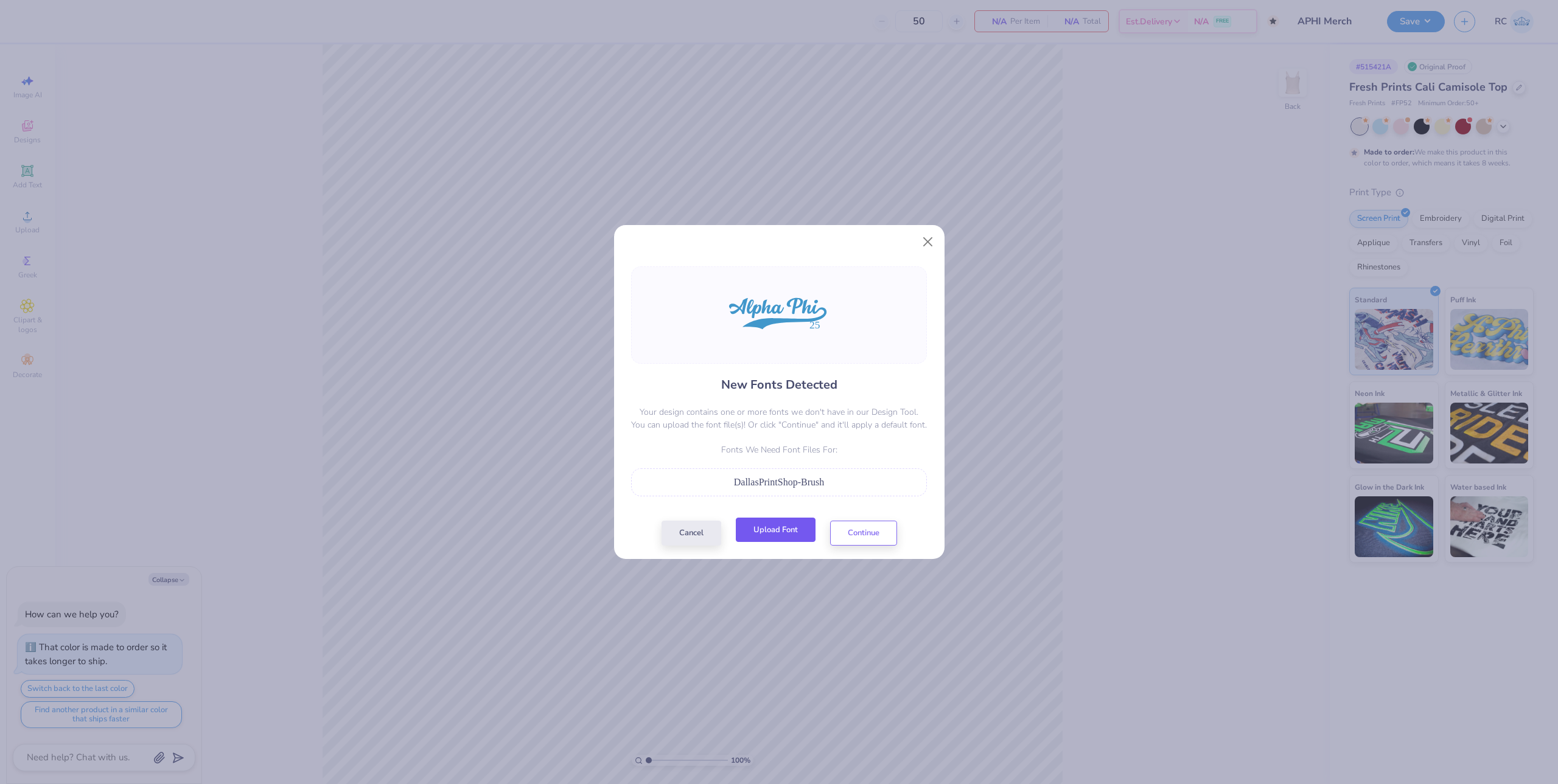
click at [789, 534] on button "Upload Font" at bounding box center [776, 529] width 80 height 25
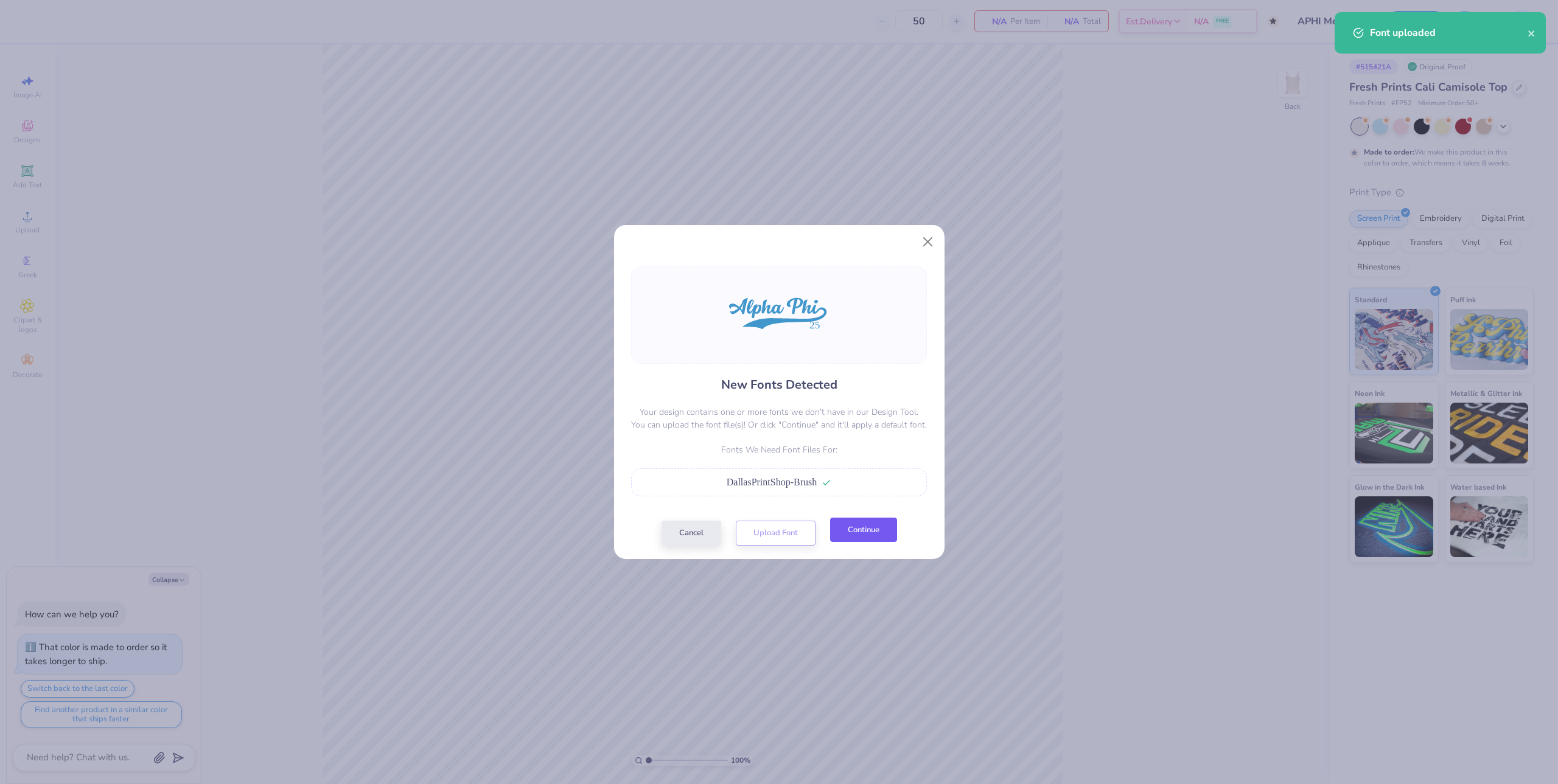
click at [870, 534] on button "Continue" at bounding box center [863, 529] width 67 height 25
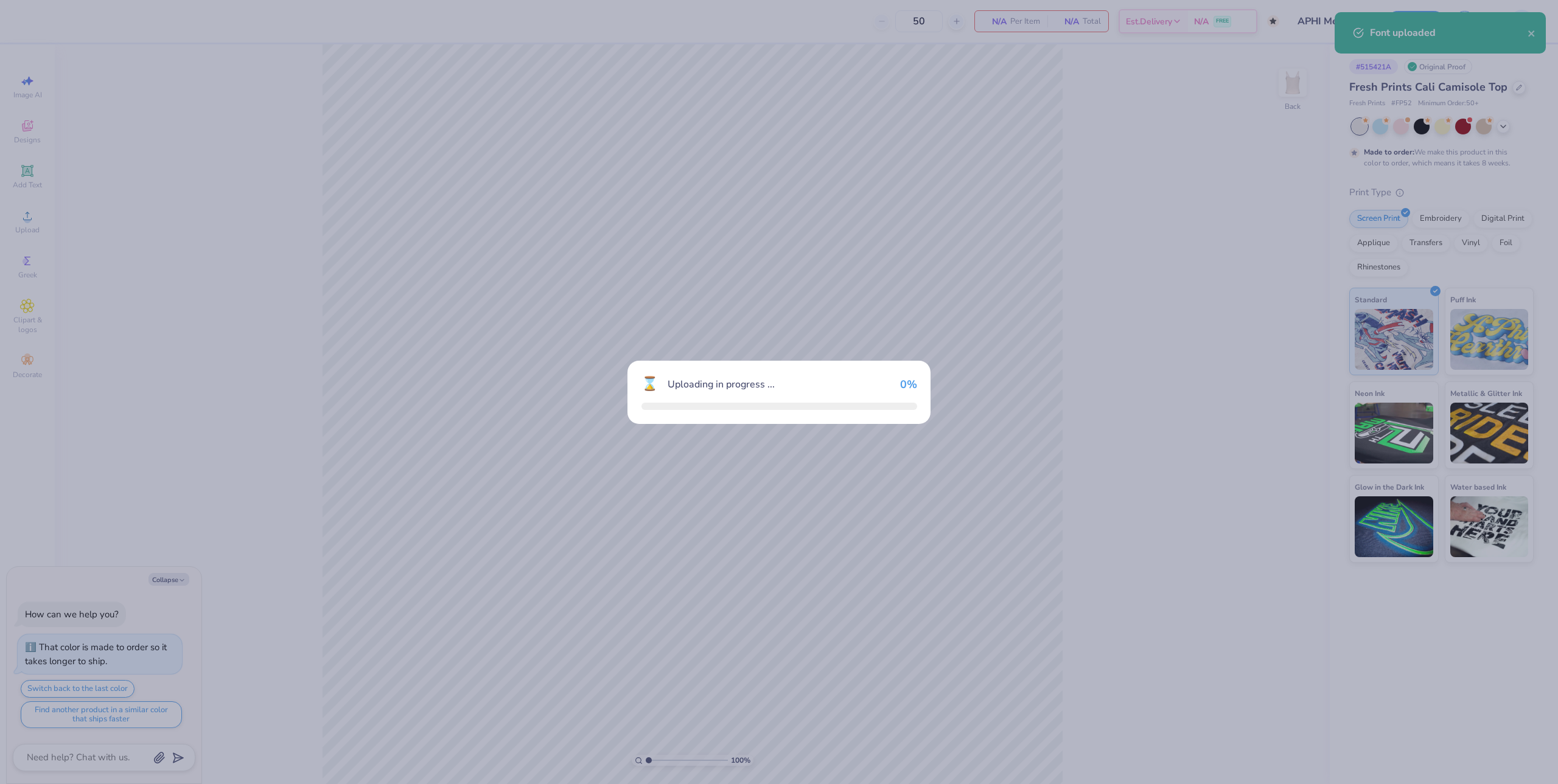
type textarea "x"
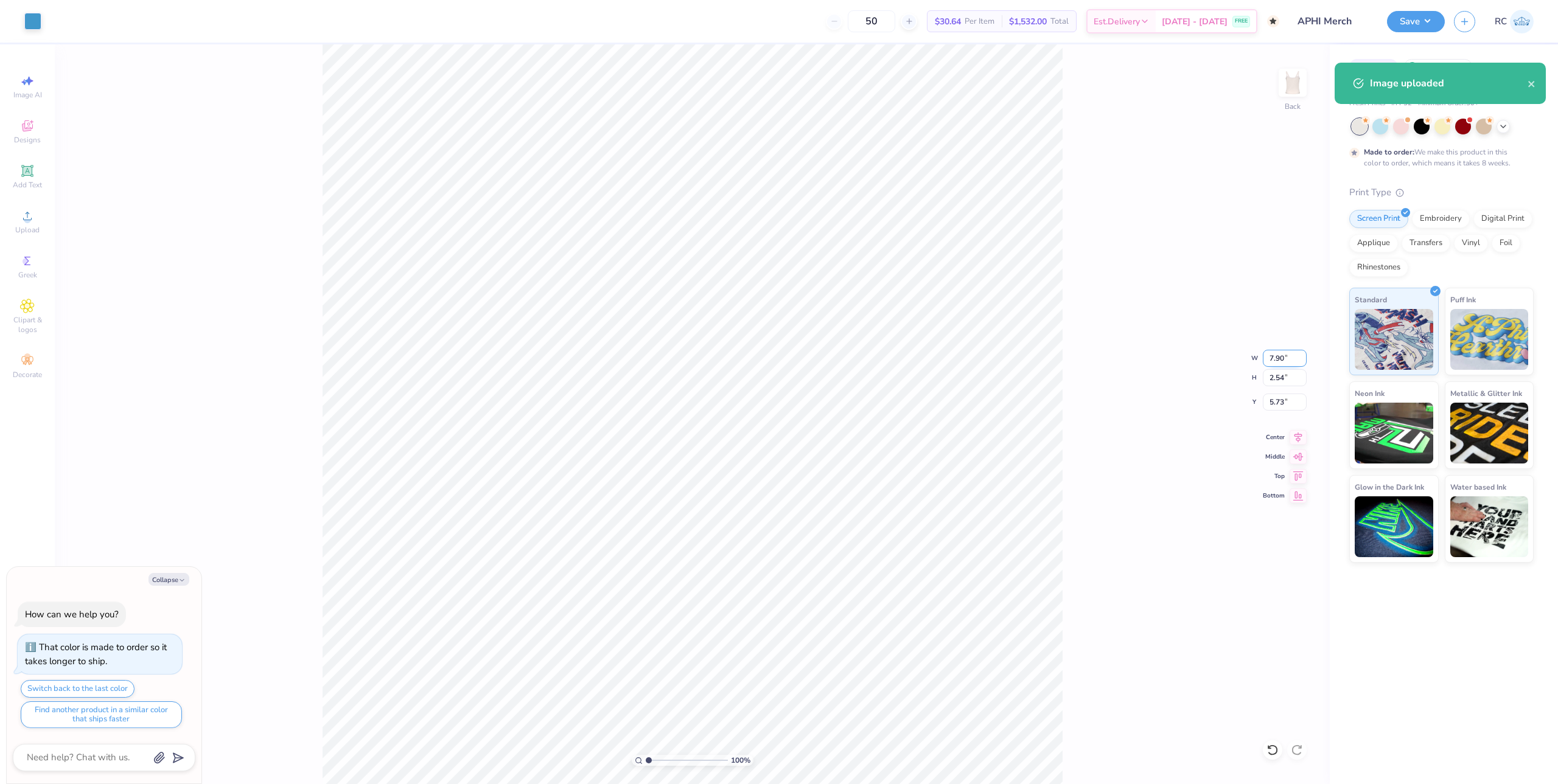
click at [1289, 358] on input "7.90" at bounding box center [1285, 358] width 44 height 17
type input "7"
type textarea "x"
type input "7.00"
type input "2.25"
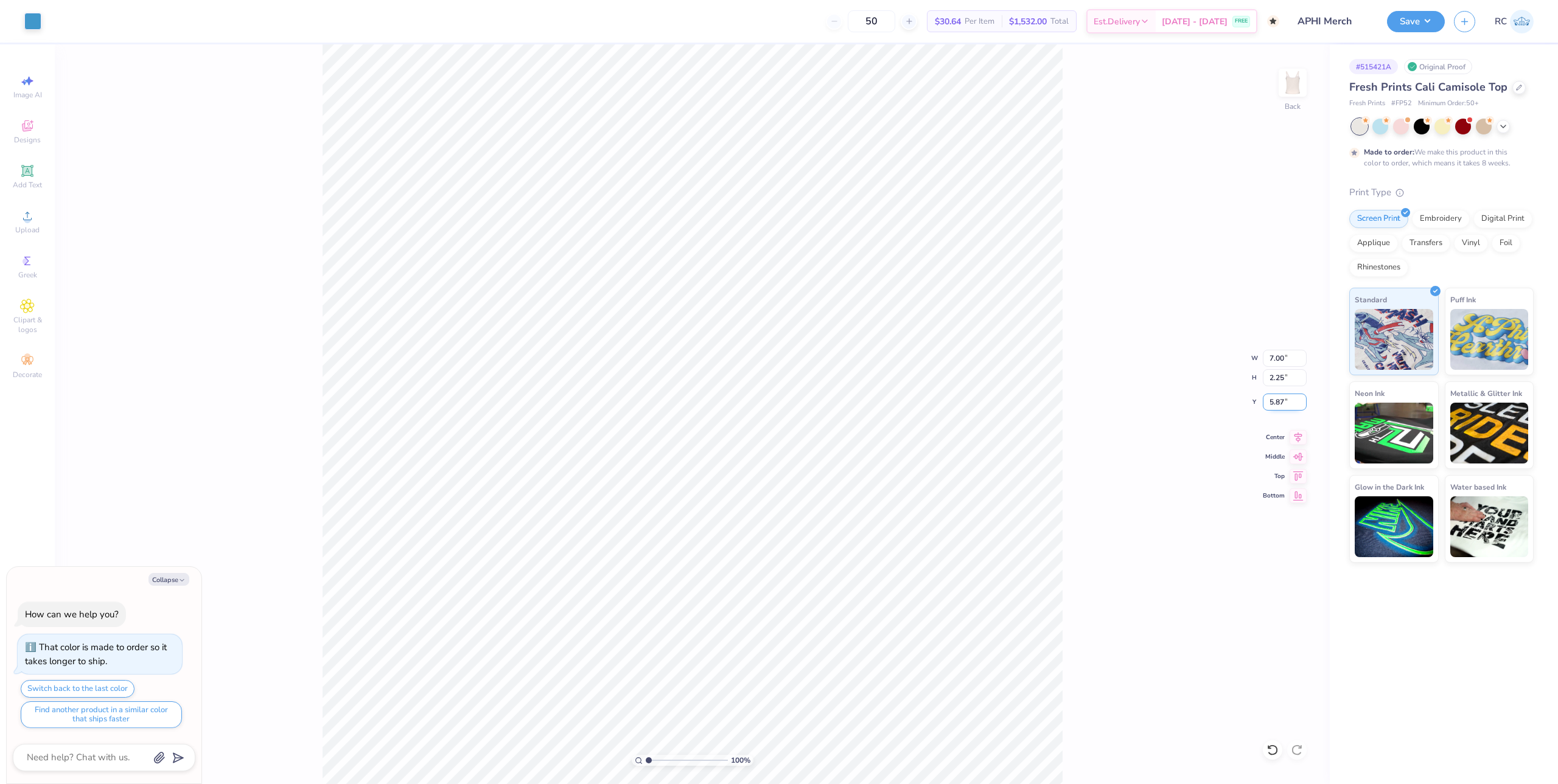
click at [1276, 404] on input "5.87" at bounding box center [1285, 402] width 44 height 17
type input "2"
type textarea "x"
type input "2.00"
click at [1422, 26] on button "Save" at bounding box center [1416, 19] width 58 height 21
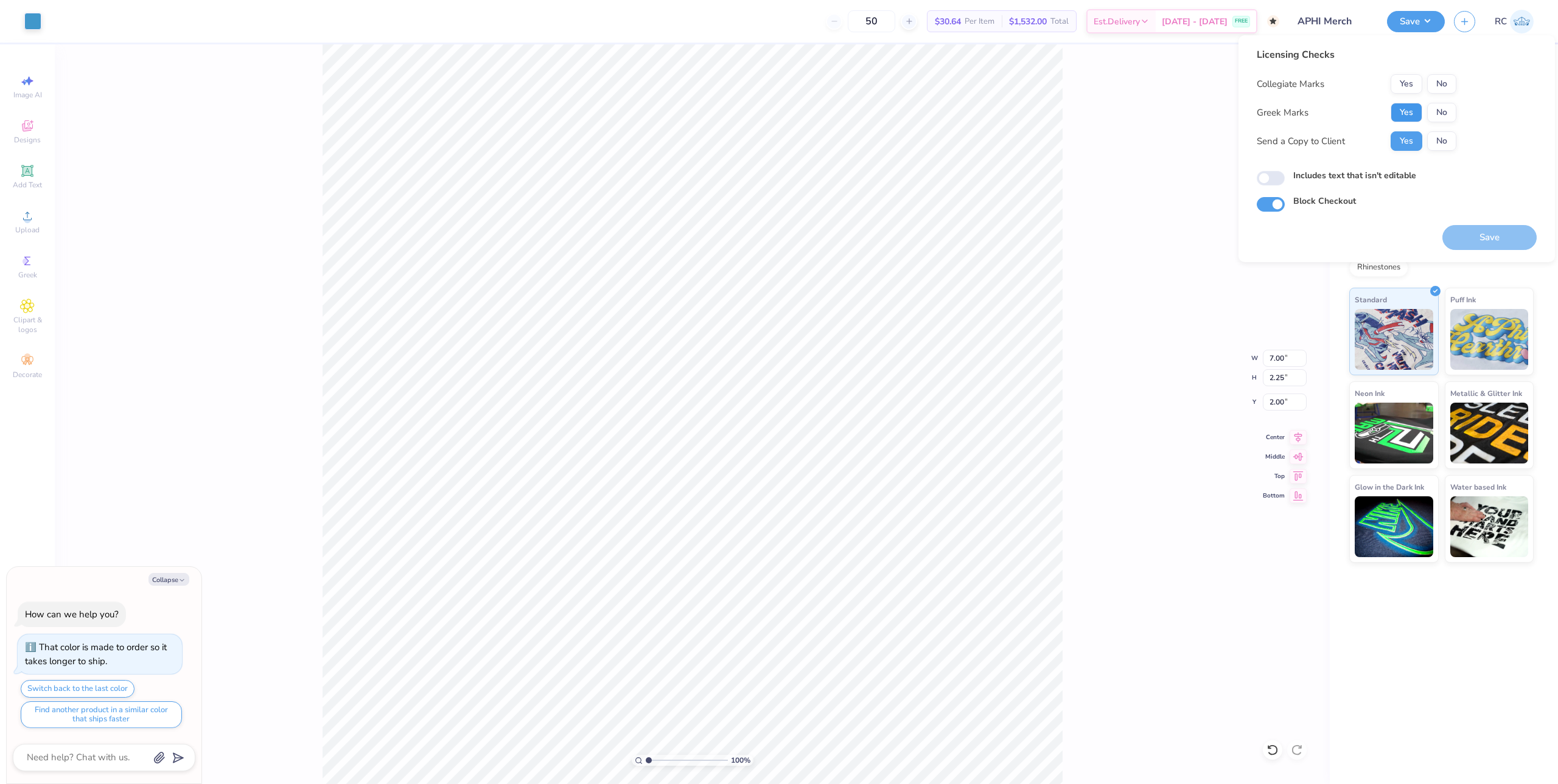
click at [1417, 115] on button "Yes" at bounding box center [1407, 112] width 32 height 20
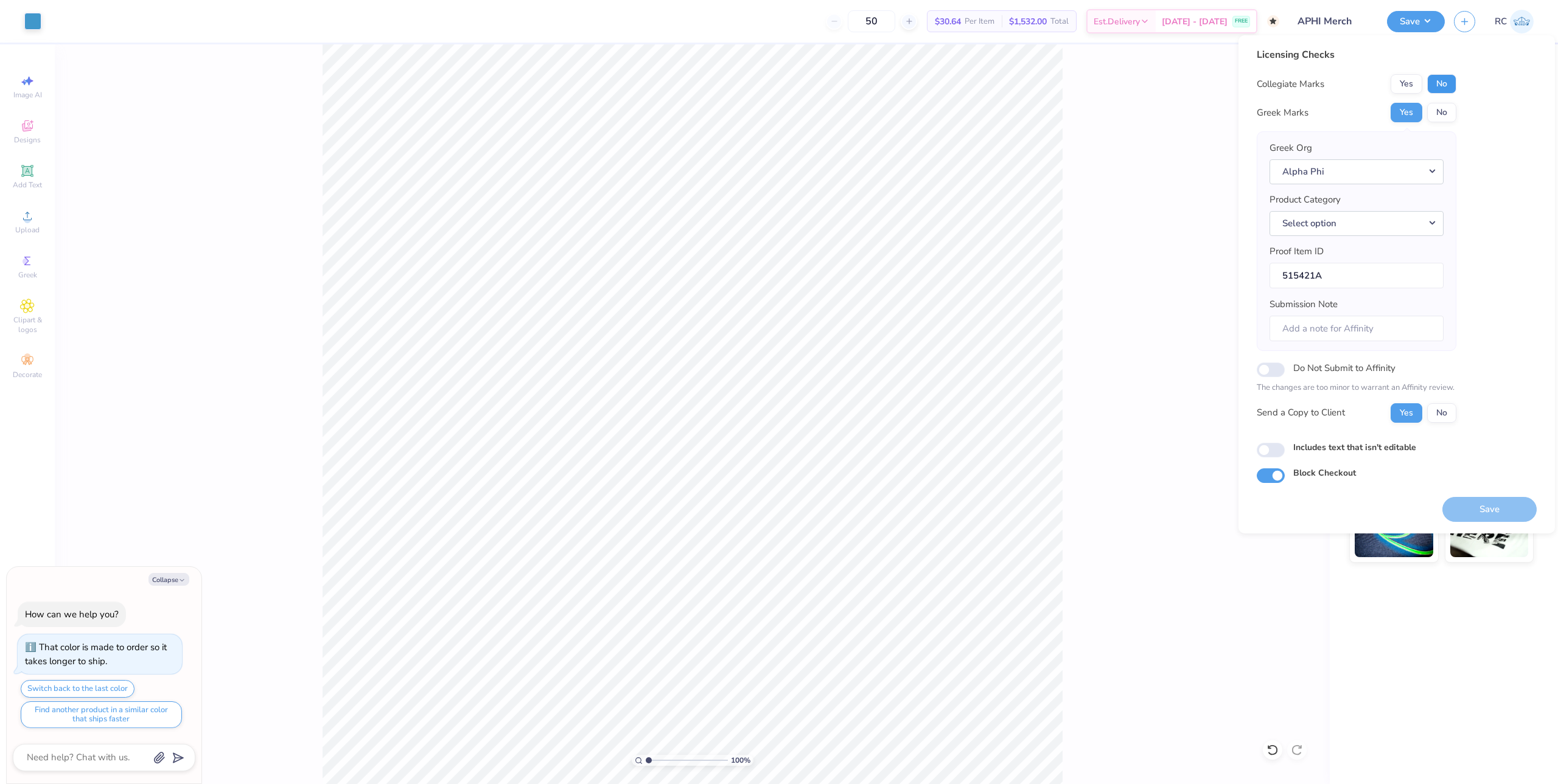
click at [1448, 90] on button "No" at bounding box center [1442, 85] width 29 height 20
type textarea "x"
click at [1424, 222] on button "Select option" at bounding box center [1356, 223] width 174 height 25
click at [1339, 361] on link "Tank tops" at bounding box center [1356, 361] width 164 height 20
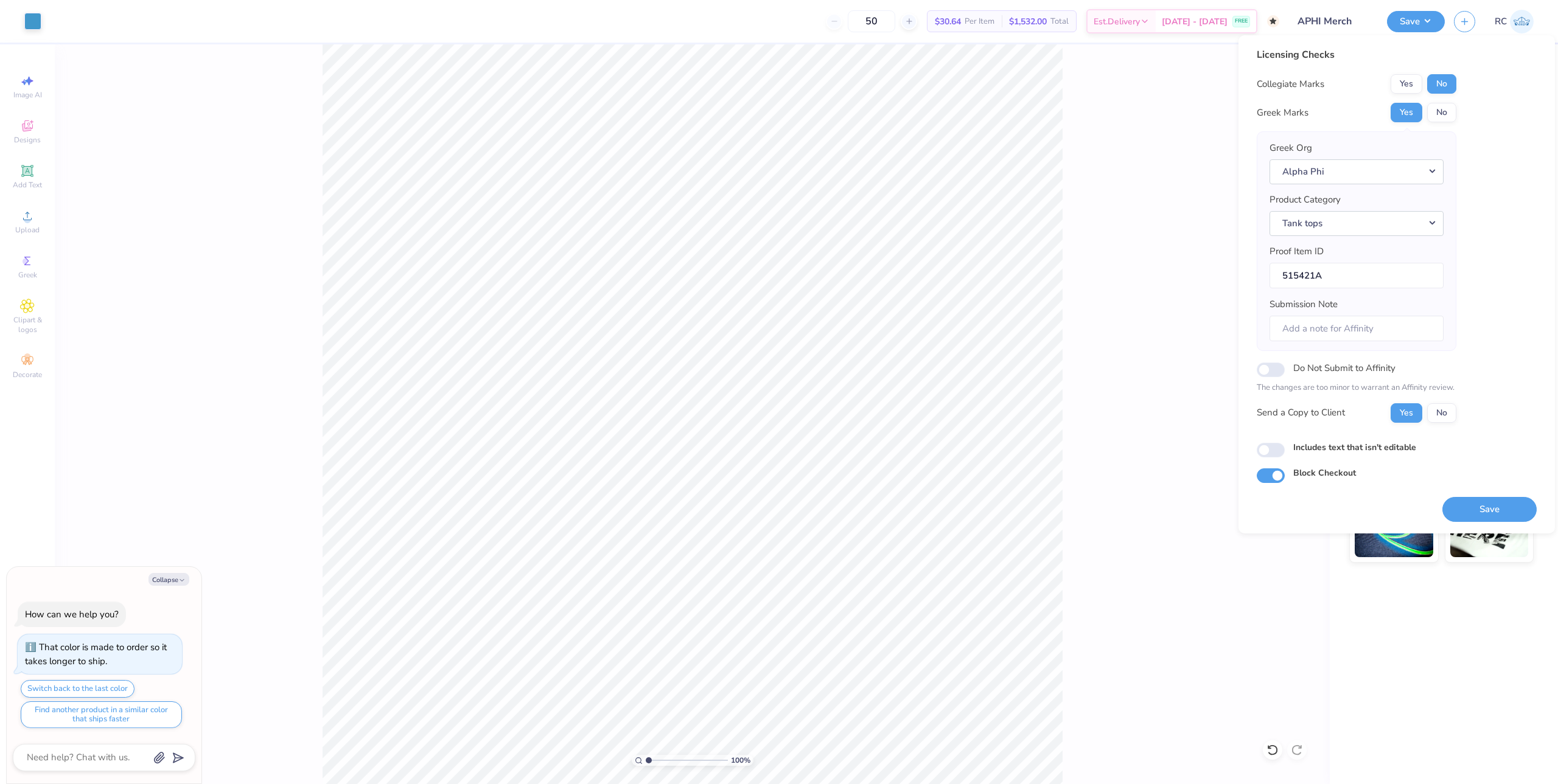
type textarea "x"
click at [1270, 448] on input "Includes text that isn't editable" at bounding box center [1271, 450] width 28 height 15
checkbox input "true"
click at [1493, 511] on button "Save" at bounding box center [1489, 509] width 95 height 25
type textarea "x"
